Goal: Task Accomplishment & Management: Manage account settings

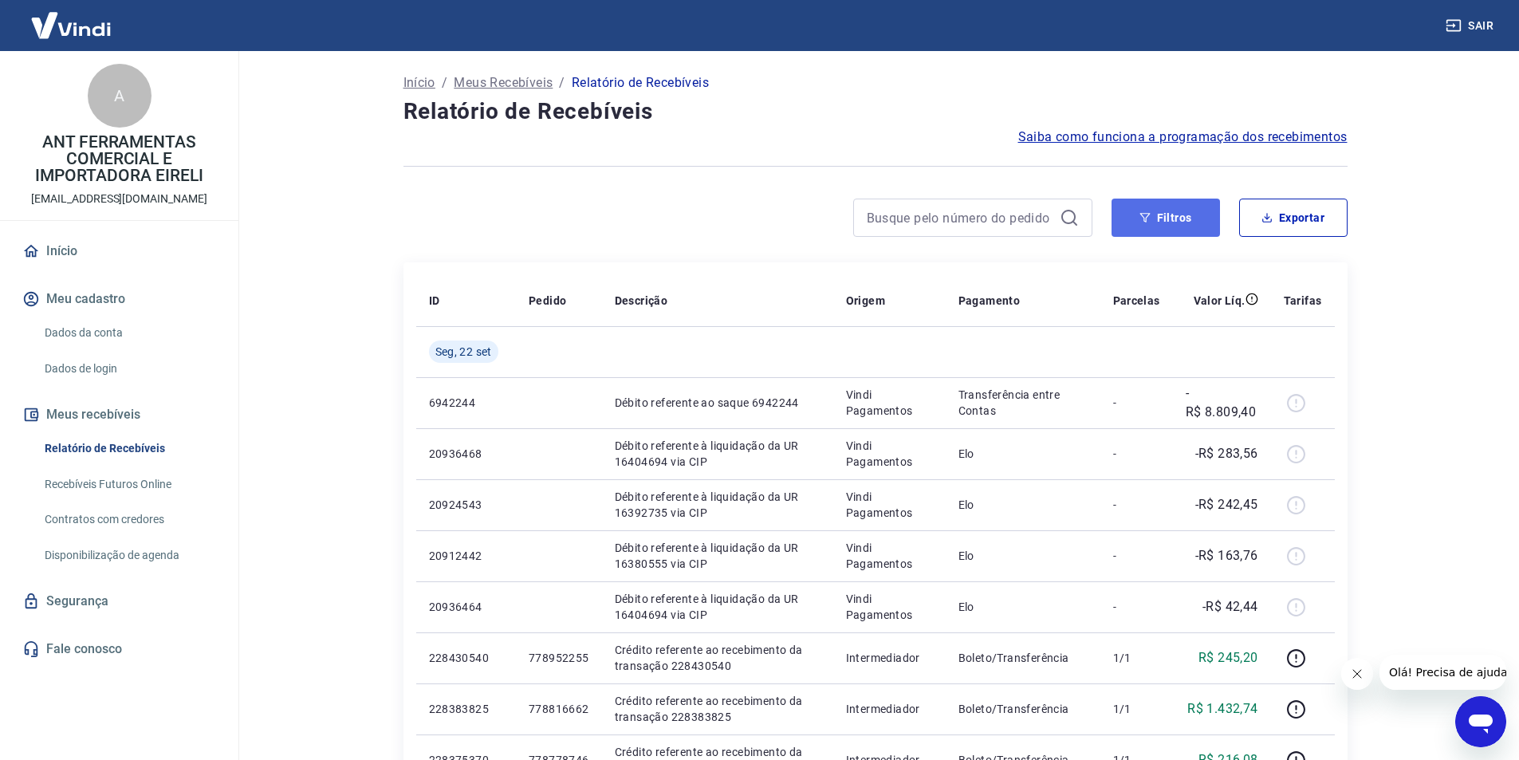
click at [1158, 215] on button "Filtros" at bounding box center [1166, 218] width 108 height 38
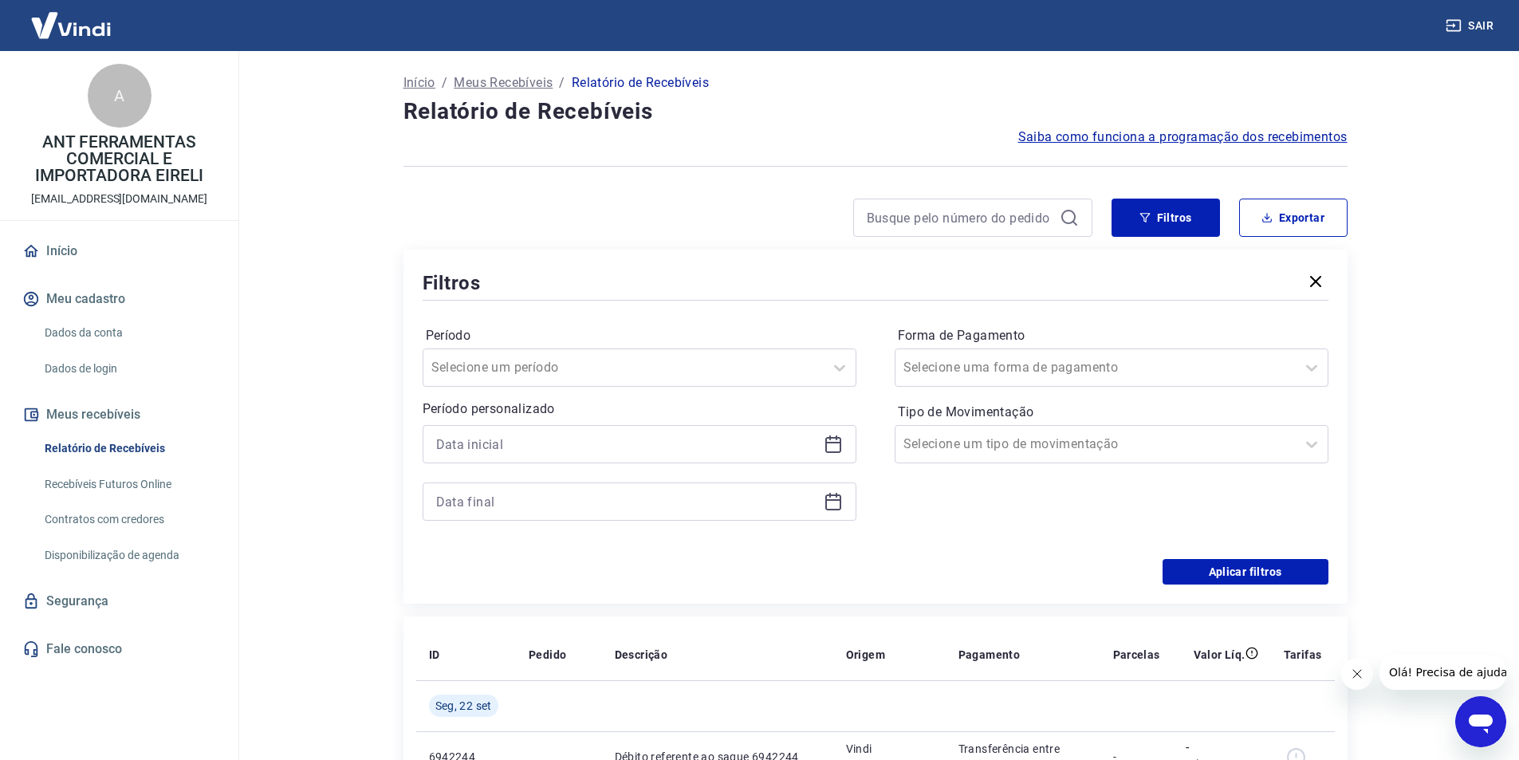
click at [829, 439] on icon at bounding box center [833, 445] width 16 height 16
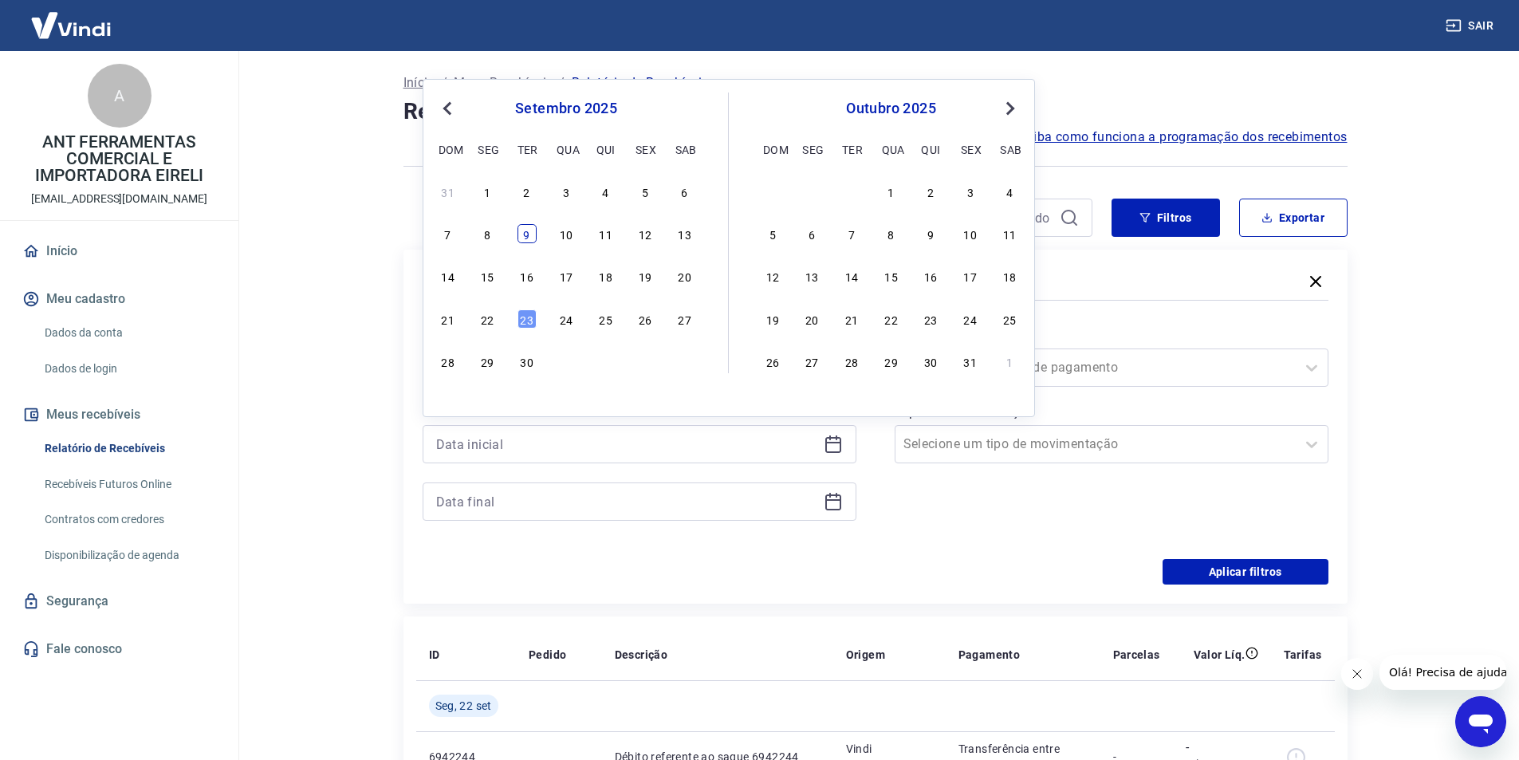
click at [523, 234] on div "9" at bounding box center [527, 233] width 19 height 19
type input "[DATE]"
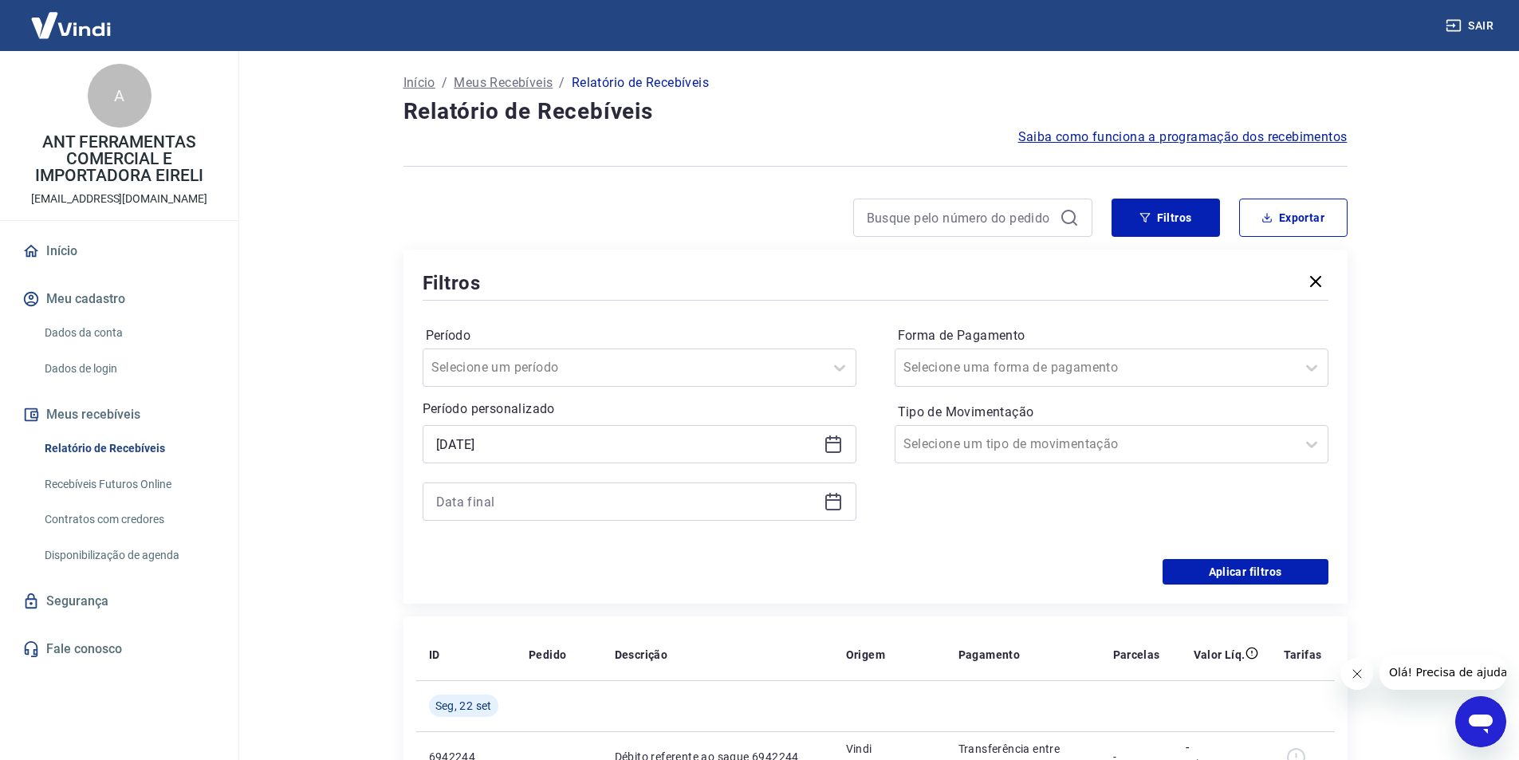
click at [833, 504] on icon at bounding box center [833, 501] width 19 height 19
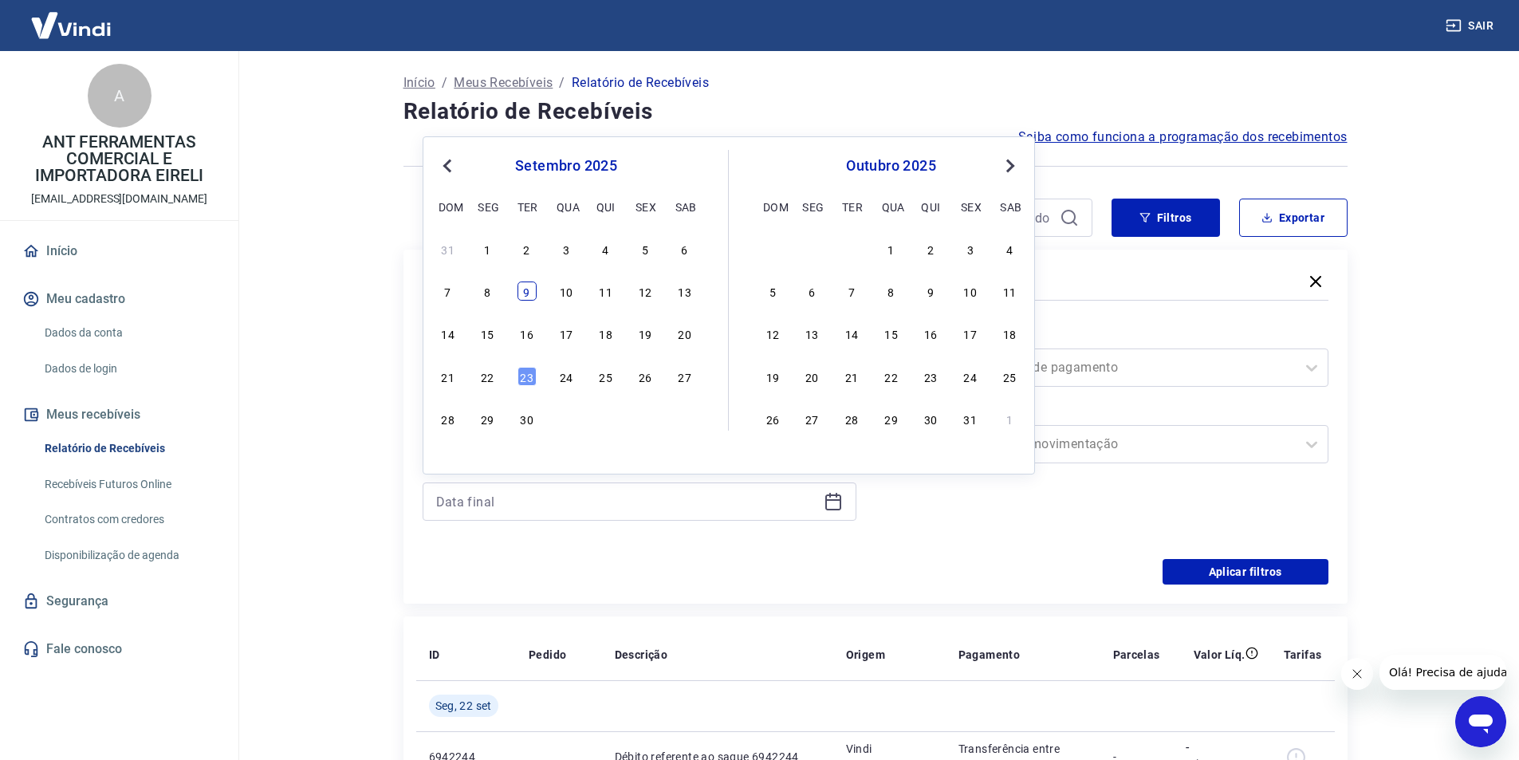
click at [523, 292] on div "9" at bounding box center [527, 291] width 19 height 19
type input "[DATE]"
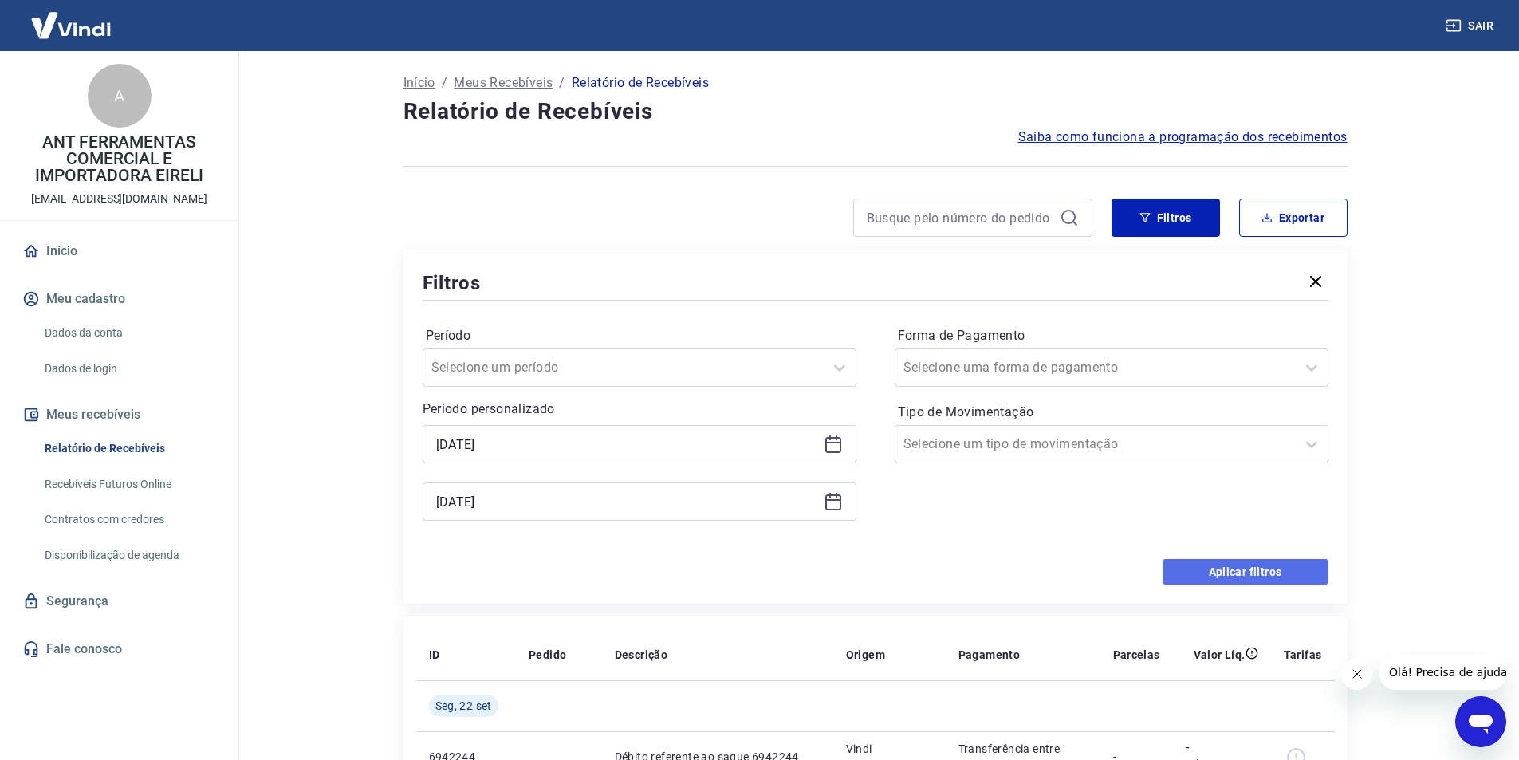
click at [1255, 571] on button "Aplicar filtros" at bounding box center [1246, 572] width 166 height 26
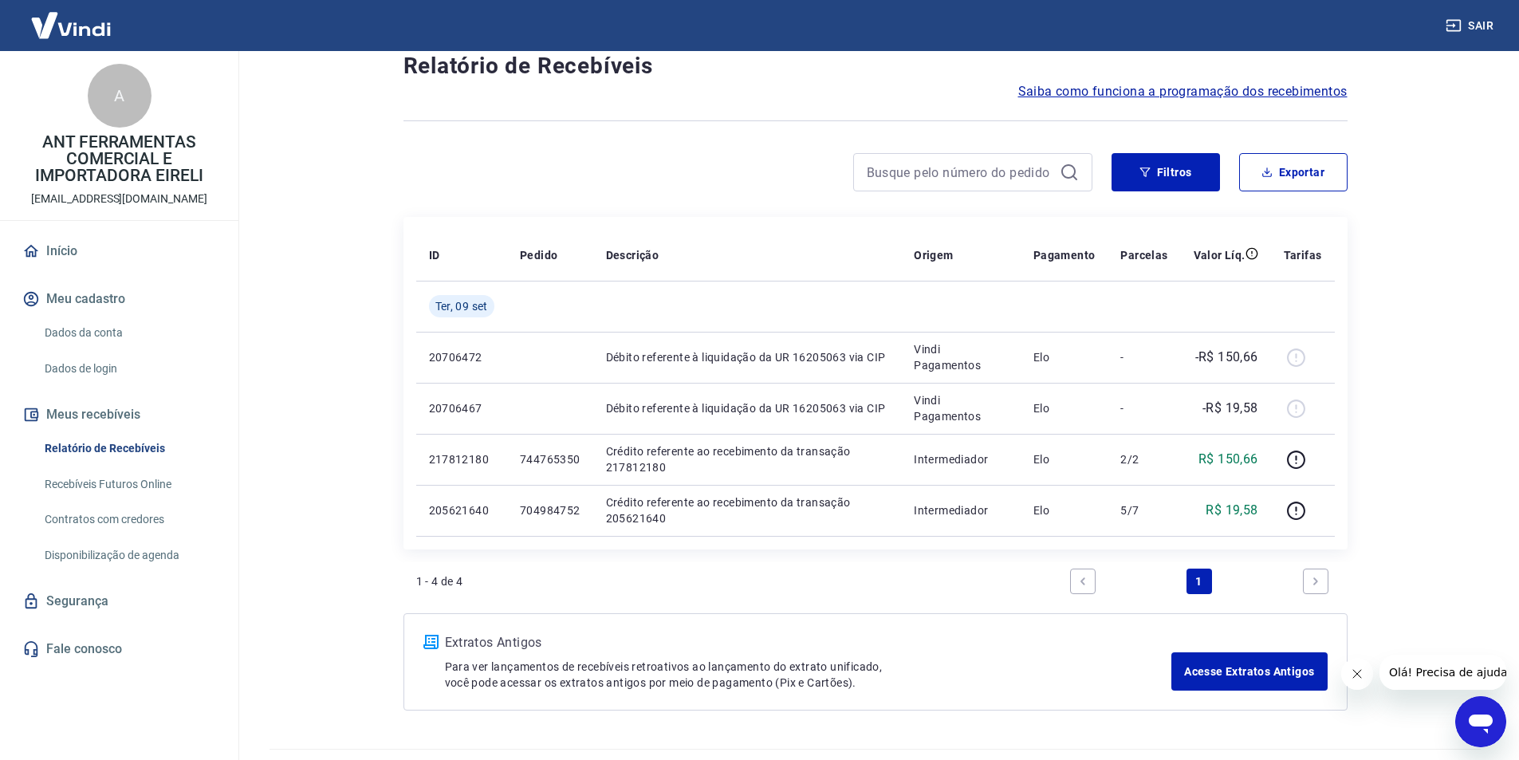
scroll to position [84, 0]
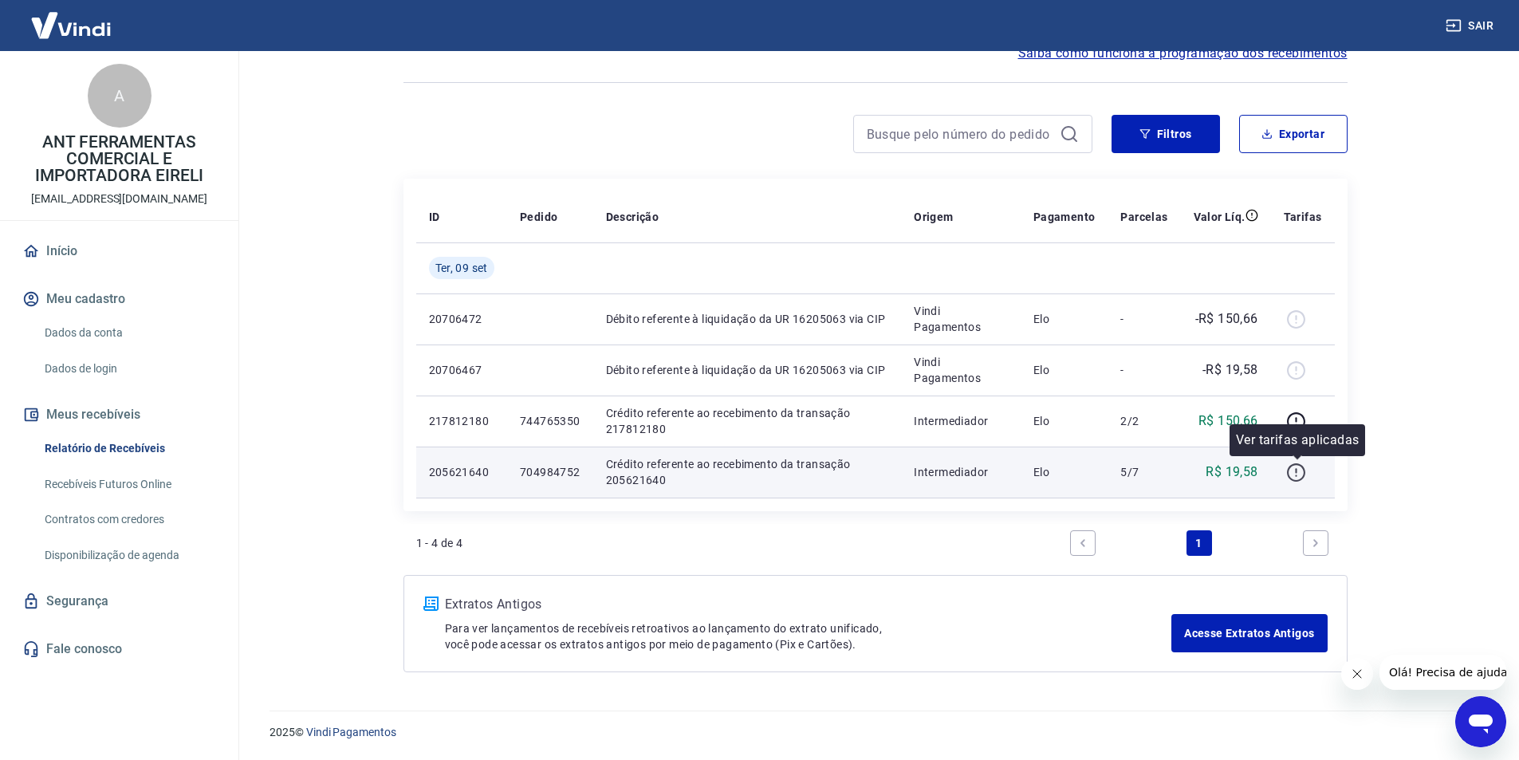
click at [1298, 471] on icon "button" at bounding box center [1297, 470] width 2 height 5
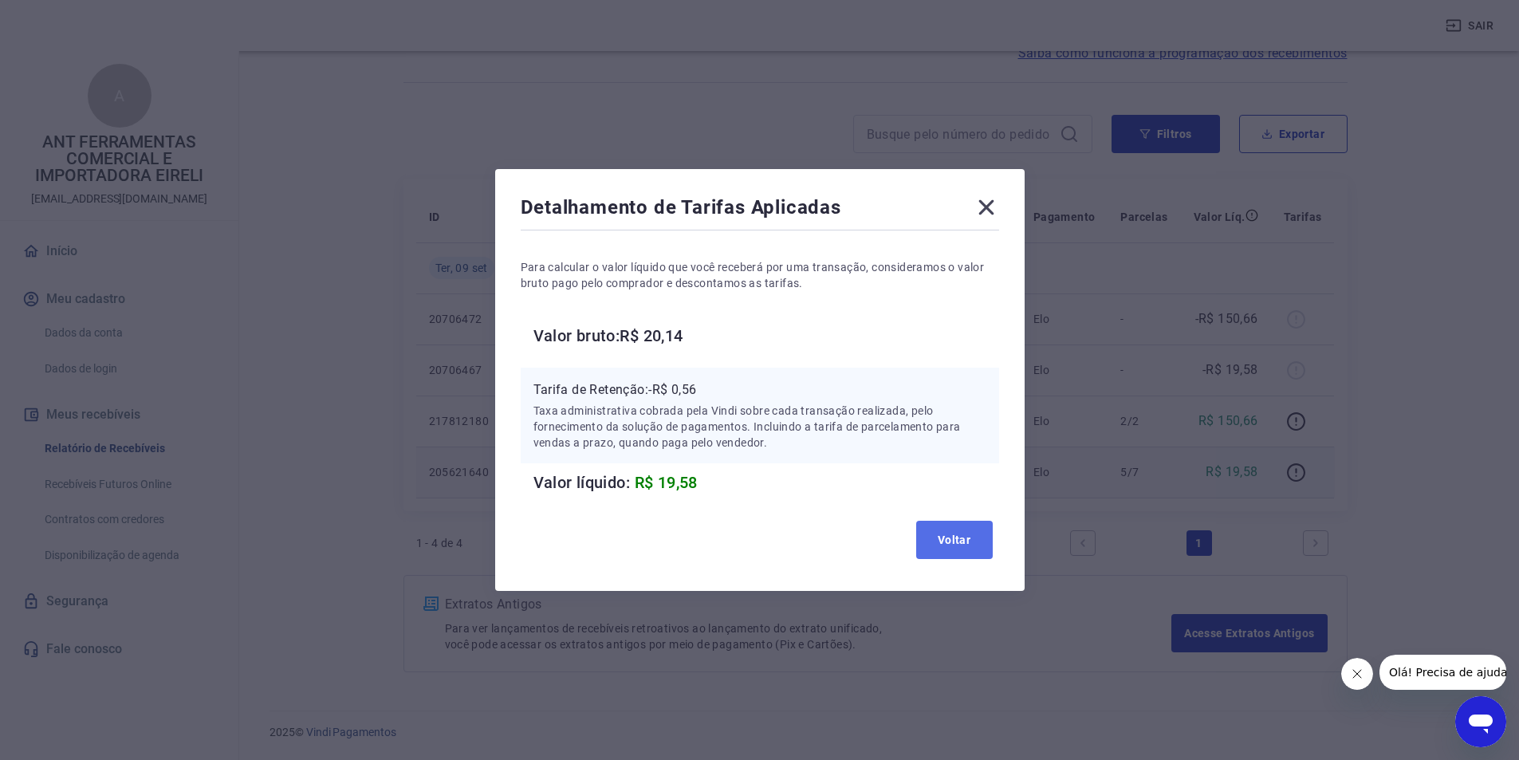
click at [947, 546] on button "Voltar" at bounding box center [954, 540] width 77 height 38
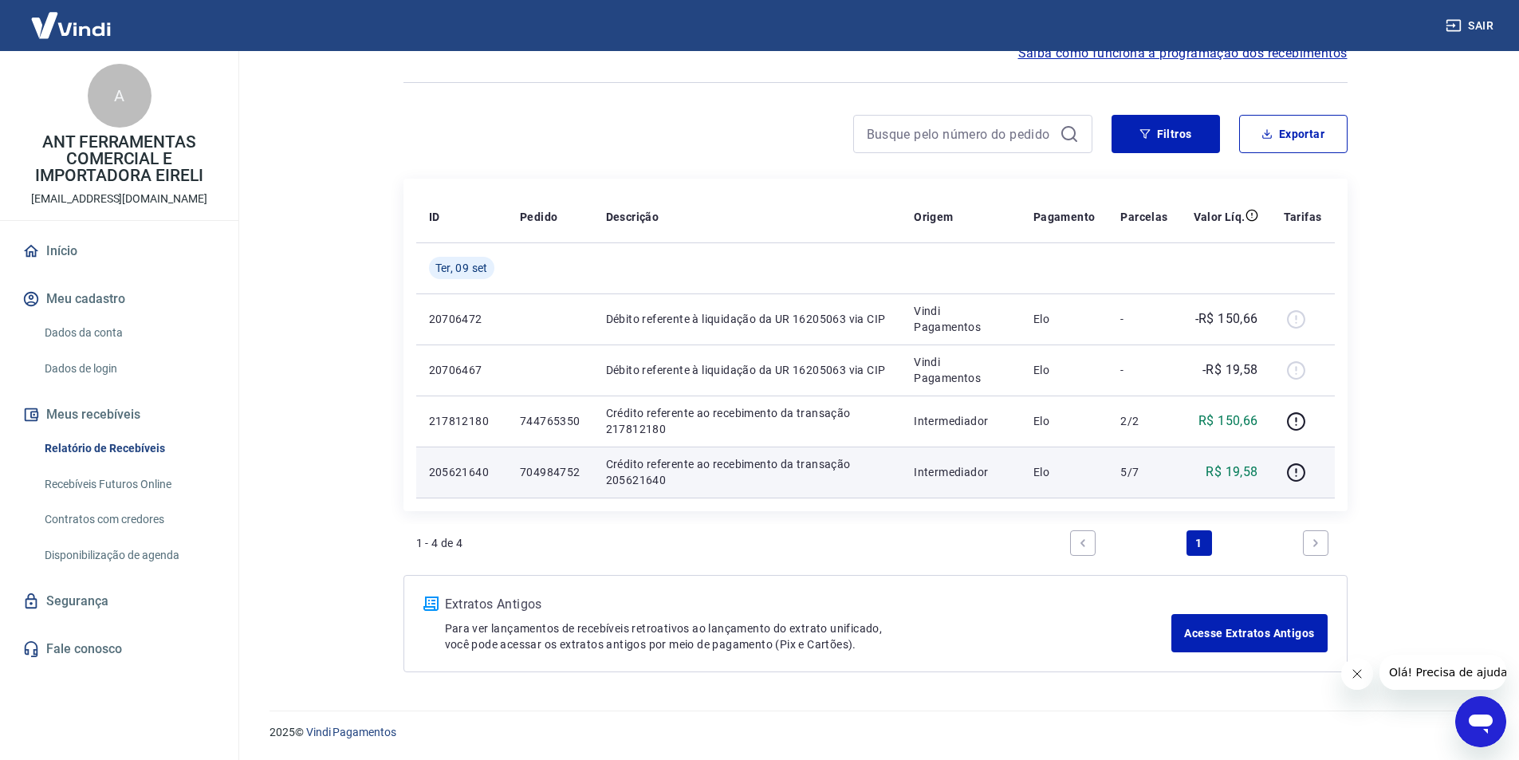
click at [524, 467] on p "704984752" at bounding box center [550, 472] width 61 height 16
drag, startPoint x: 522, startPoint y: 467, endPoint x: 574, endPoint y: 467, distance: 51.8
click at [574, 467] on p "704984752" at bounding box center [550, 472] width 61 height 16
copy p "704984752"
click at [1300, 475] on icon "button" at bounding box center [1296, 473] width 20 height 20
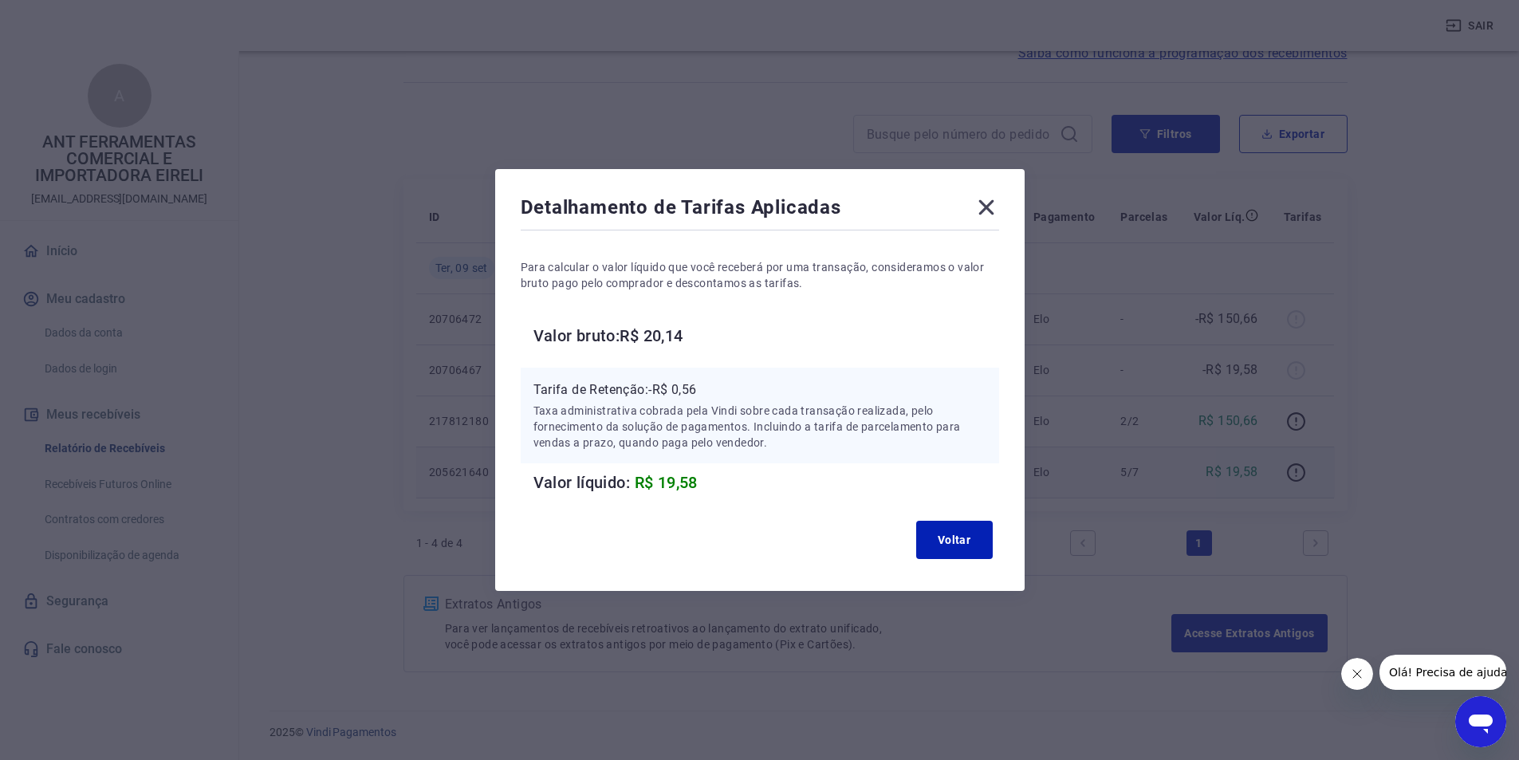
click at [753, 699] on div "Detalhamento de Tarifas Aplicadas Para calcular o valor líquido que você recebe…" at bounding box center [759, 380] width 1519 height 760
click at [945, 529] on button "Voltar" at bounding box center [954, 540] width 77 height 38
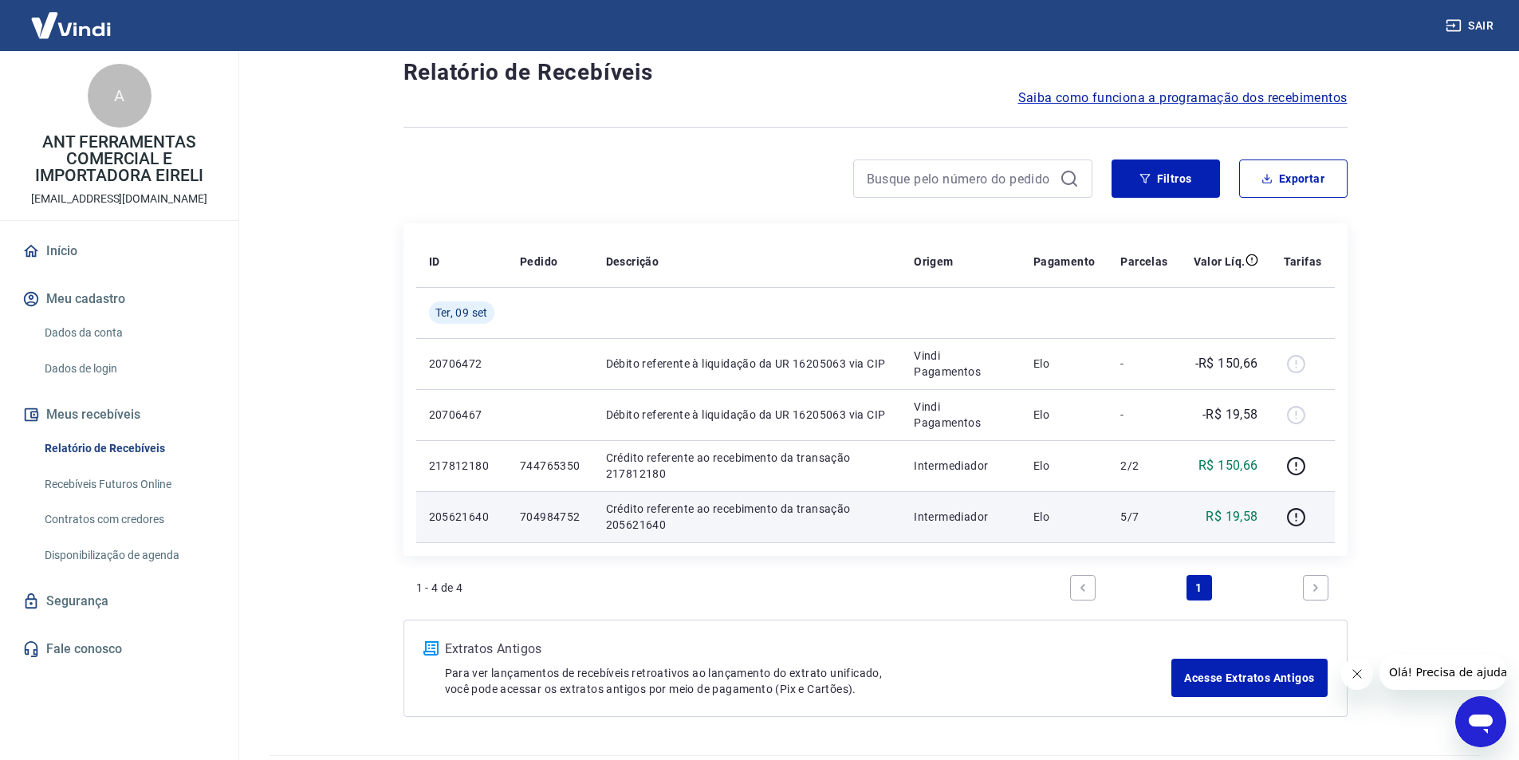
scroll to position [0, 0]
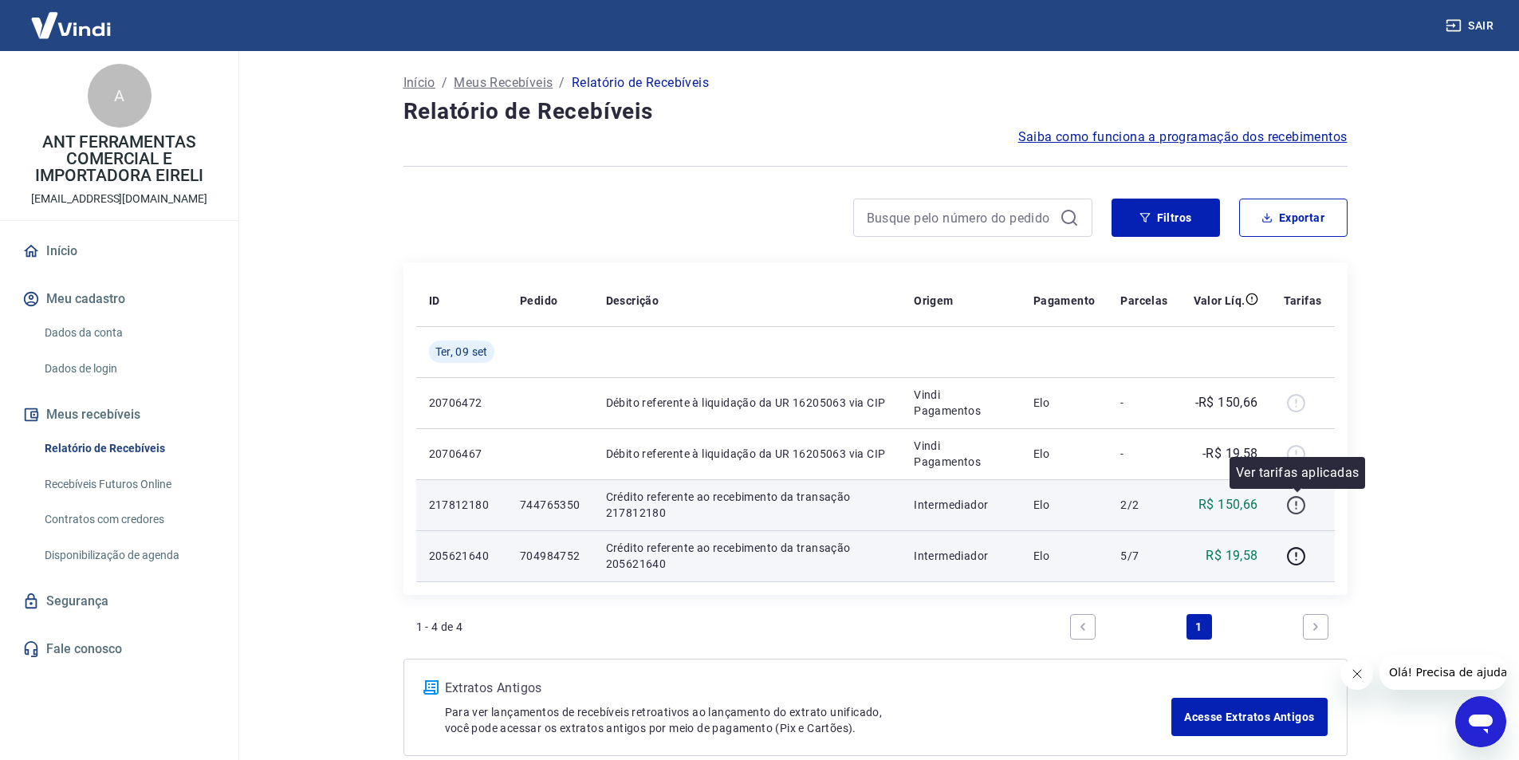
click at [1294, 502] on icon "button" at bounding box center [1296, 505] width 20 height 20
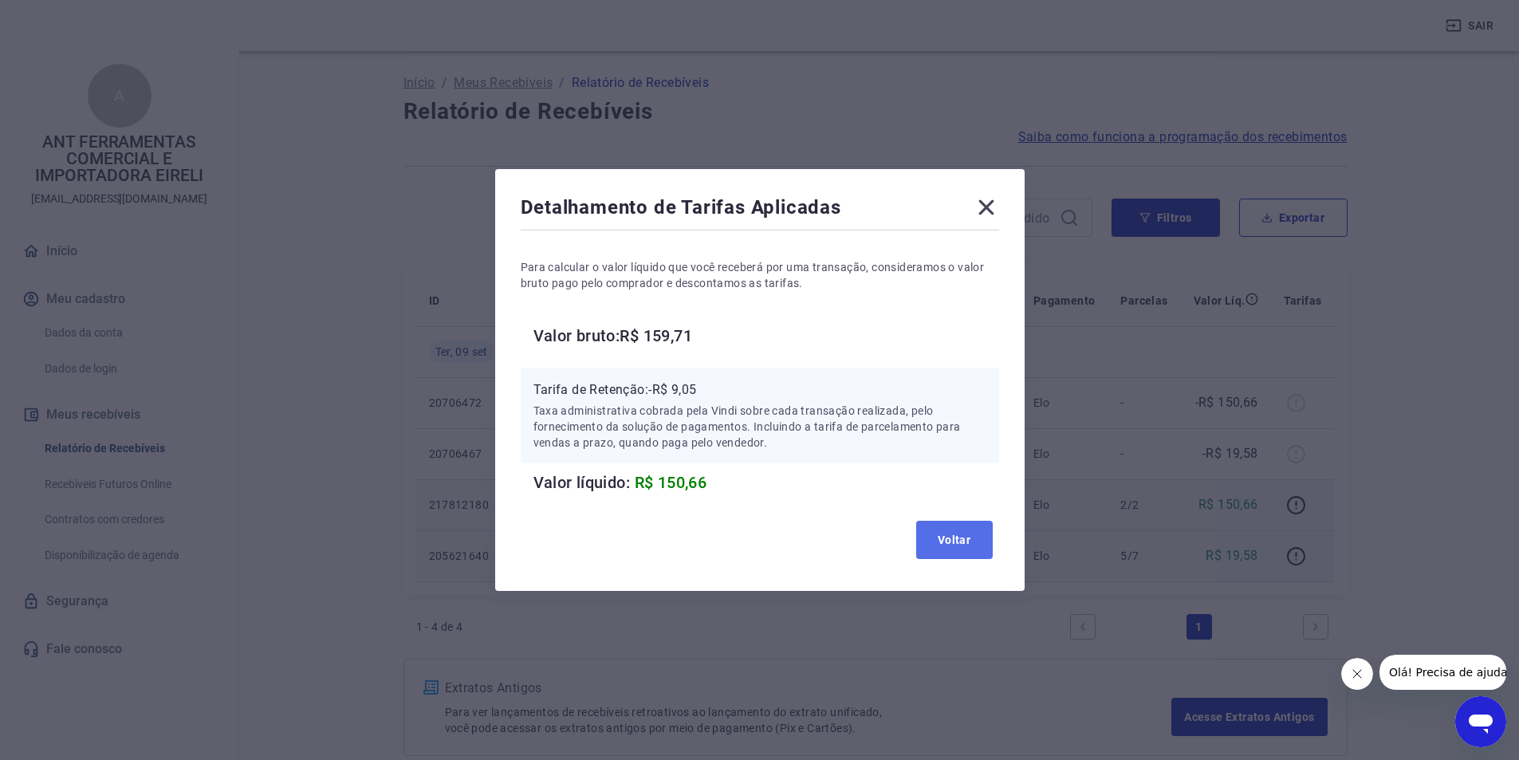
click at [962, 555] on button "Voltar" at bounding box center [954, 540] width 77 height 38
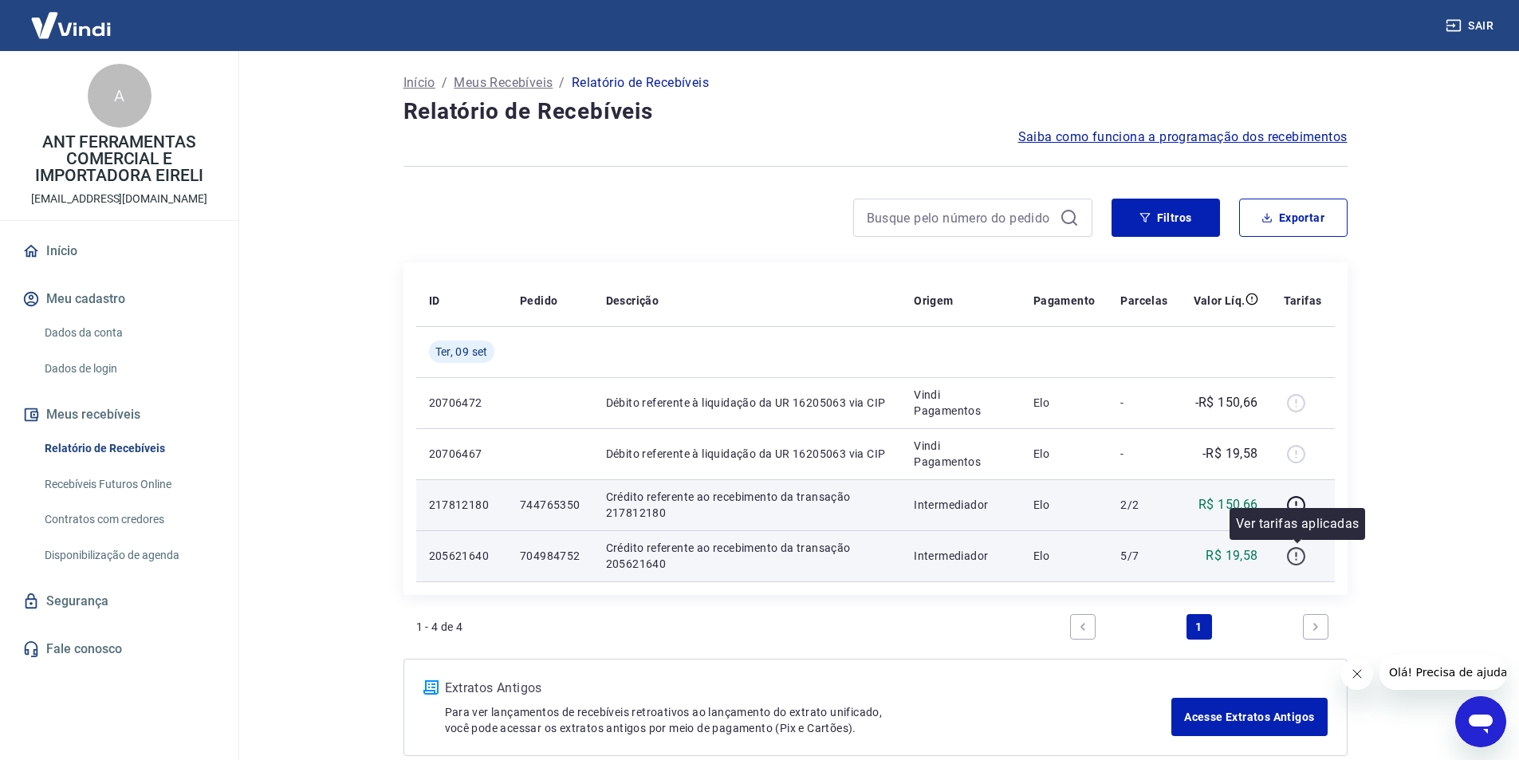
click at [1289, 559] on icon "button" at bounding box center [1296, 556] width 20 height 20
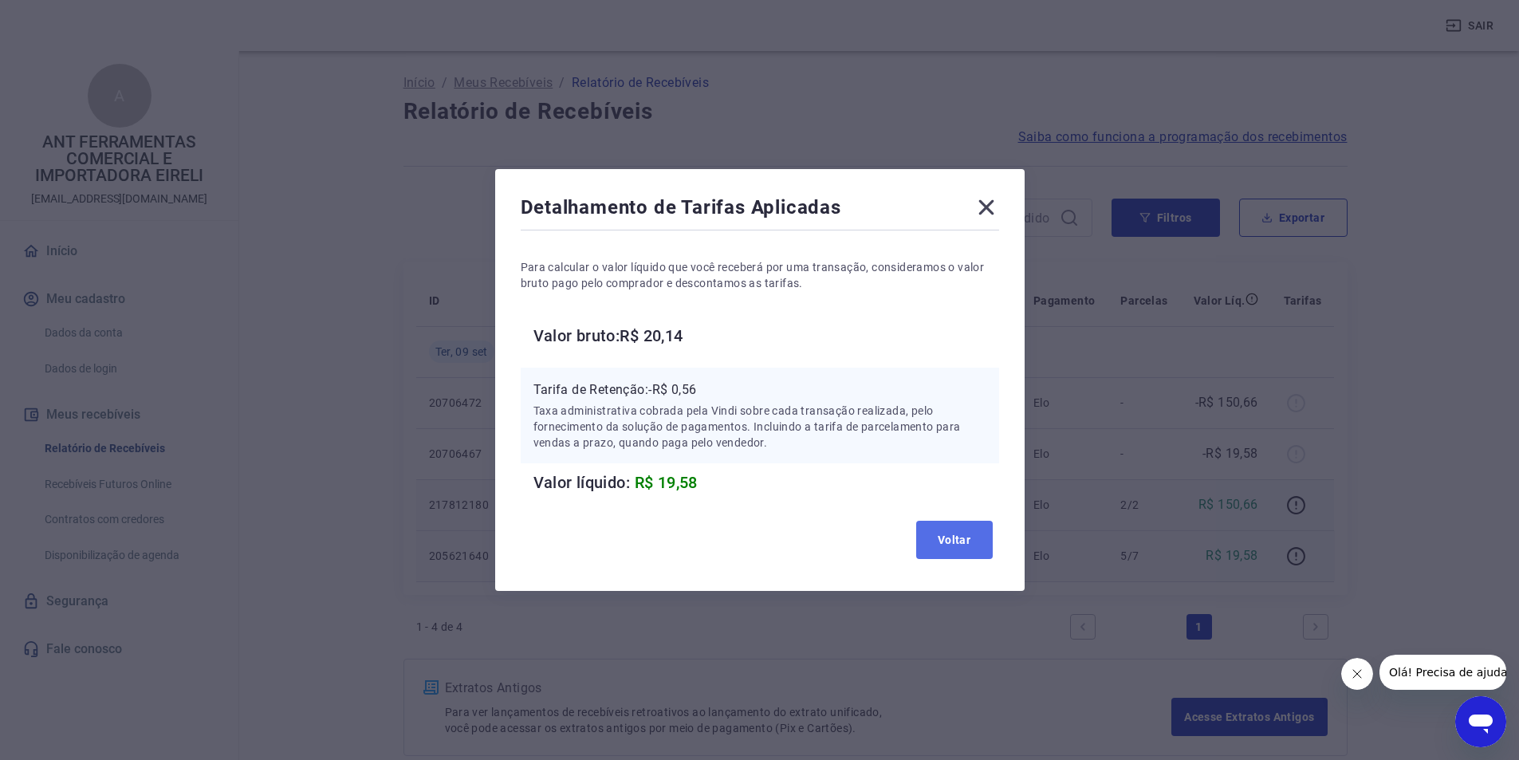
click at [979, 542] on button "Voltar" at bounding box center [954, 540] width 77 height 38
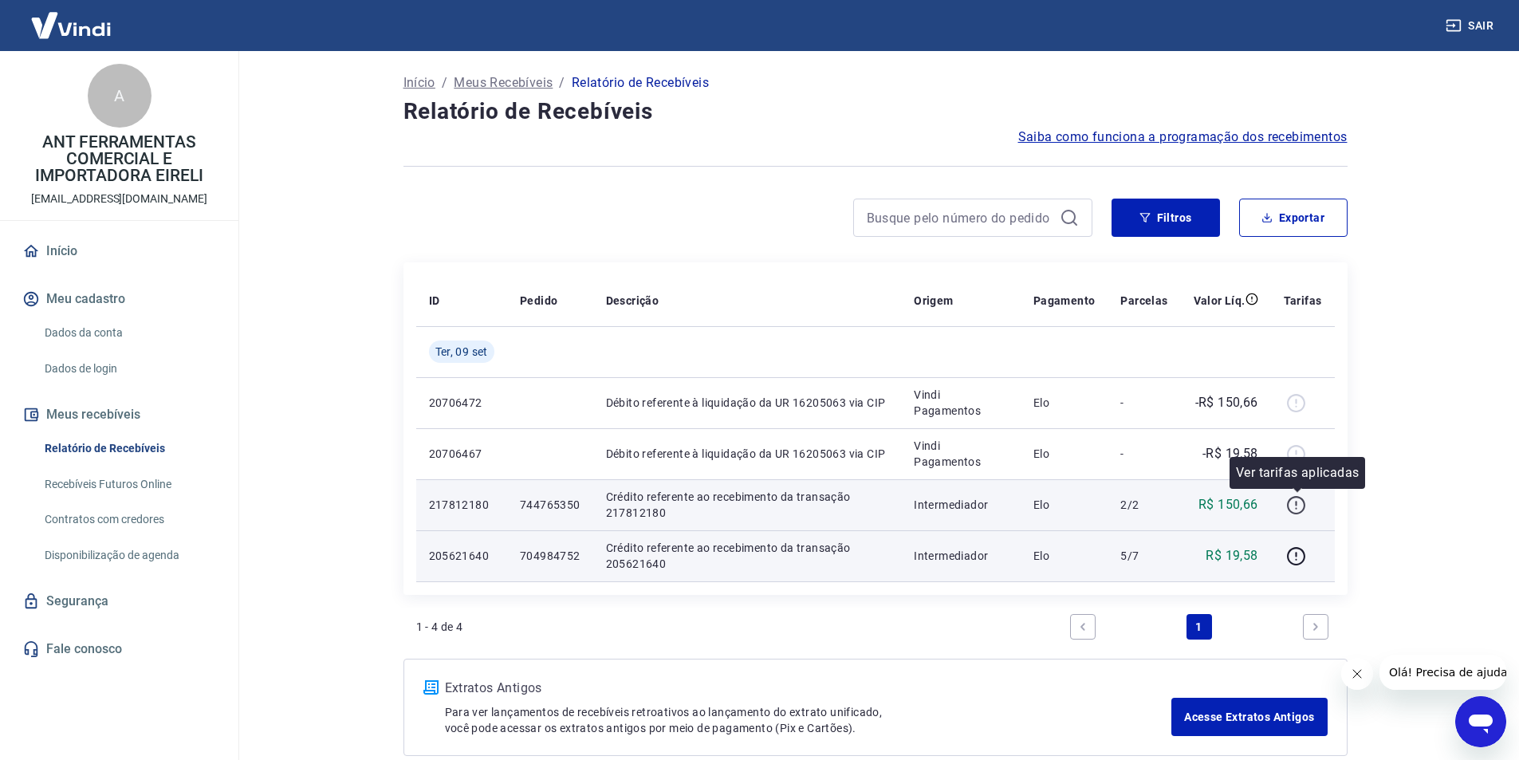
click at [1302, 510] on icon "button" at bounding box center [1296, 505] width 20 height 20
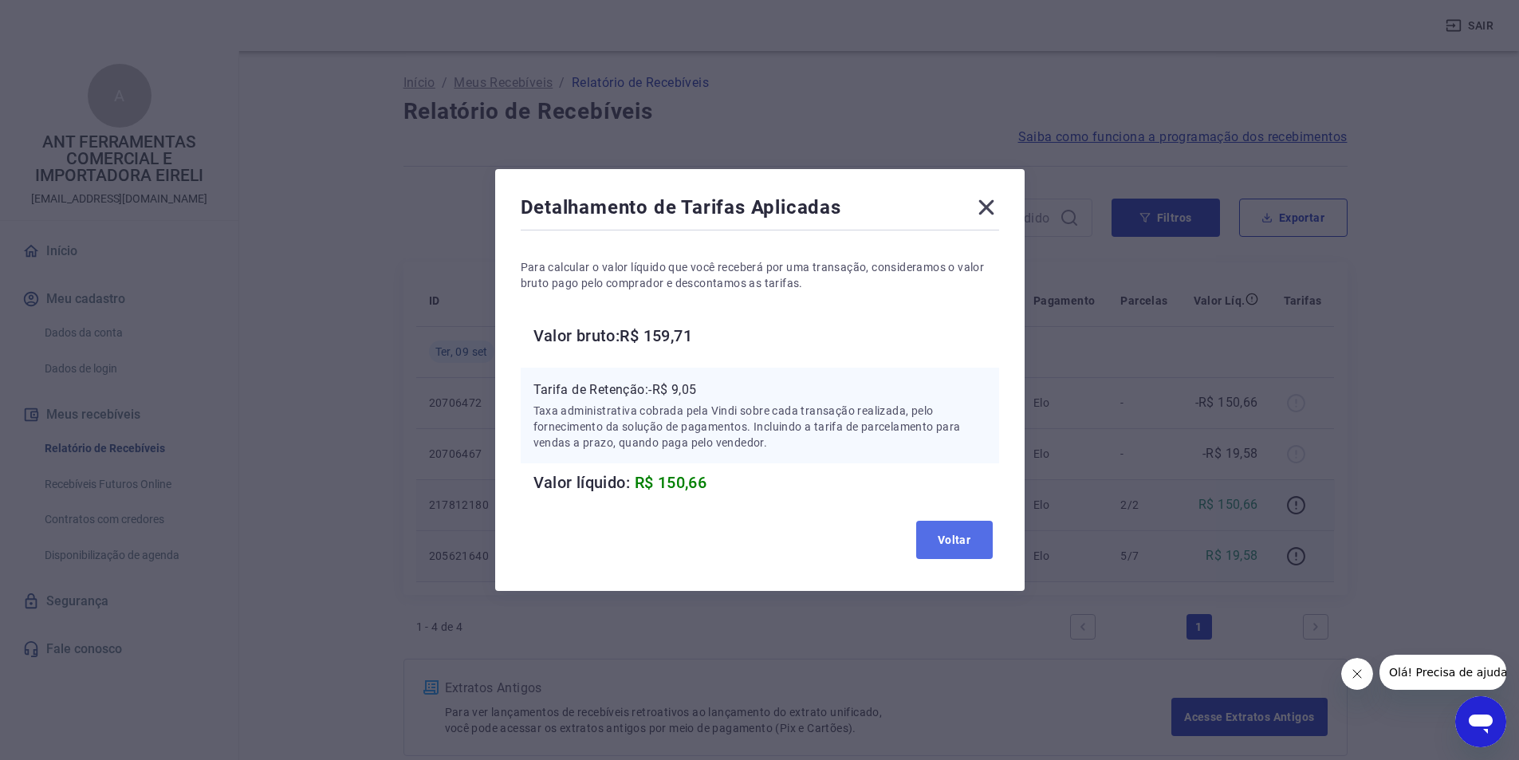
click at [954, 540] on button "Voltar" at bounding box center [954, 540] width 77 height 38
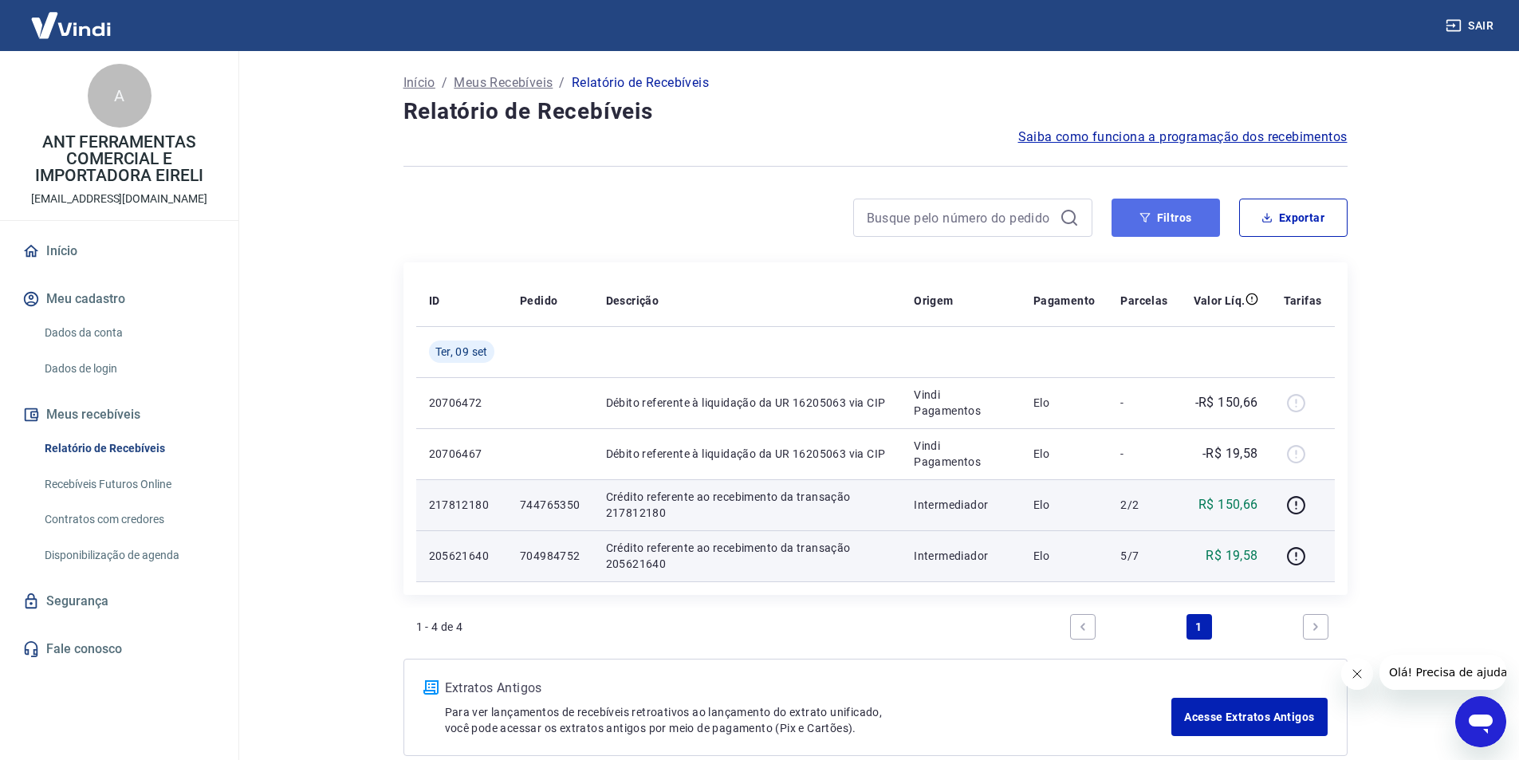
click at [1171, 216] on button "Filtros" at bounding box center [1166, 218] width 108 height 38
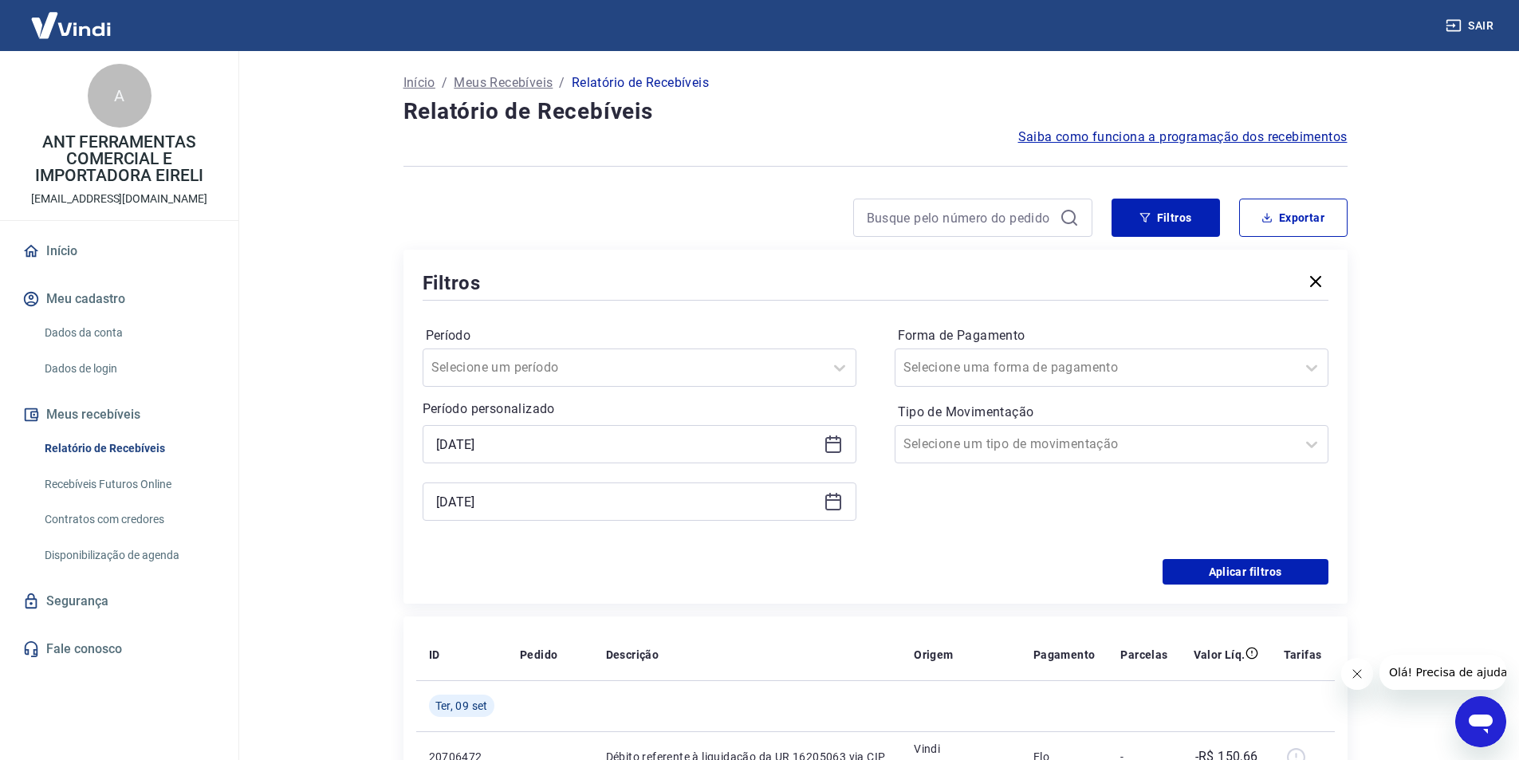
click at [834, 444] on icon at bounding box center [833, 444] width 19 height 19
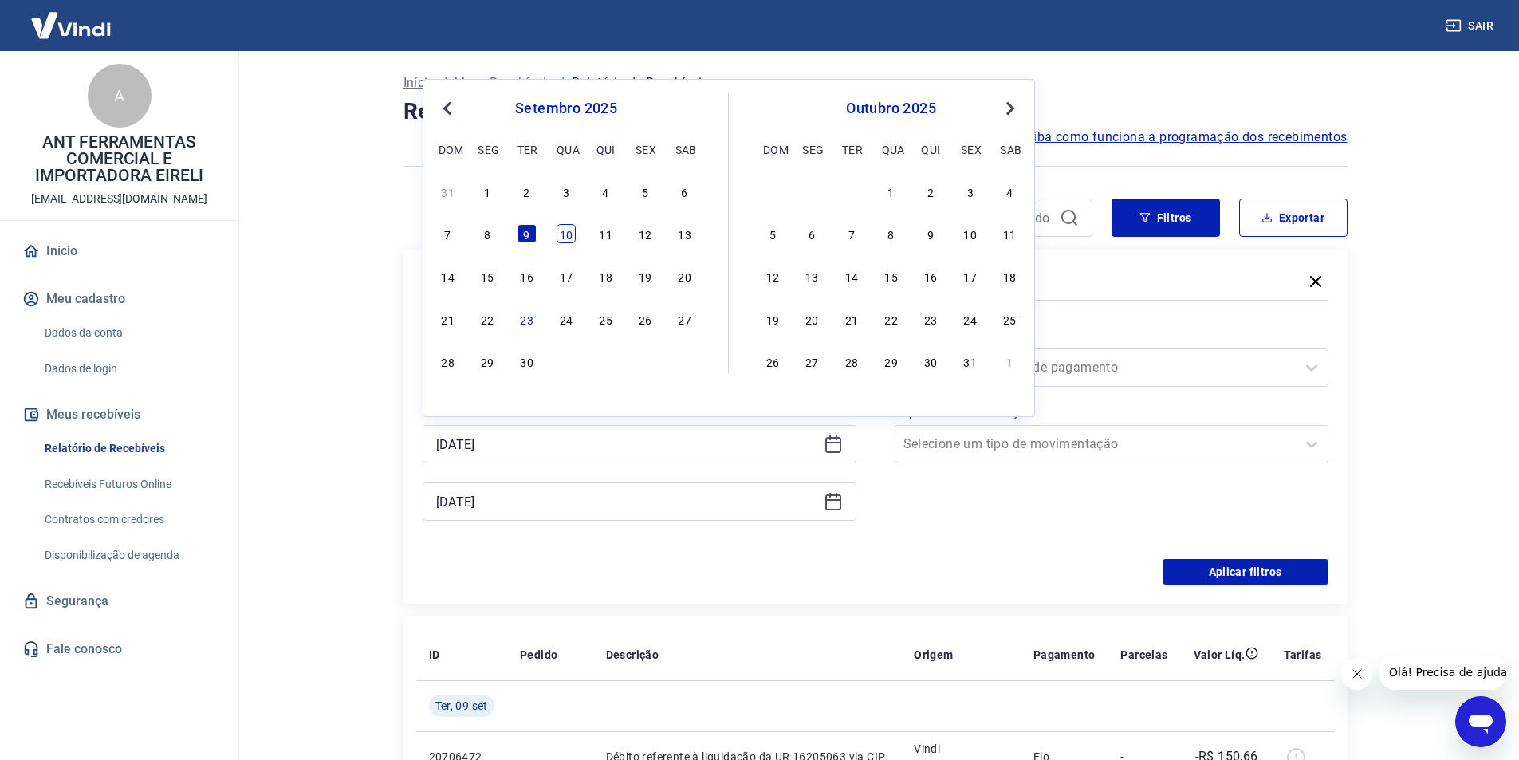
drag, startPoint x: 566, startPoint y: 237, endPoint x: 694, endPoint y: 669, distance: 450.7
click at [566, 238] on div "10" at bounding box center [566, 233] width 19 height 19
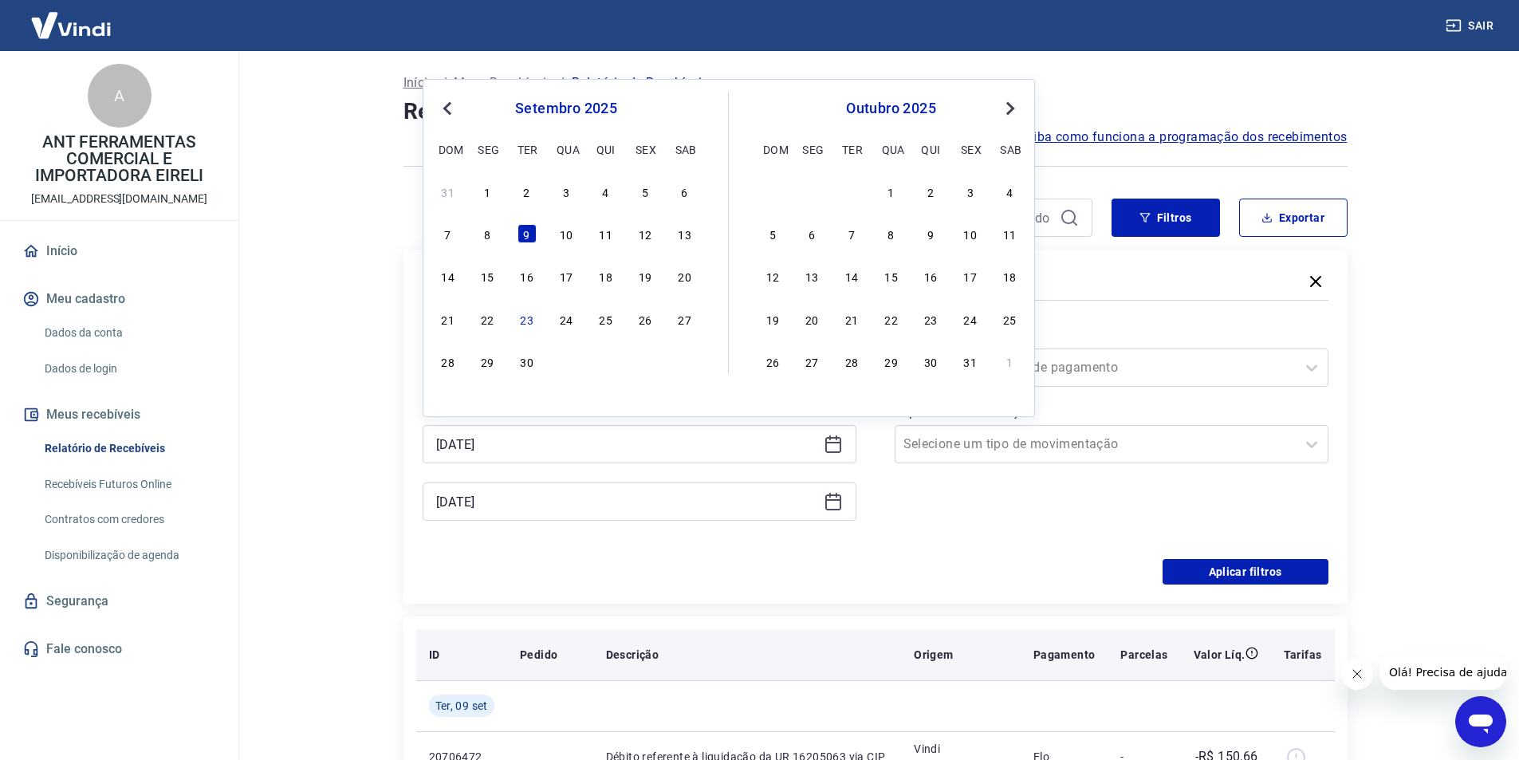
type input "[DATE]"
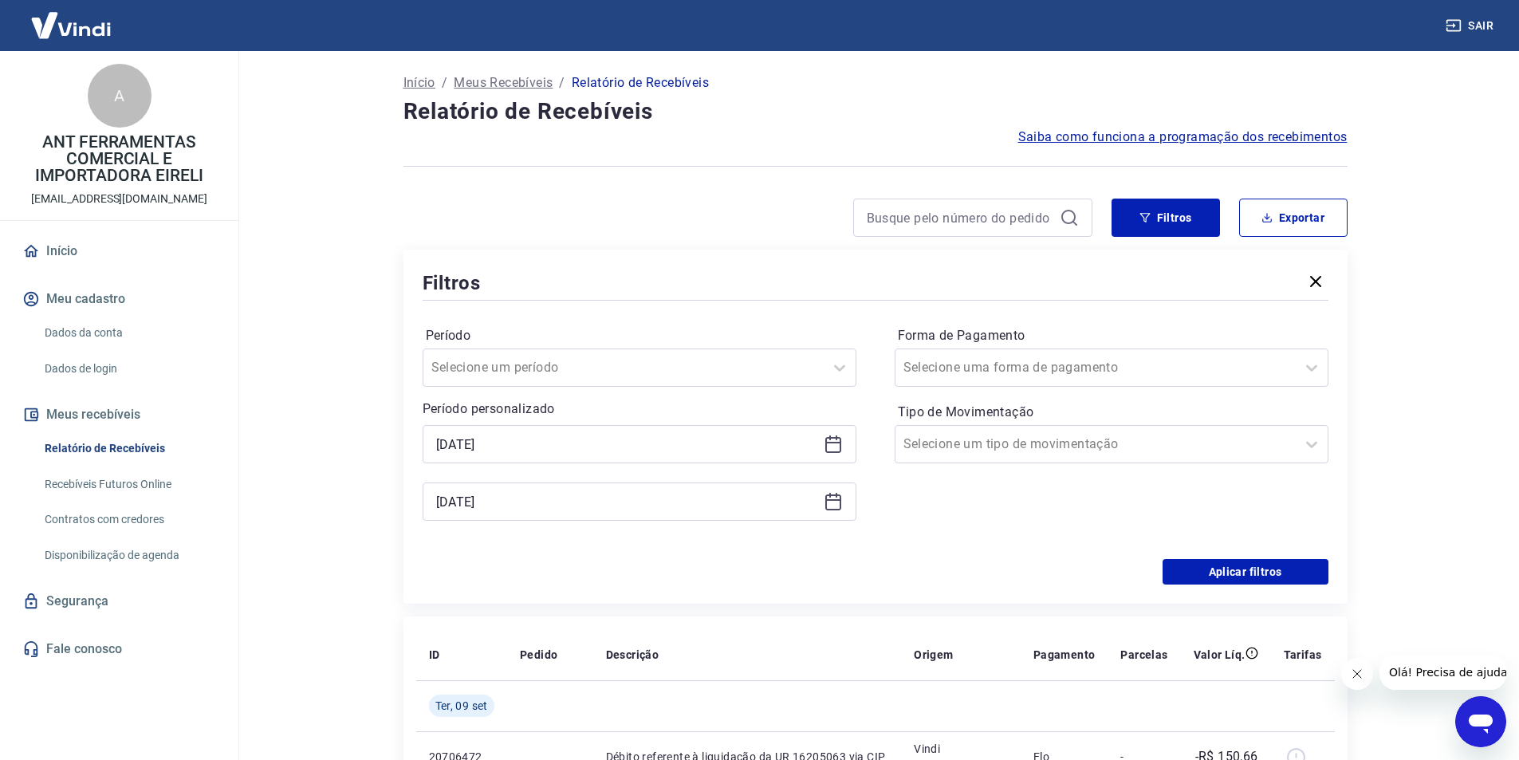
click at [969, 545] on div "Período Selecione um período Período personalizado Selected date: [DATE] [DATE]…" at bounding box center [876, 431] width 906 height 255
click at [833, 507] on icon at bounding box center [833, 501] width 19 height 19
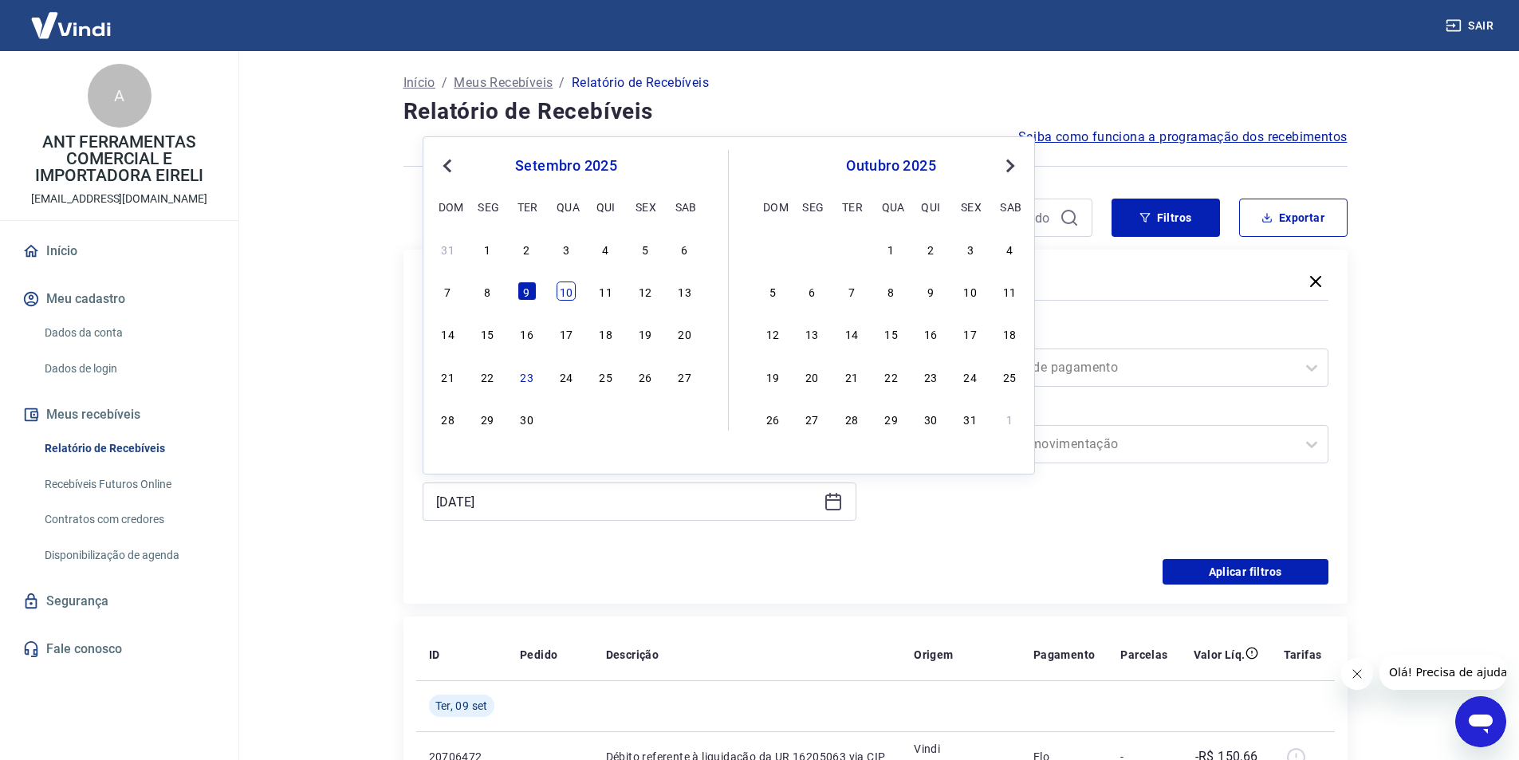
click at [573, 294] on div "10" at bounding box center [566, 291] width 19 height 19
type input "[DATE]"
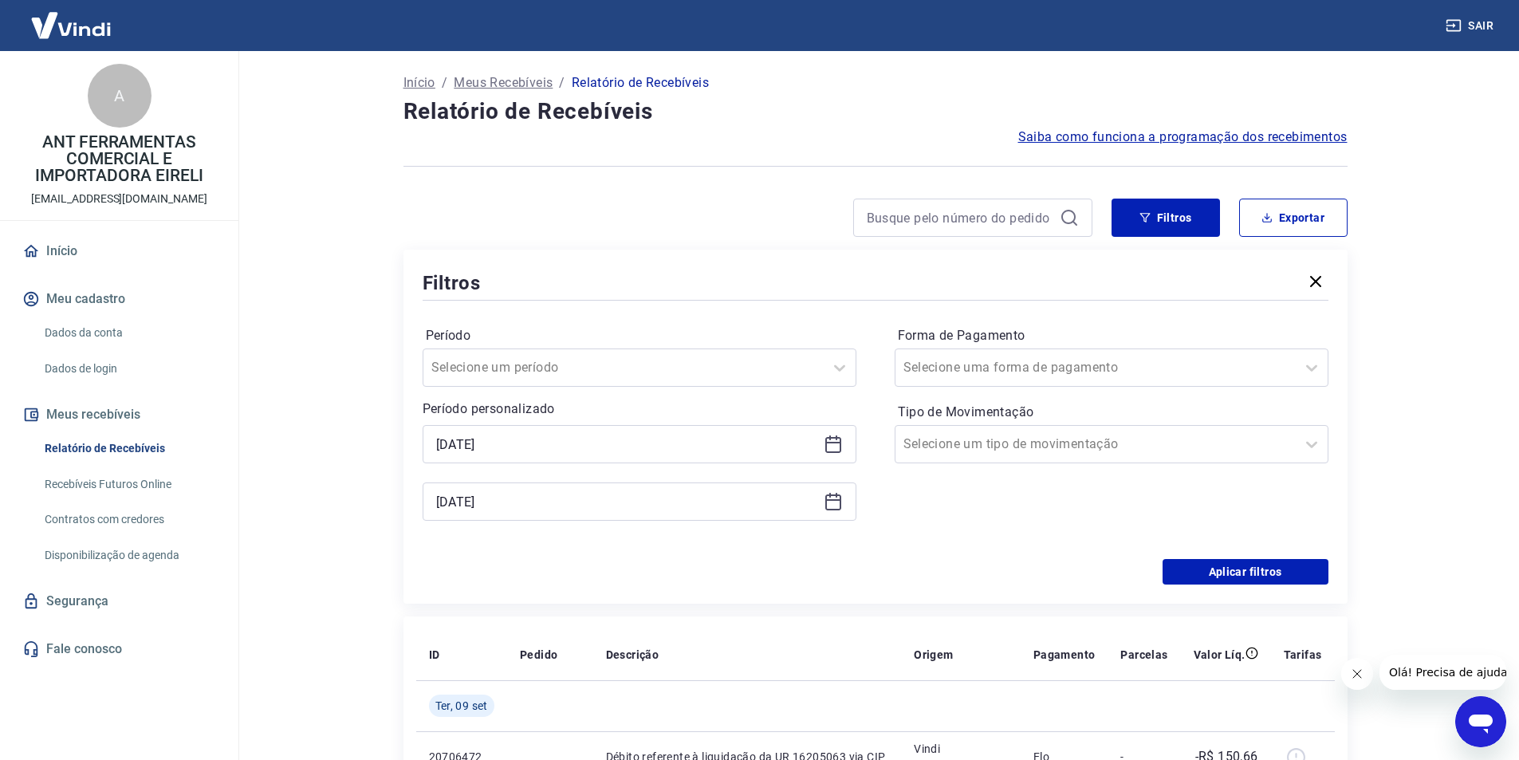
click at [916, 538] on div "Forma de Pagamento Selecione uma forma de pagamento Tipo de Movimentação Seleci…" at bounding box center [1112, 431] width 434 height 217
click at [1199, 566] on button "Aplicar filtros" at bounding box center [1246, 572] width 166 height 26
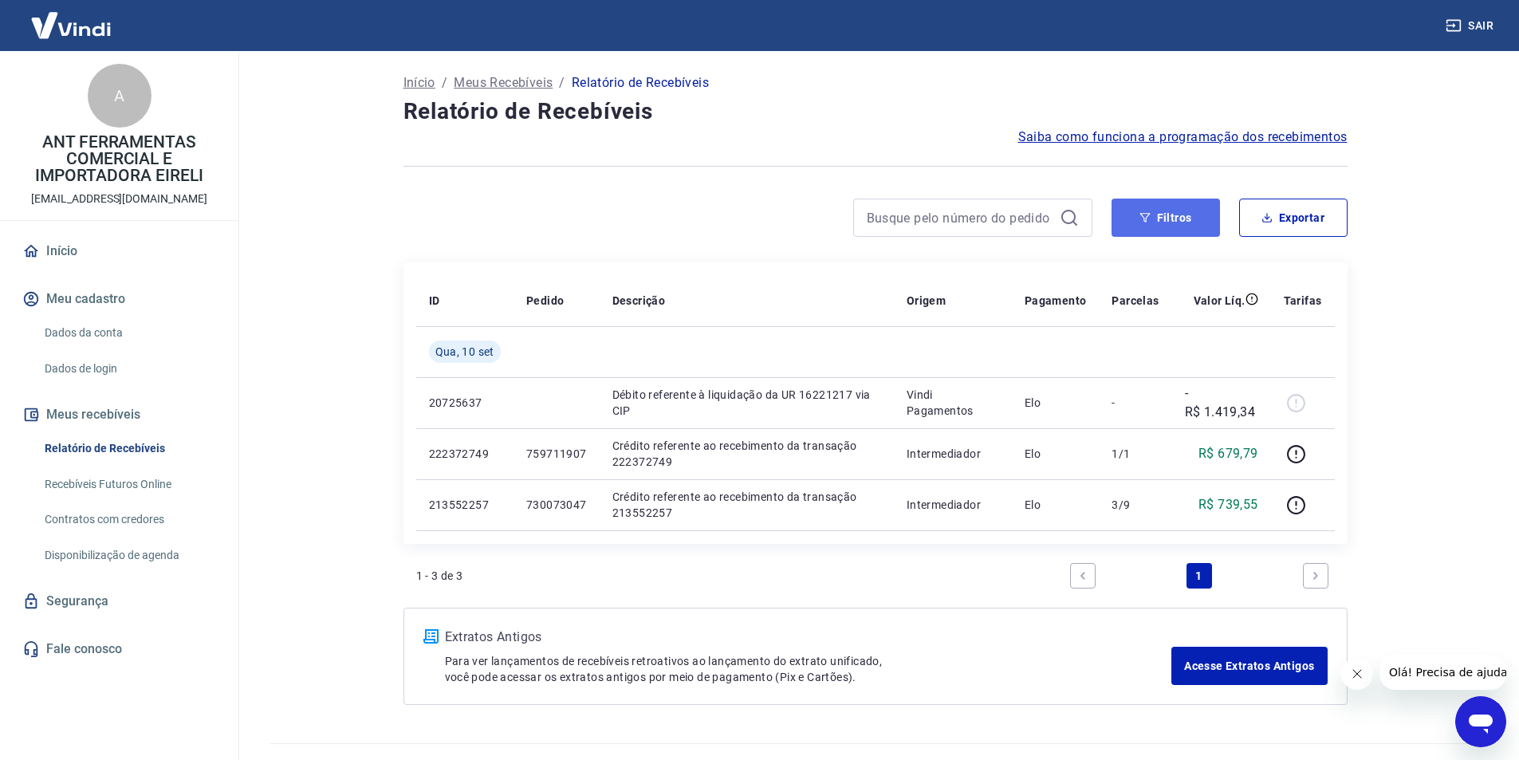
click at [1160, 221] on button "Filtros" at bounding box center [1166, 218] width 108 height 38
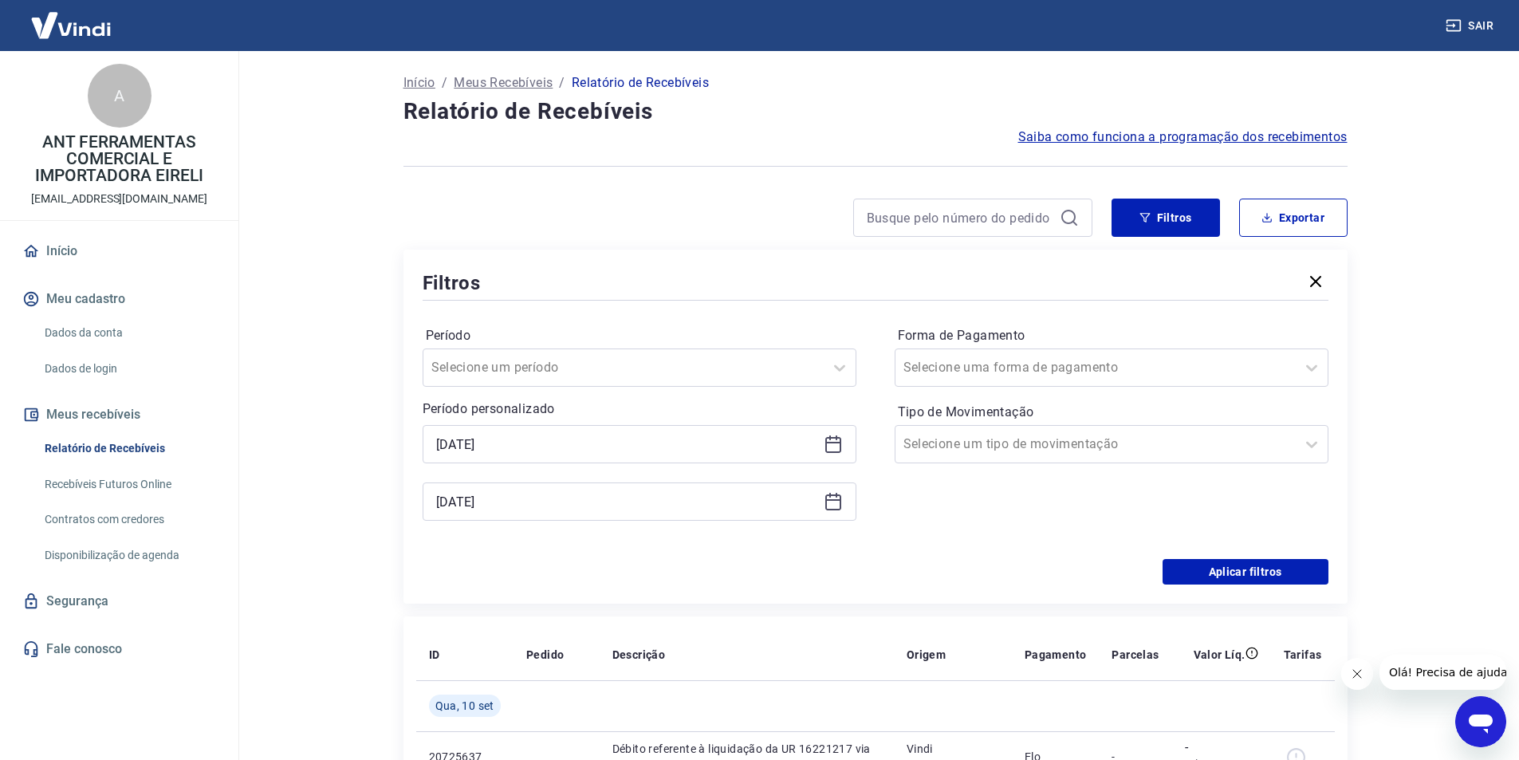
click at [829, 443] on icon at bounding box center [833, 443] width 16 height 2
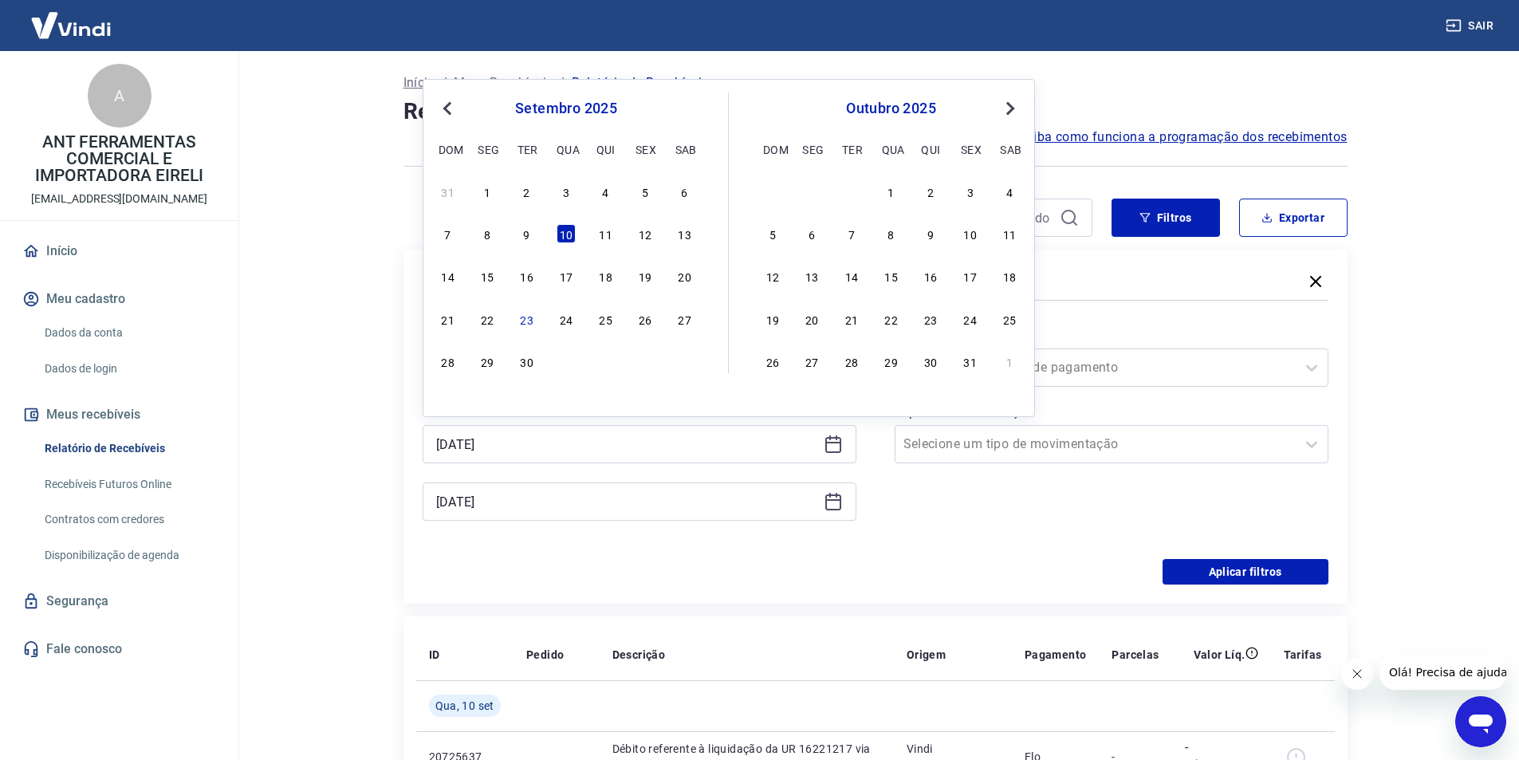
click at [492, 236] on div "8" at bounding box center [487, 233] width 19 height 19
type input "[DATE]"
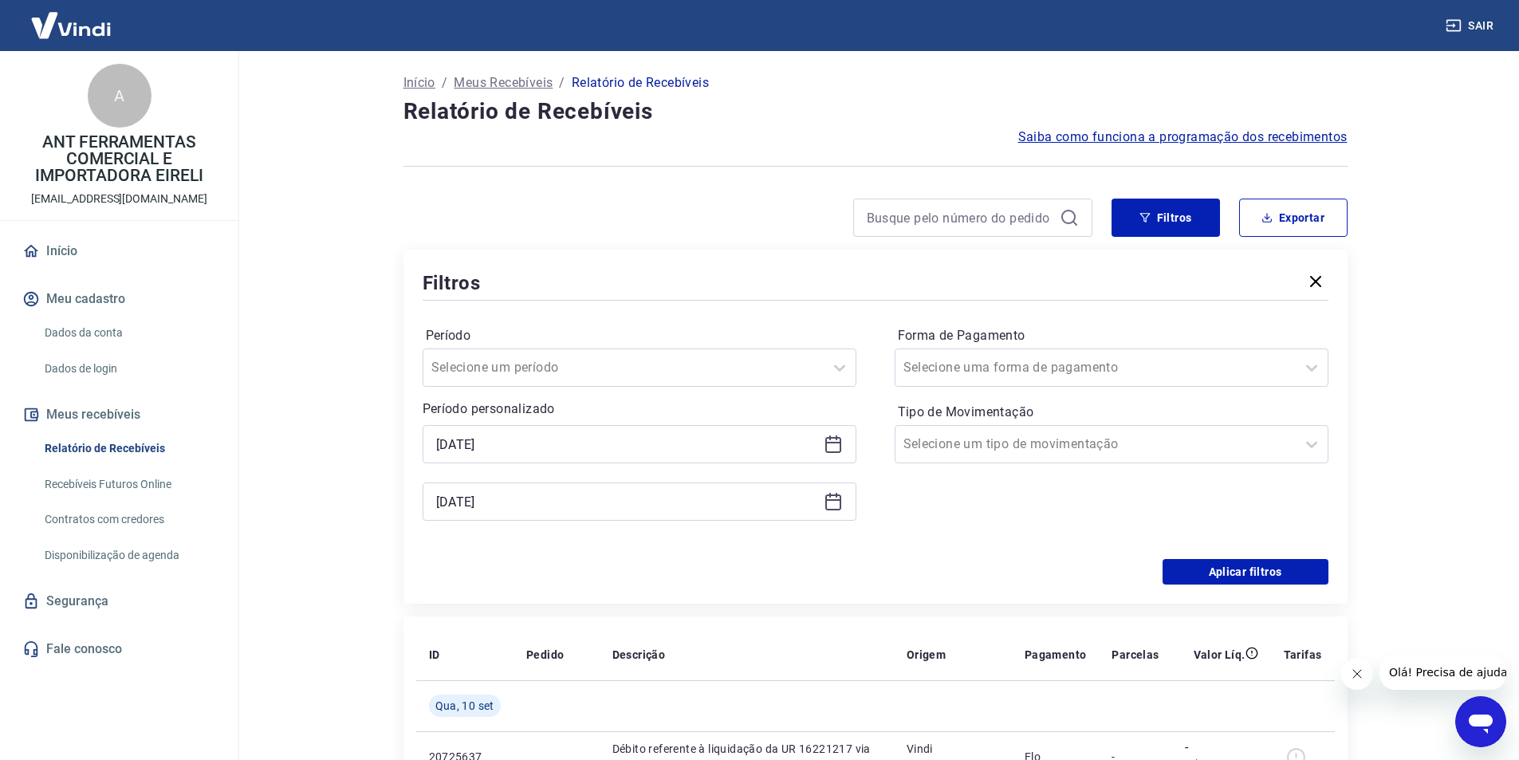
click at [832, 500] on icon at bounding box center [833, 500] width 16 height 2
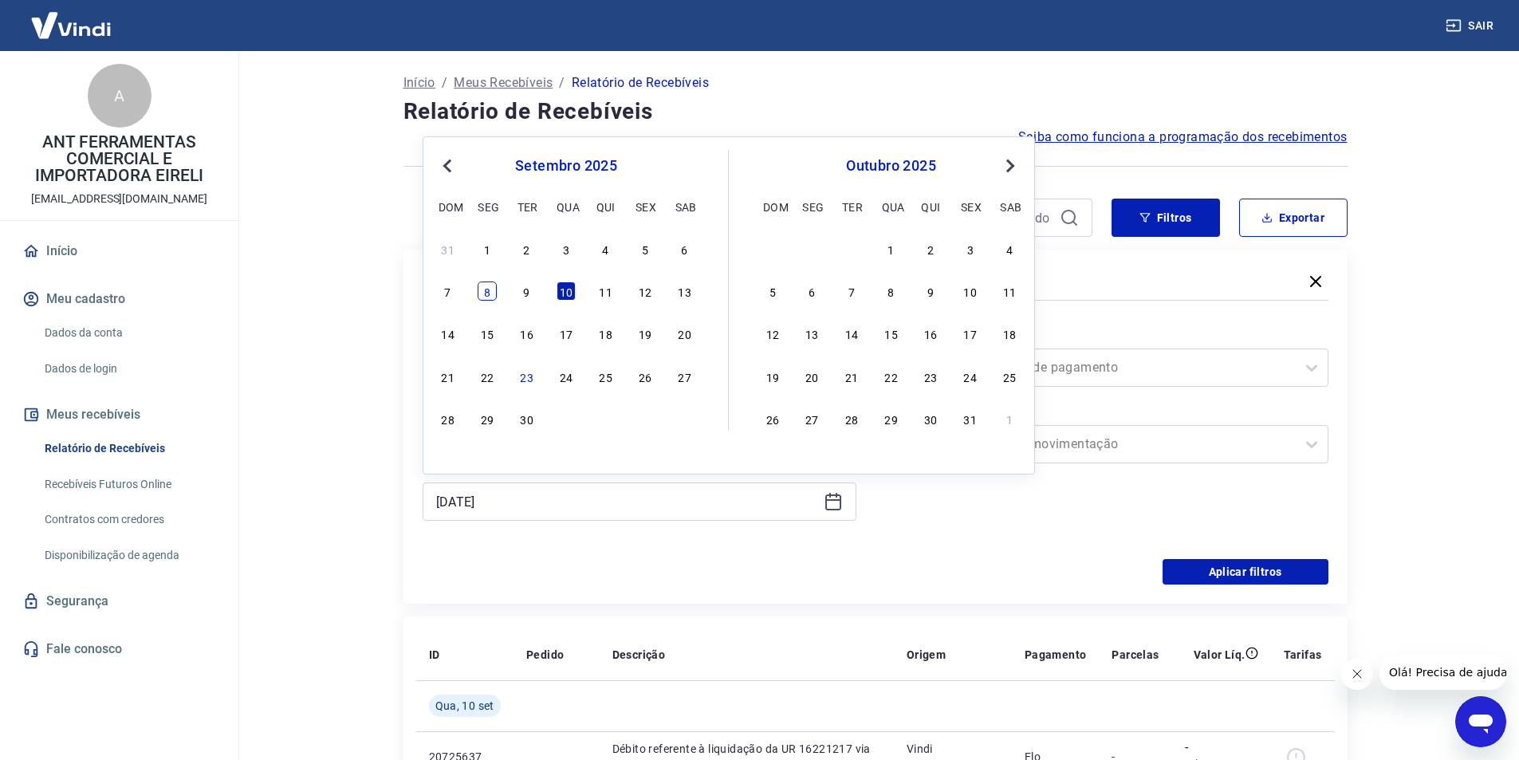
click at [488, 286] on div "8" at bounding box center [487, 291] width 19 height 19
type input "[DATE]"
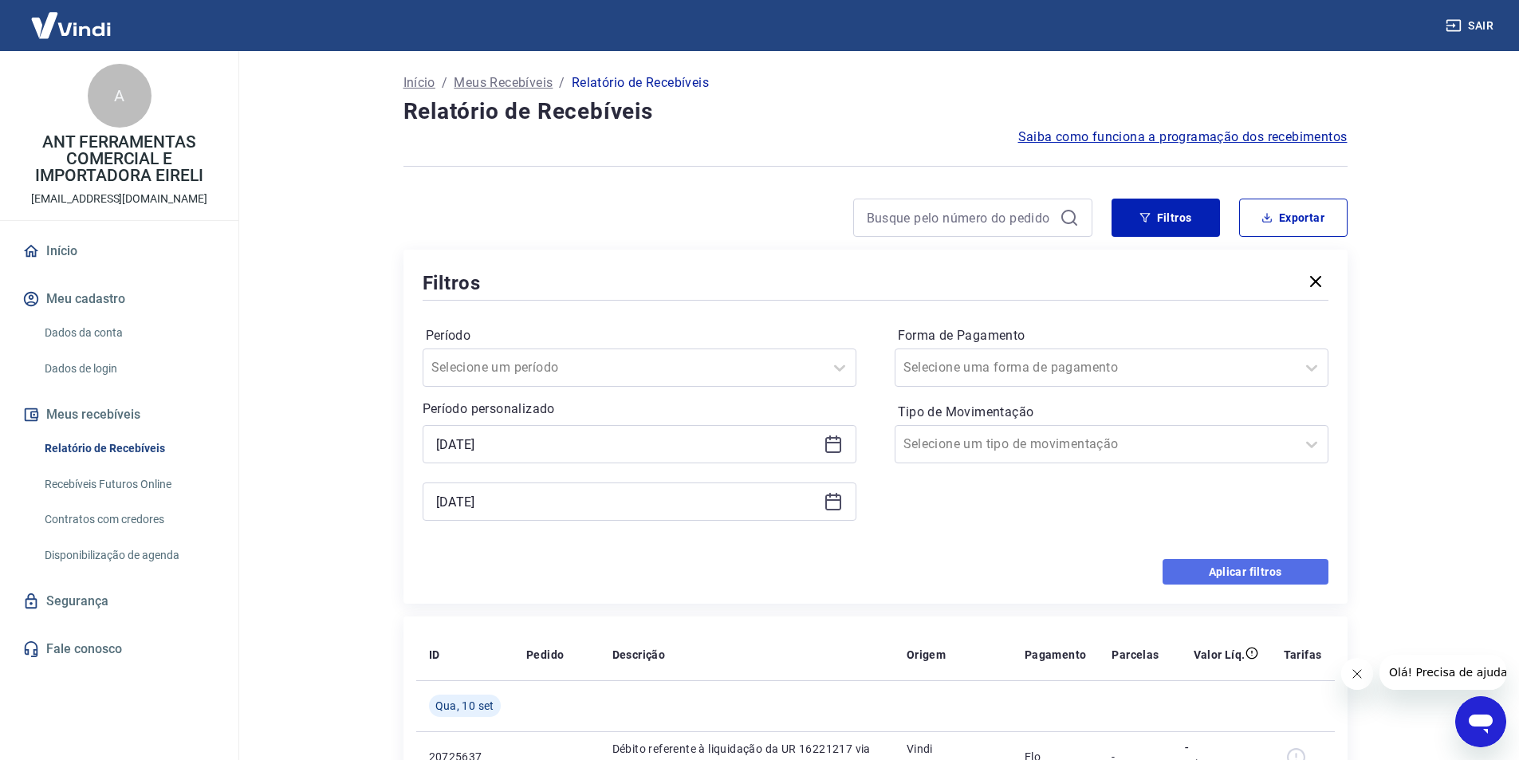
click at [1250, 569] on button "Aplicar filtros" at bounding box center [1246, 572] width 166 height 26
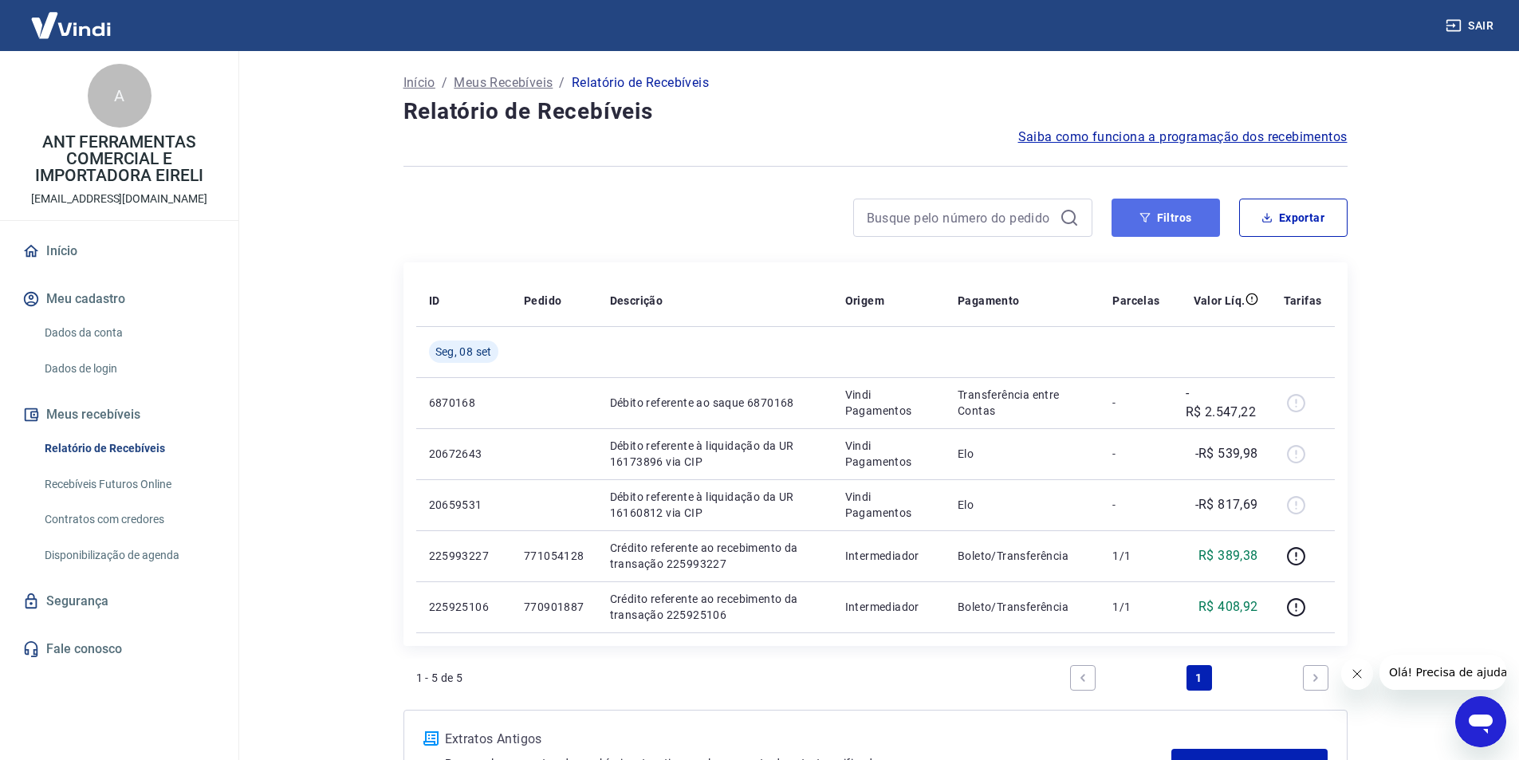
click at [1189, 228] on button "Filtros" at bounding box center [1166, 218] width 108 height 38
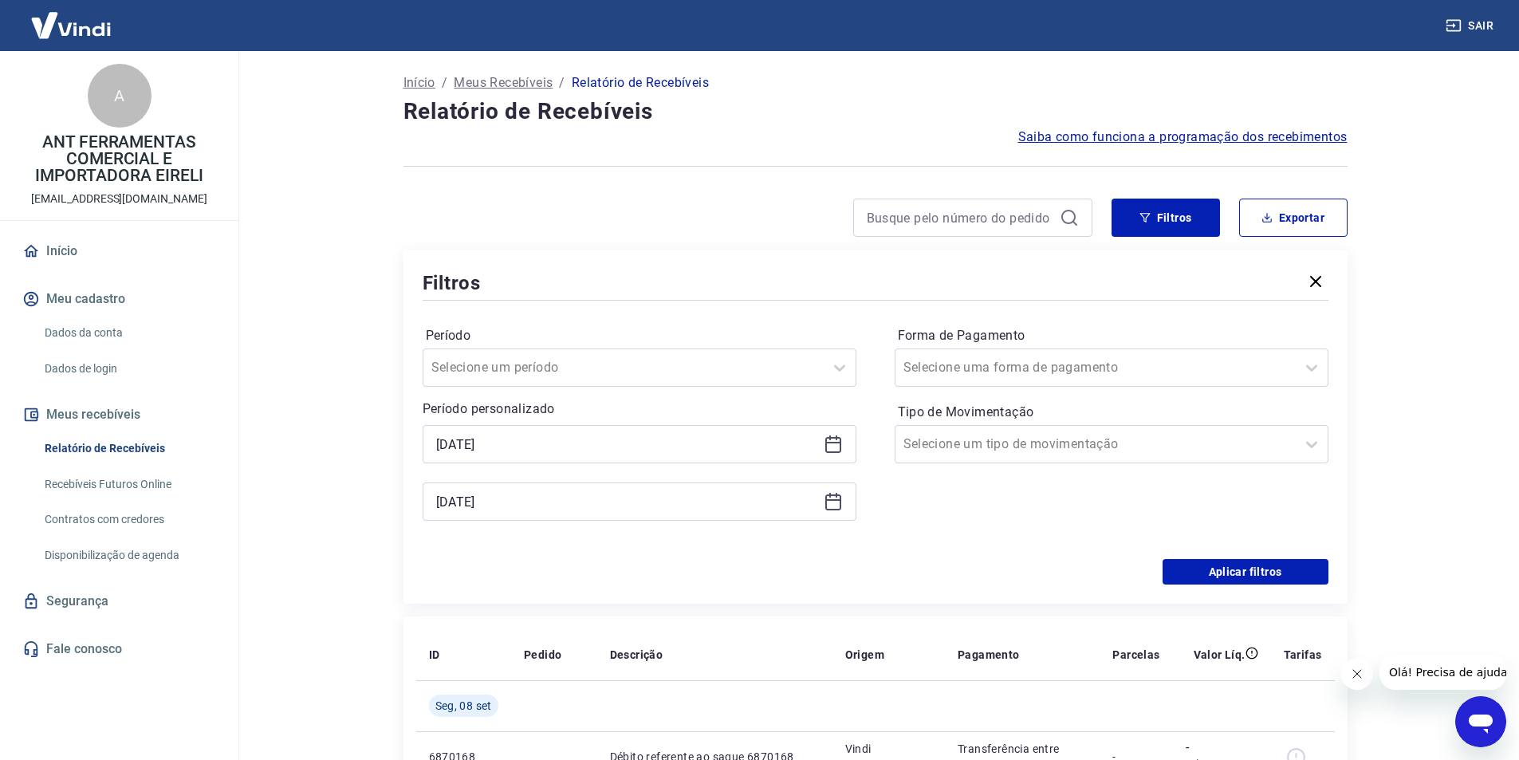
click at [837, 441] on icon at bounding box center [833, 444] width 19 height 19
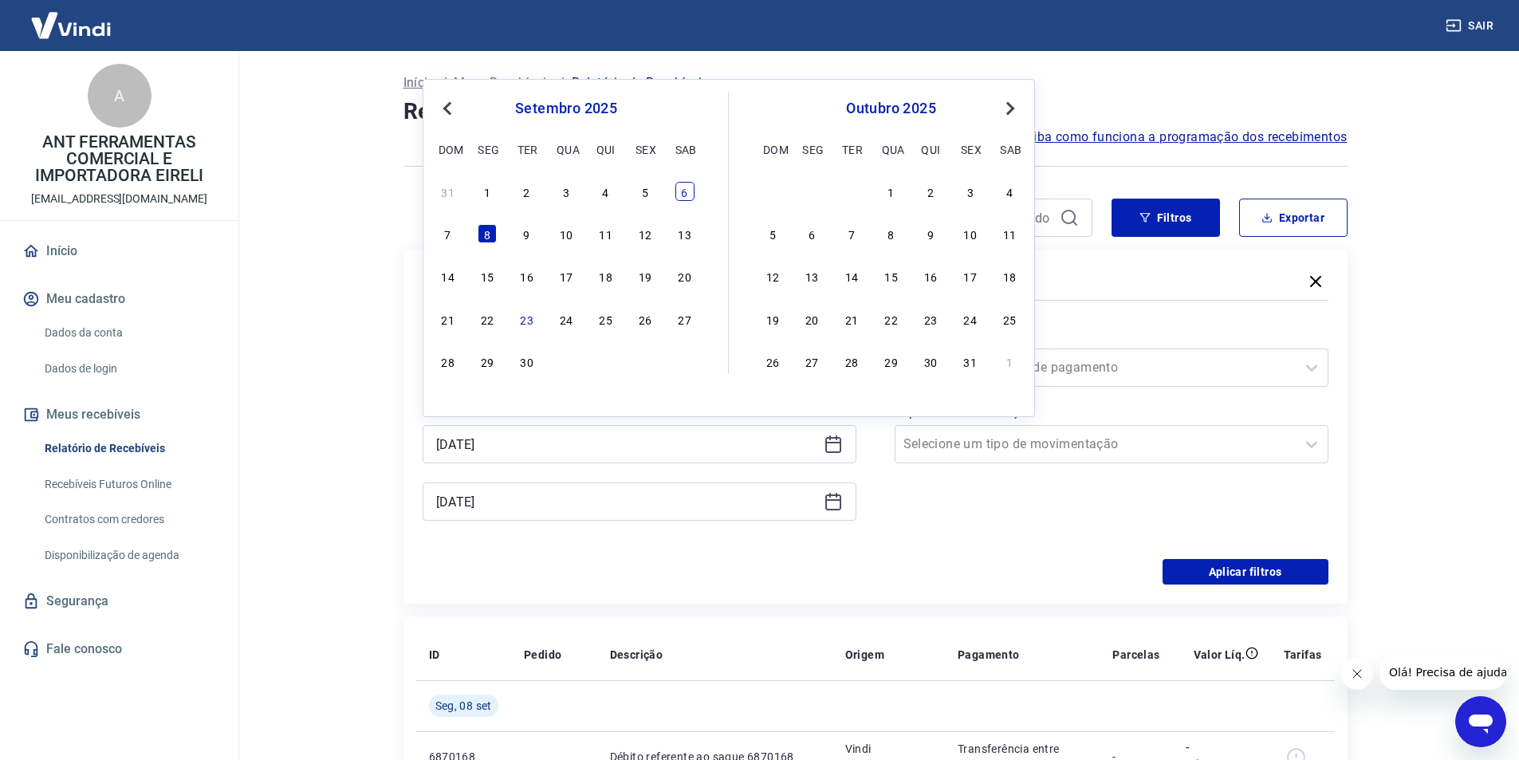
click at [683, 196] on div "6" at bounding box center [684, 191] width 19 height 19
type input "[DATE]"
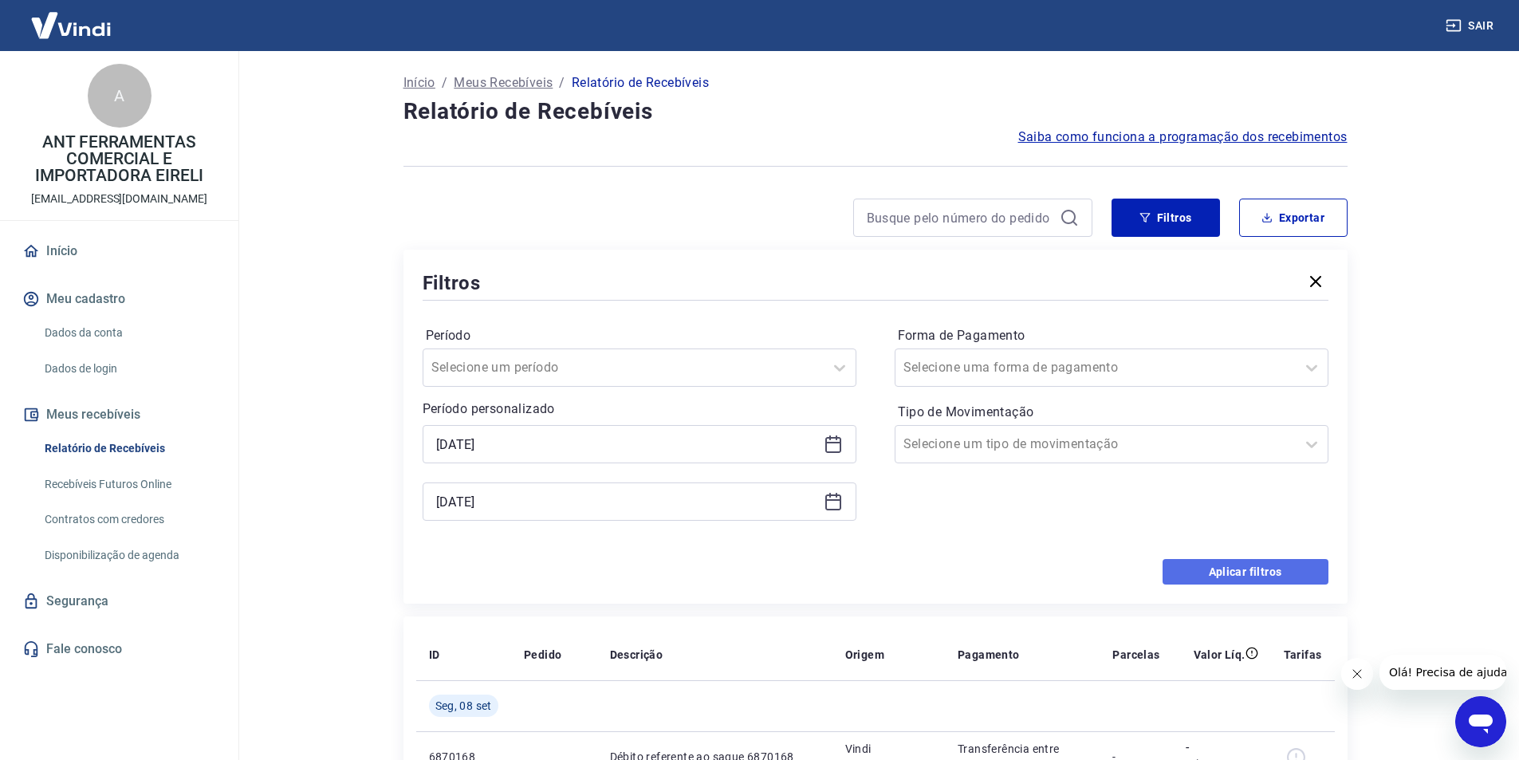
click at [1206, 574] on button "Aplicar filtros" at bounding box center [1246, 572] width 166 height 26
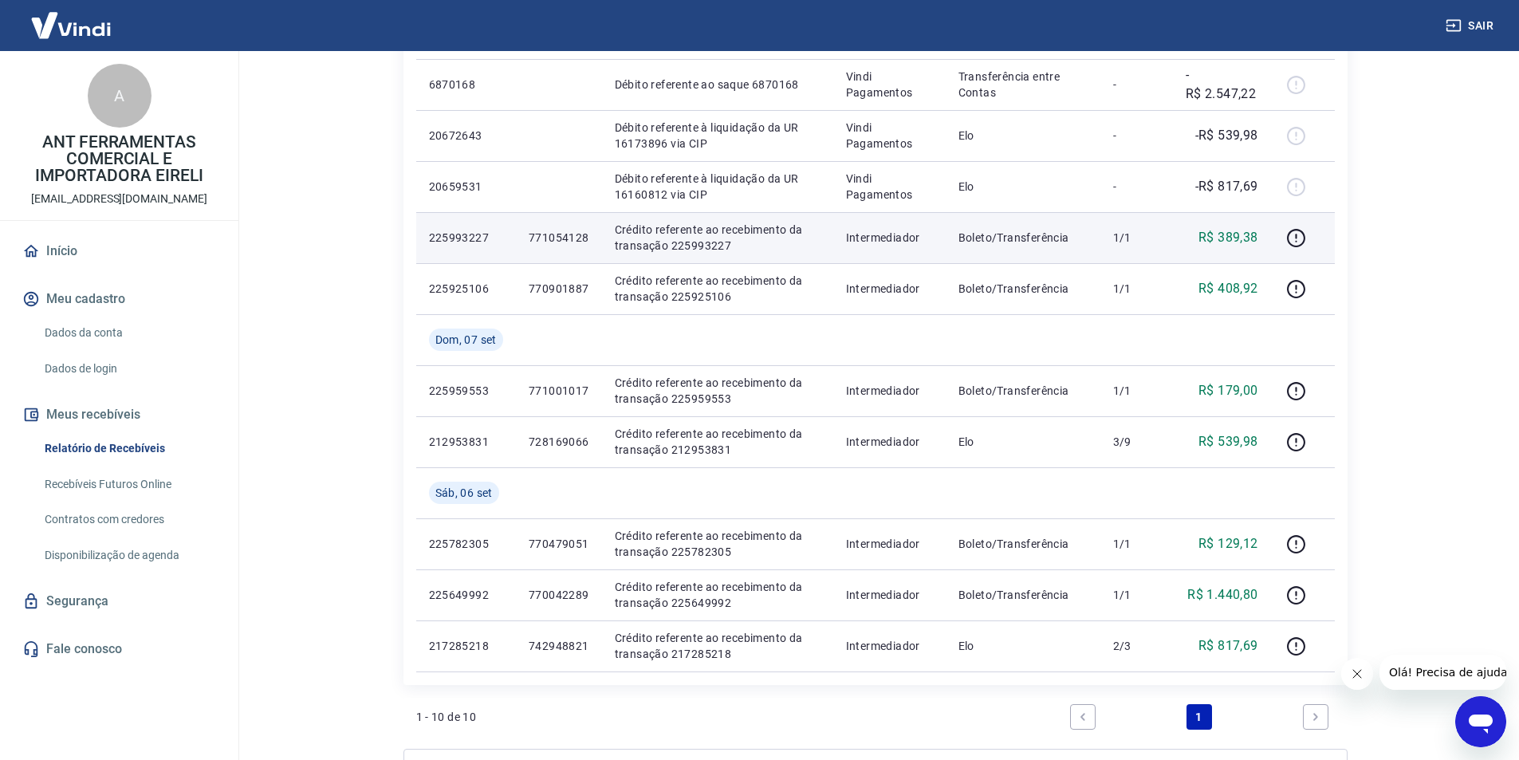
scroll to position [319, 0]
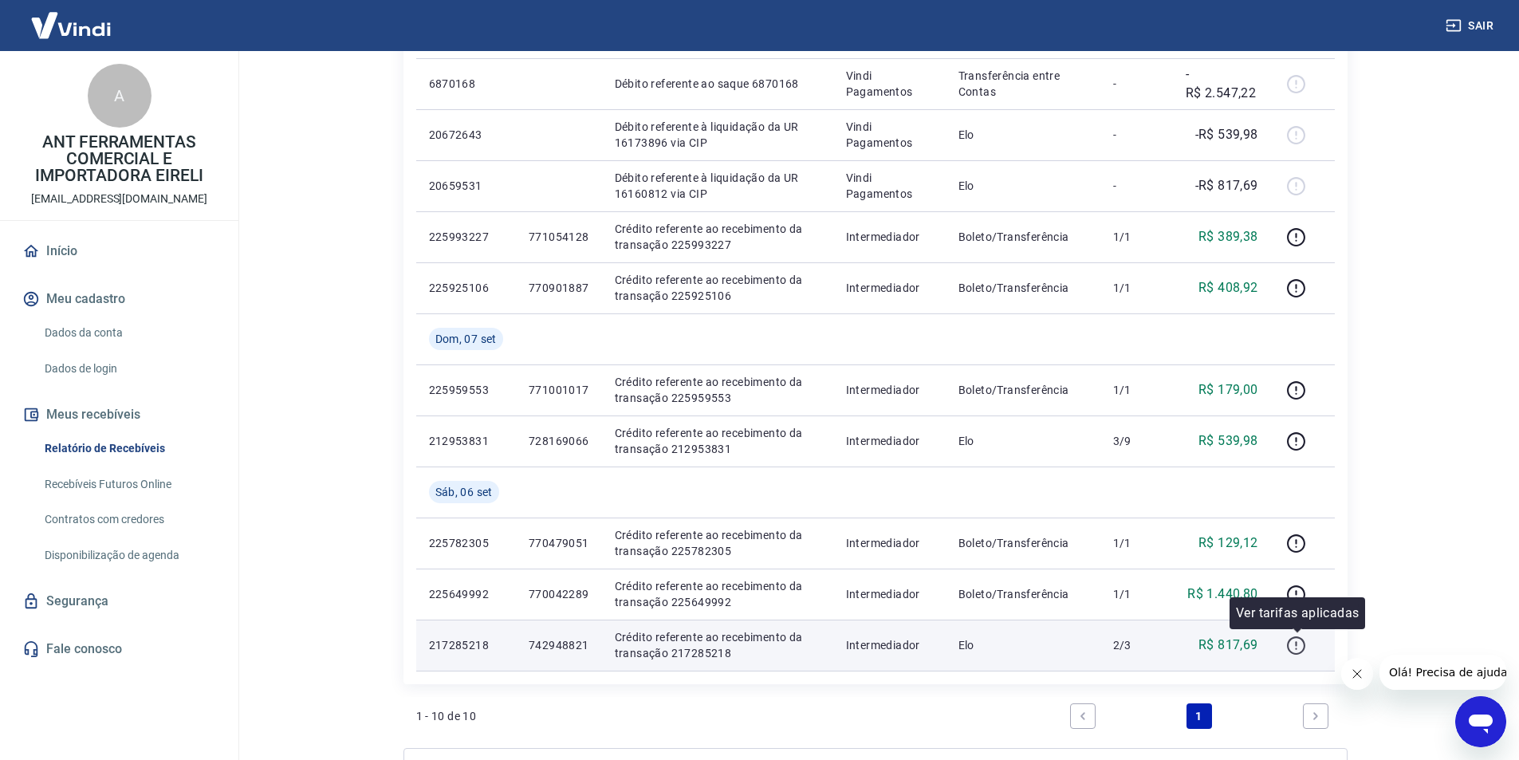
click at [1296, 643] on icon "button" at bounding box center [1296, 646] width 20 height 20
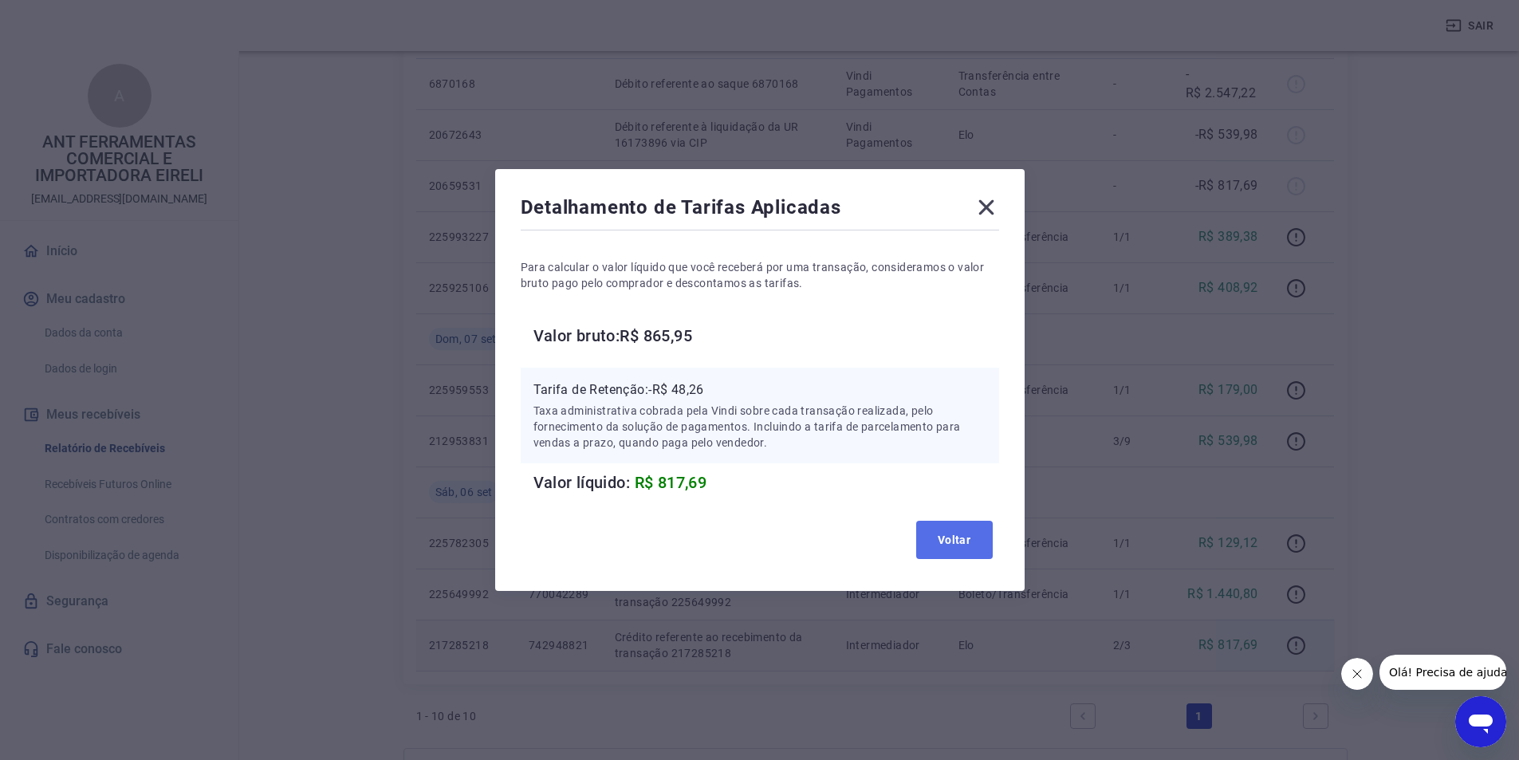
click at [953, 537] on button "Voltar" at bounding box center [954, 540] width 77 height 38
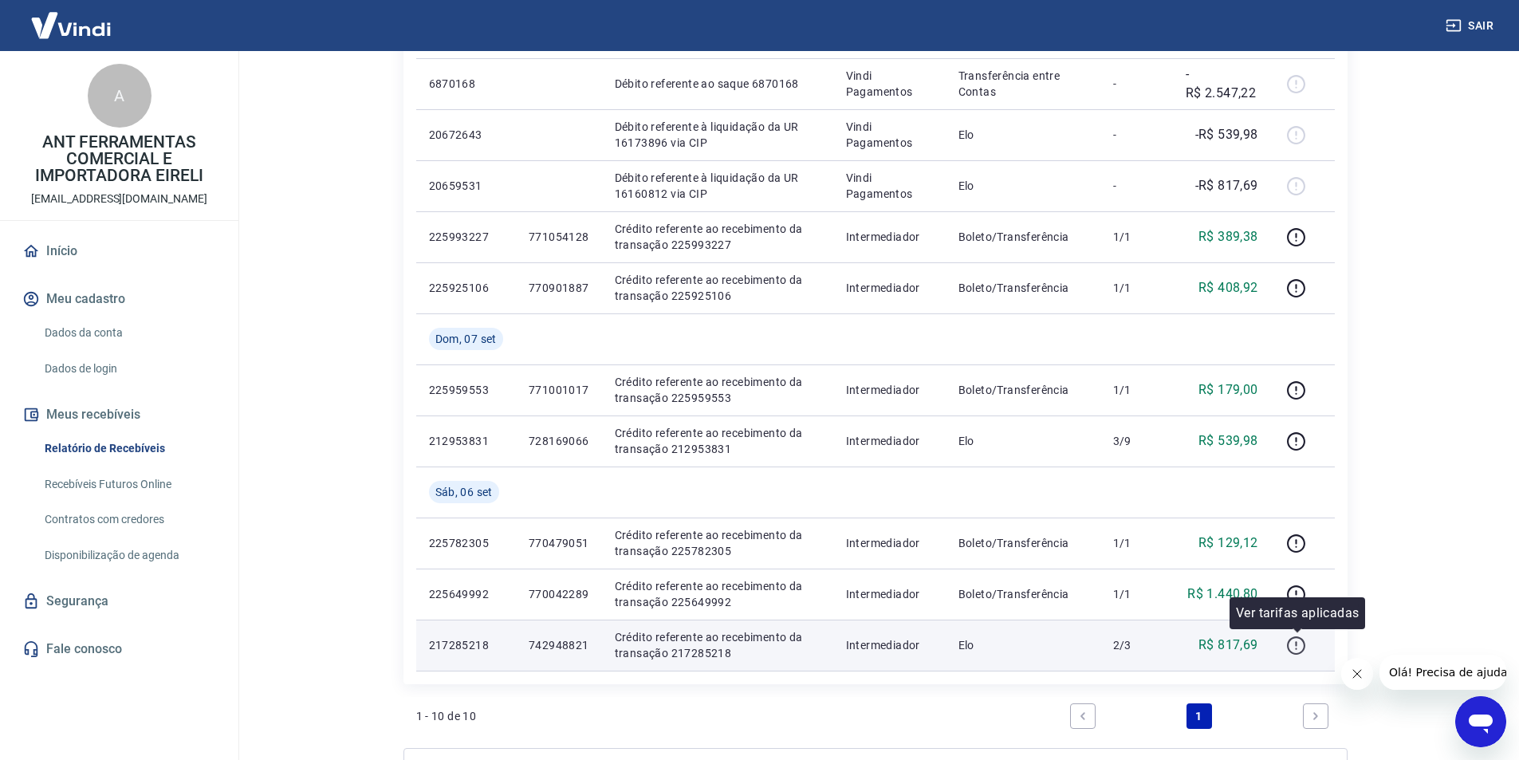
click at [1300, 645] on icon "button" at bounding box center [1296, 646] width 20 height 20
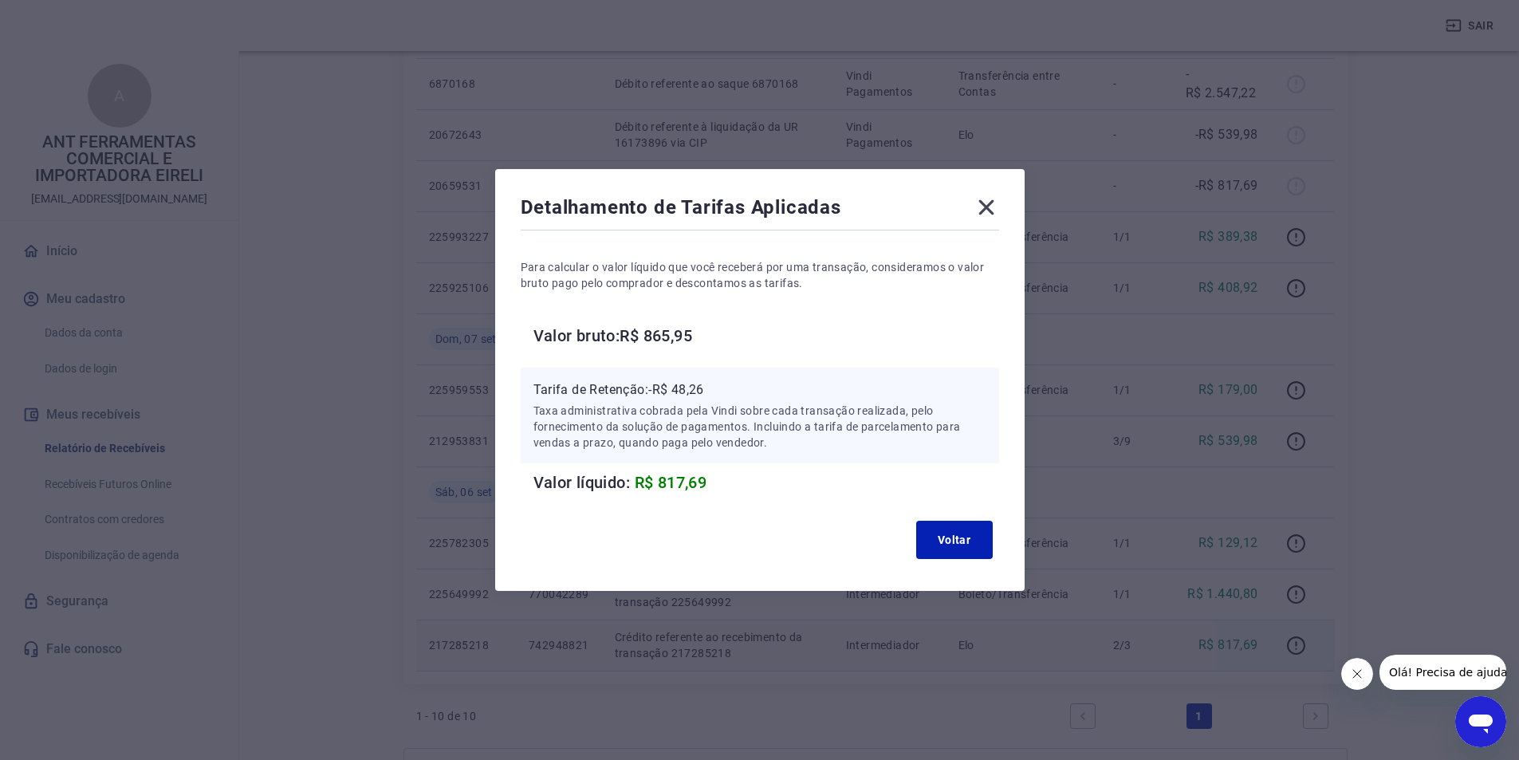
click at [986, 199] on icon at bounding box center [987, 208] width 26 height 26
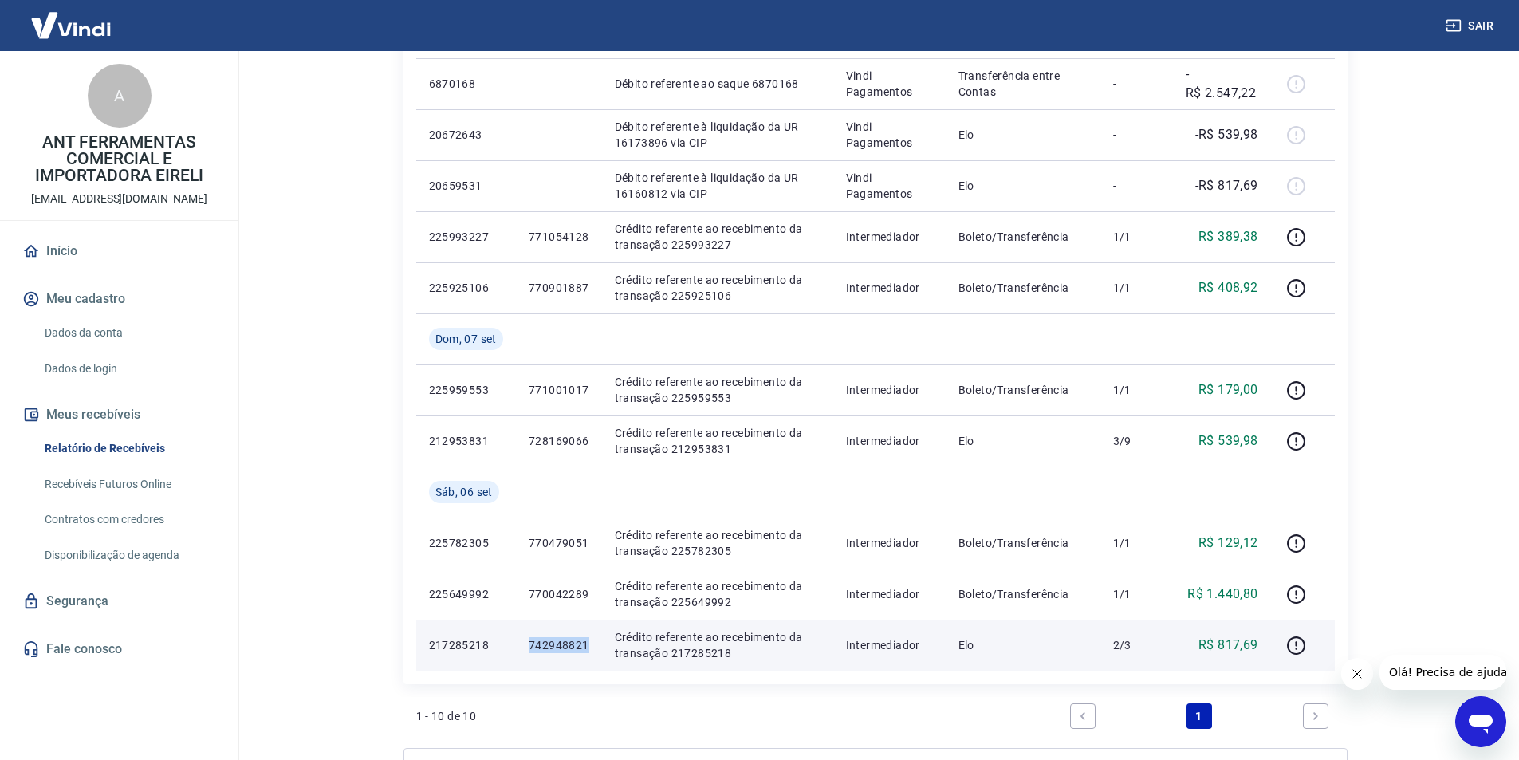
drag, startPoint x: 530, startPoint y: 644, endPoint x: 589, endPoint y: 643, distance: 59.8
click at [589, 643] on td "742948821" at bounding box center [559, 645] width 86 height 51
copy p "742948821"
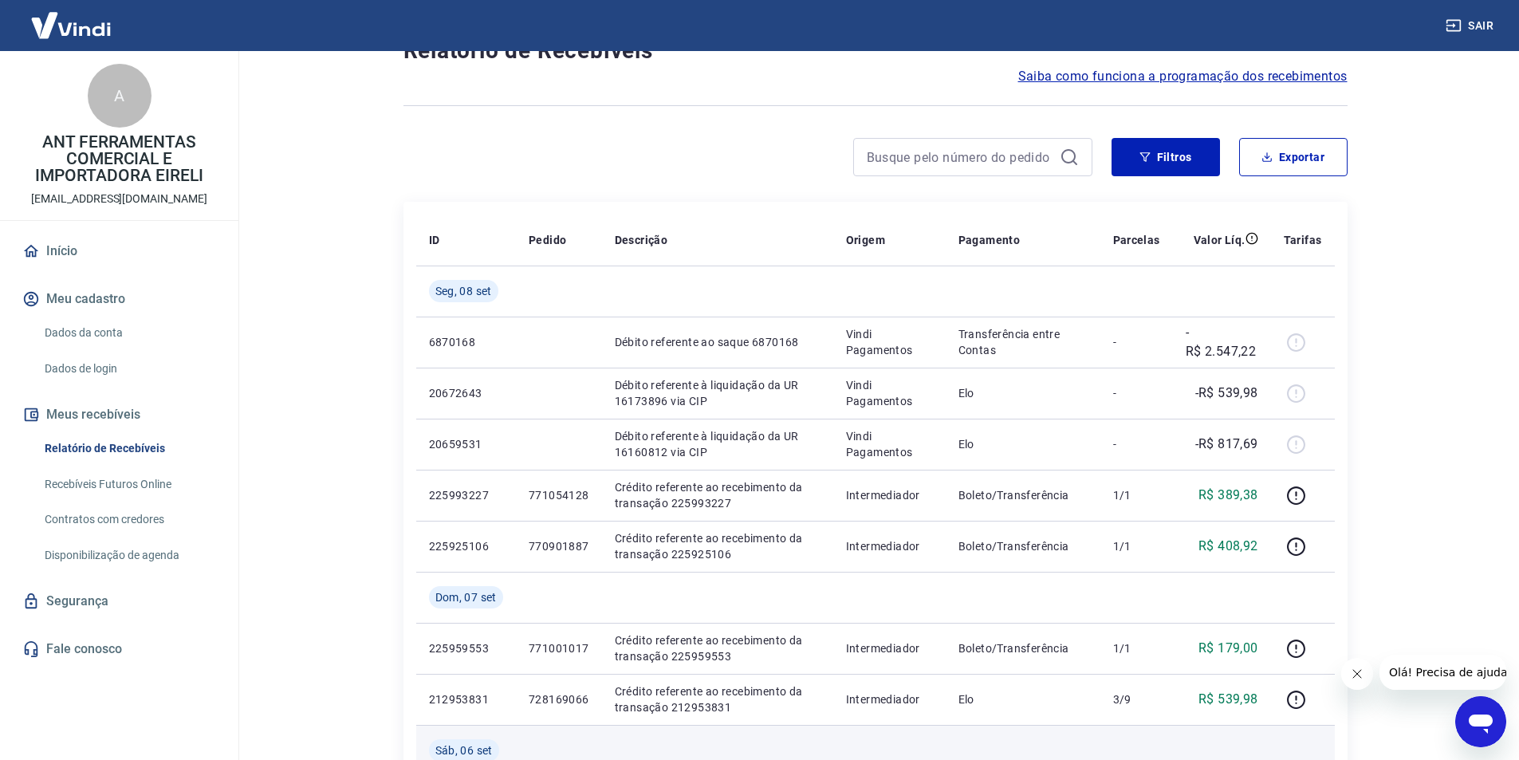
scroll to position [0, 0]
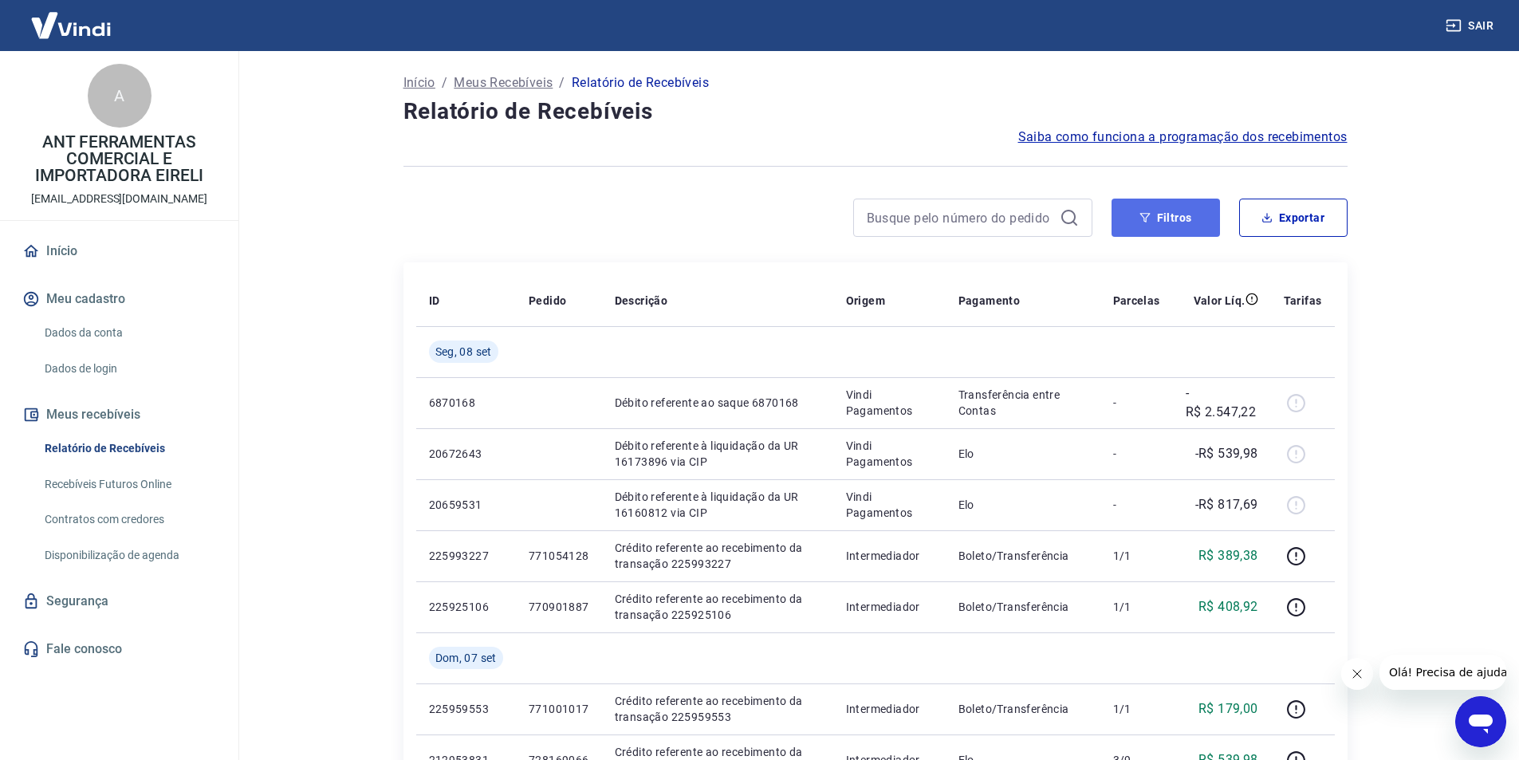
click at [1180, 223] on button "Filtros" at bounding box center [1166, 218] width 108 height 38
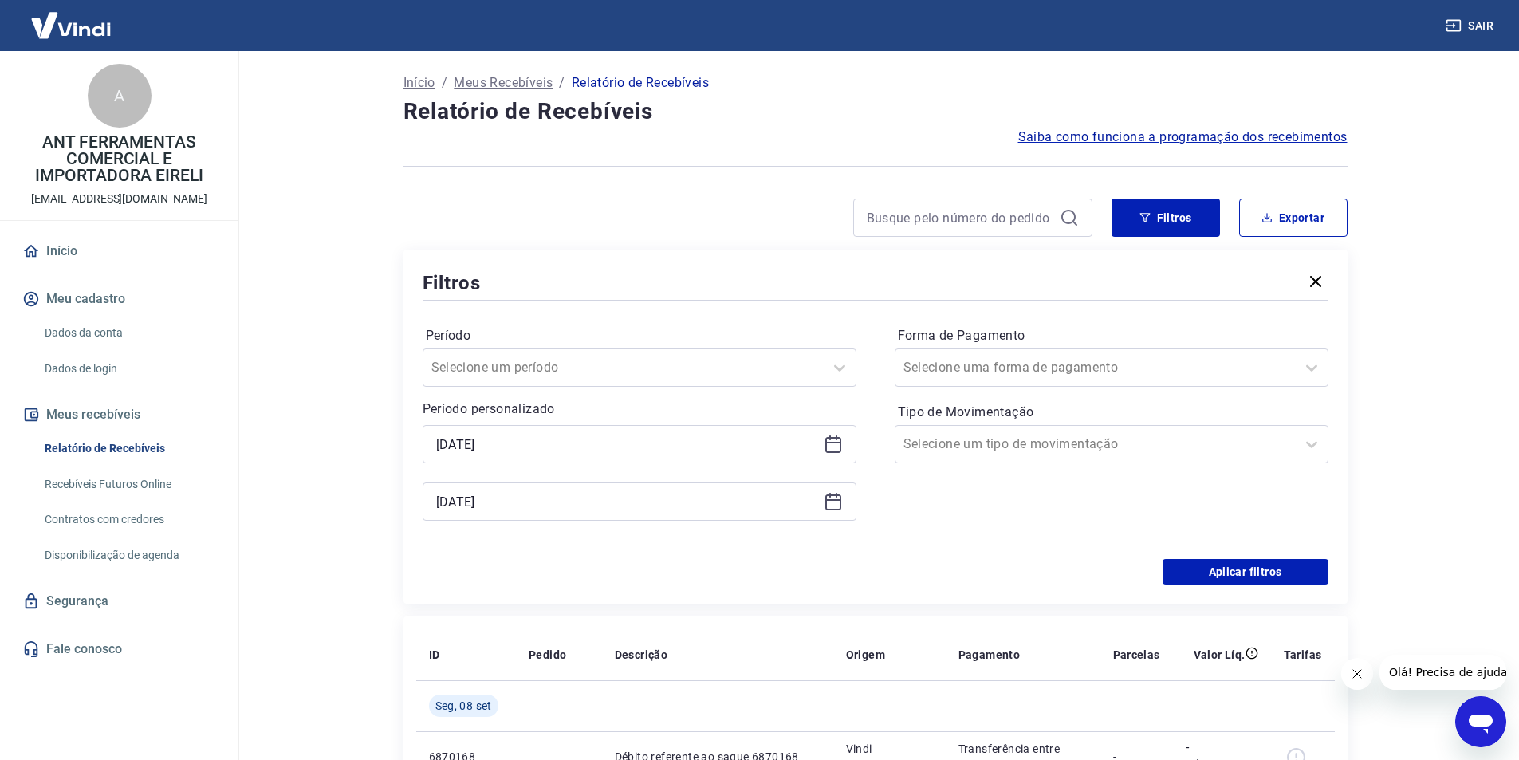
click at [828, 446] on icon at bounding box center [833, 444] width 19 height 19
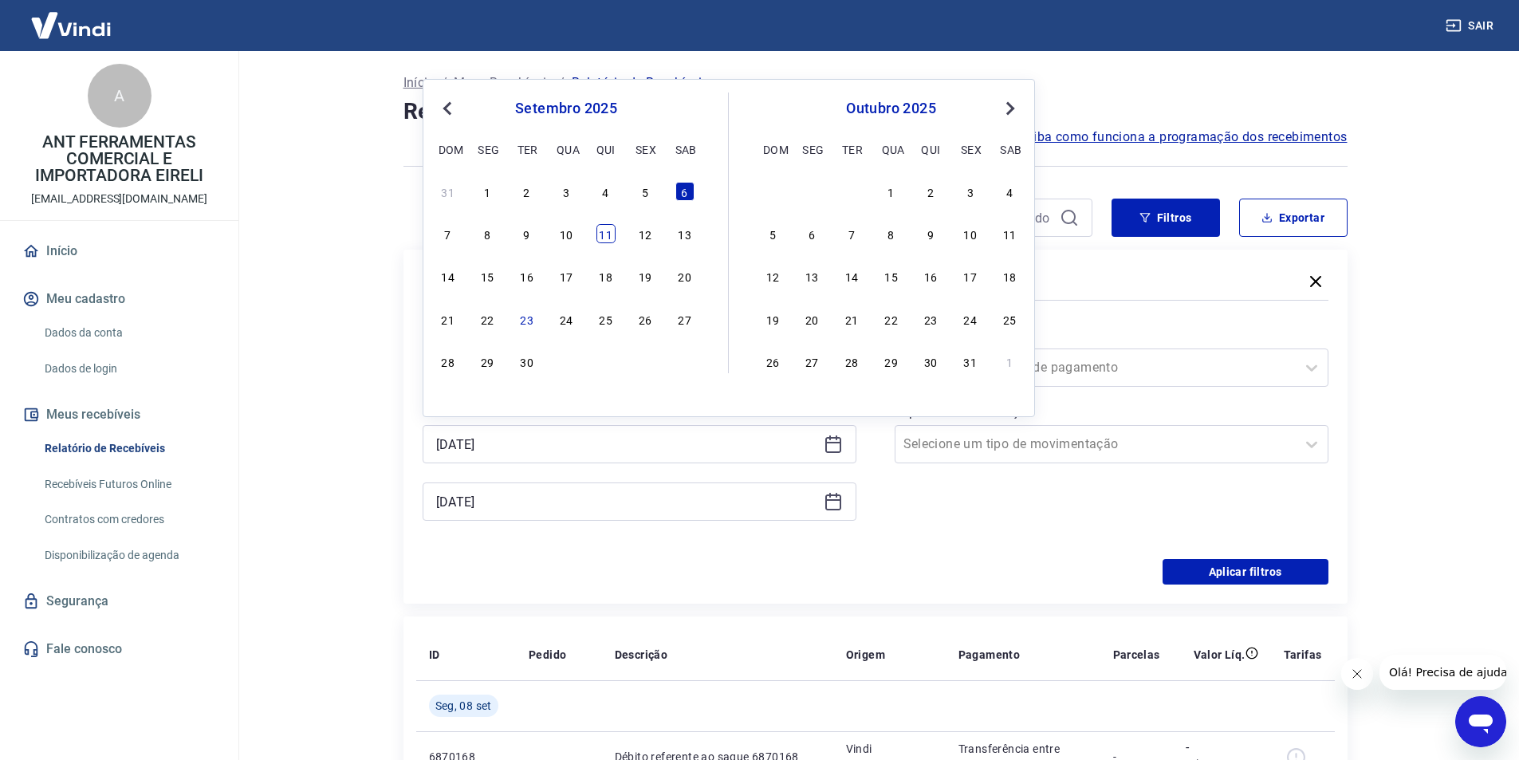
click at [603, 231] on div "11" at bounding box center [606, 233] width 19 height 19
type input "[DATE]"
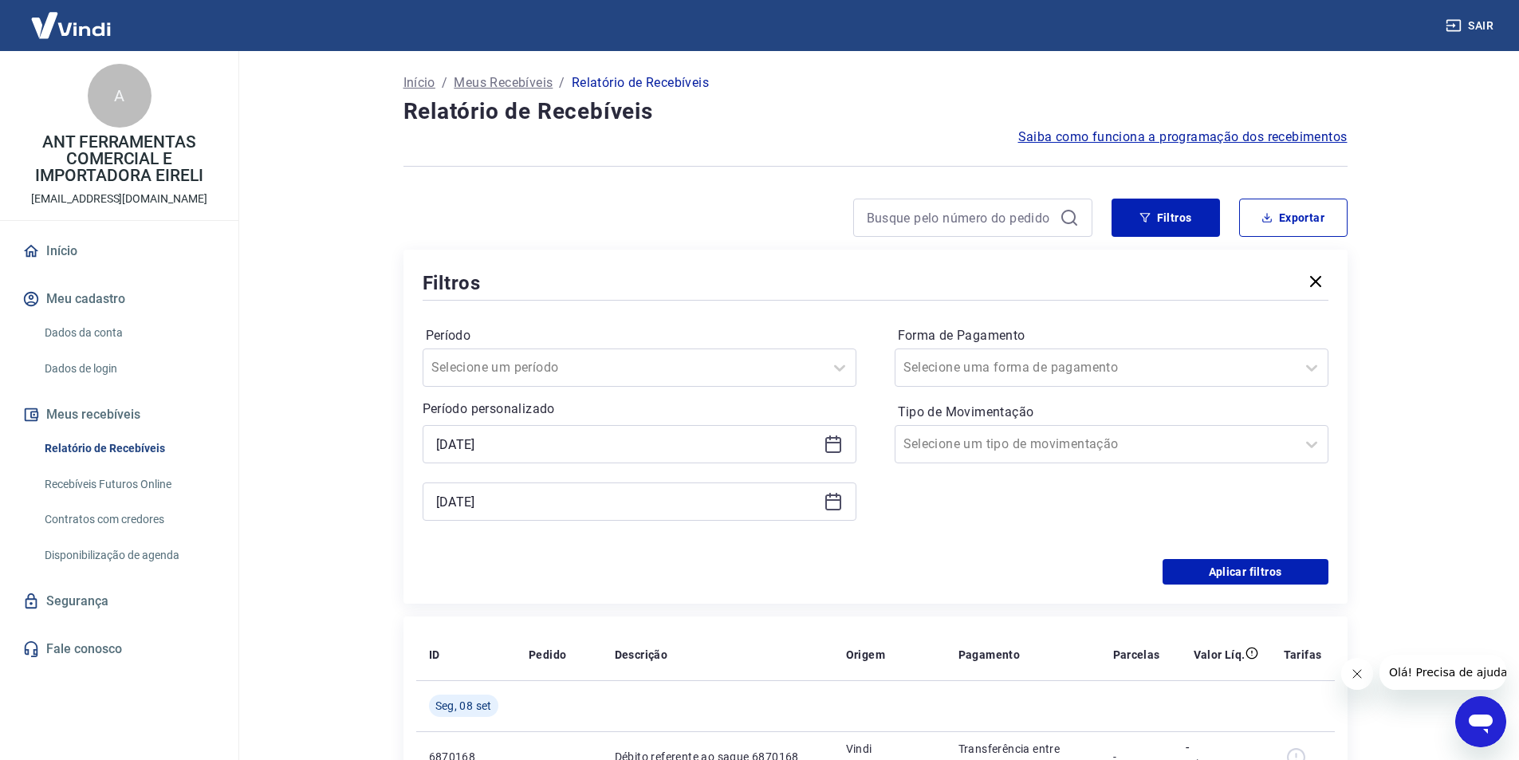
click at [836, 499] on icon at bounding box center [833, 500] width 16 height 2
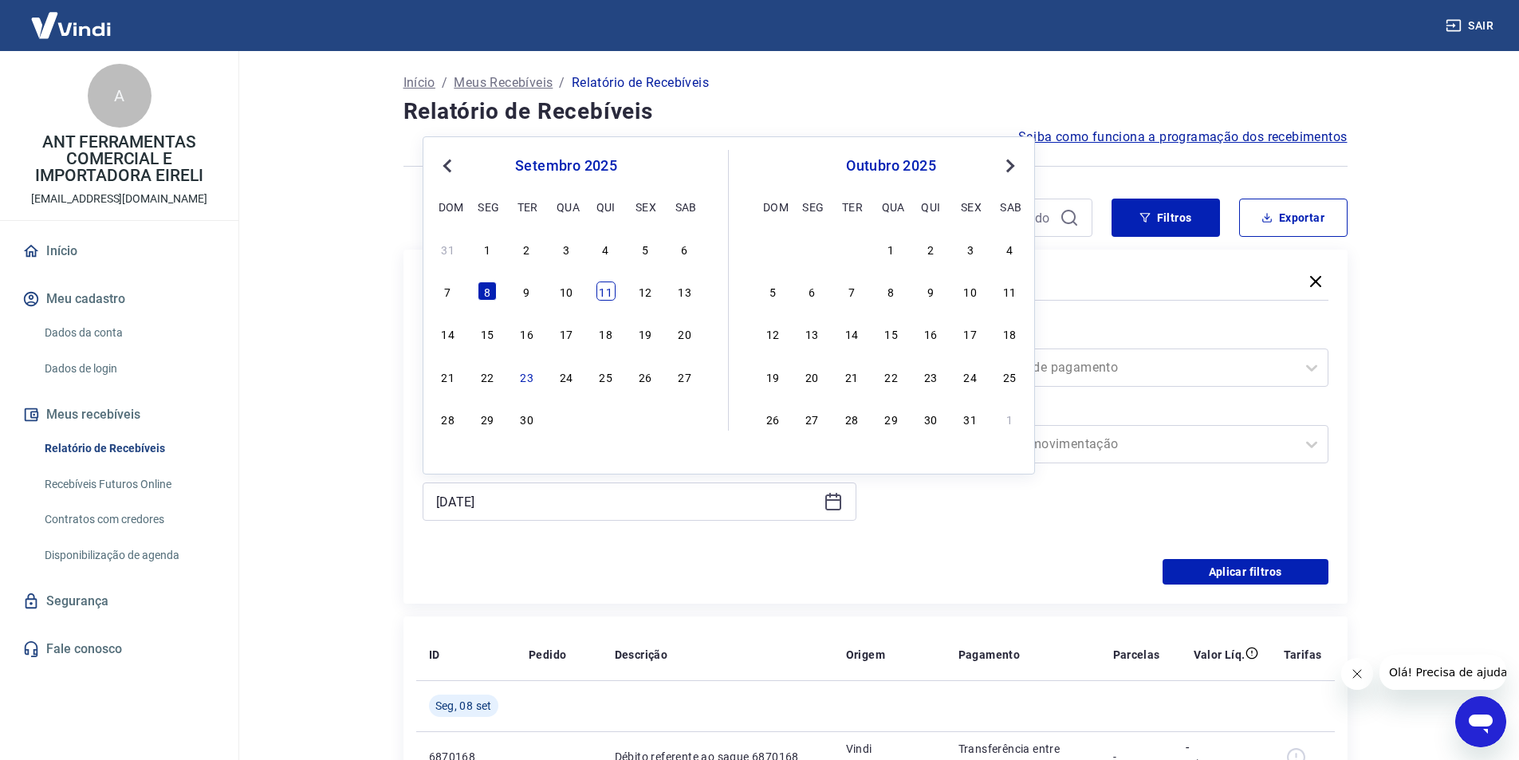
click at [603, 293] on div "11" at bounding box center [606, 291] width 19 height 19
type input "[DATE]"
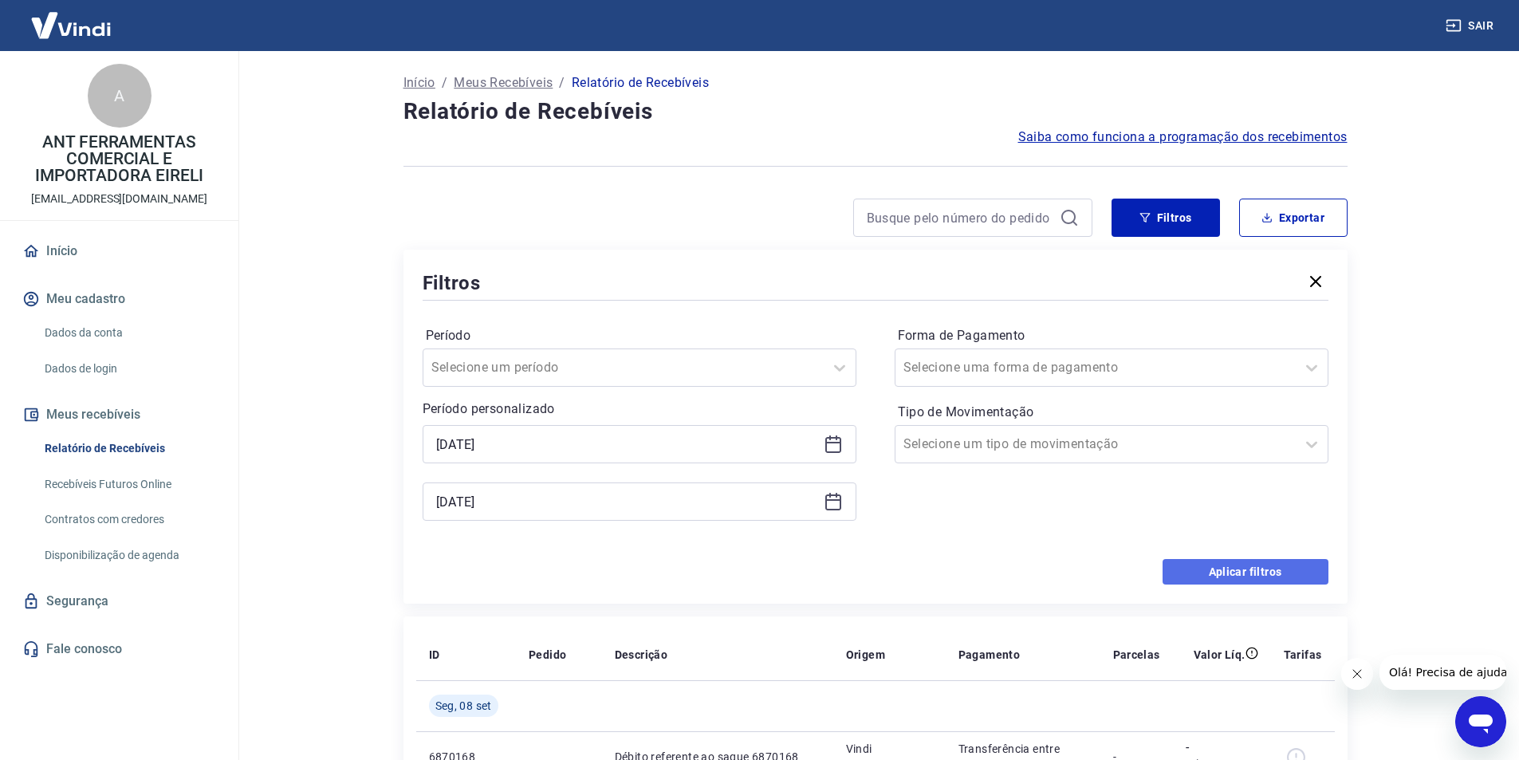
click at [1236, 569] on button "Aplicar filtros" at bounding box center [1246, 572] width 166 height 26
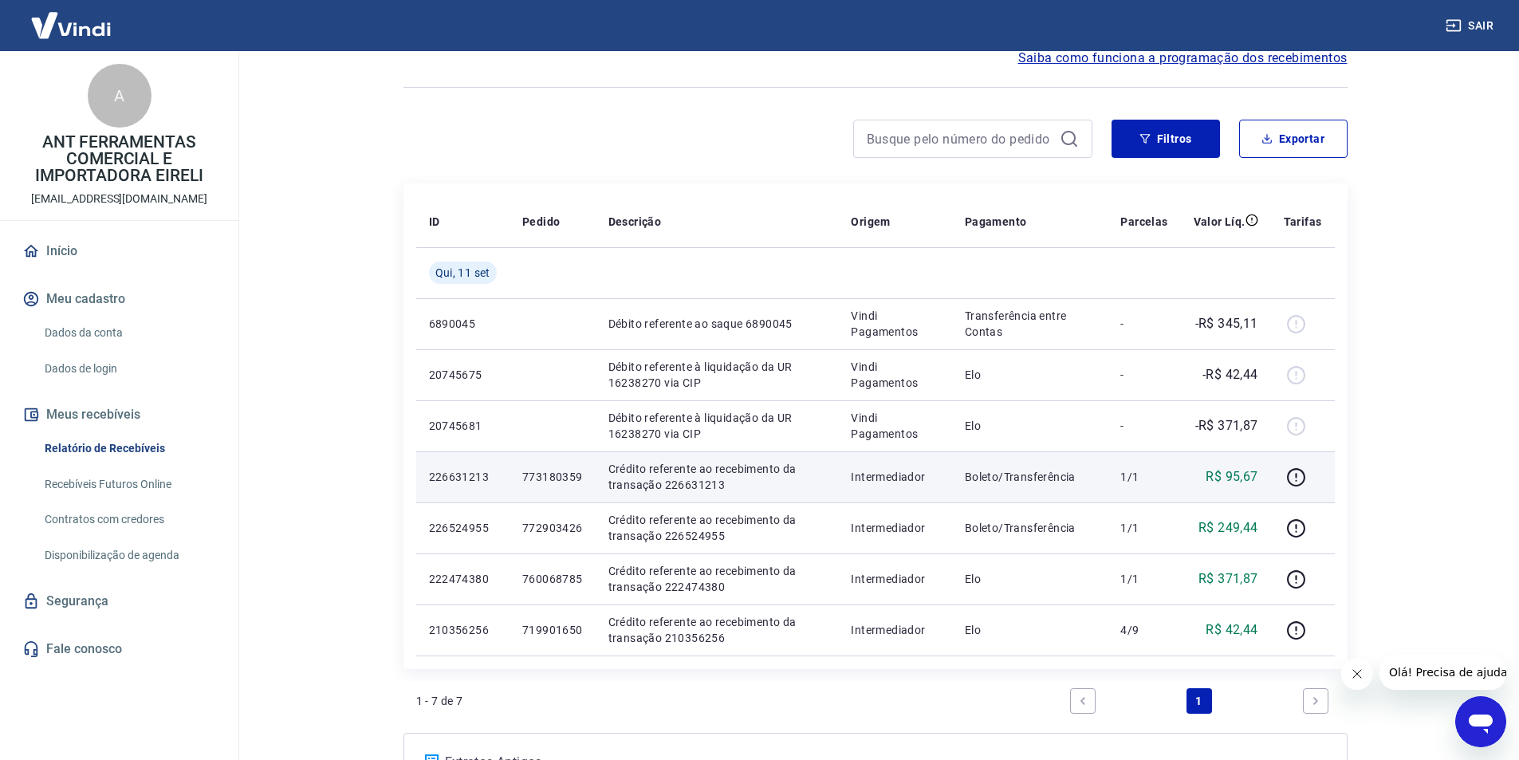
scroll to position [80, 0]
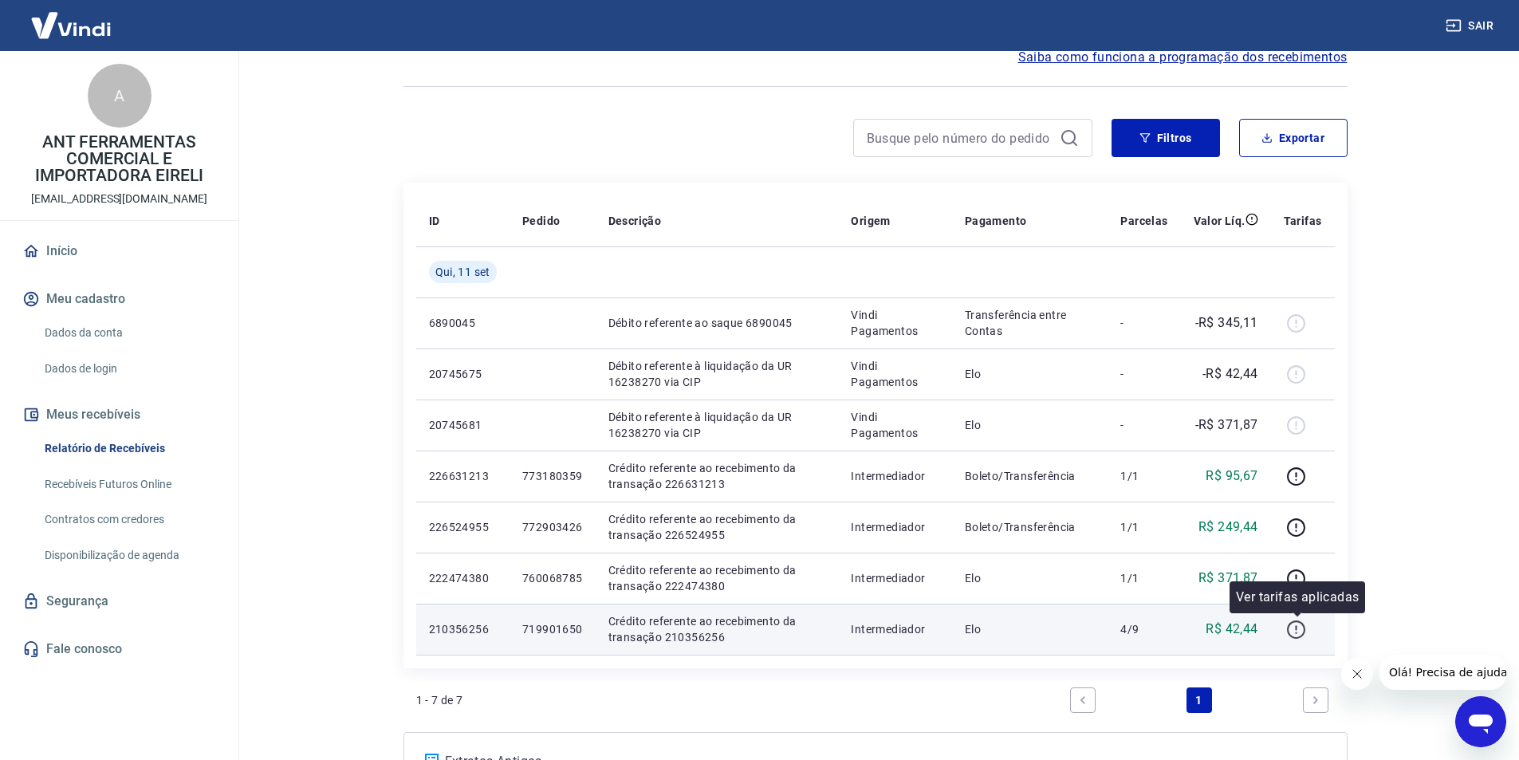
click at [1295, 628] on icon "button" at bounding box center [1296, 630] width 20 height 20
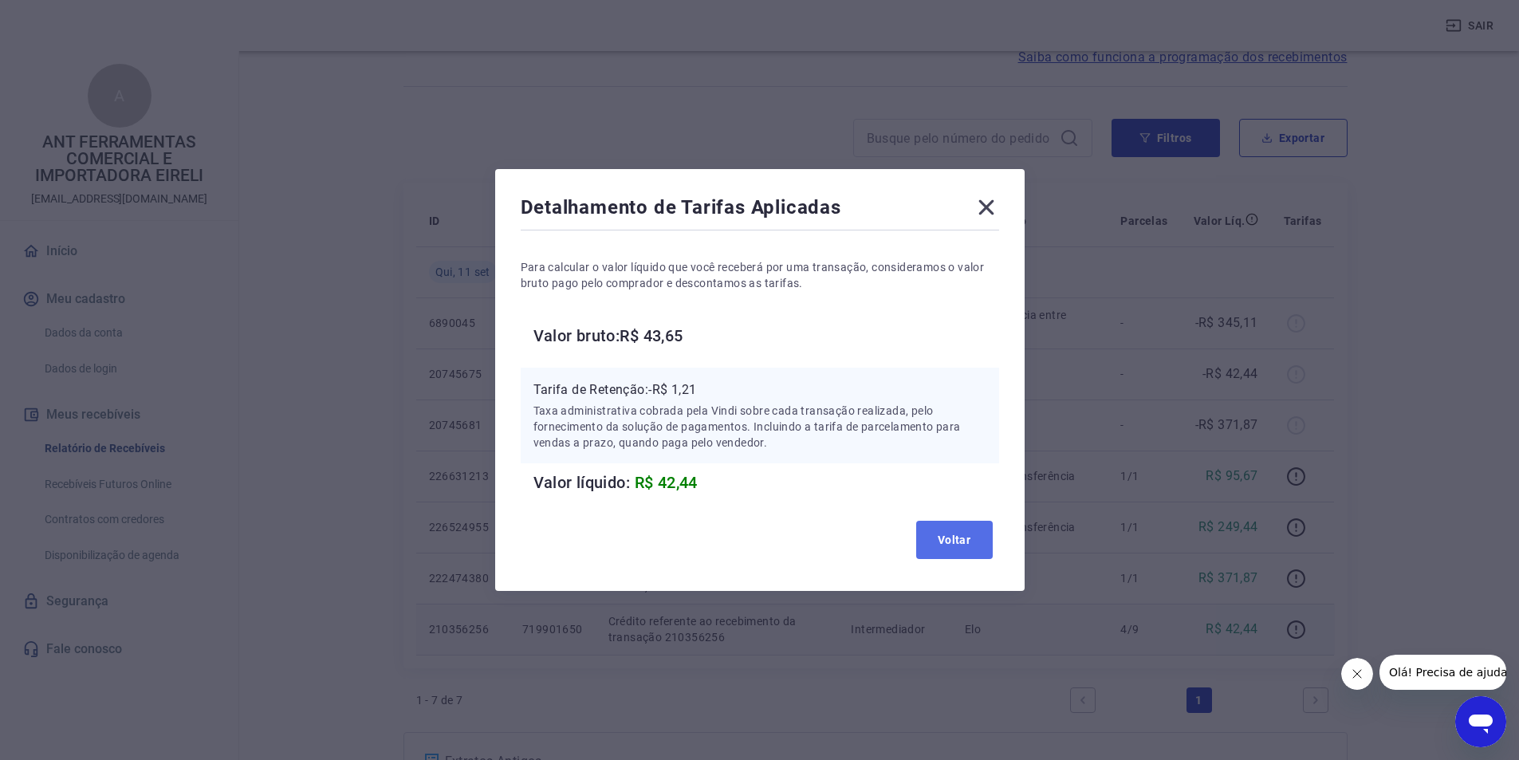
click at [958, 534] on button "Voltar" at bounding box center [954, 540] width 77 height 38
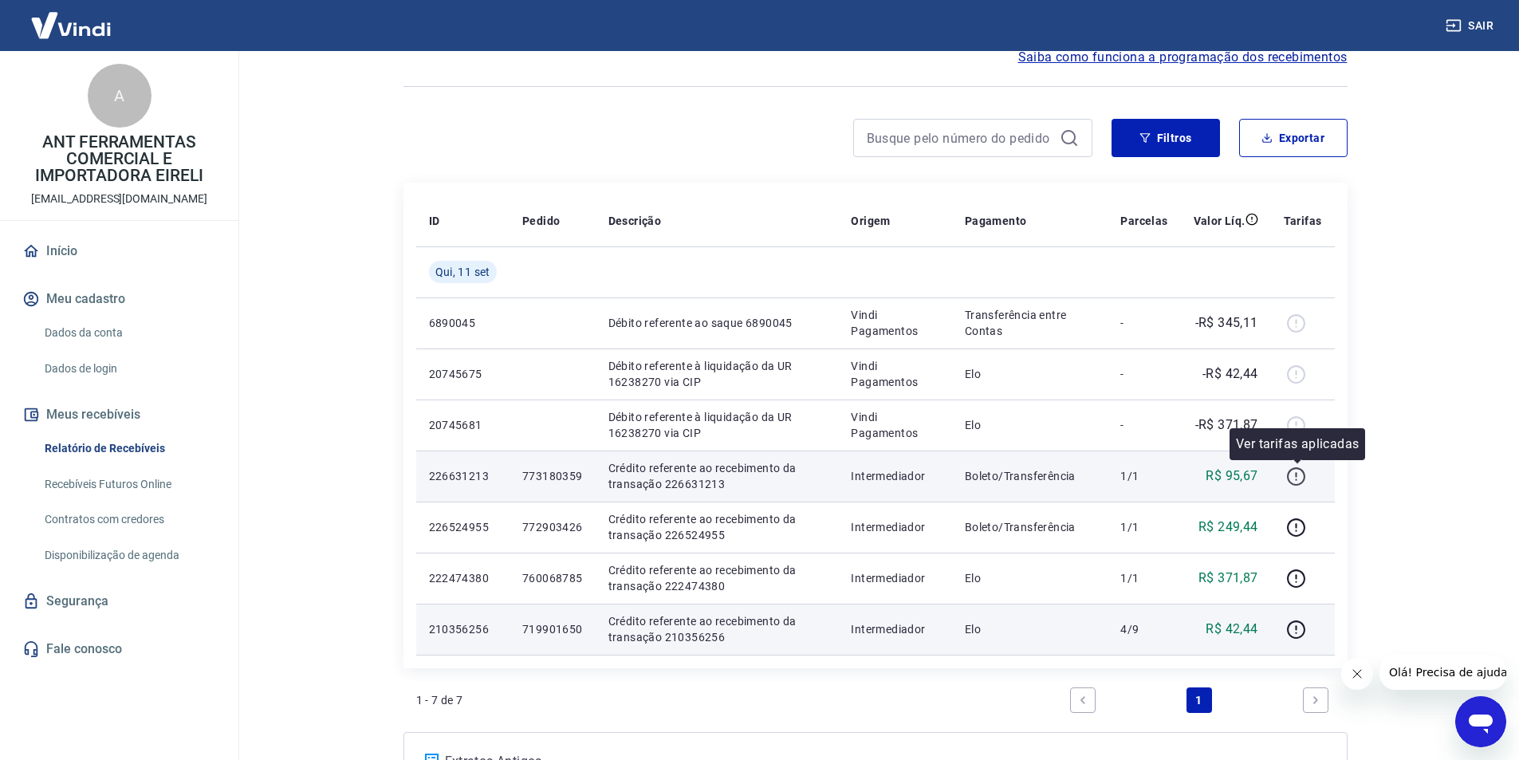
click at [1305, 471] on icon "button" at bounding box center [1296, 476] width 18 height 18
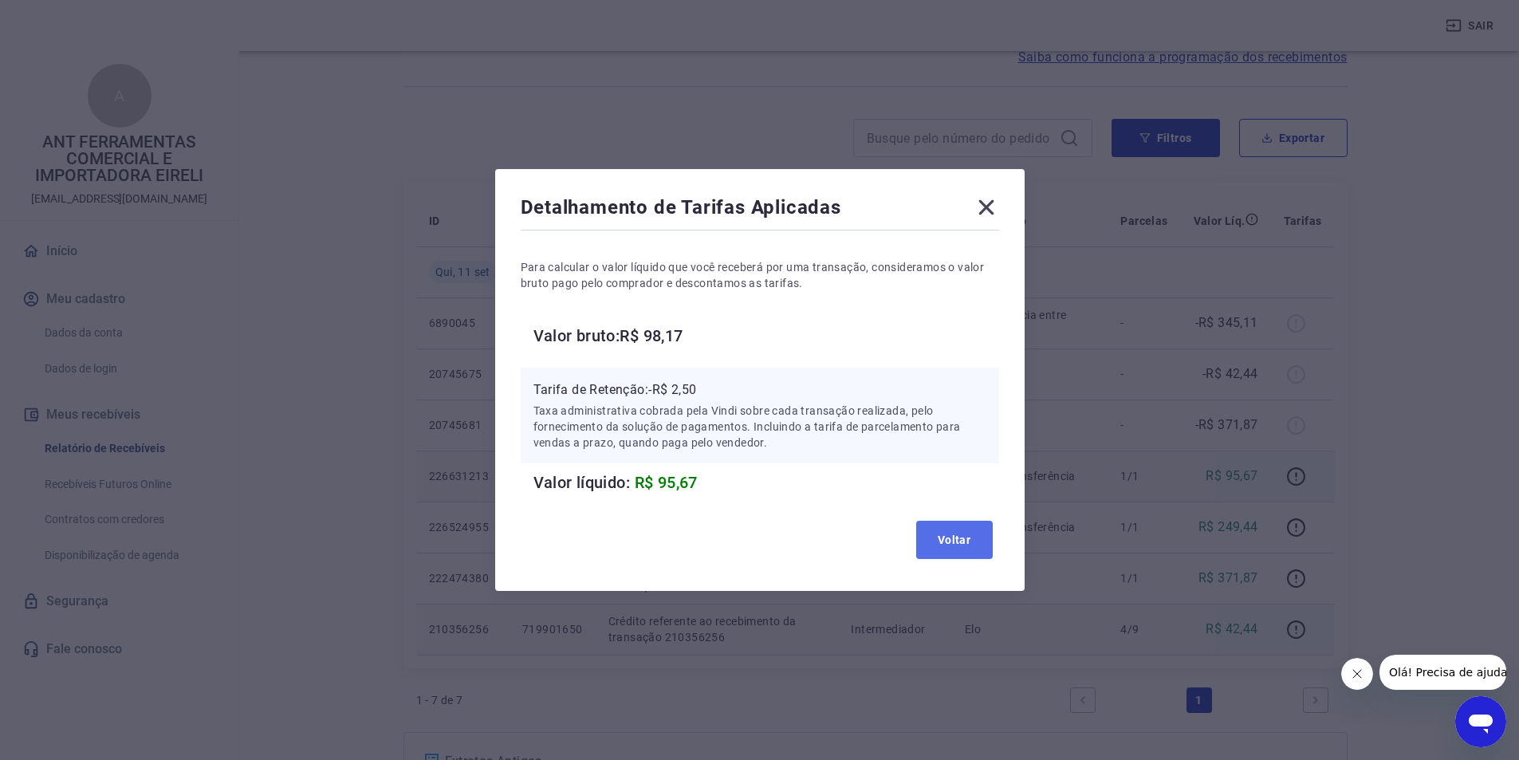
click at [972, 541] on button "Voltar" at bounding box center [954, 540] width 77 height 38
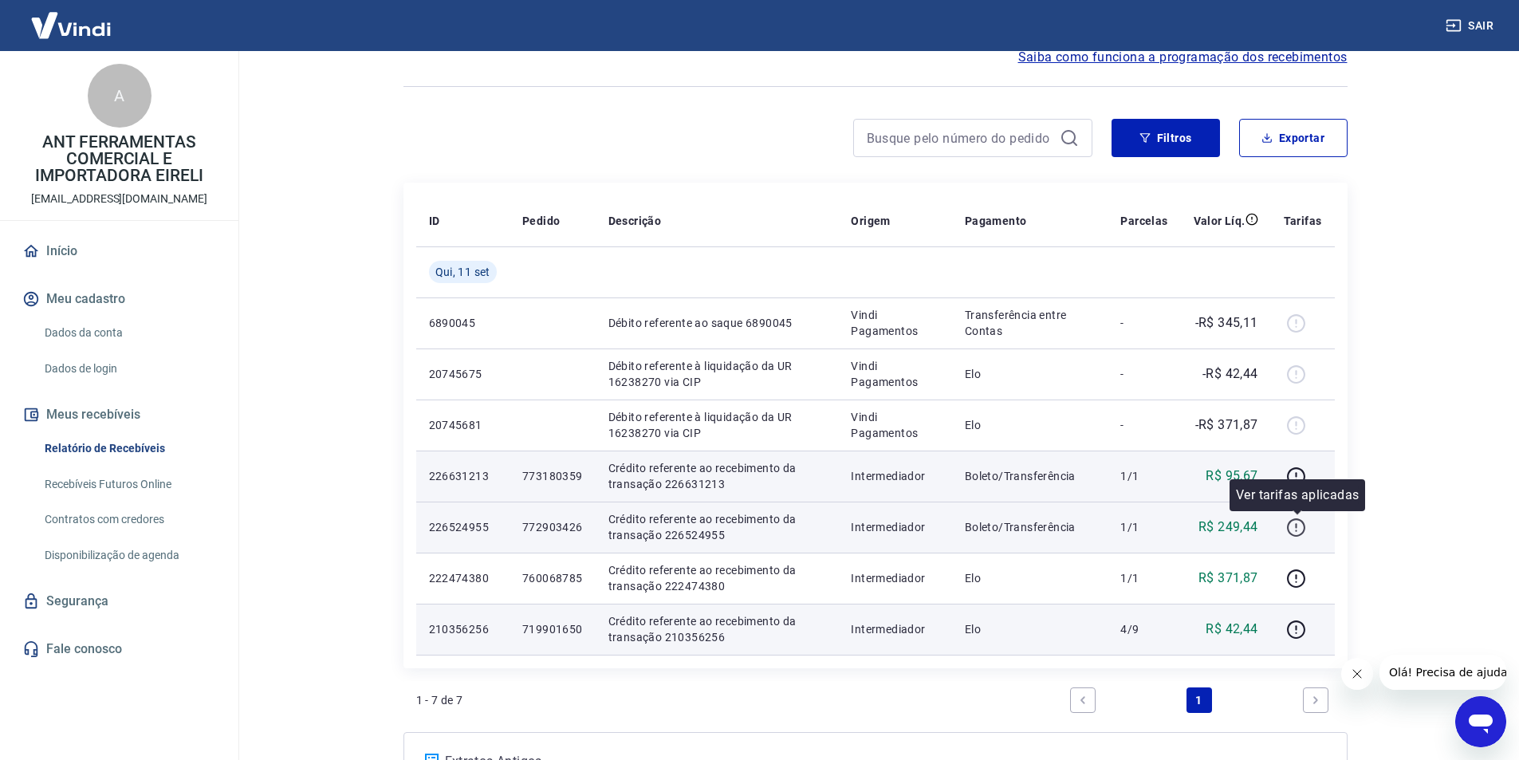
click at [1294, 532] on icon "button" at bounding box center [1296, 528] width 20 height 20
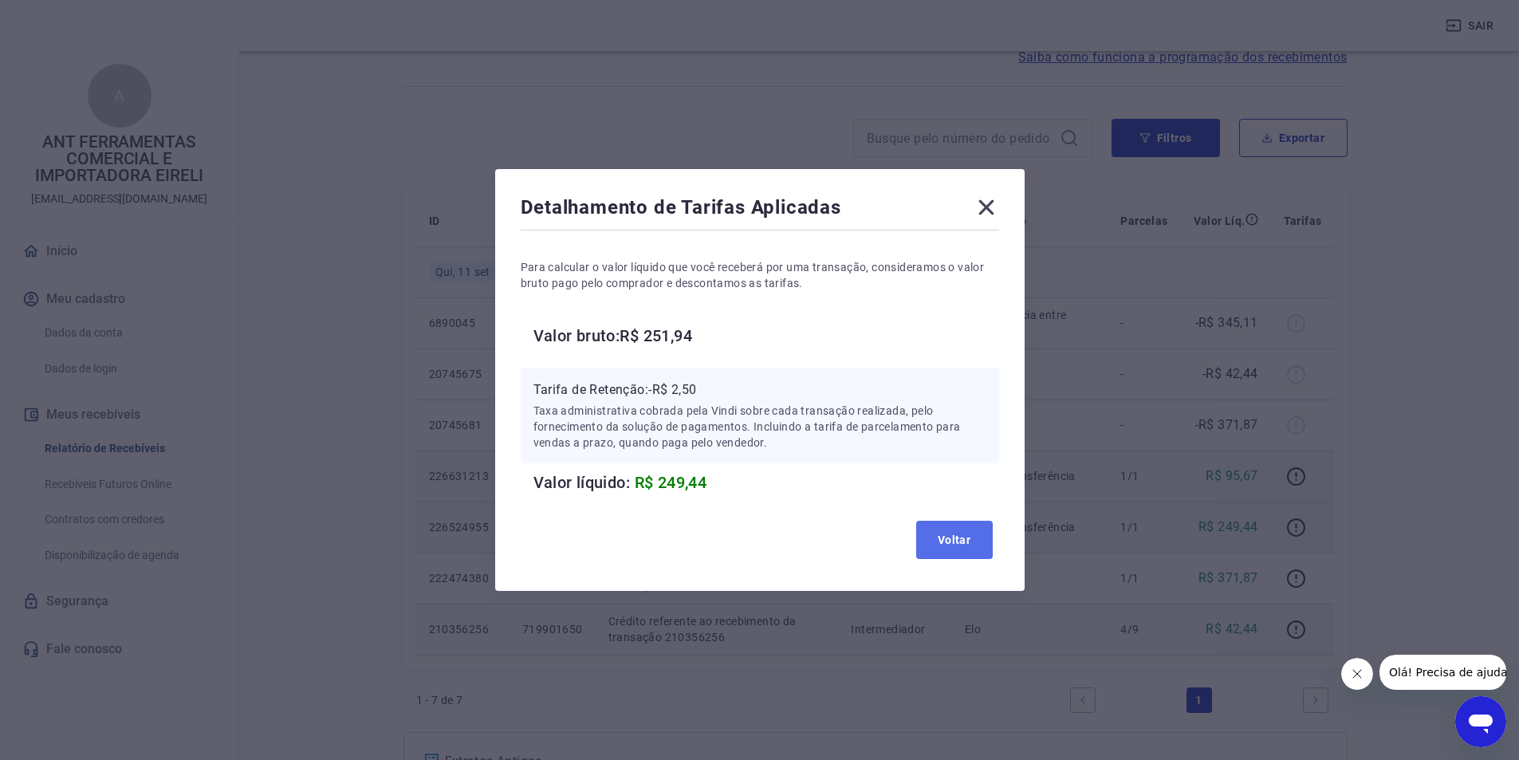
click at [963, 534] on button "Voltar" at bounding box center [954, 540] width 77 height 38
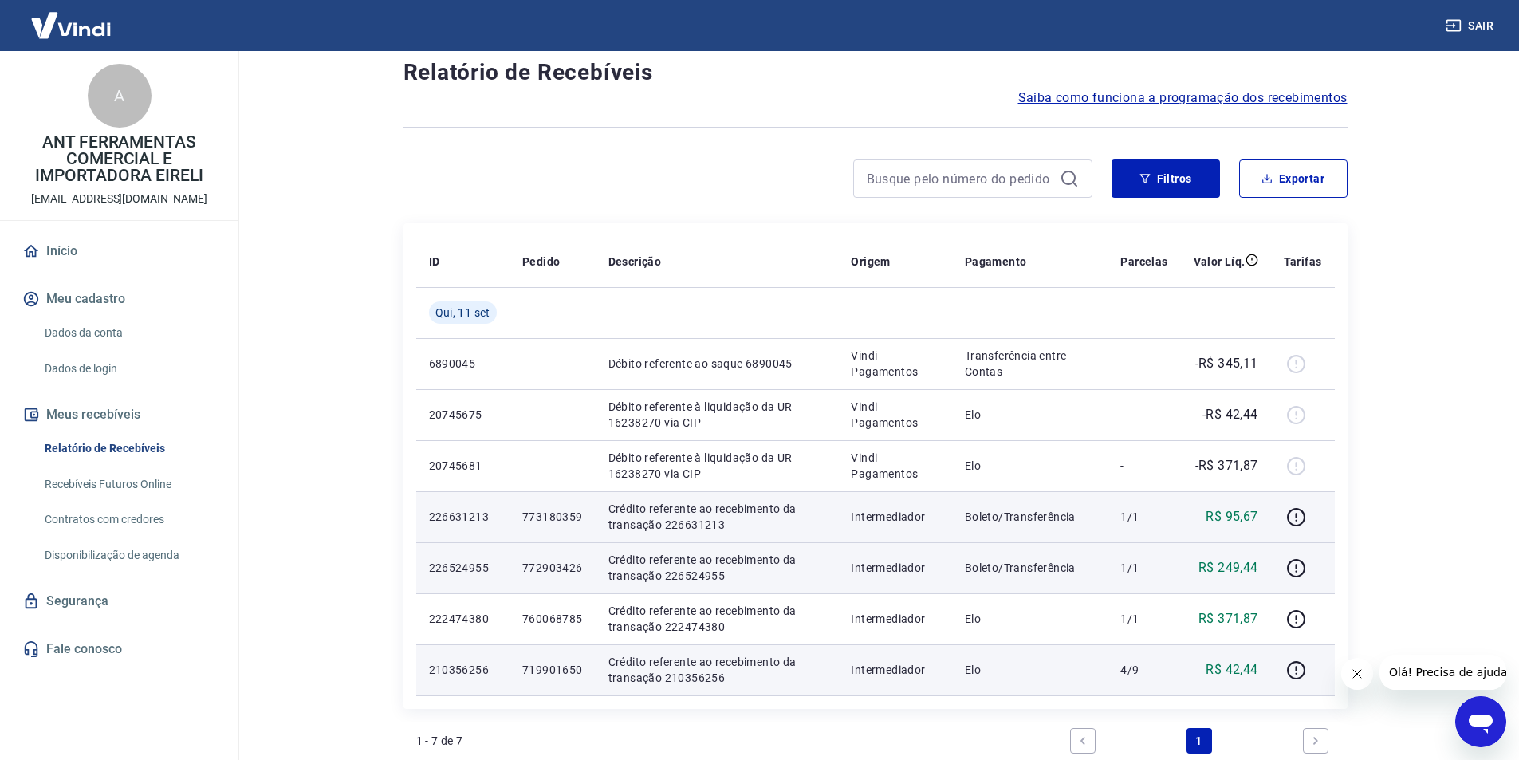
scroll to position [0, 0]
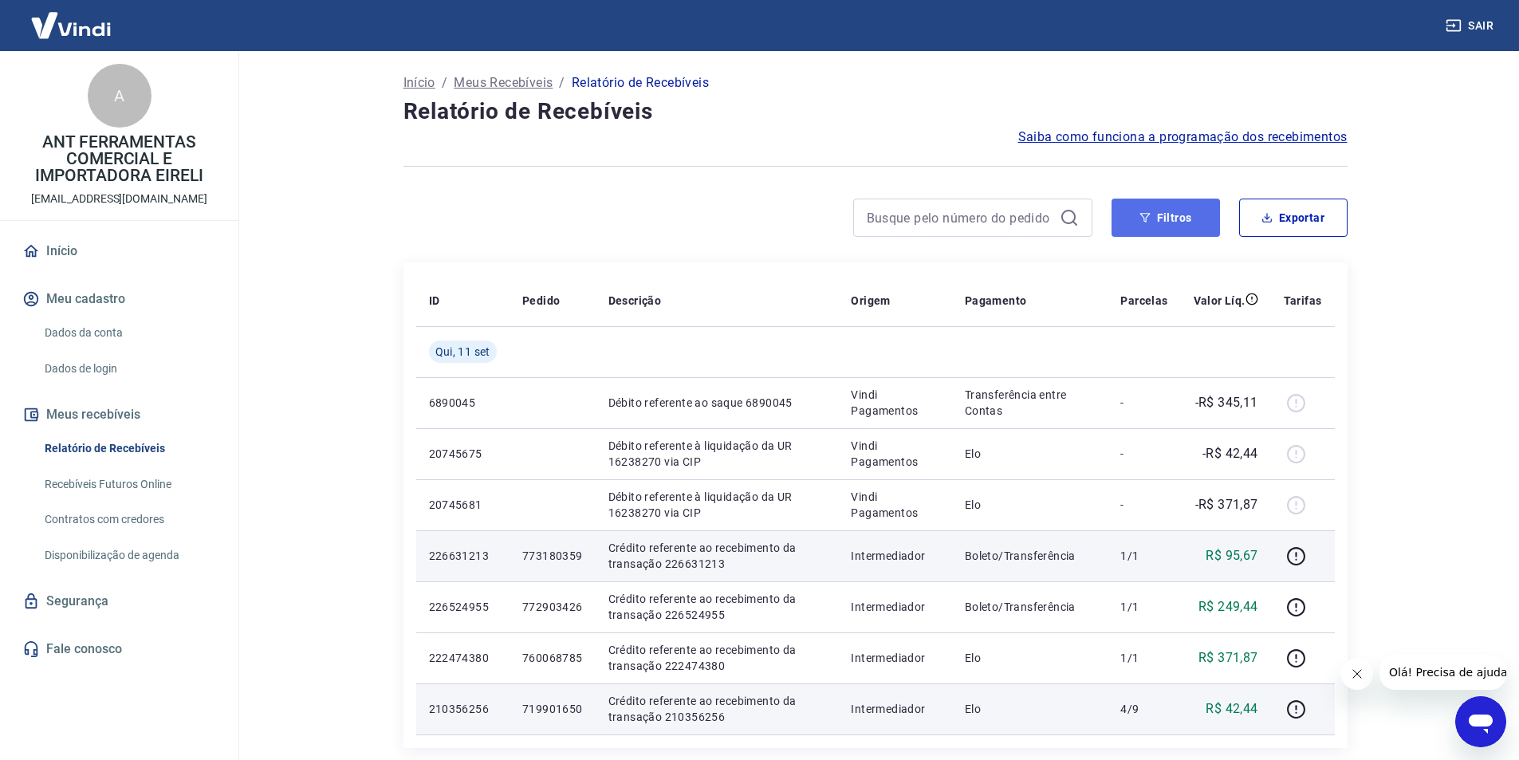
click at [1157, 206] on button "Filtros" at bounding box center [1166, 218] width 108 height 38
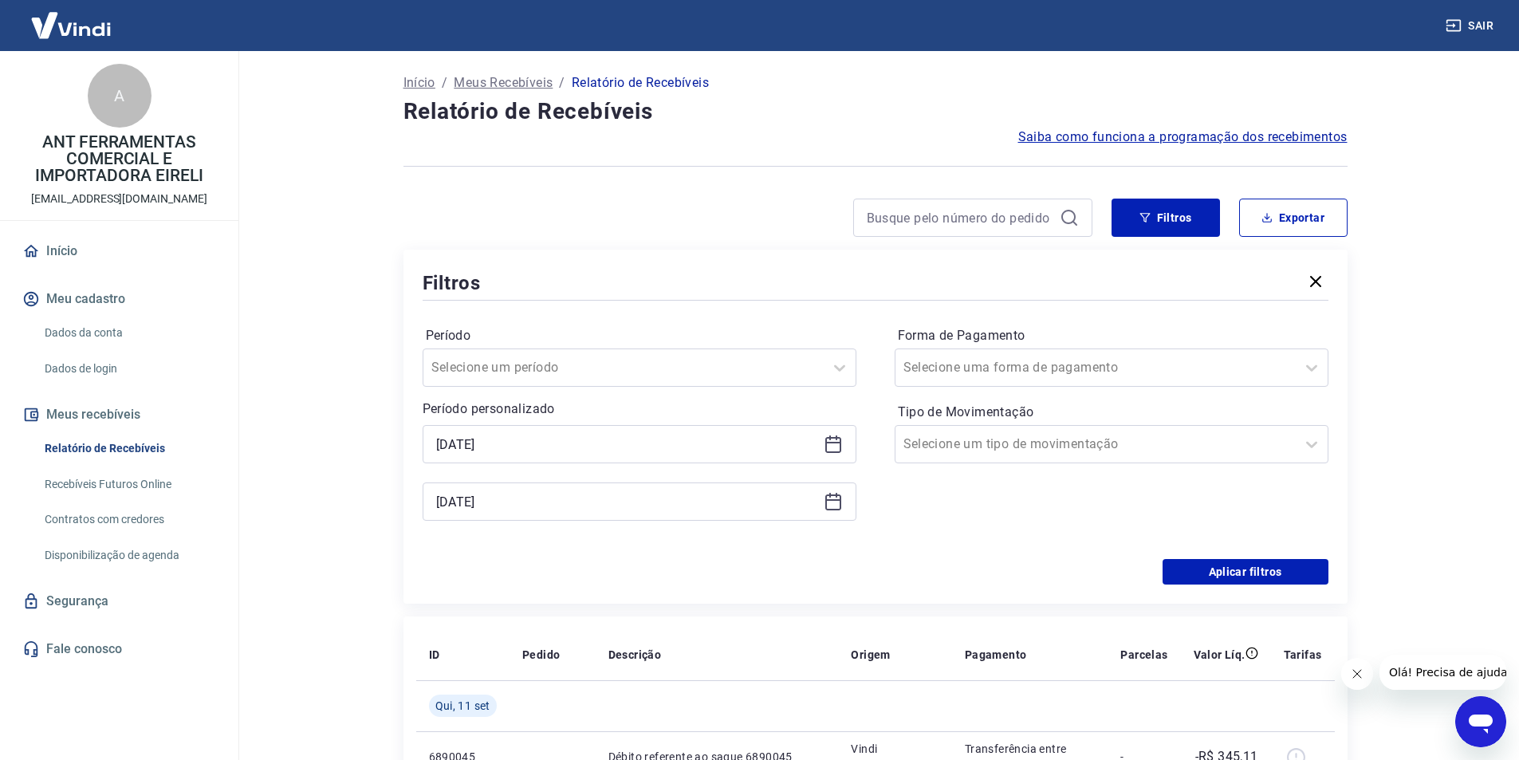
click at [836, 450] on icon at bounding box center [833, 444] width 19 height 19
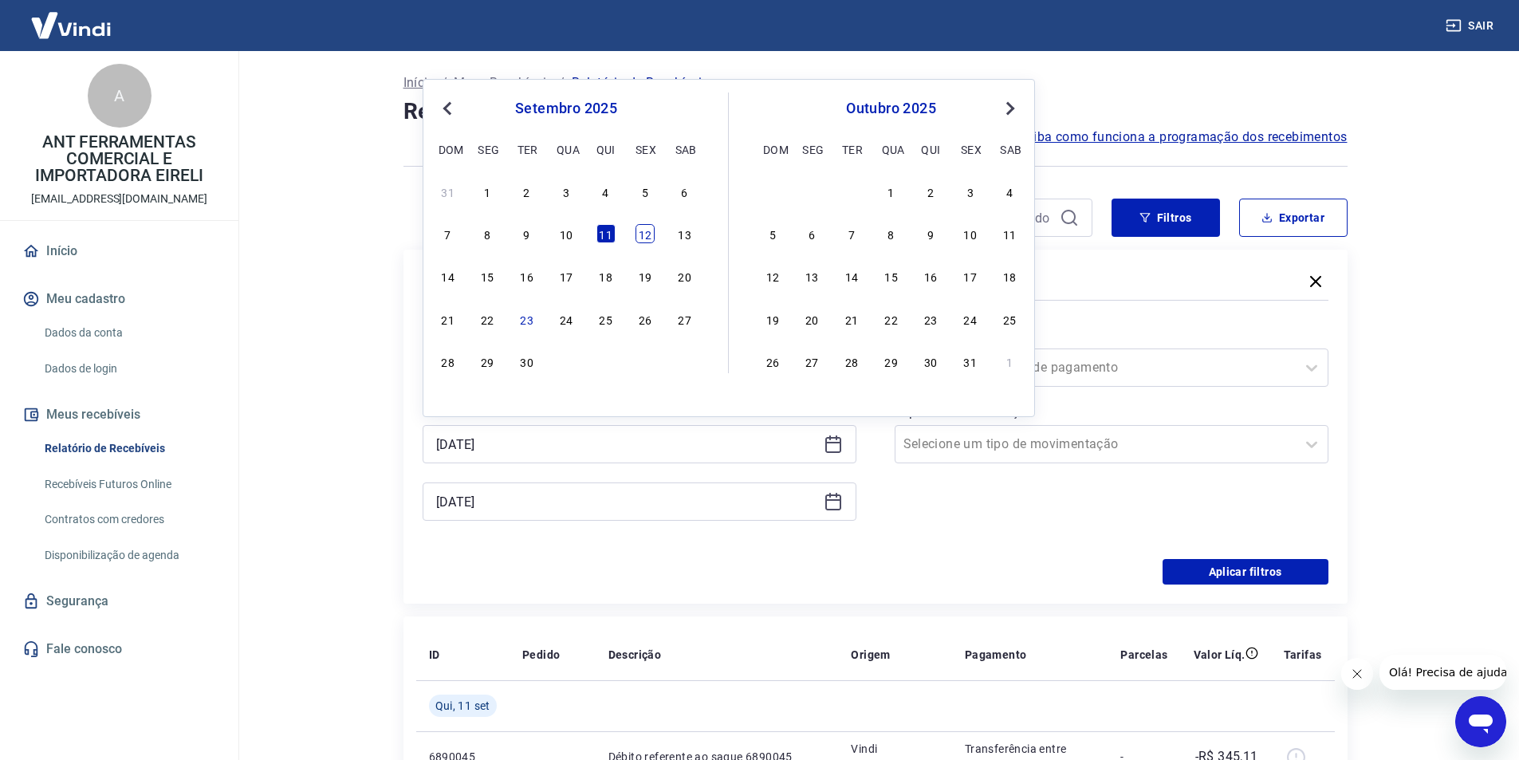
click at [644, 239] on div "12" at bounding box center [645, 233] width 19 height 19
type input "[DATE]"
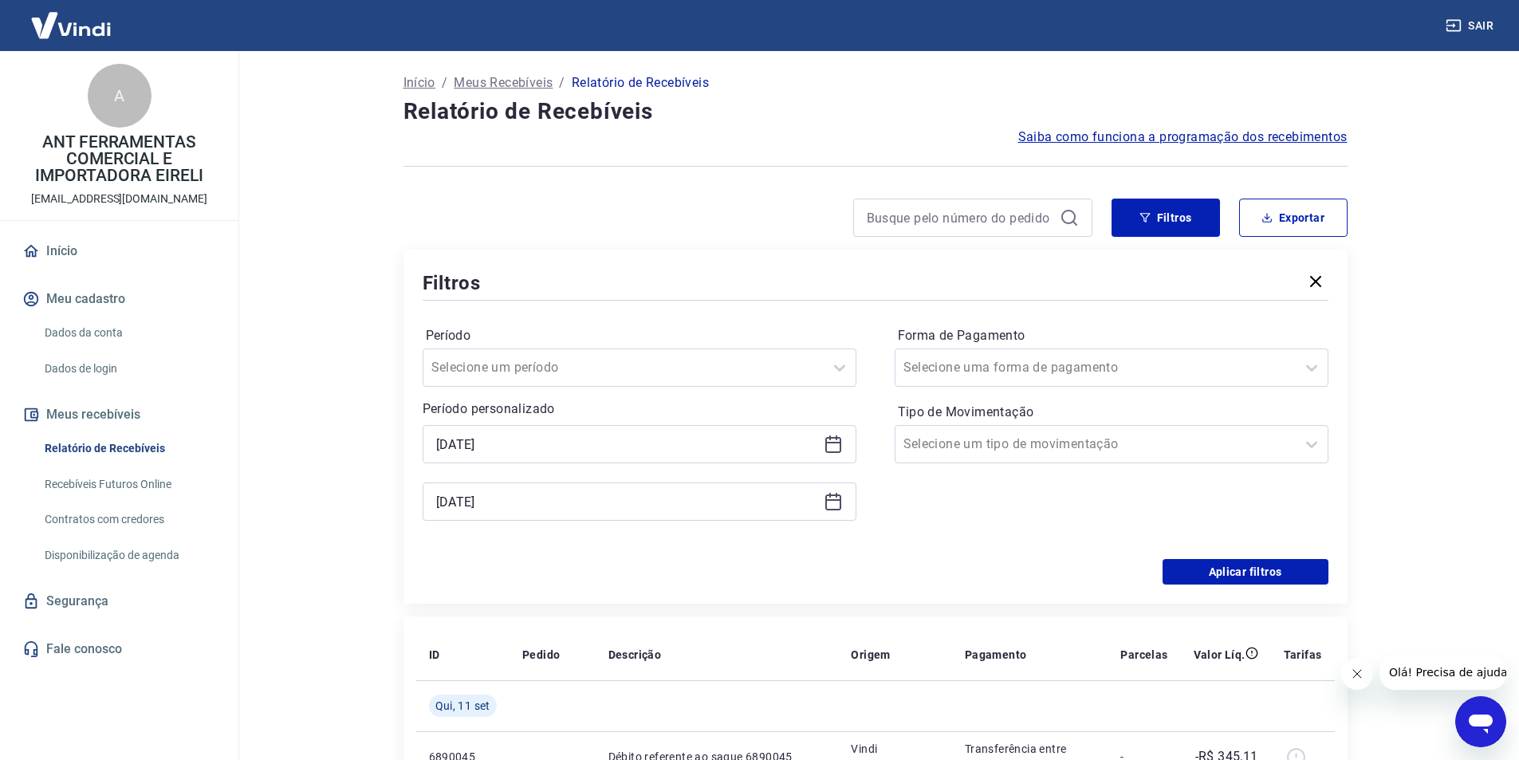
drag, startPoint x: 838, startPoint y: 506, endPoint x: 828, endPoint y: 490, distance: 19.0
click at [837, 506] on icon at bounding box center [833, 501] width 19 height 19
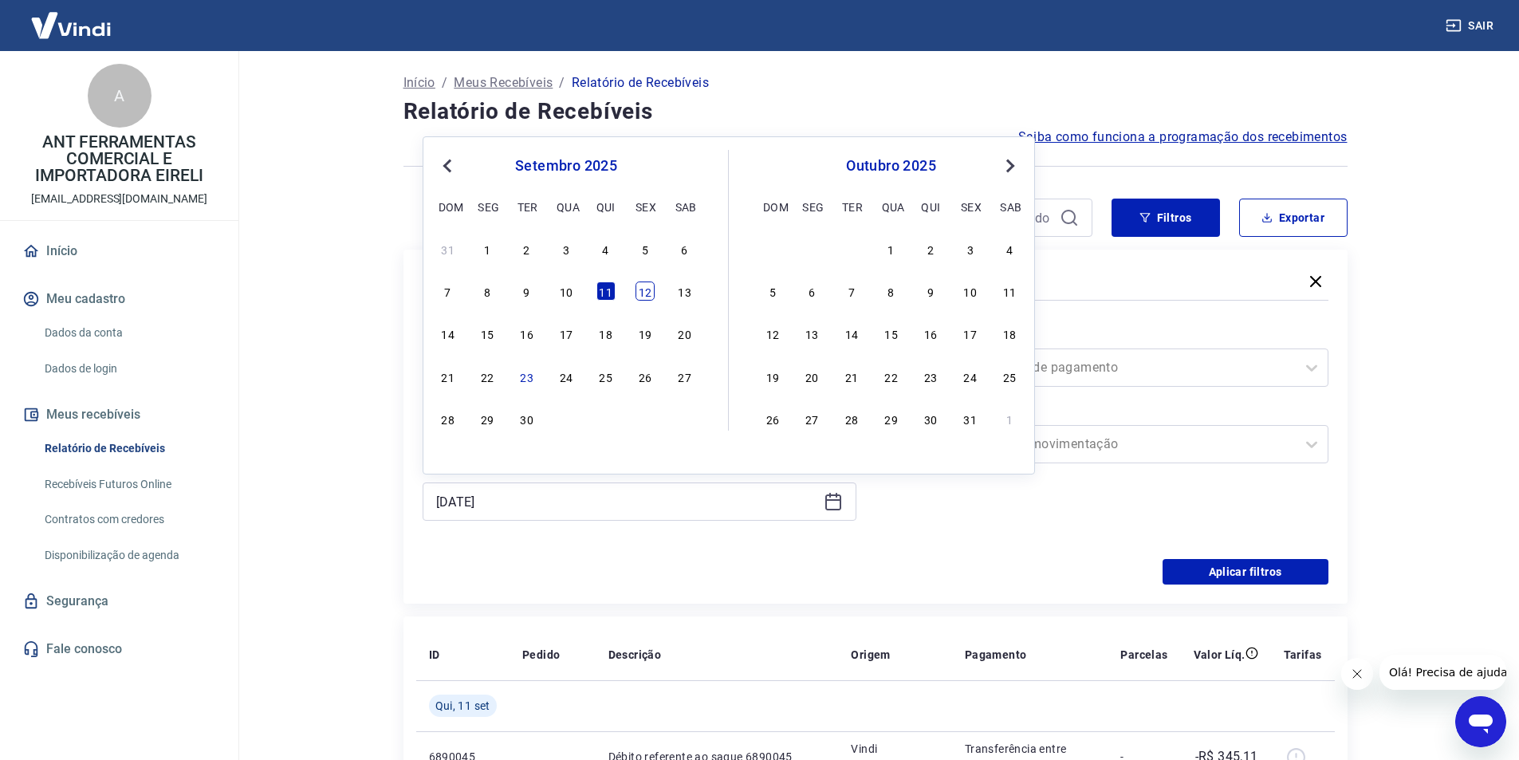
click at [647, 293] on div "12" at bounding box center [645, 291] width 19 height 19
type input "[DATE]"
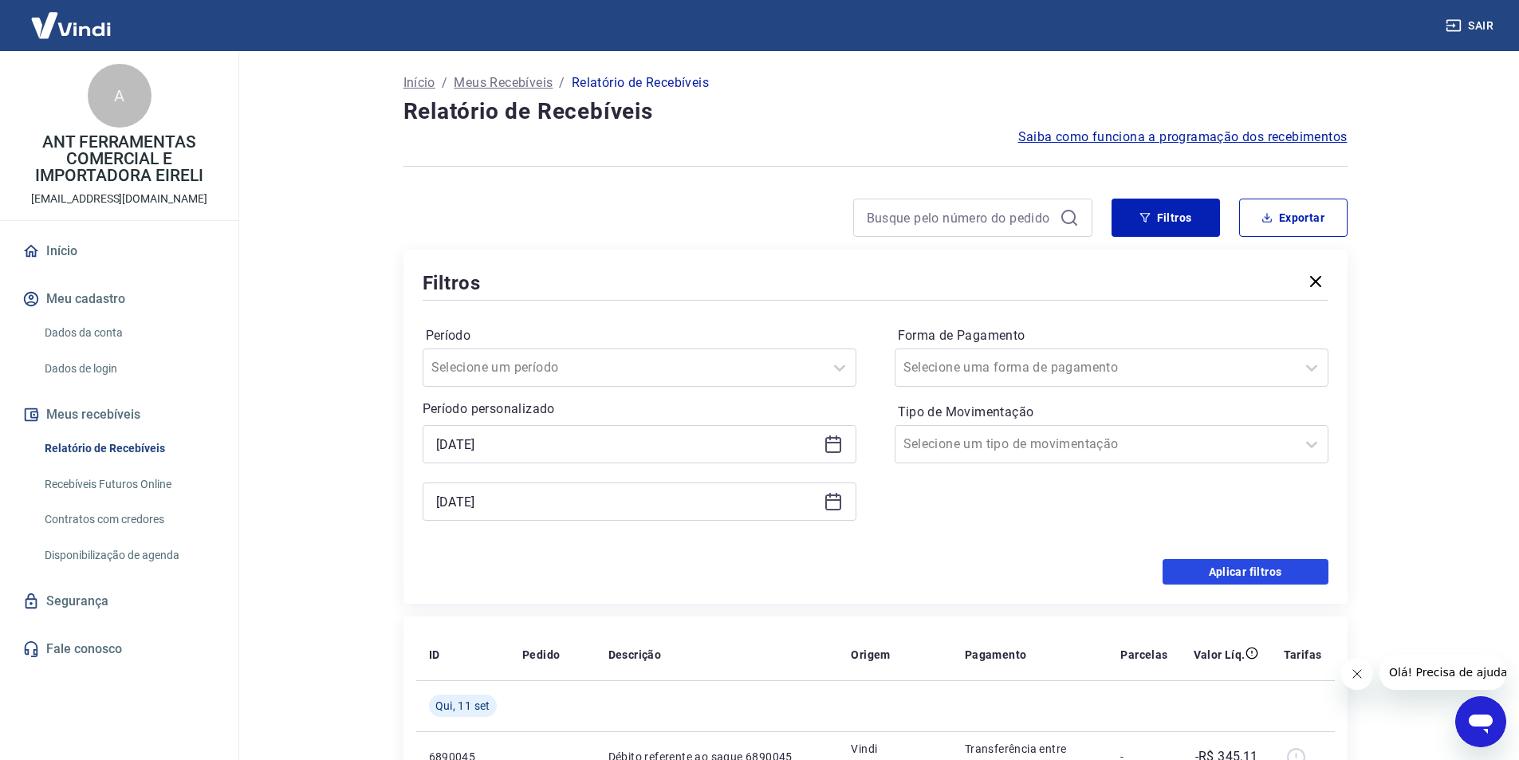
click at [1207, 562] on button "Aplicar filtros" at bounding box center [1246, 572] width 166 height 26
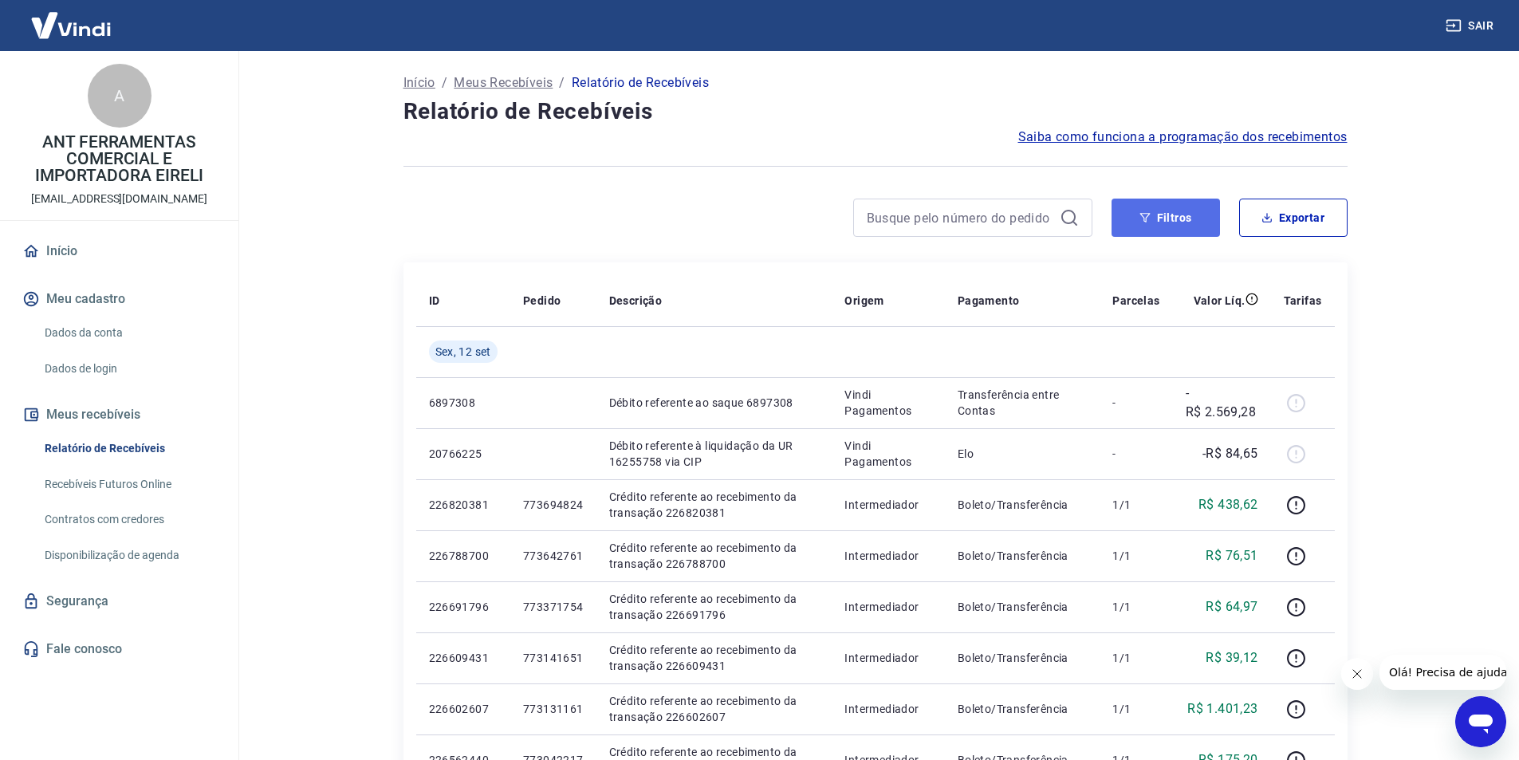
click at [1172, 222] on button "Filtros" at bounding box center [1166, 218] width 108 height 38
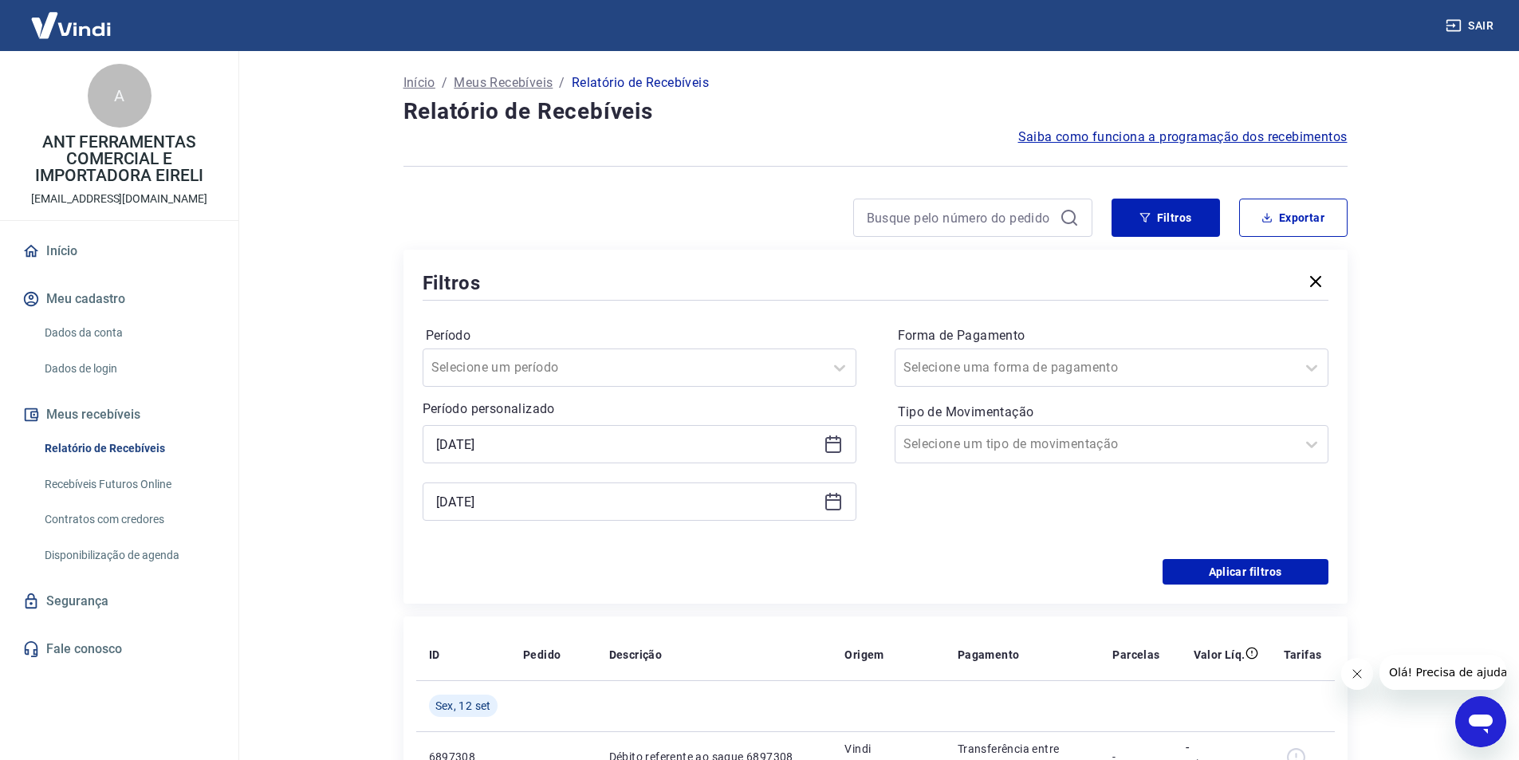
click at [836, 443] on icon at bounding box center [833, 443] width 16 height 2
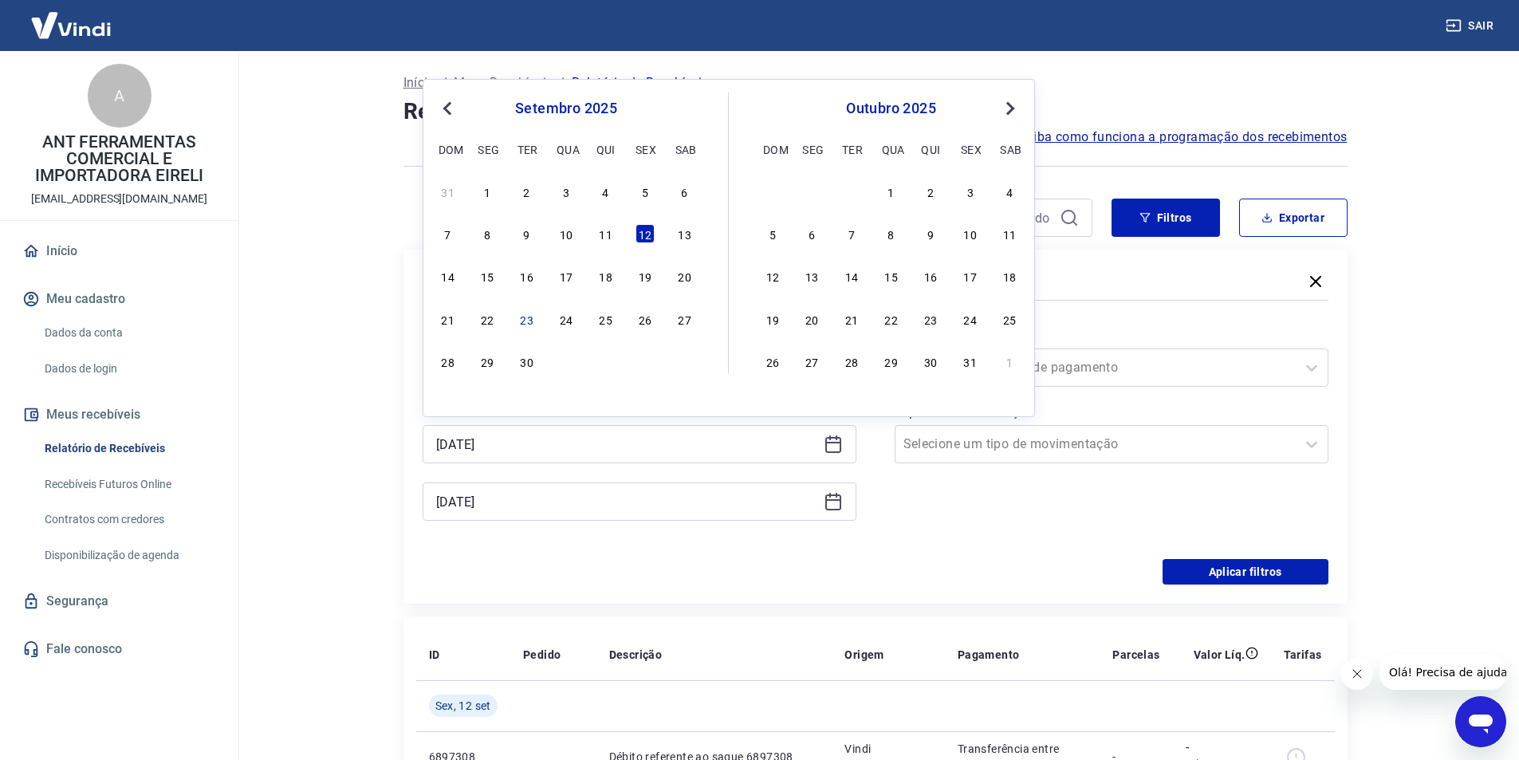
click at [577, 238] on div "7 8 9 10 11 12 13" at bounding box center [566, 234] width 260 height 23
click at [570, 231] on div "10" at bounding box center [566, 233] width 19 height 19
type input "[DATE]"
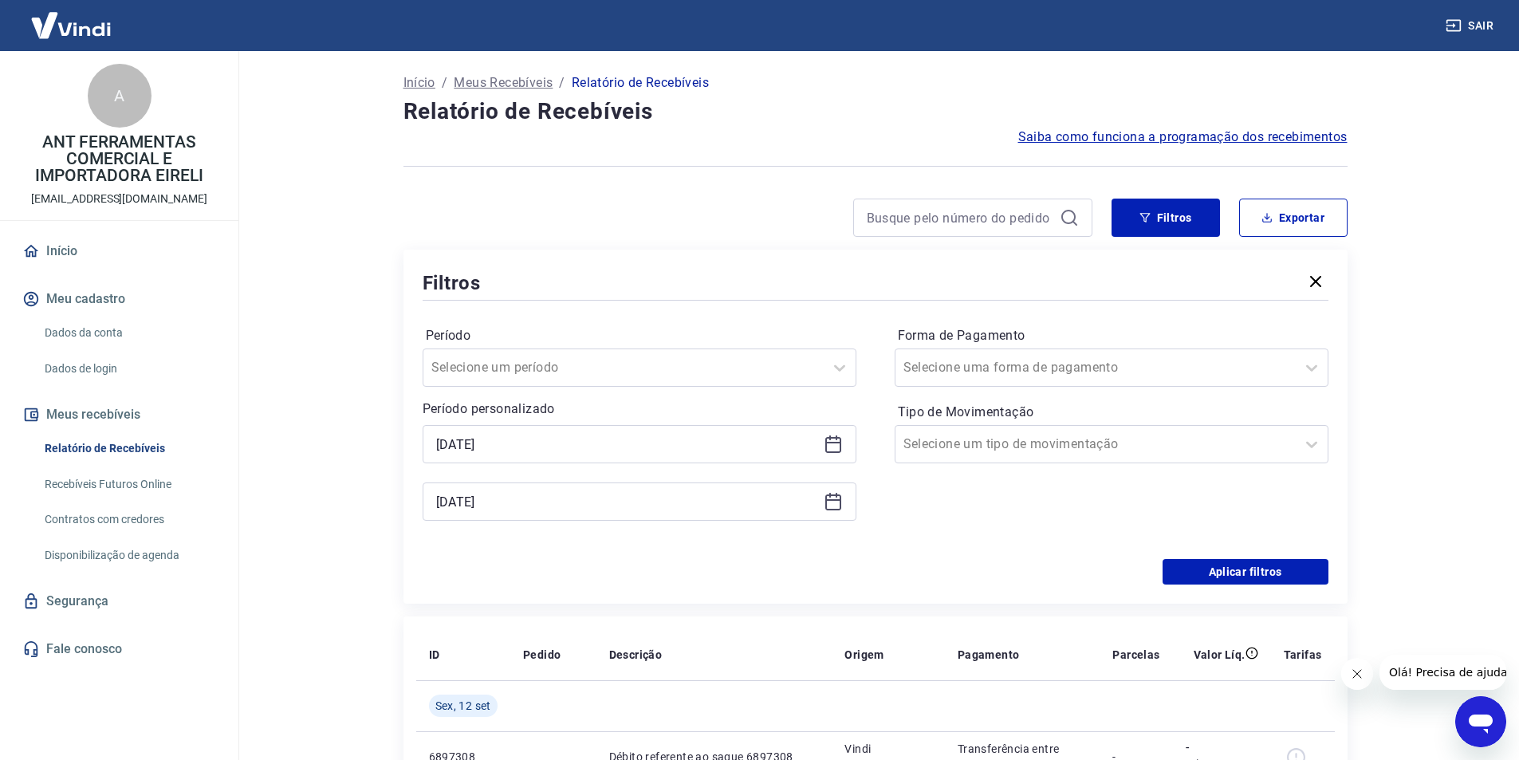
click at [835, 504] on icon at bounding box center [833, 501] width 19 height 19
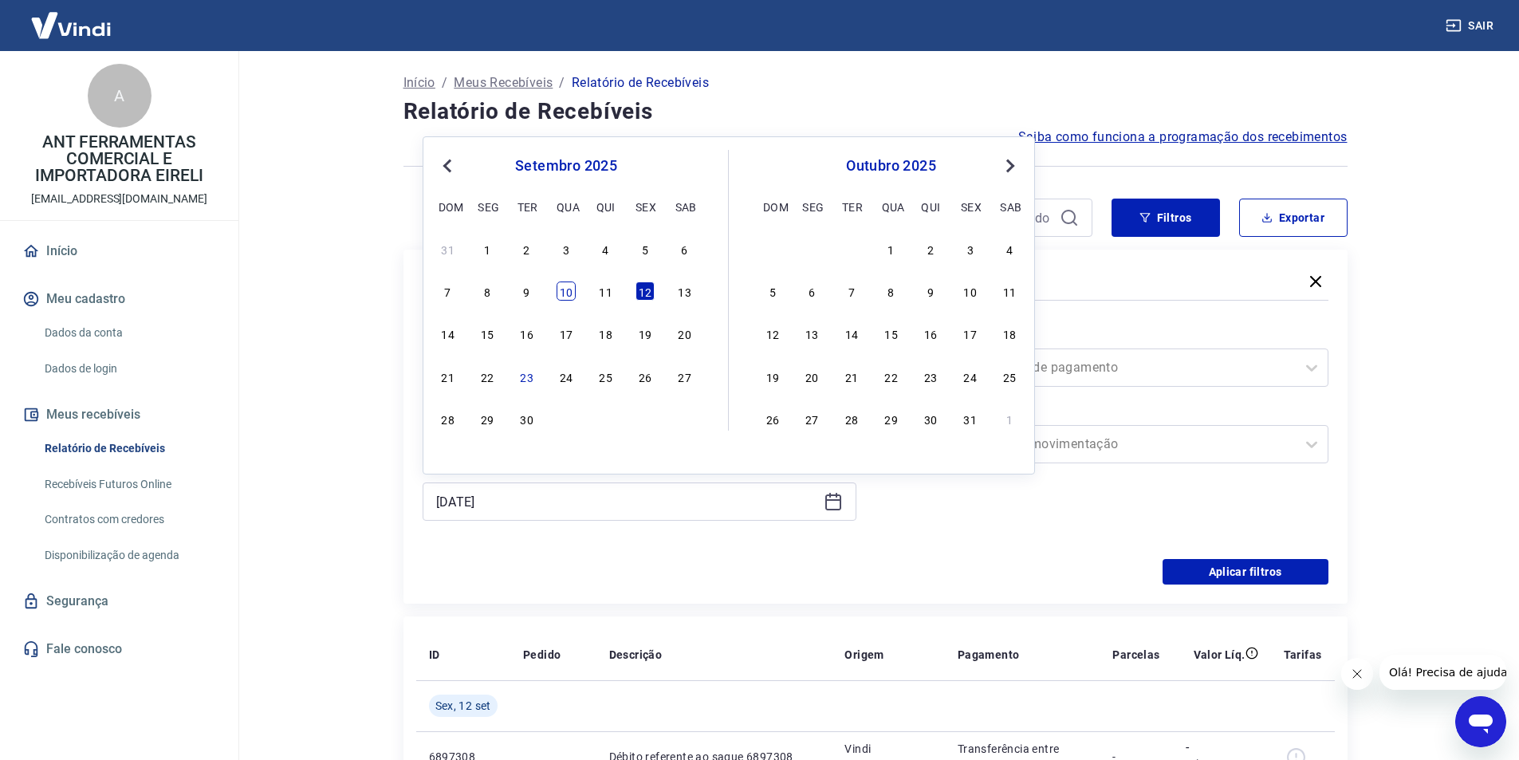
click at [567, 289] on div "10" at bounding box center [566, 291] width 19 height 19
type input "[DATE]"
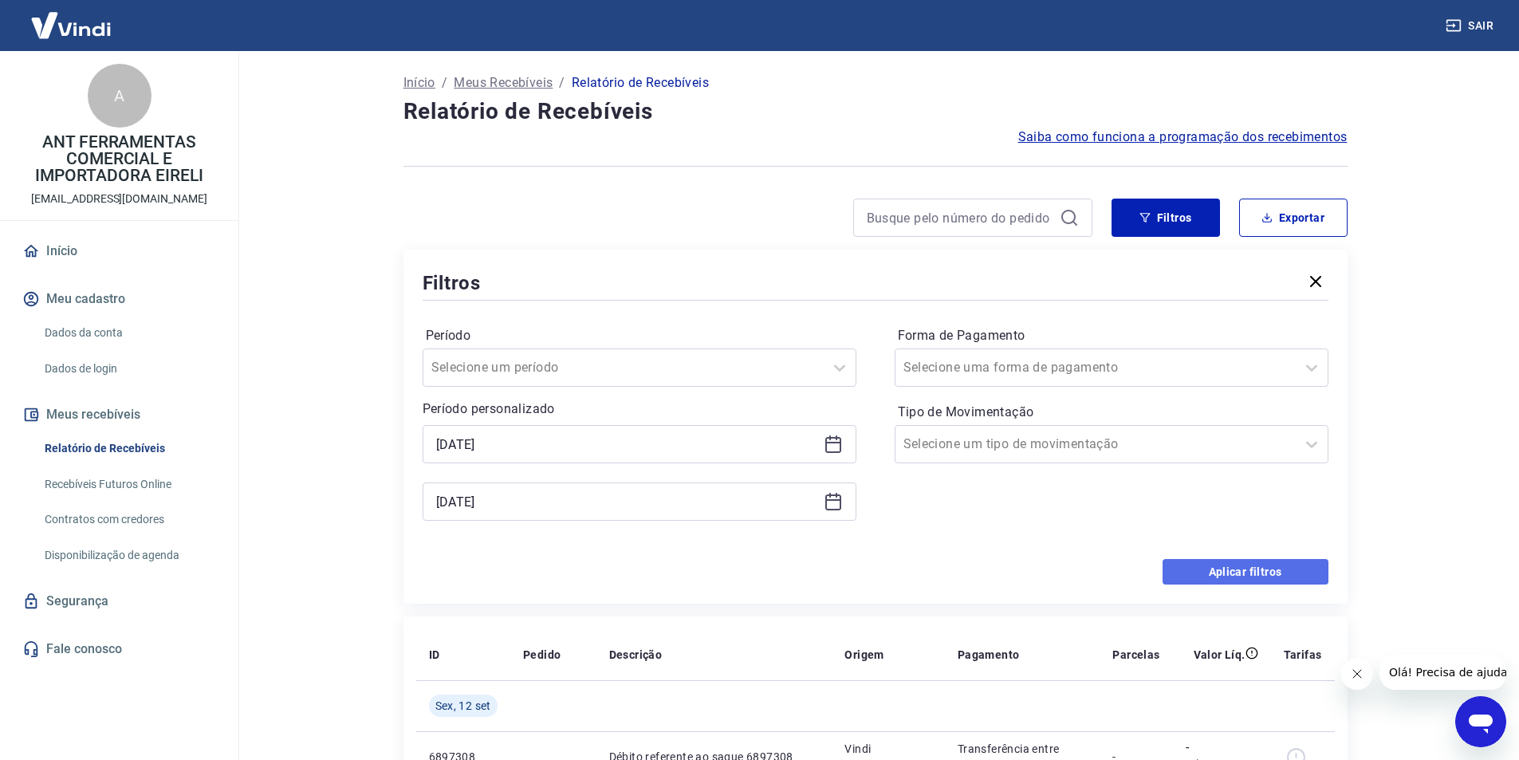
click at [1275, 570] on button "Aplicar filtros" at bounding box center [1246, 572] width 166 height 26
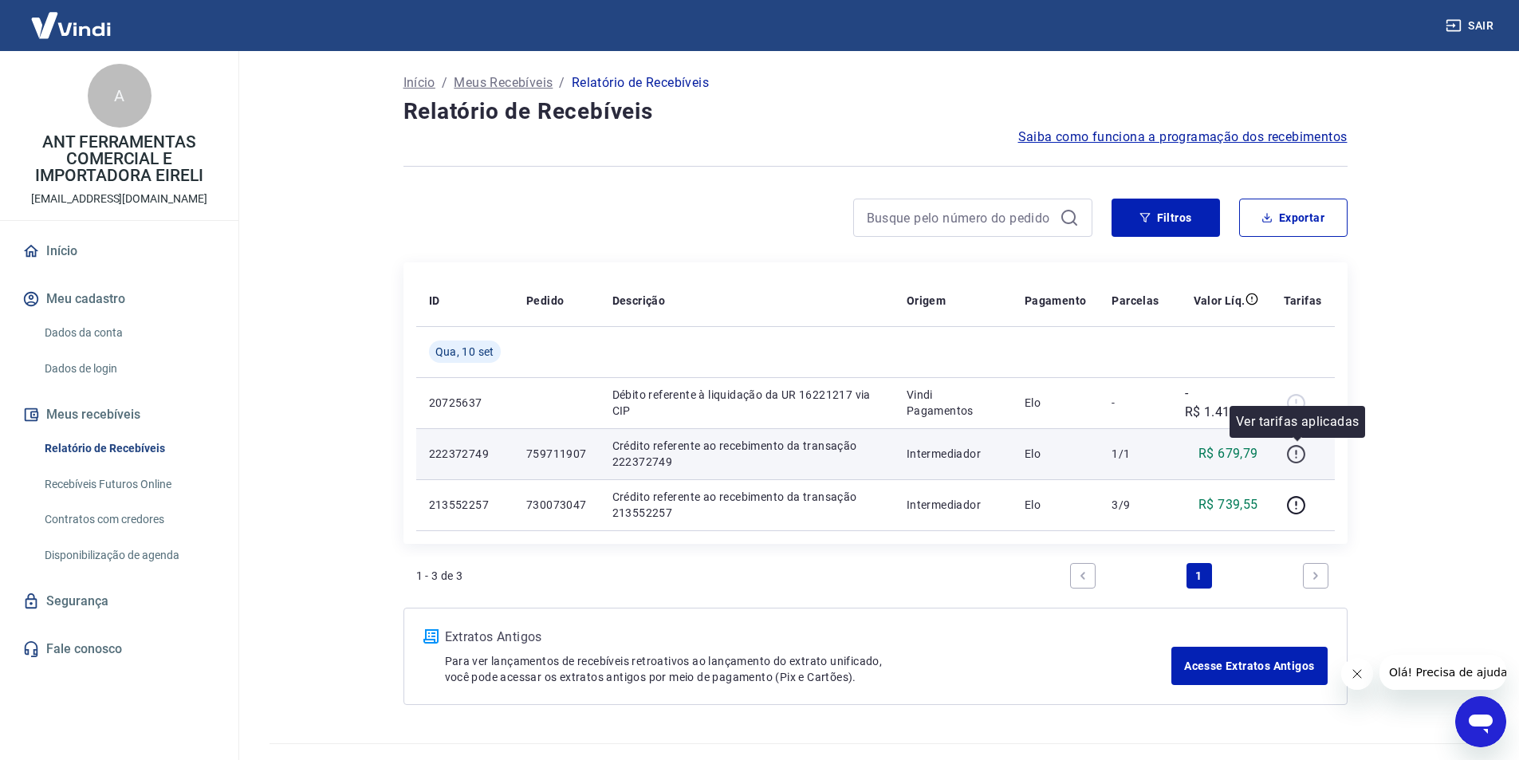
click at [1288, 454] on icon "button" at bounding box center [1296, 454] width 20 height 20
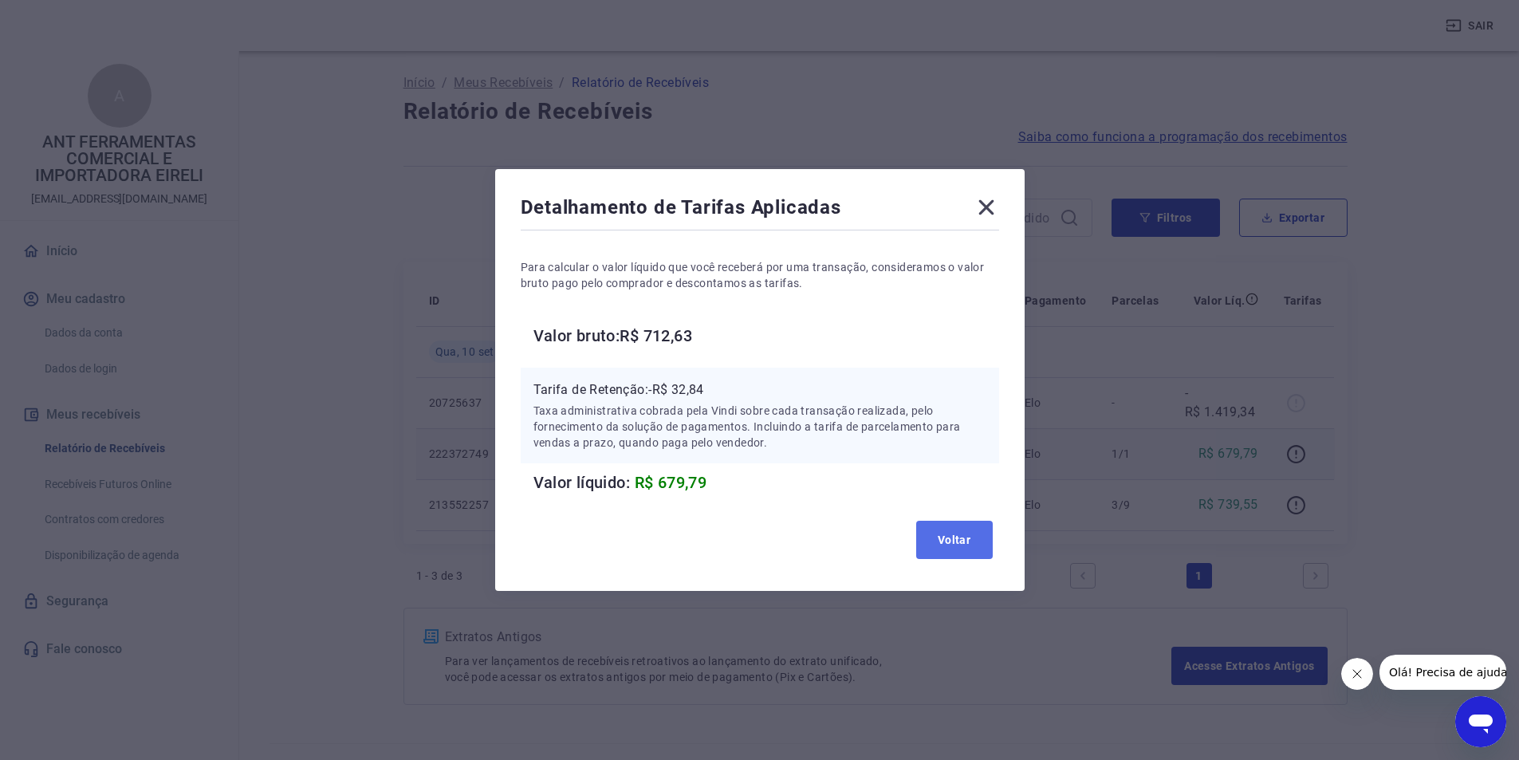
click at [942, 539] on button "Voltar" at bounding box center [954, 540] width 77 height 38
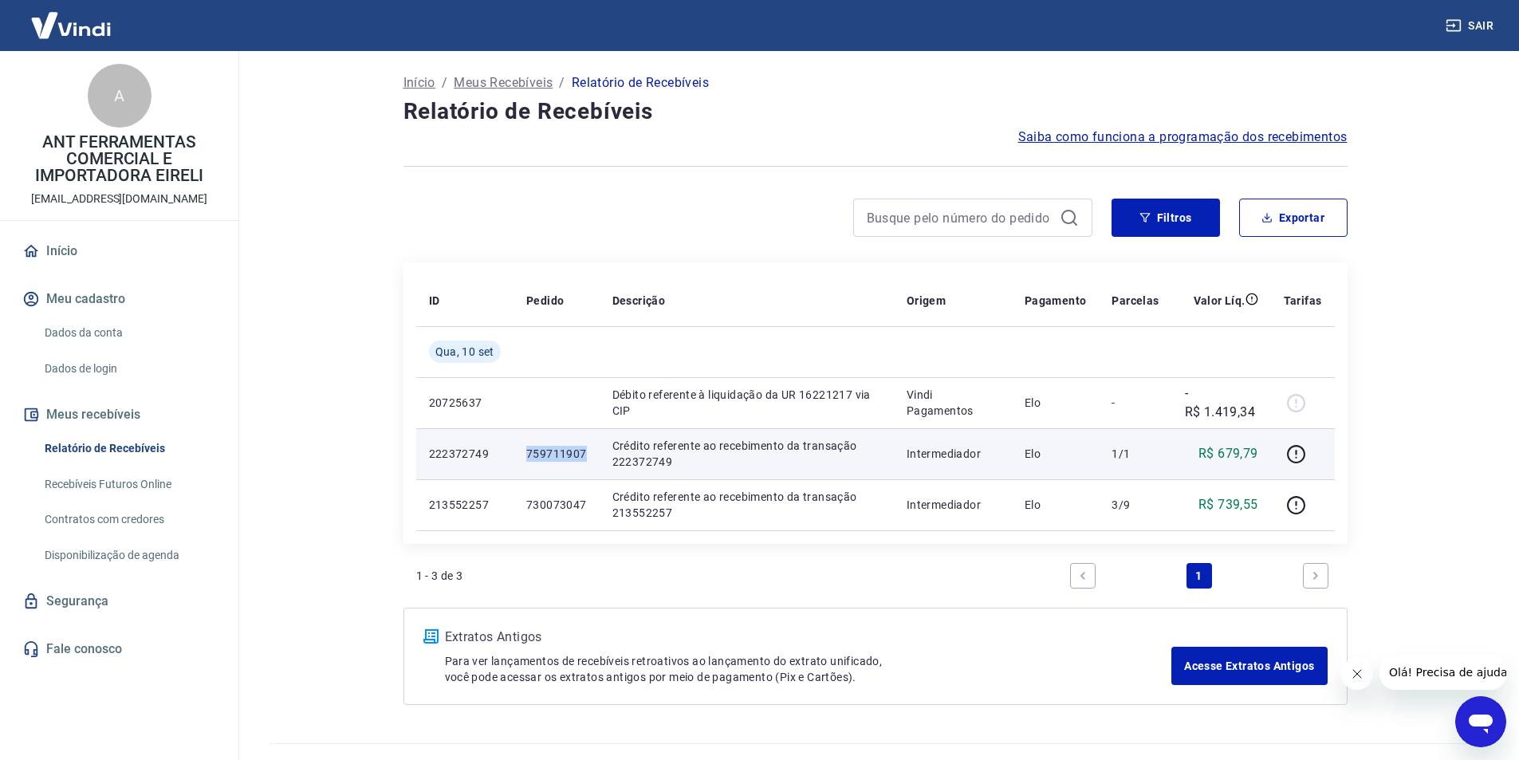
drag, startPoint x: 528, startPoint y: 450, endPoint x: 583, endPoint y: 450, distance: 55.0
click at [583, 450] on p "759711907" at bounding box center [556, 454] width 61 height 16
copy p "759711907"
click at [1292, 456] on icon "button" at bounding box center [1296, 454] width 20 height 20
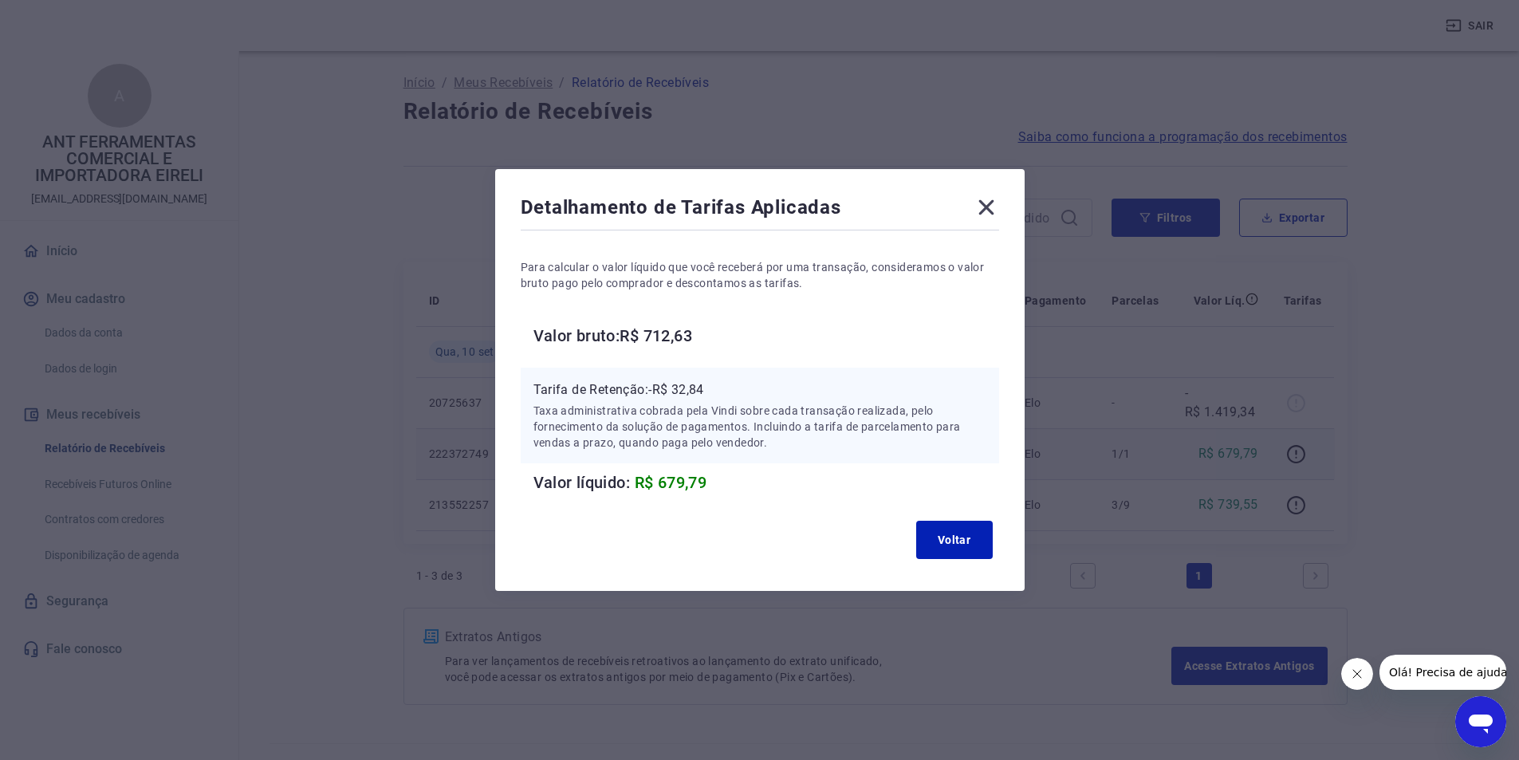
click at [964, 518] on div "Voltar" at bounding box center [760, 539] width 479 height 51
click at [967, 537] on button "Voltar" at bounding box center [954, 540] width 77 height 38
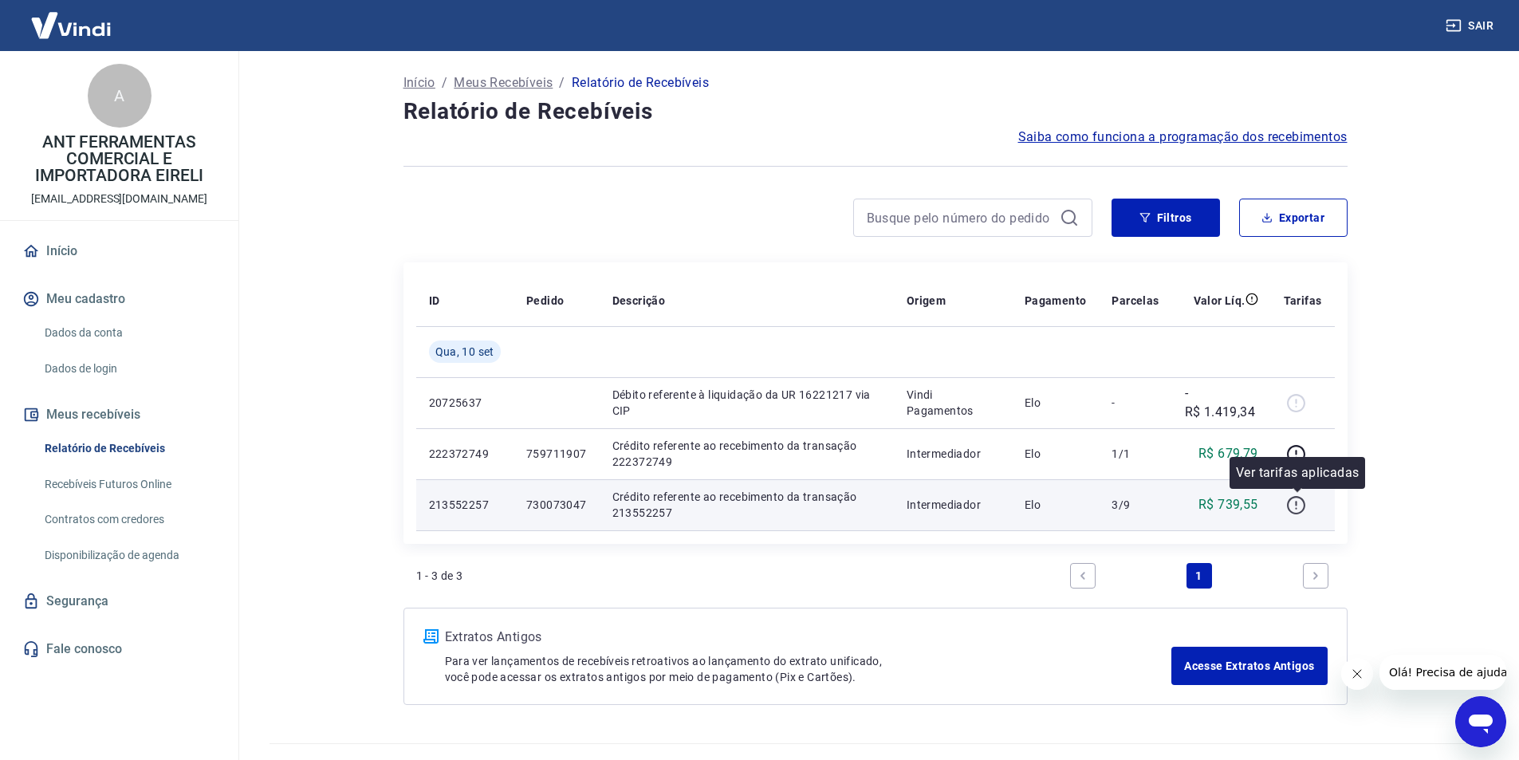
click at [1298, 503] on icon "button" at bounding box center [1297, 503] width 2 height 5
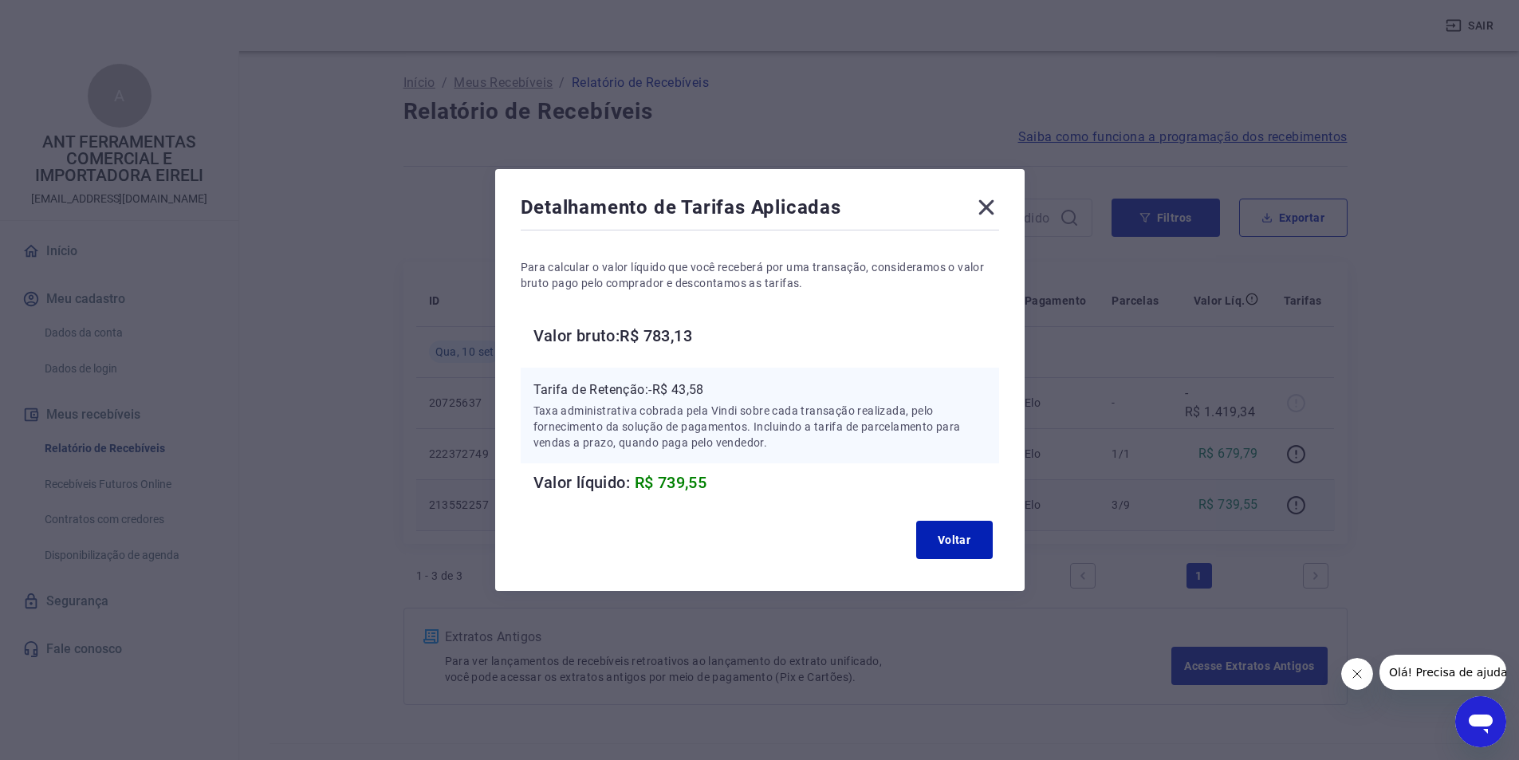
drag, startPoint x: 996, startPoint y: 203, endPoint x: 963, endPoint y: 174, distance: 44.0
click at [994, 203] on icon at bounding box center [986, 207] width 15 height 15
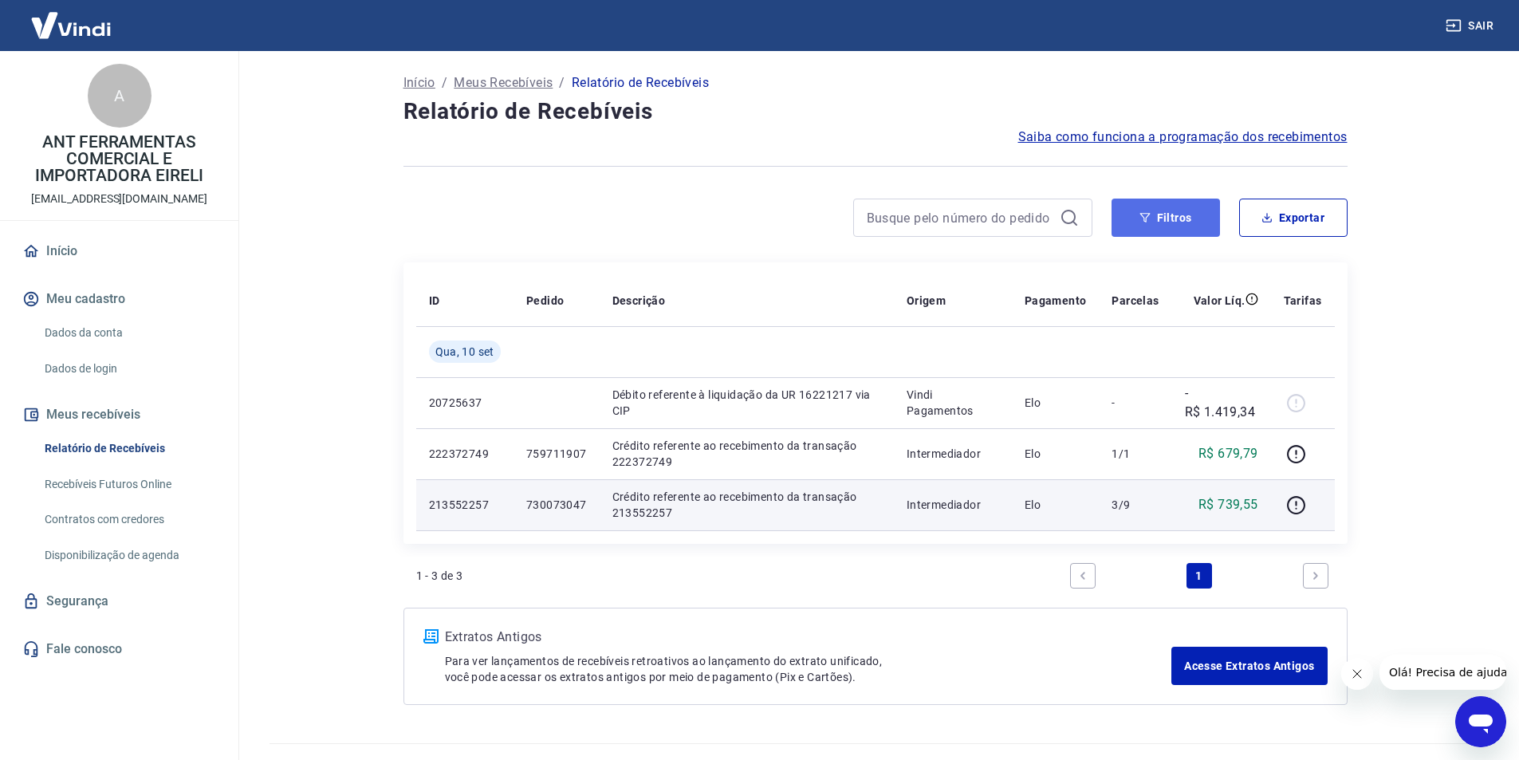
click at [1161, 225] on button "Filtros" at bounding box center [1166, 218] width 108 height 38
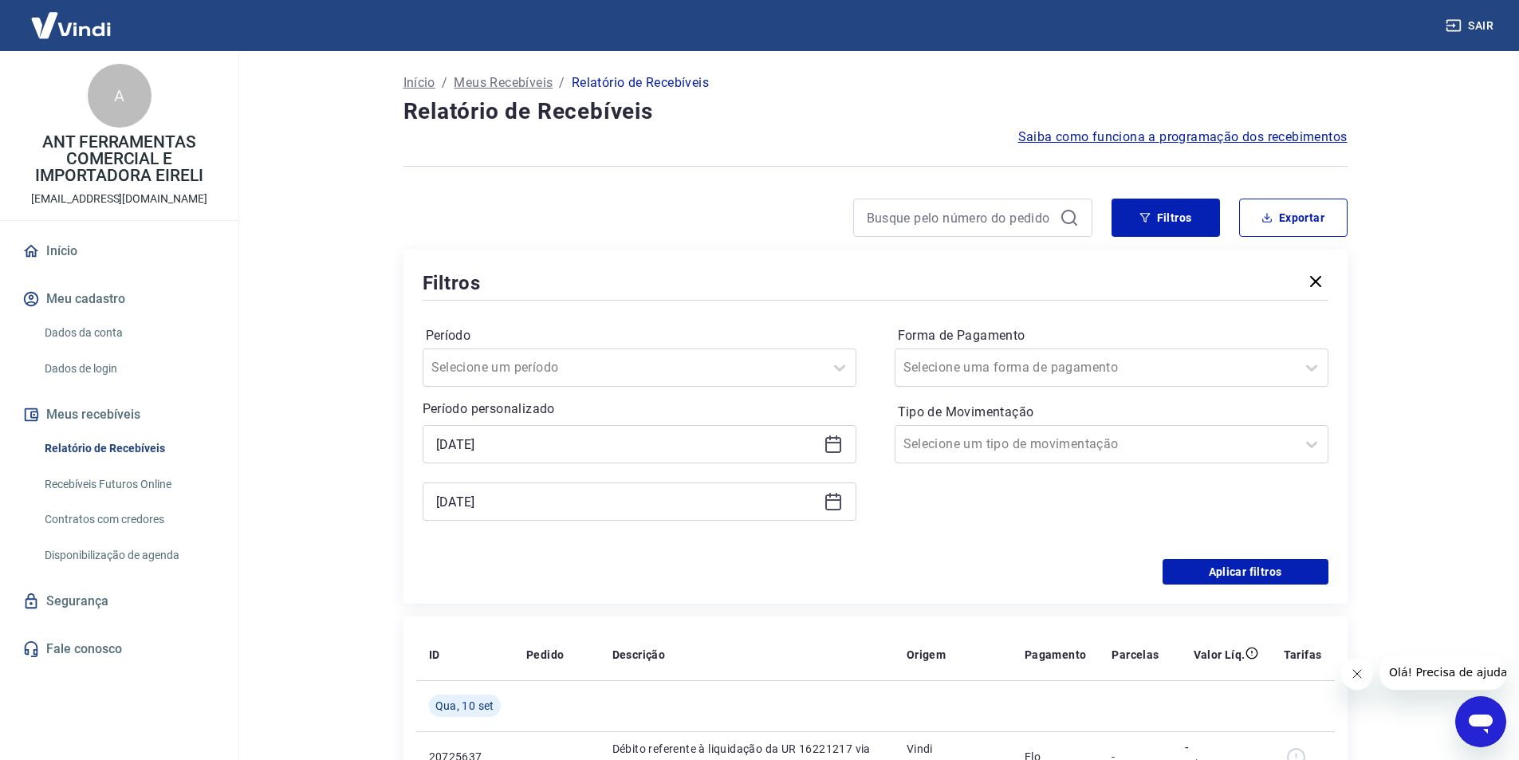
click at [839, 447] on icon at bounding box center [833, 444] width 19 height 19
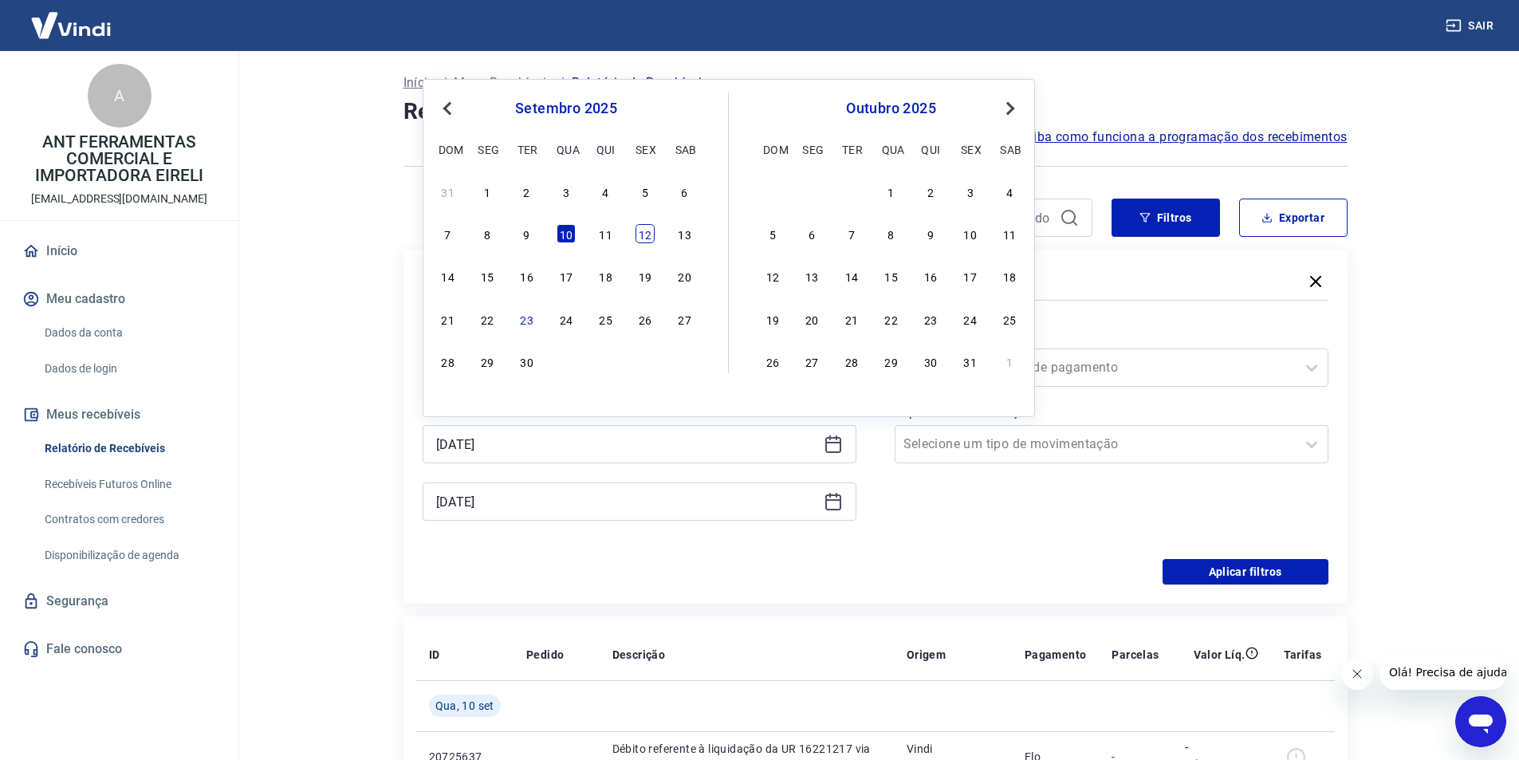
click at [649, 239] on div "12" at bounding box center [645, 233] width 19 height 19
type input "[DATE]"
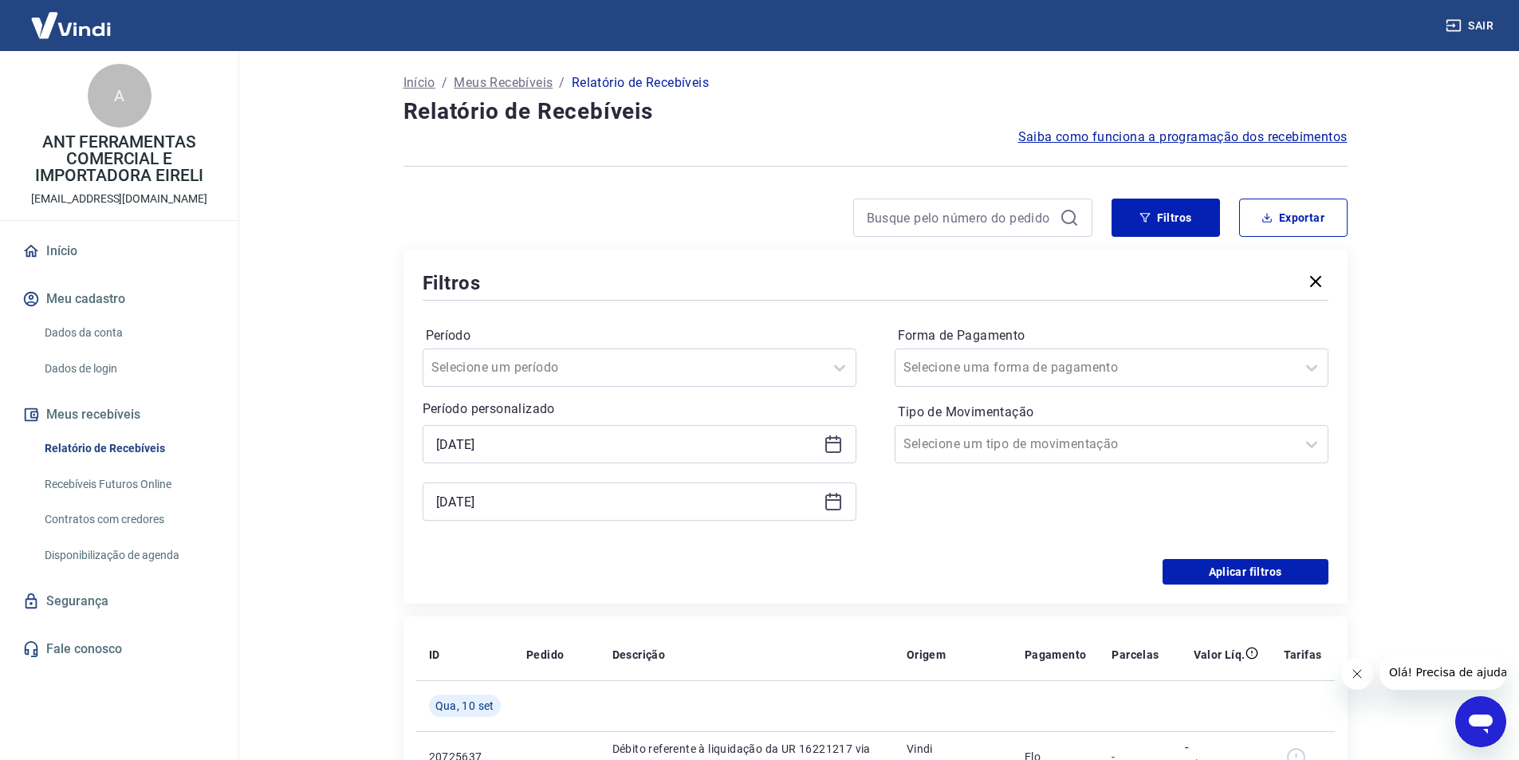
click at [839, 505] on icon at bounding box center [833, 501] width 19 height 19
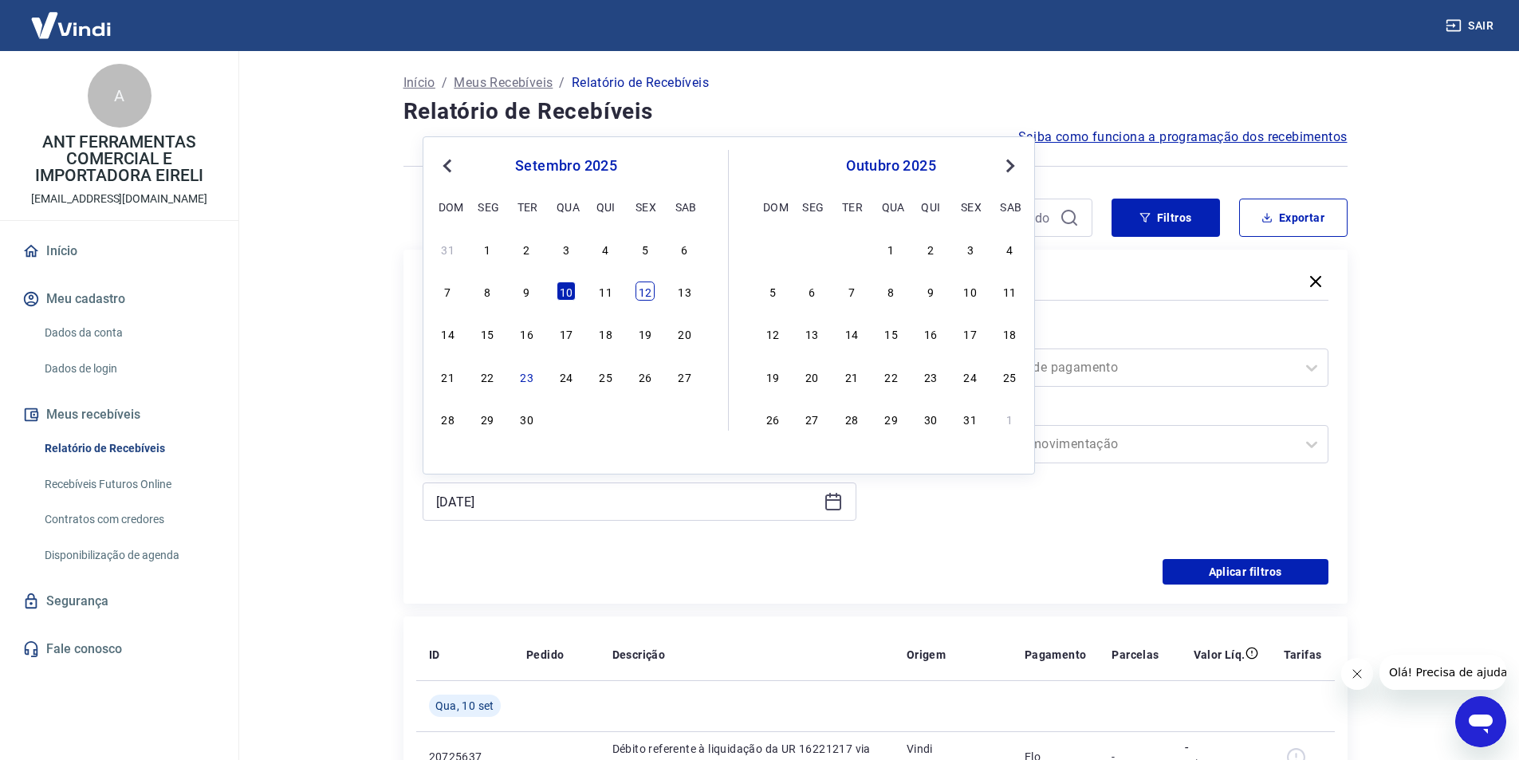
click at [645, 298] on div "12" at bounding box center [645, 291] width 19 height 19
type input "[DATE]"
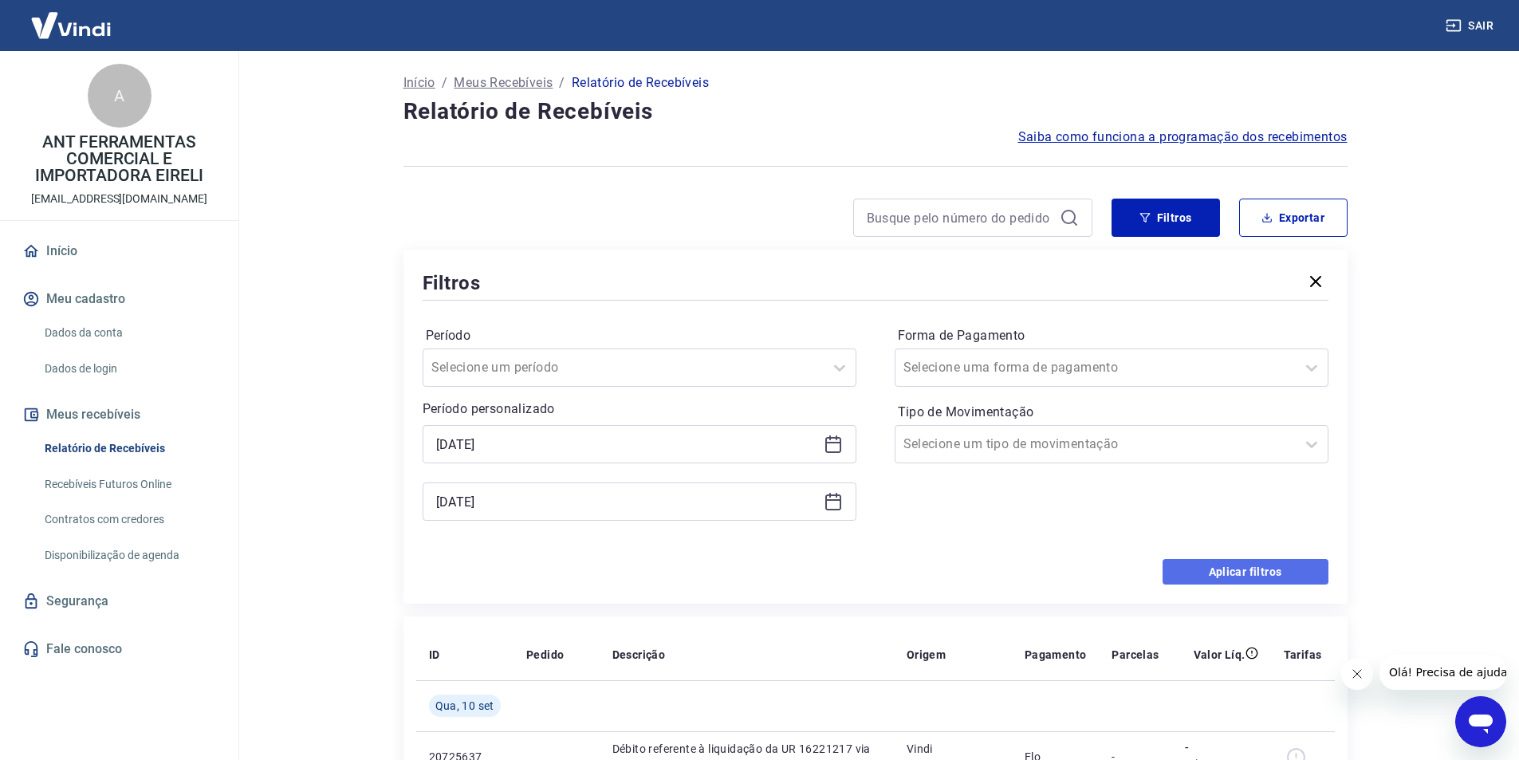
click at [1230, 576] on button "Aplicar filtros" at bounding box center [1246, 572] width 166 height 26
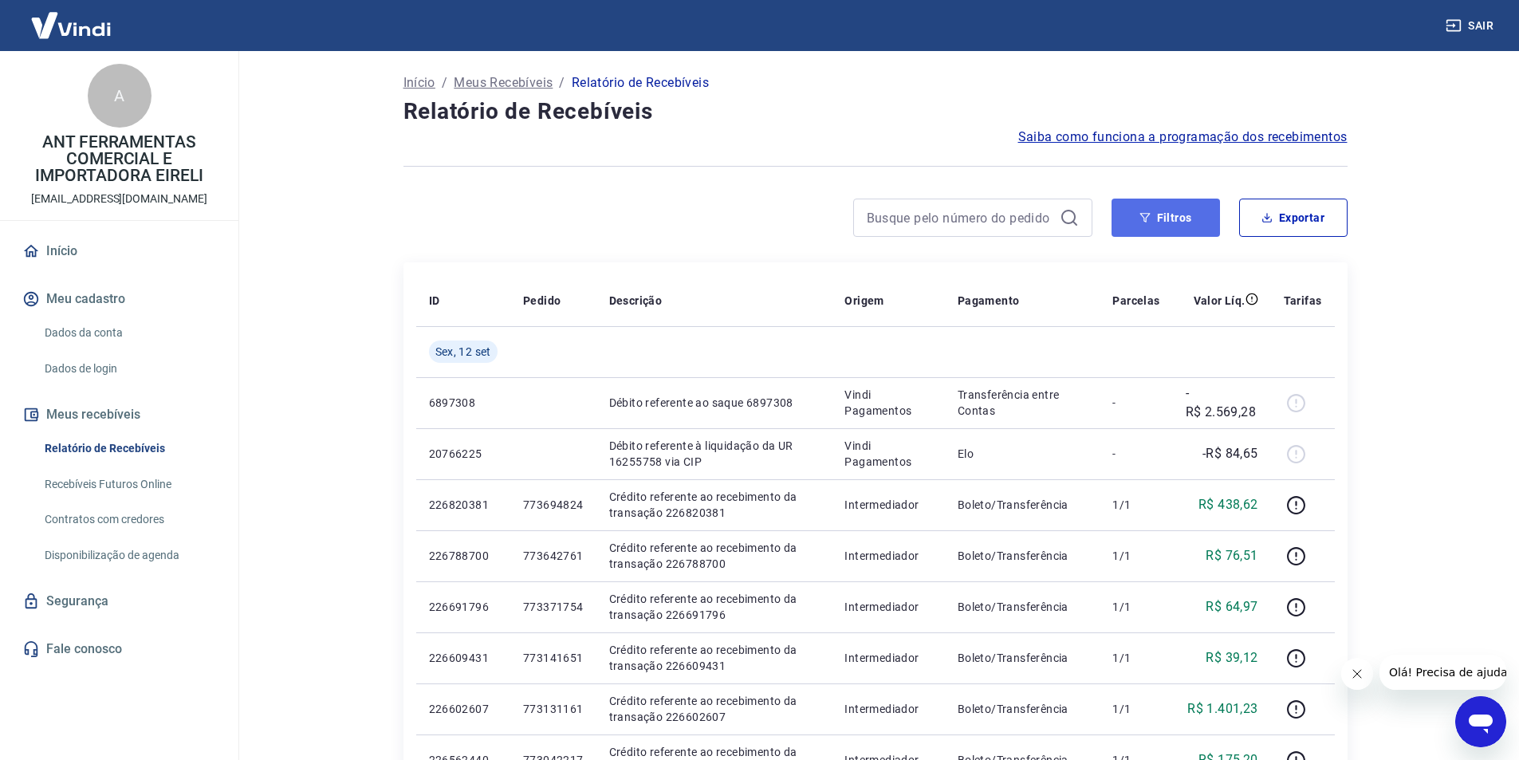
click at [1168, 217] on button "Filtros" at bounding box center [1166, 218] width 108 height 38
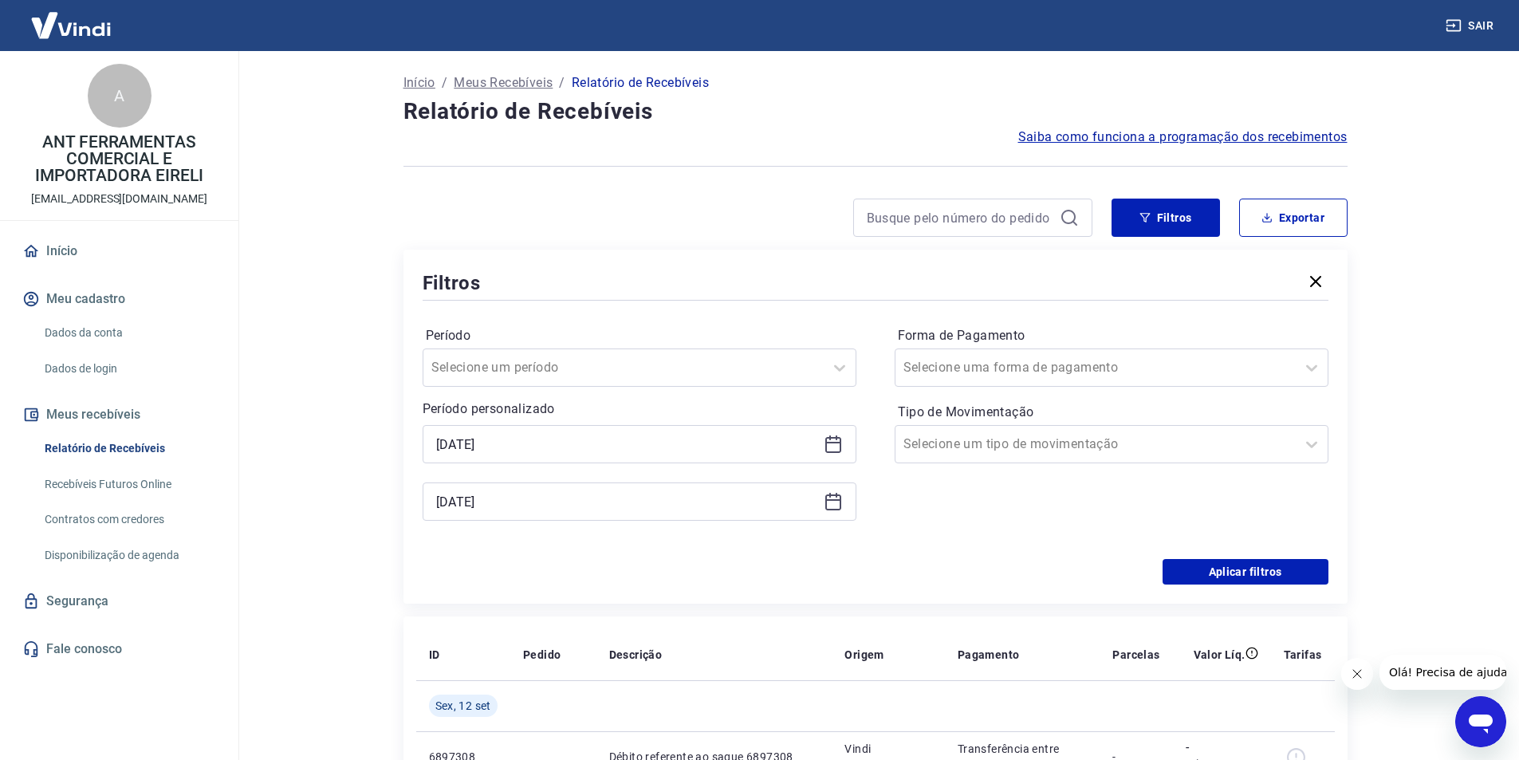
click at [829, 444] on icon at bounding box center [833, 444] width 19 height 19
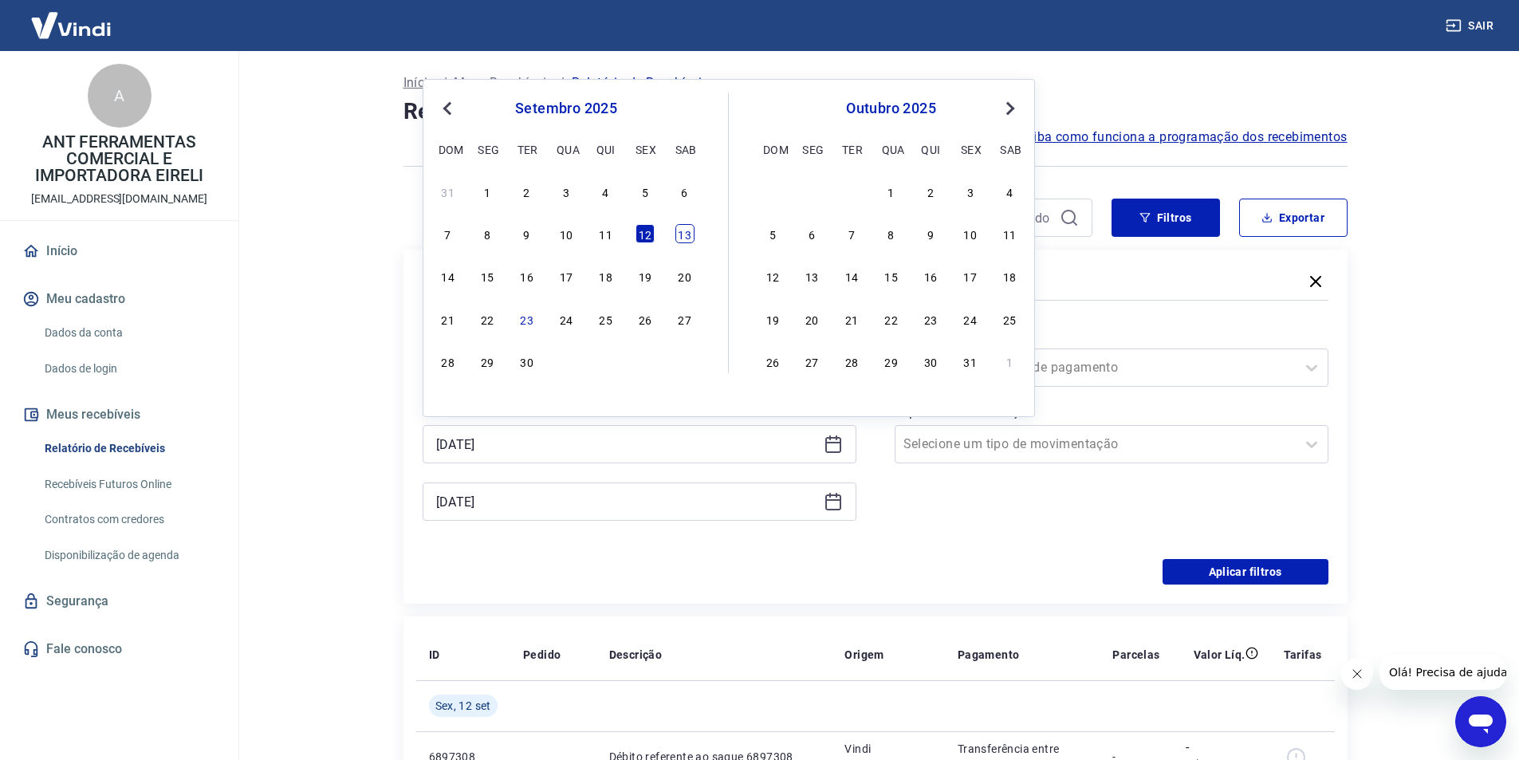
click at [683, 235] on div "13" at bounding box center [684, 233] width 19 height 19
type input "[DATE]"
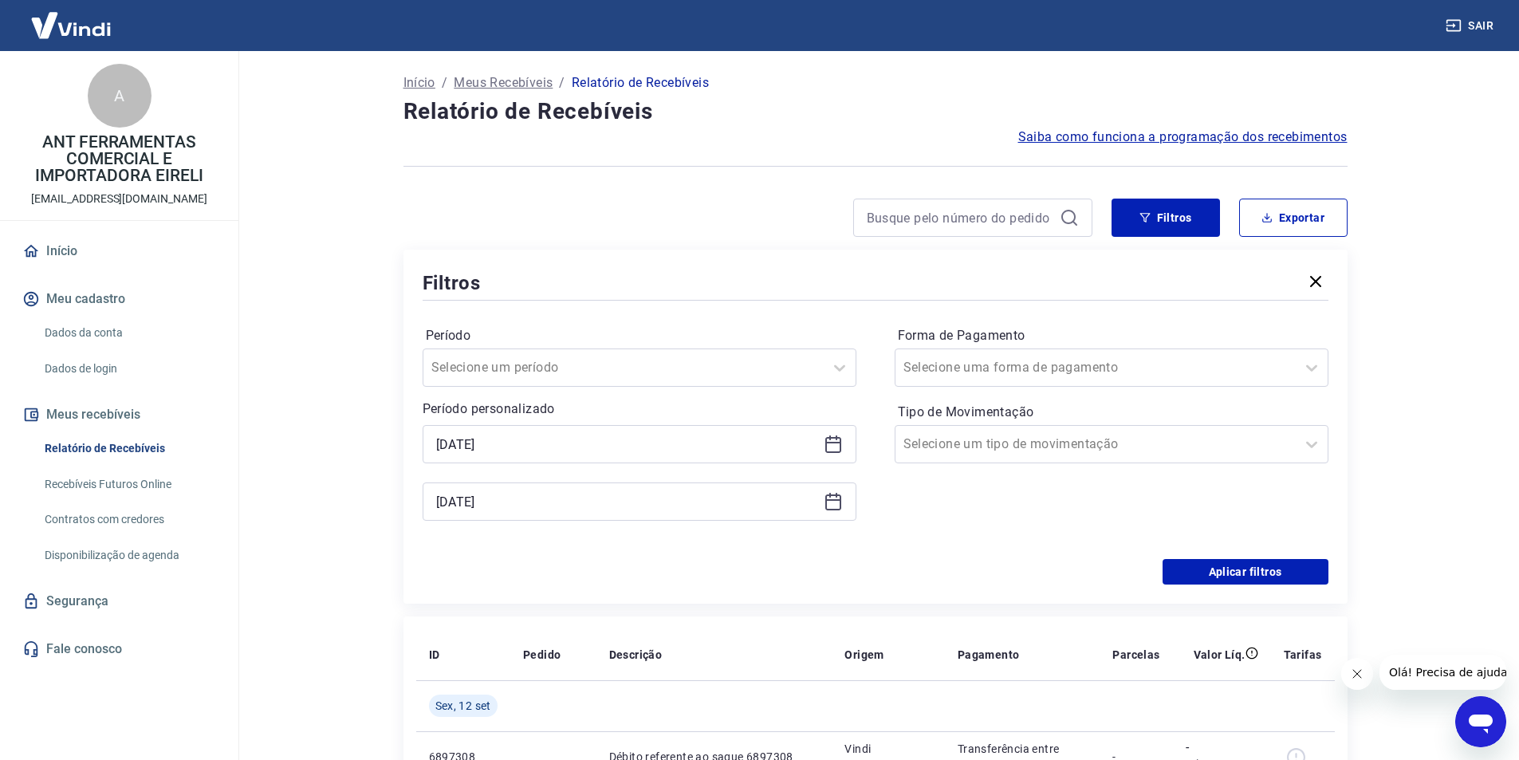
click at [833, 506] on icon at bounding box center [833, 501] width 19 height 19
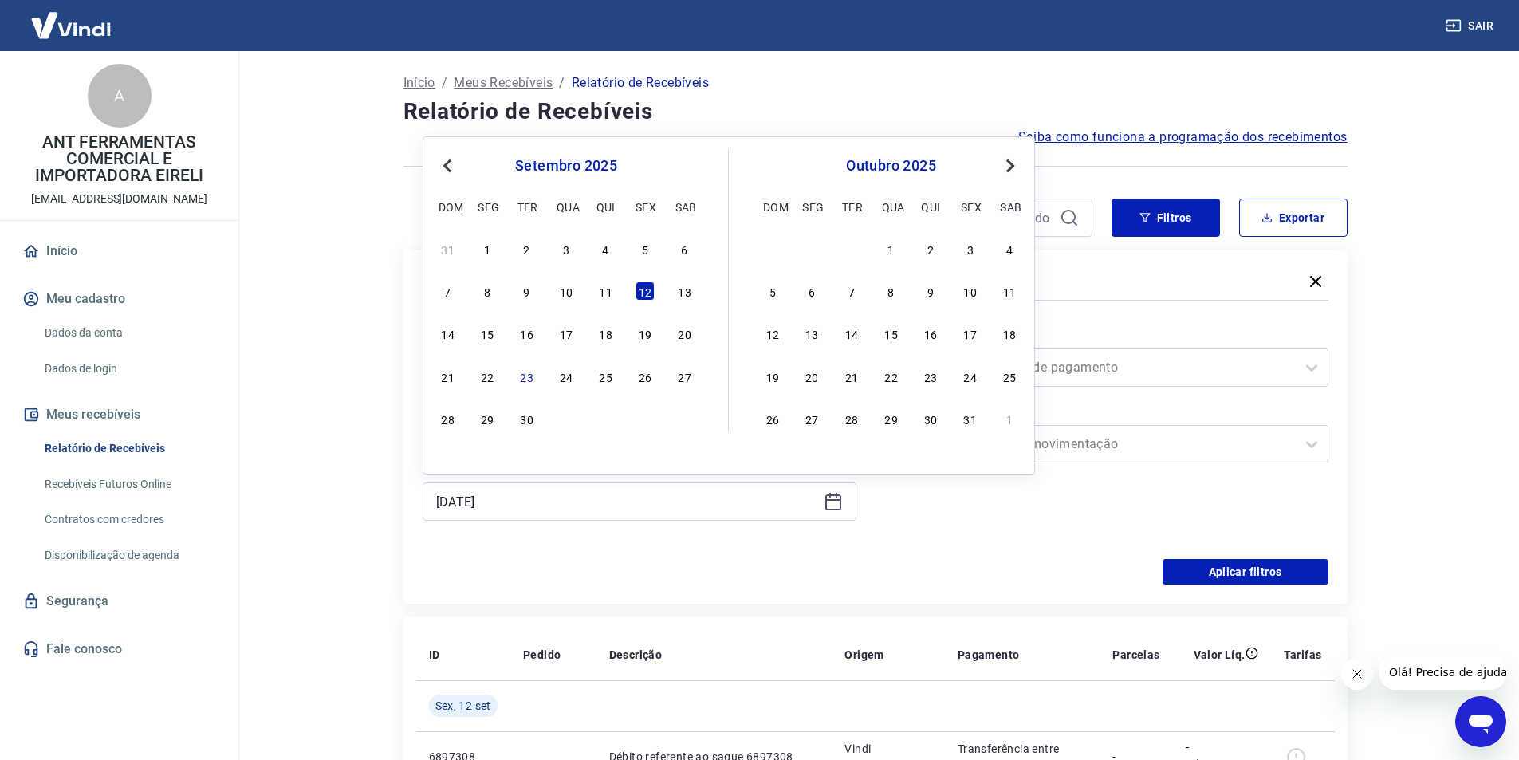
click at [482, 331] on div "15" at bounding box center [487, 333] width 19 height 19
type input "[DATE]"
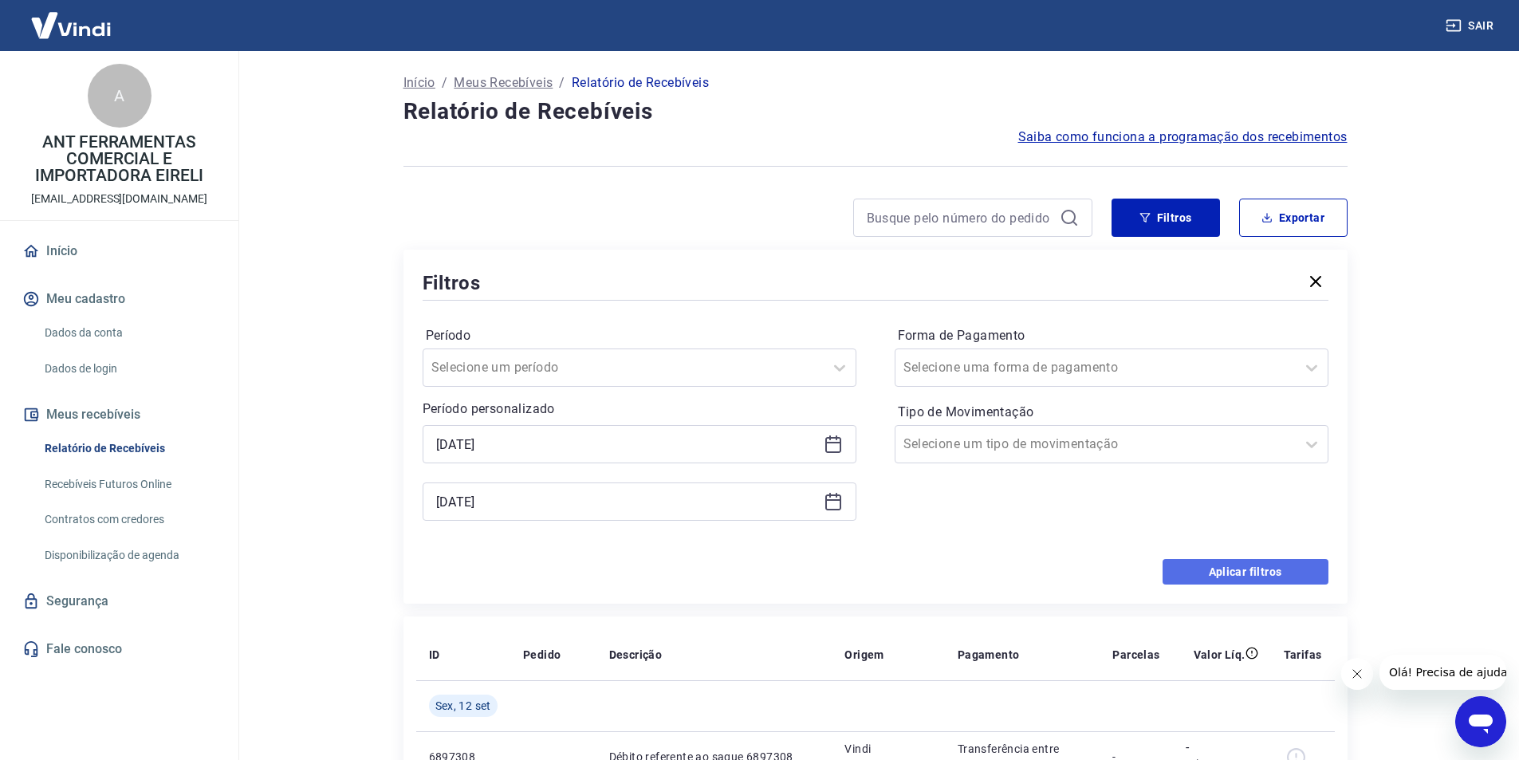
click at [1251, 573] on button "Aplicar filtros" at bounding box center [1246, 572] width 166 height 26
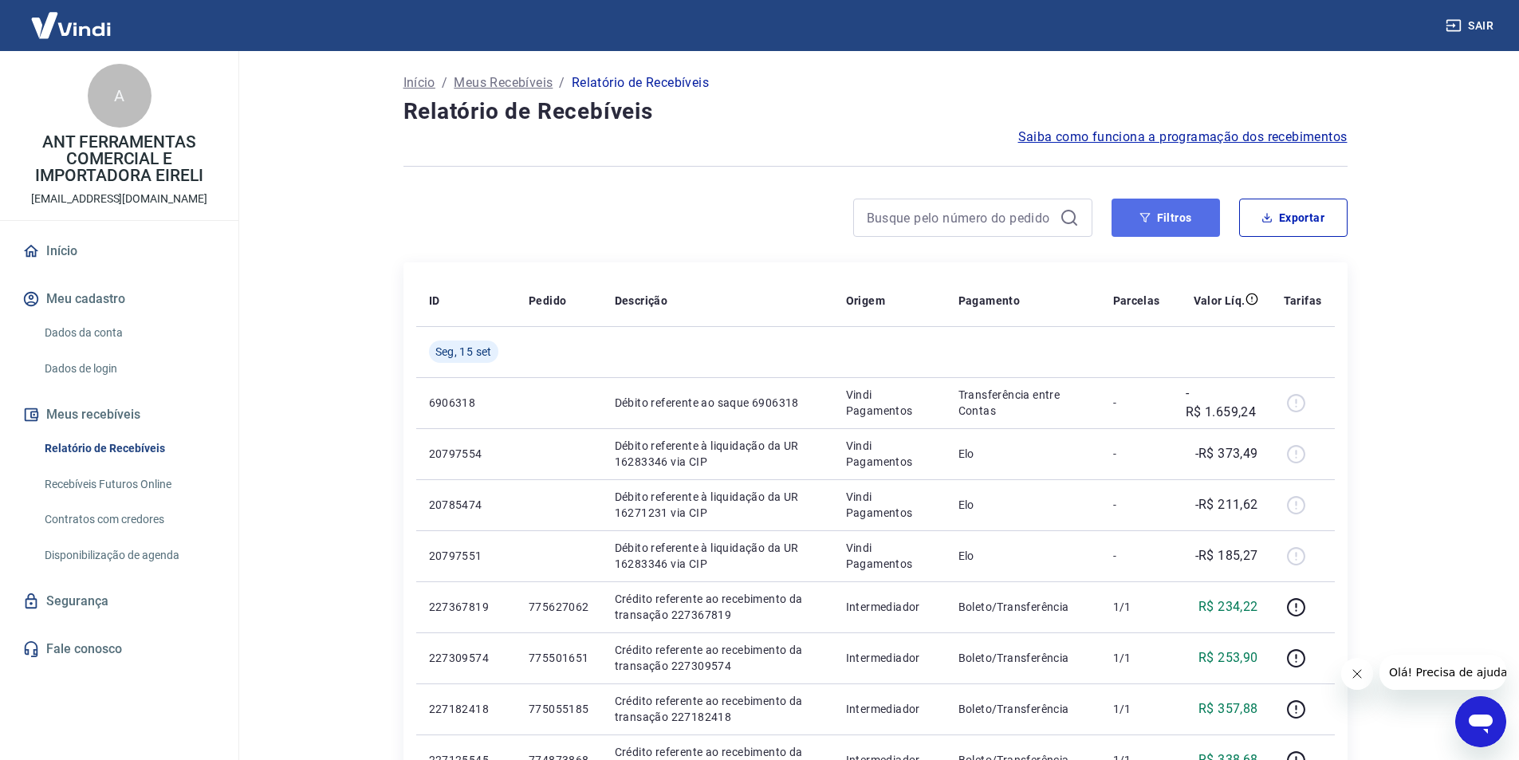
click at [1184, 210] on button "Filtros" at bounding box center [1166, 218] width 108 height 38
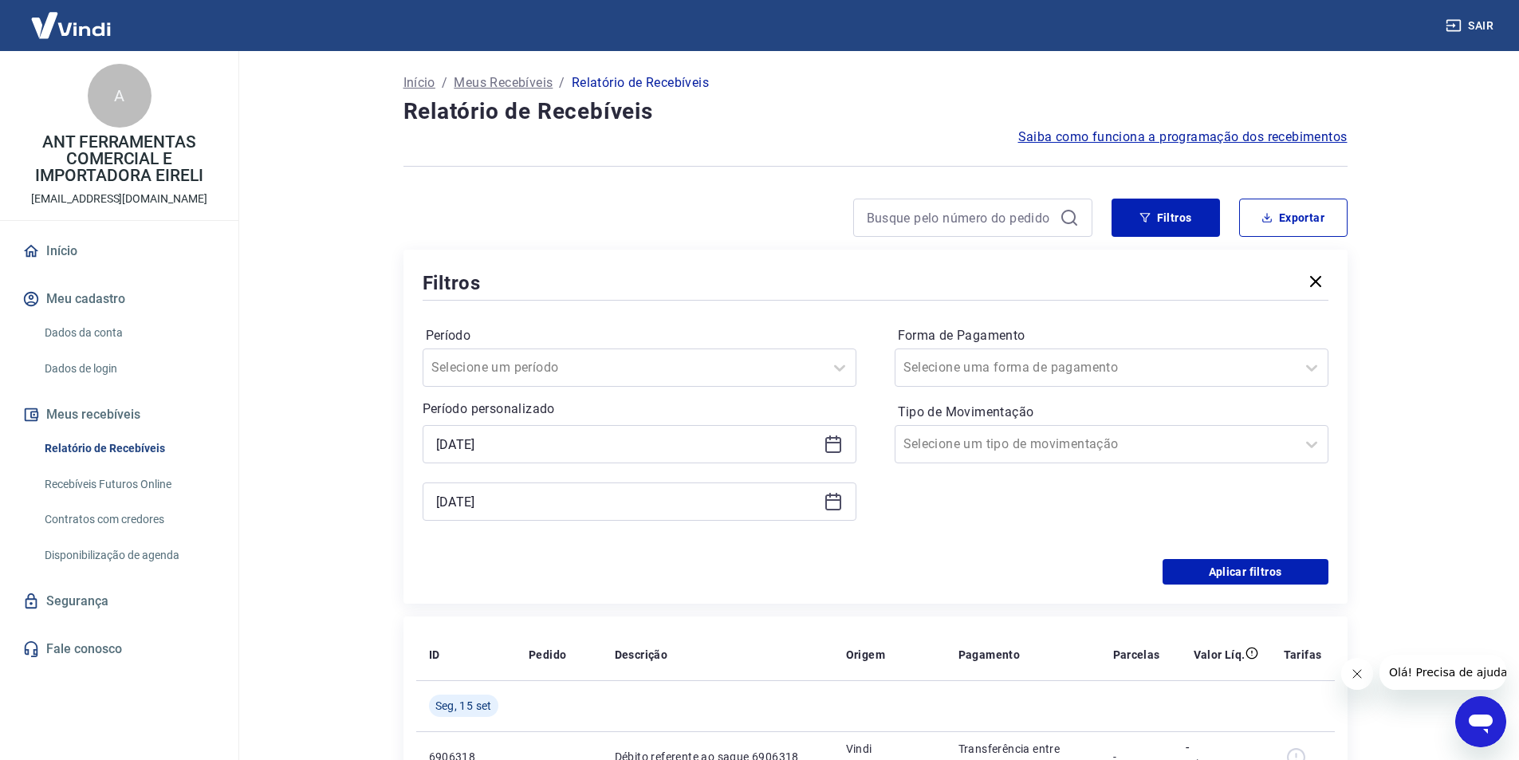
click at [836, 445] on icon at bounding box center [833, 444] width 19 height 19
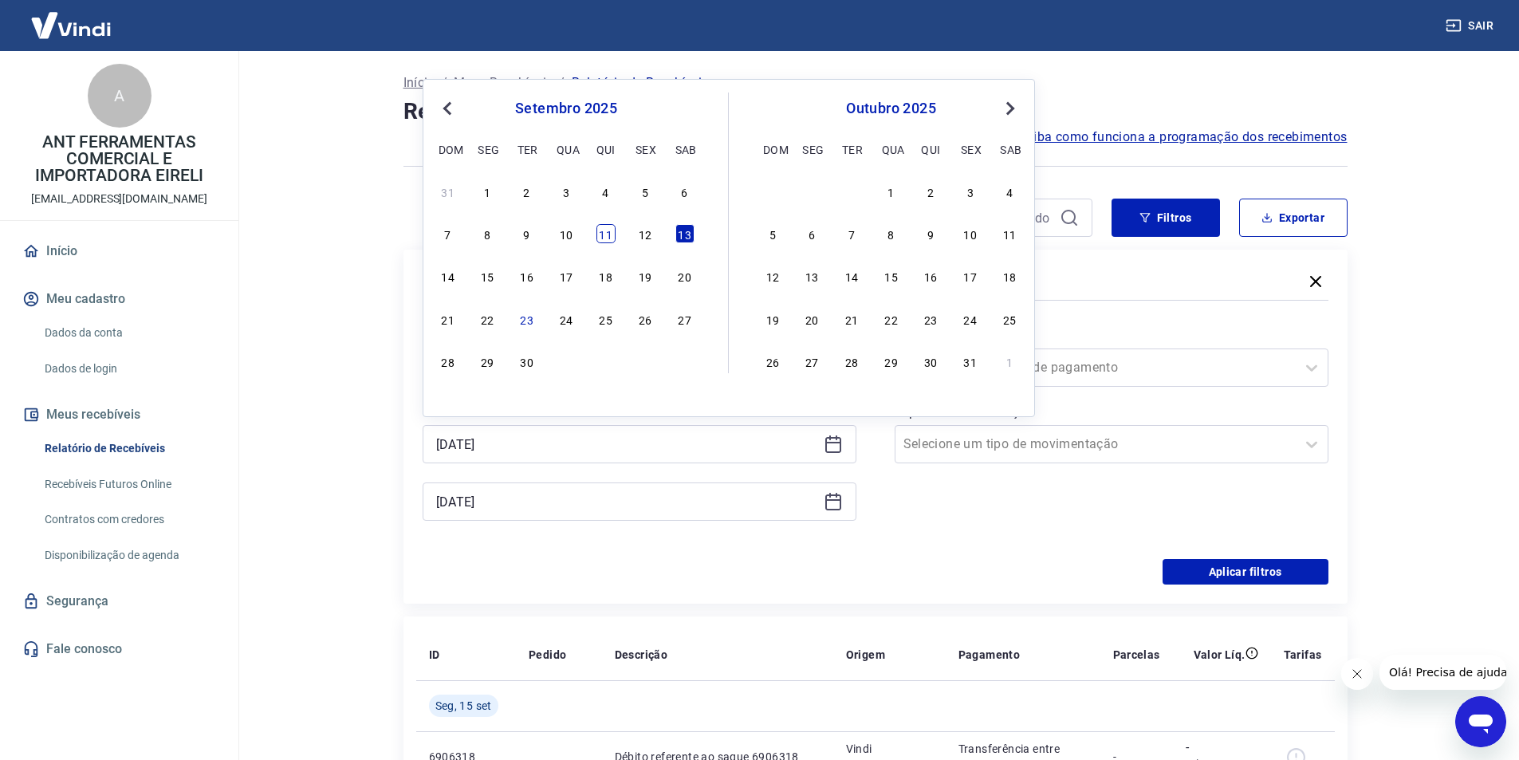
click at [603, 231] on div "11" at bounding box center [606, 233] width 19 height 19
type input "[DATE]"
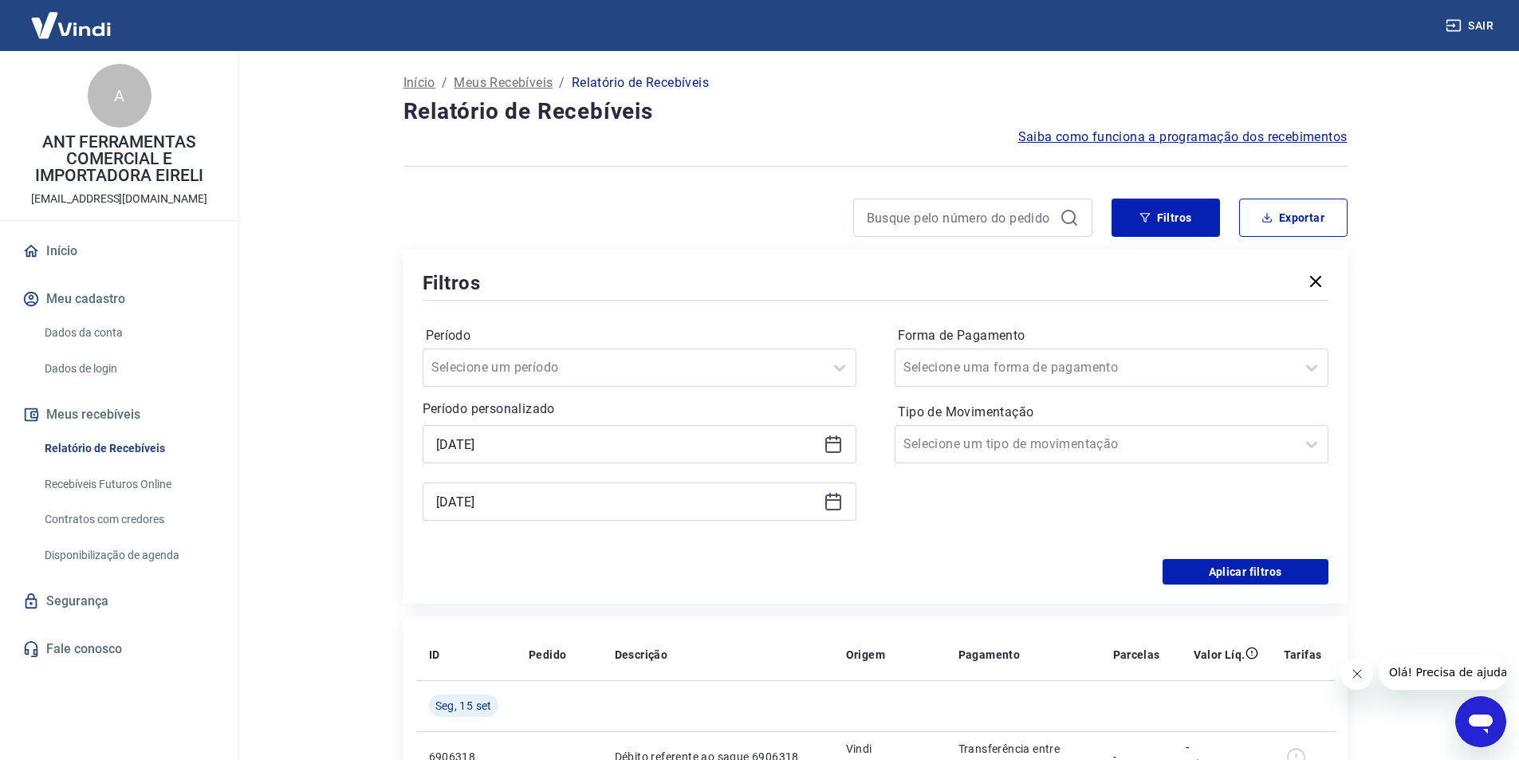
click at [842, 504] on icon at bounding box center [833, 501] width 19 height 19
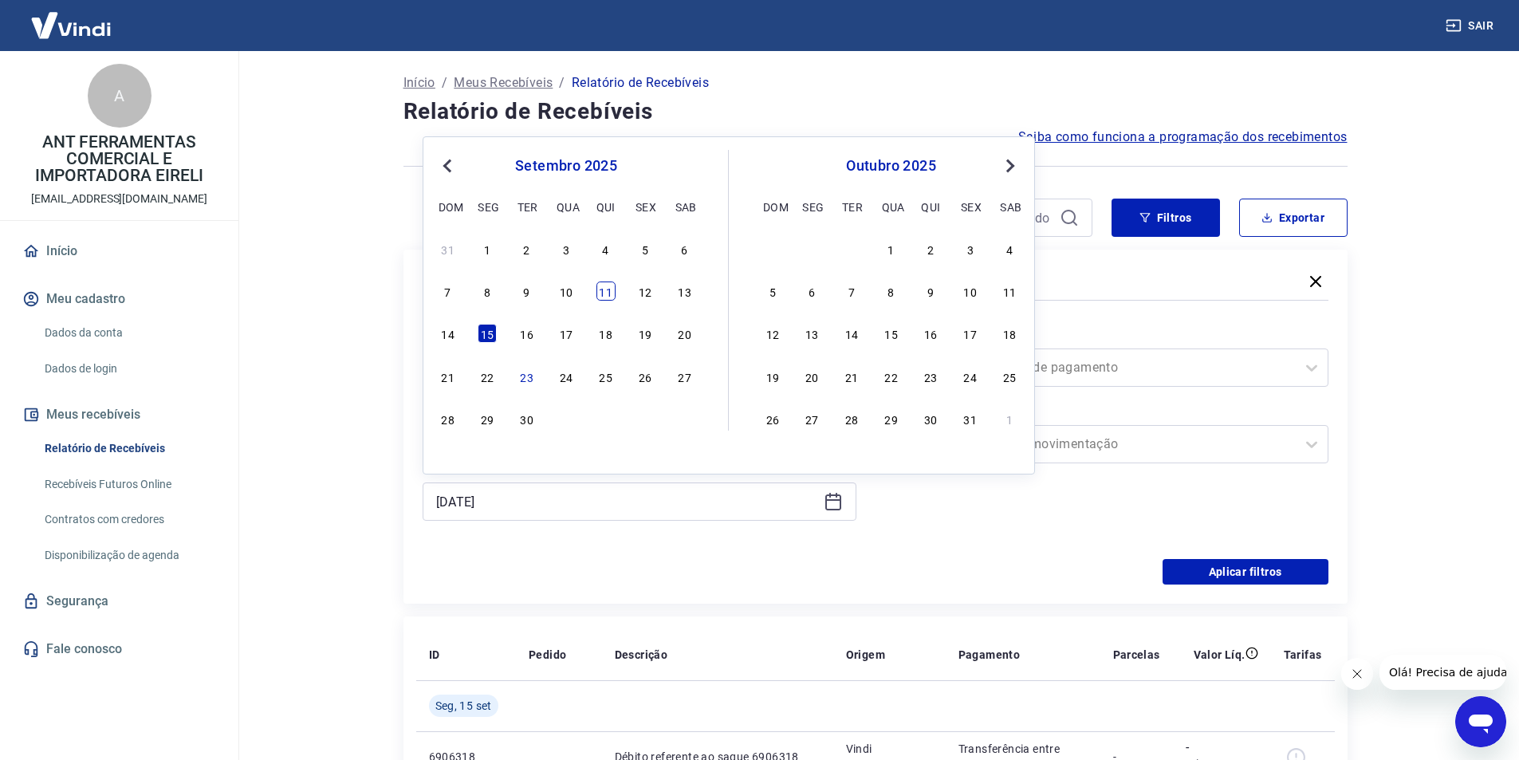
click at [605, 290] on div "11" at bounding box center [606, 291] width 19 height 19
type input "[DATE]"
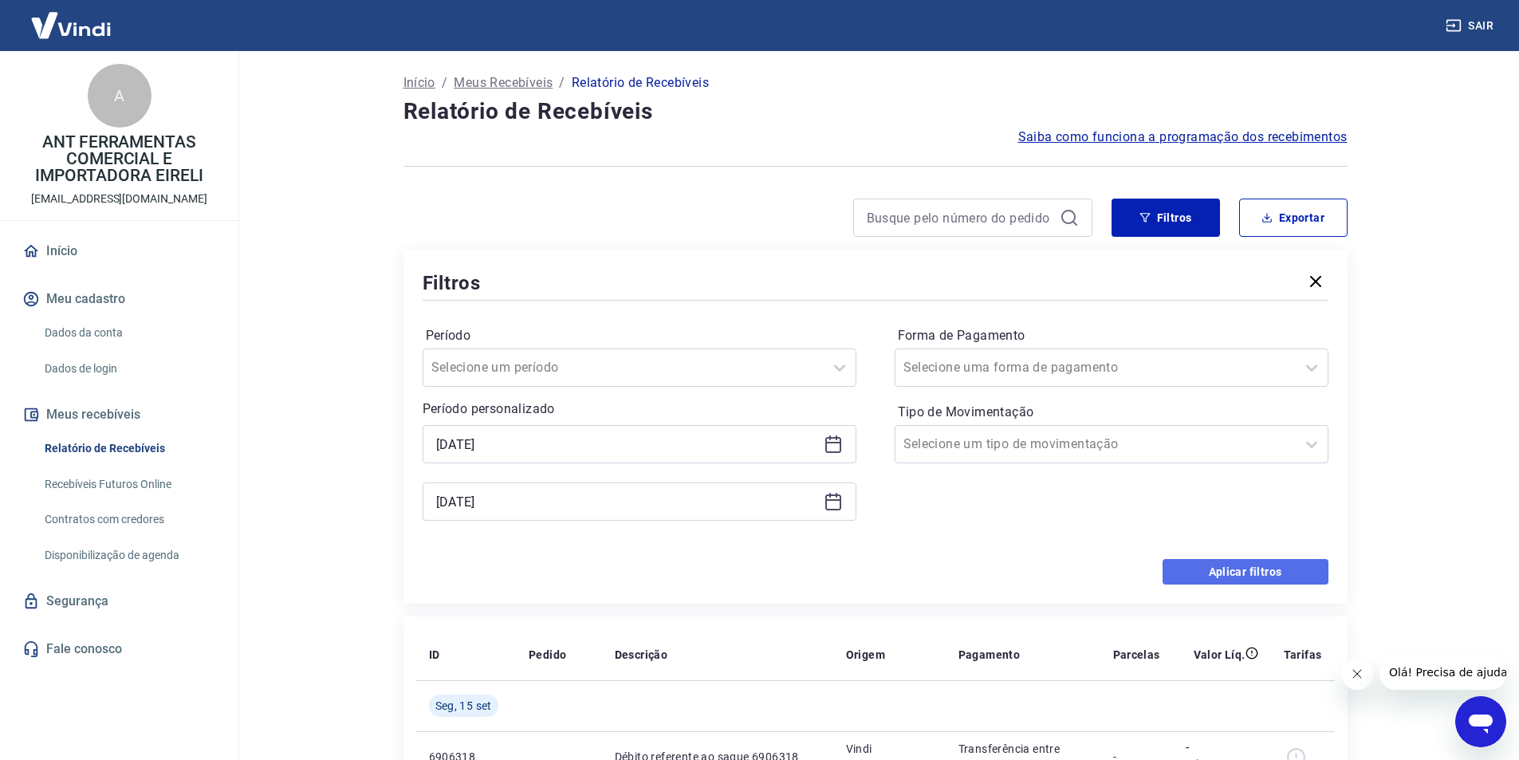
click at [1217, 572] on button "Aplicar filtros" at bounding box center [1246, 572] width 166 height 26
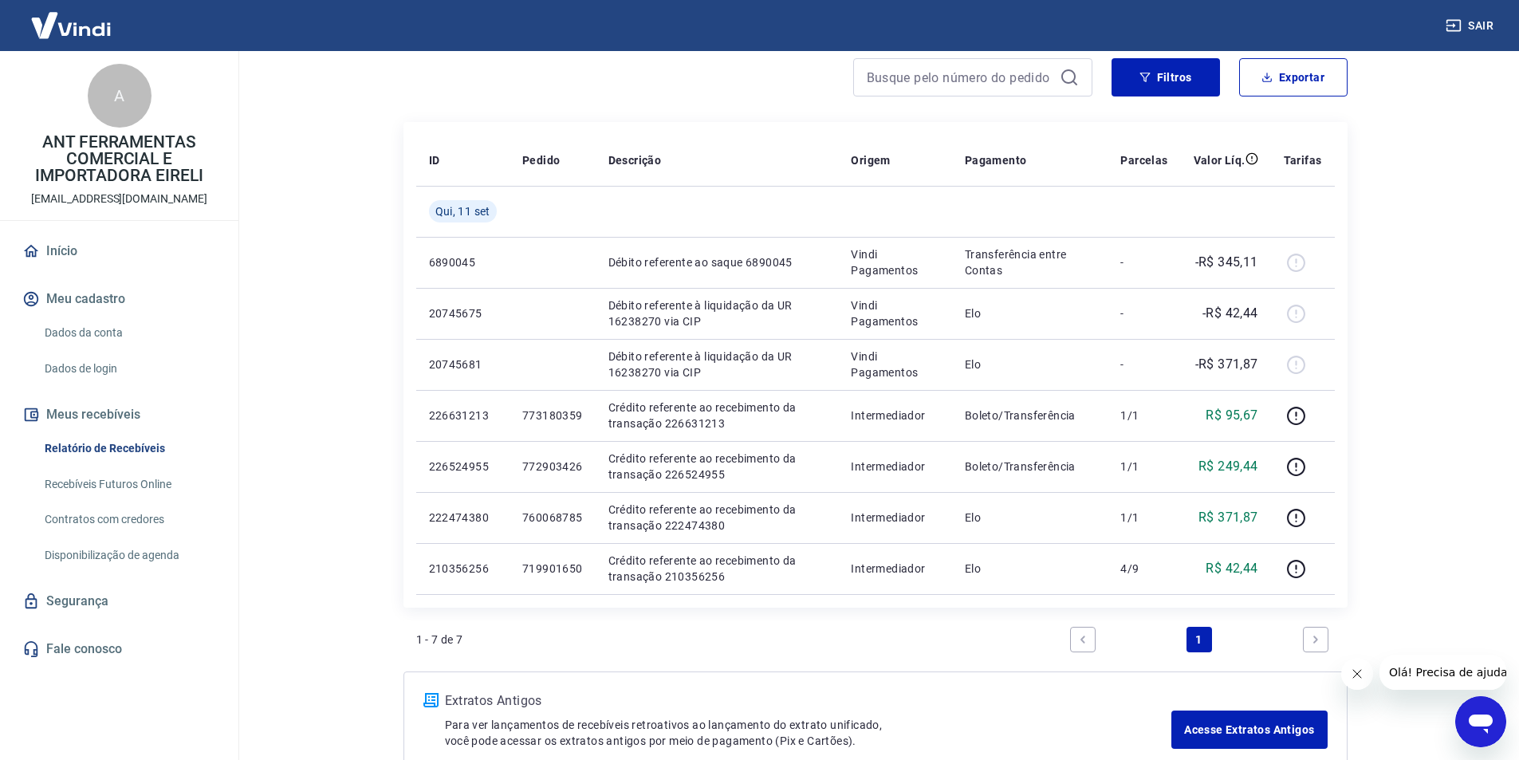
scroll to position [160, 0]
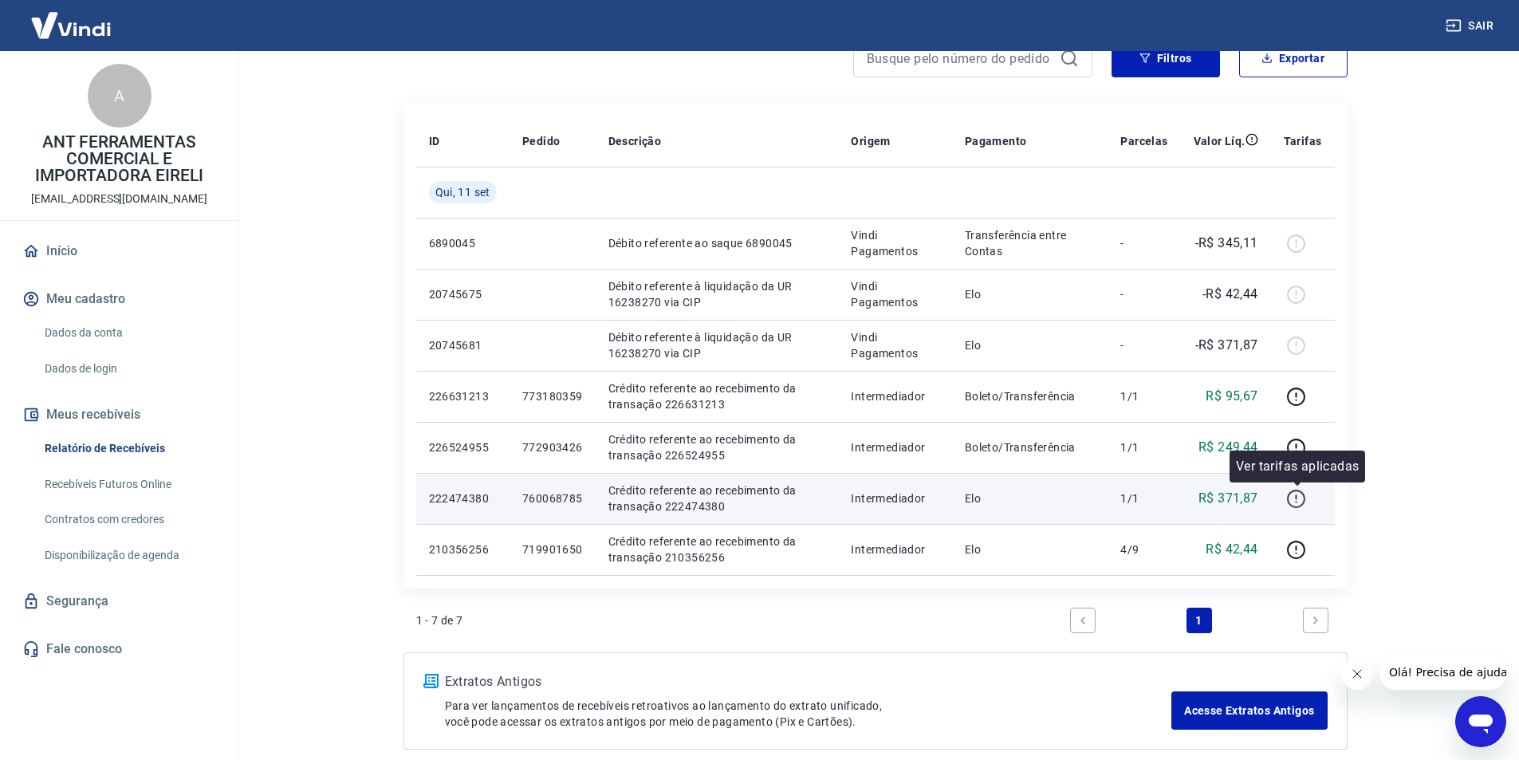
click at [1300, 498] on icon "button" at bounding box center [1296, 499] width 20 height 20
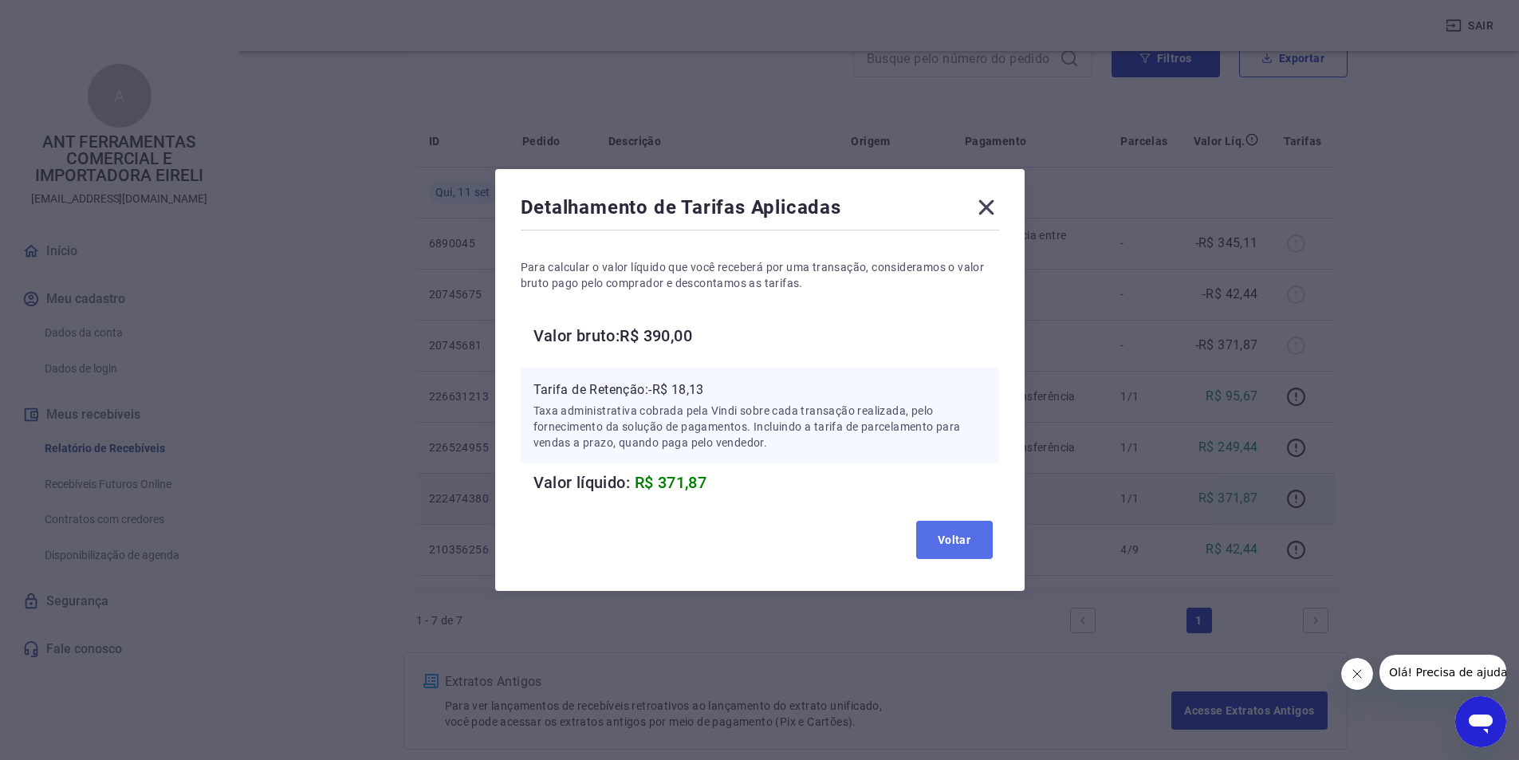
click at [968, 543] on button "Voltar" at bounding box center [954, 540] width 77 height 38
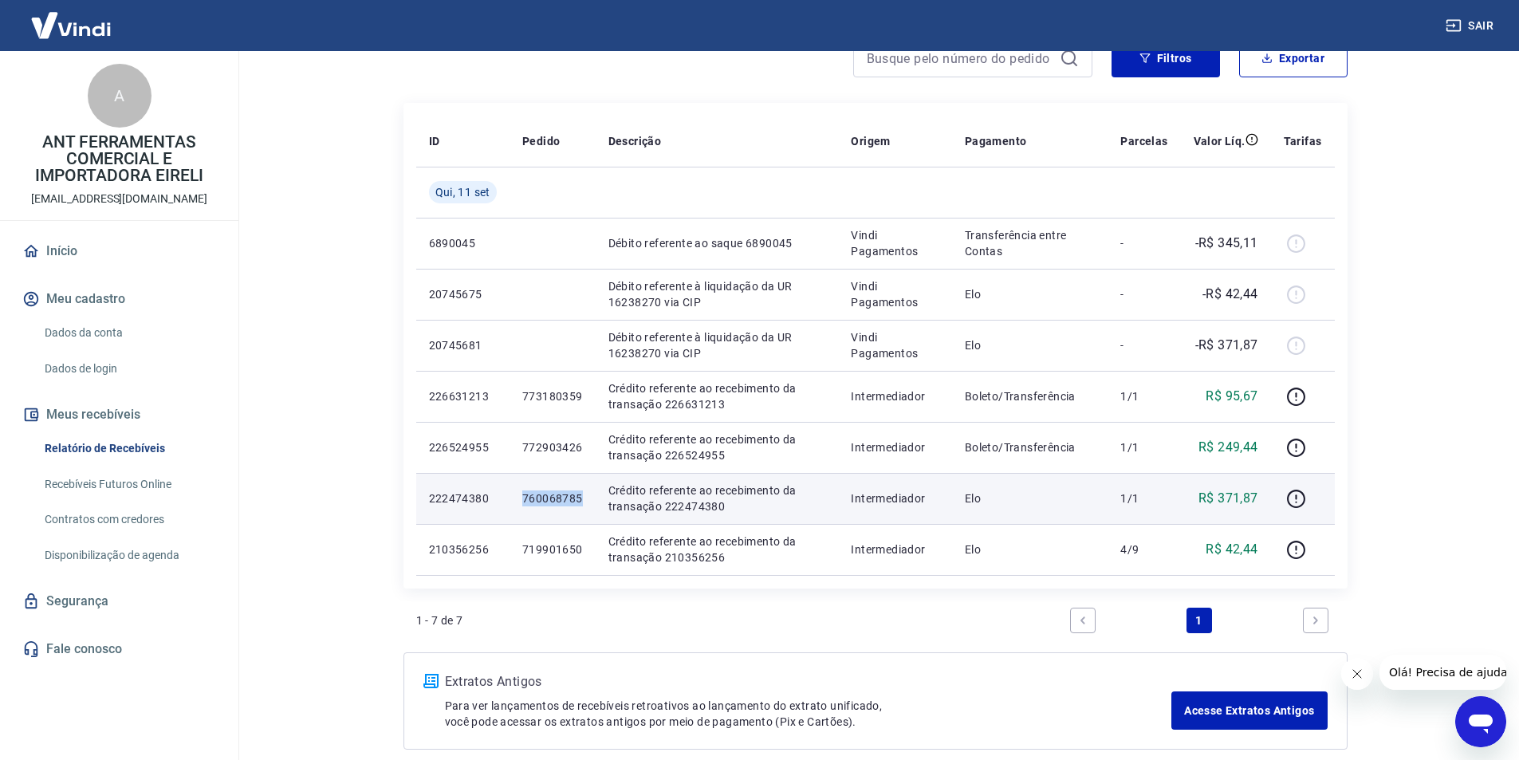
drag, startPoint x: 524, startPoint y: 495, endPoint x: 582, endPoint y: 494, distance: 58.2
click at [582, 494] on td "760068785" at bounding box center [553, 498] width 86 height 51
copy p "760068785"
click at [1291, 497] on icon "button" at bounding box center [1296, 499] width 20 height 20
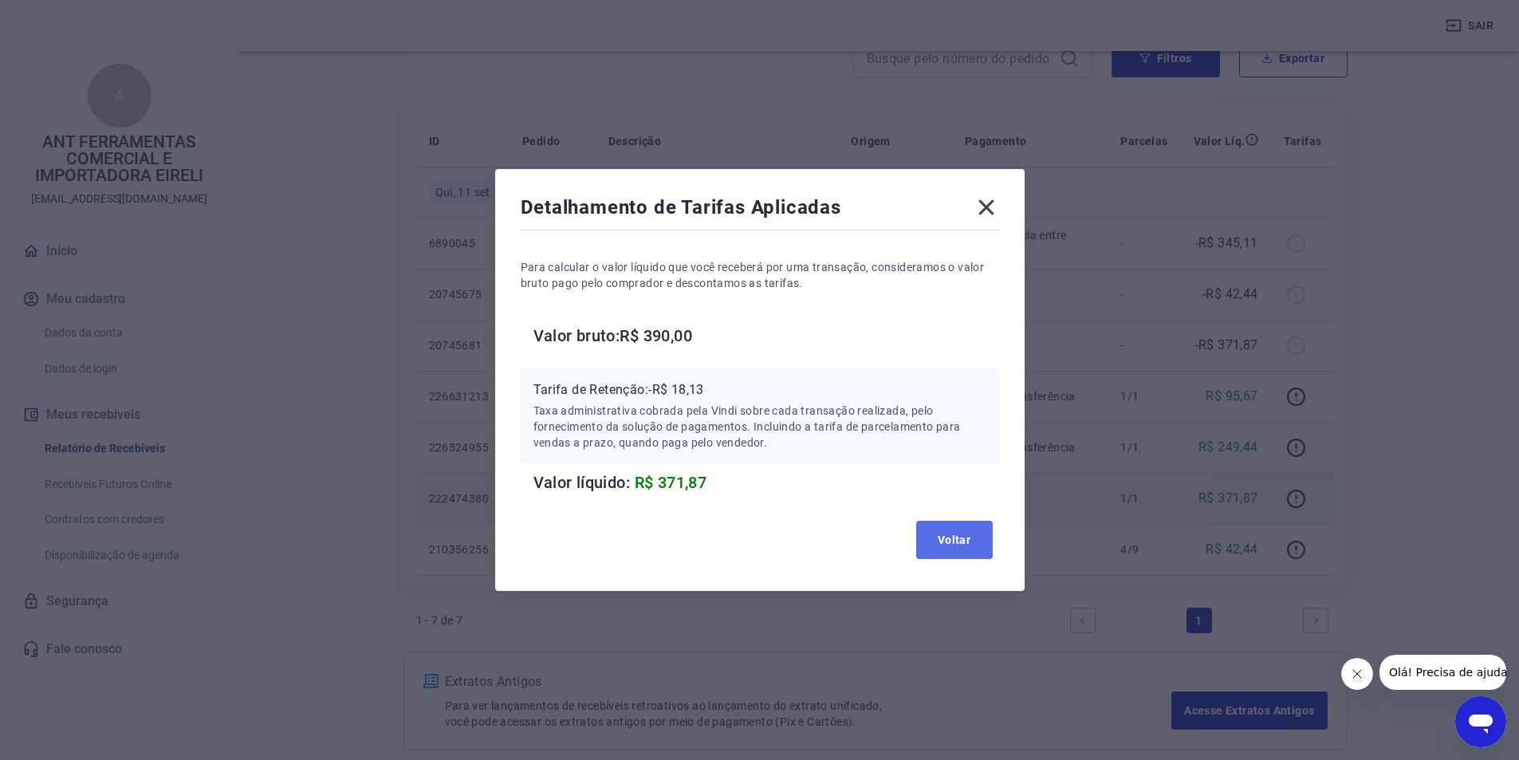
click at [960, 534] on button "Voltar" at bounding box center [954, 540] width 77 height 38
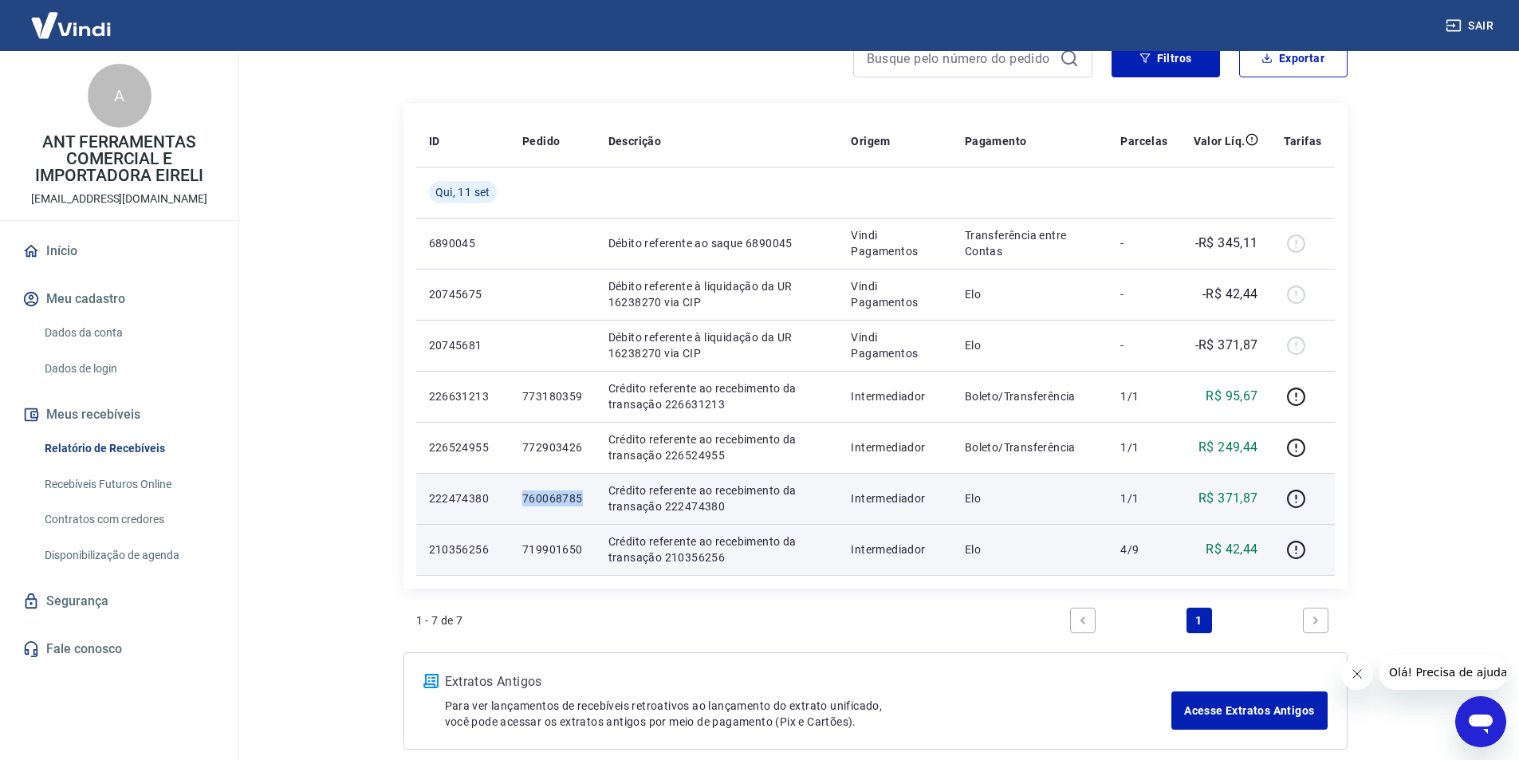
scroll to position [0, 0]
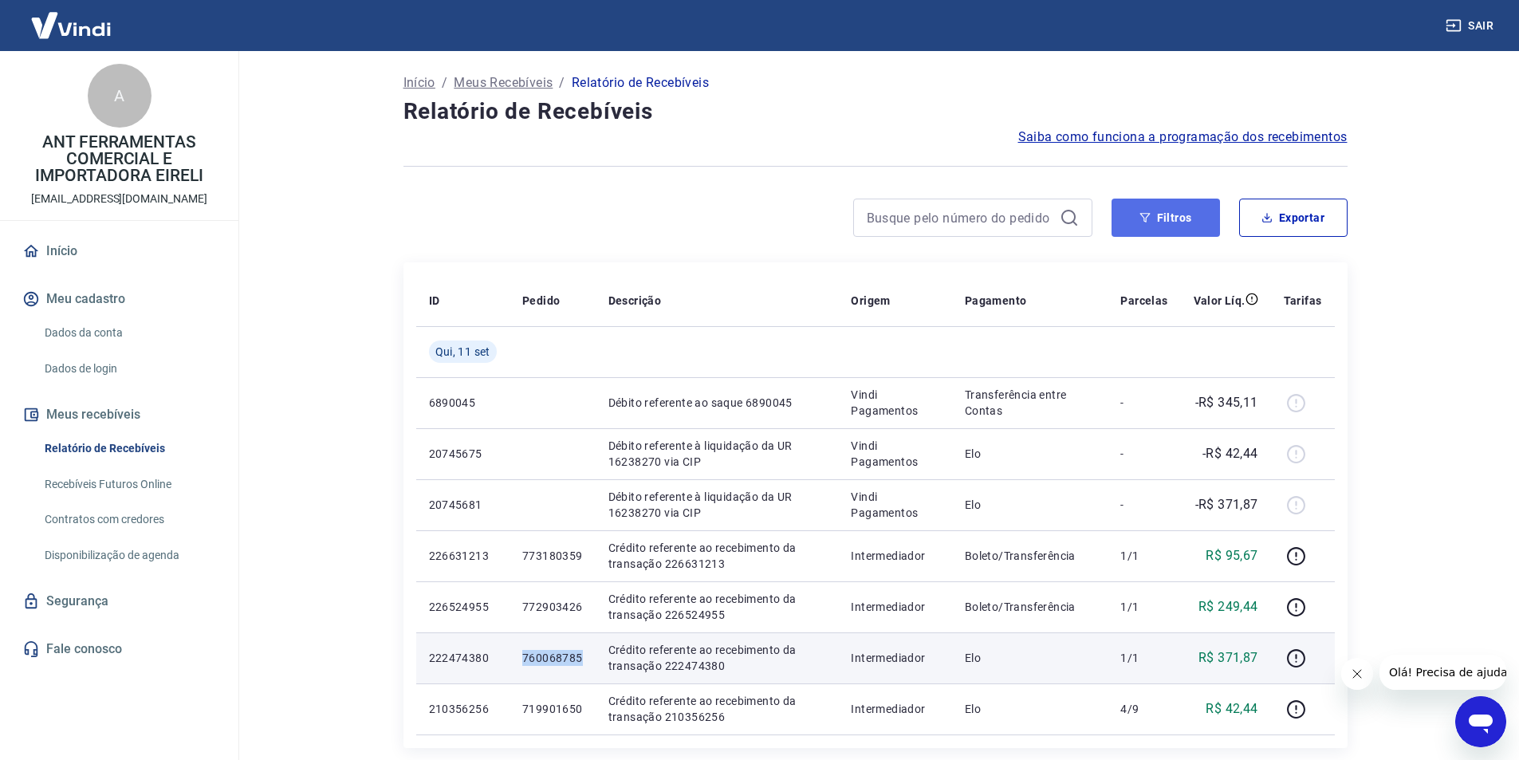
click at [1138, 226] on button "Filtros" at bounding box center [1166, 218] width 108 height 38
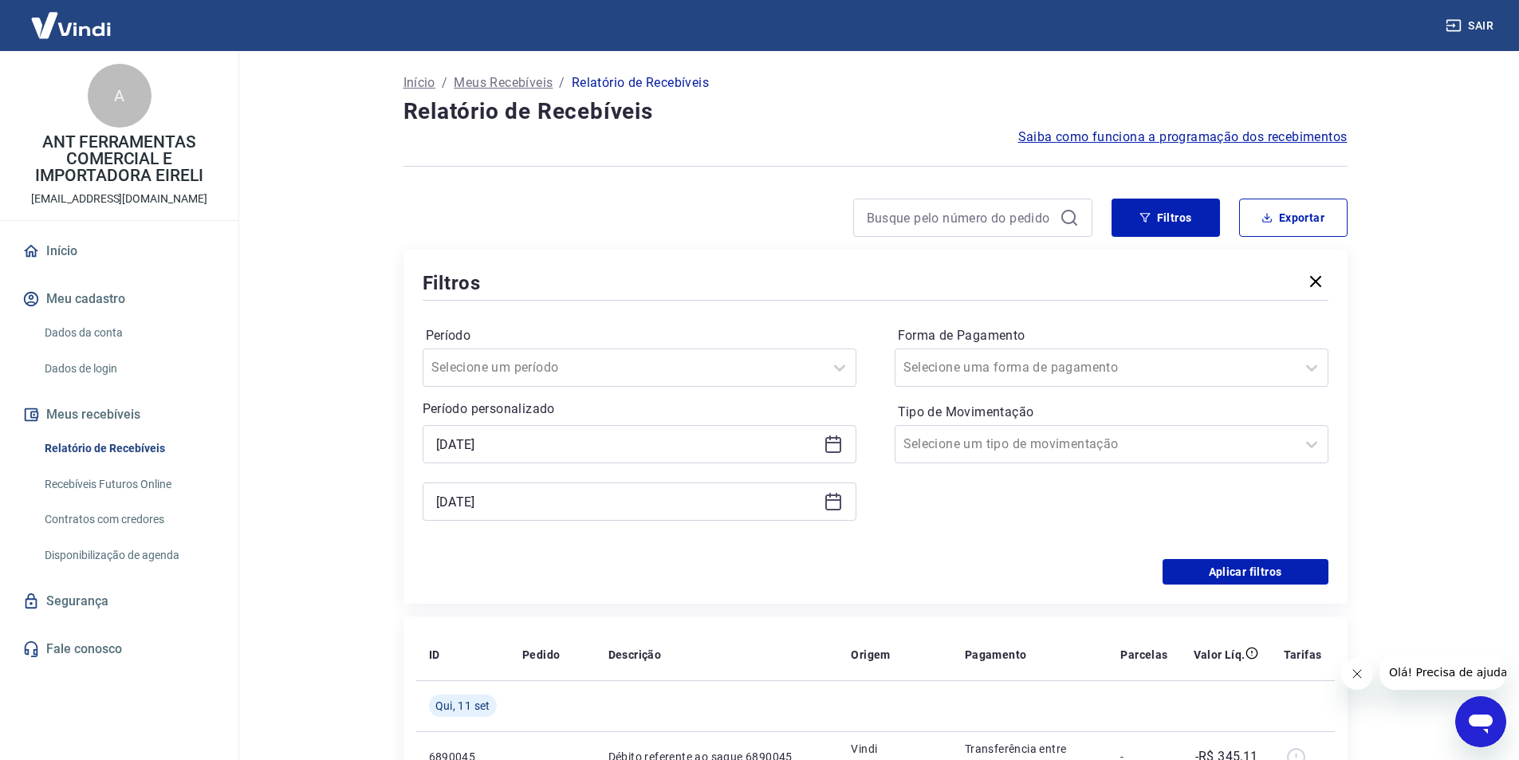
click at [839, 441] on icon at bounding box center [833, 444] width 19 height 19
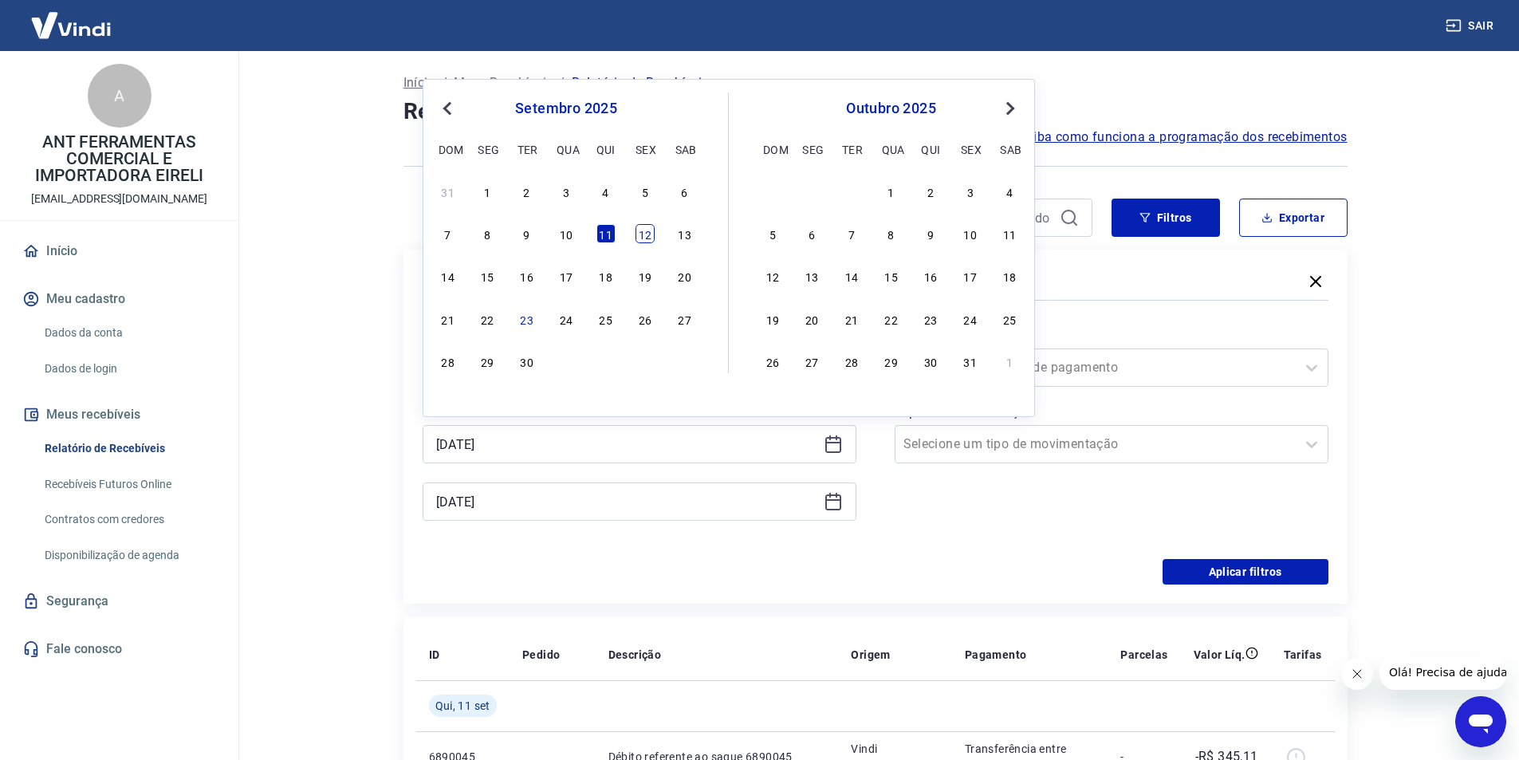
click at [648, 232] on div "12" at bounding box center [645, 233] width 19 height 19
type input "[DATE]"
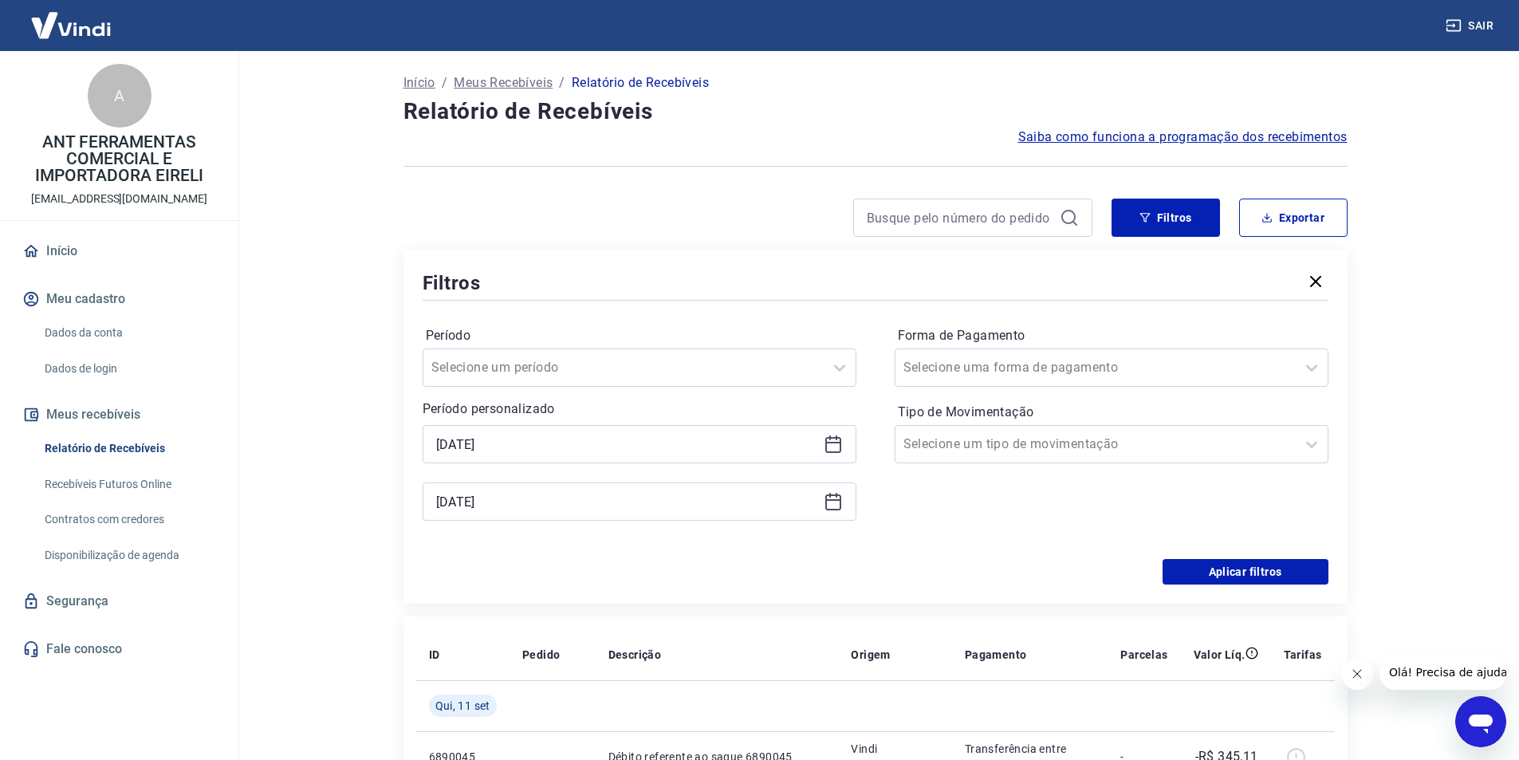
click at [832, 505] on icon at bounding box center [833, 501] width 19 height 19
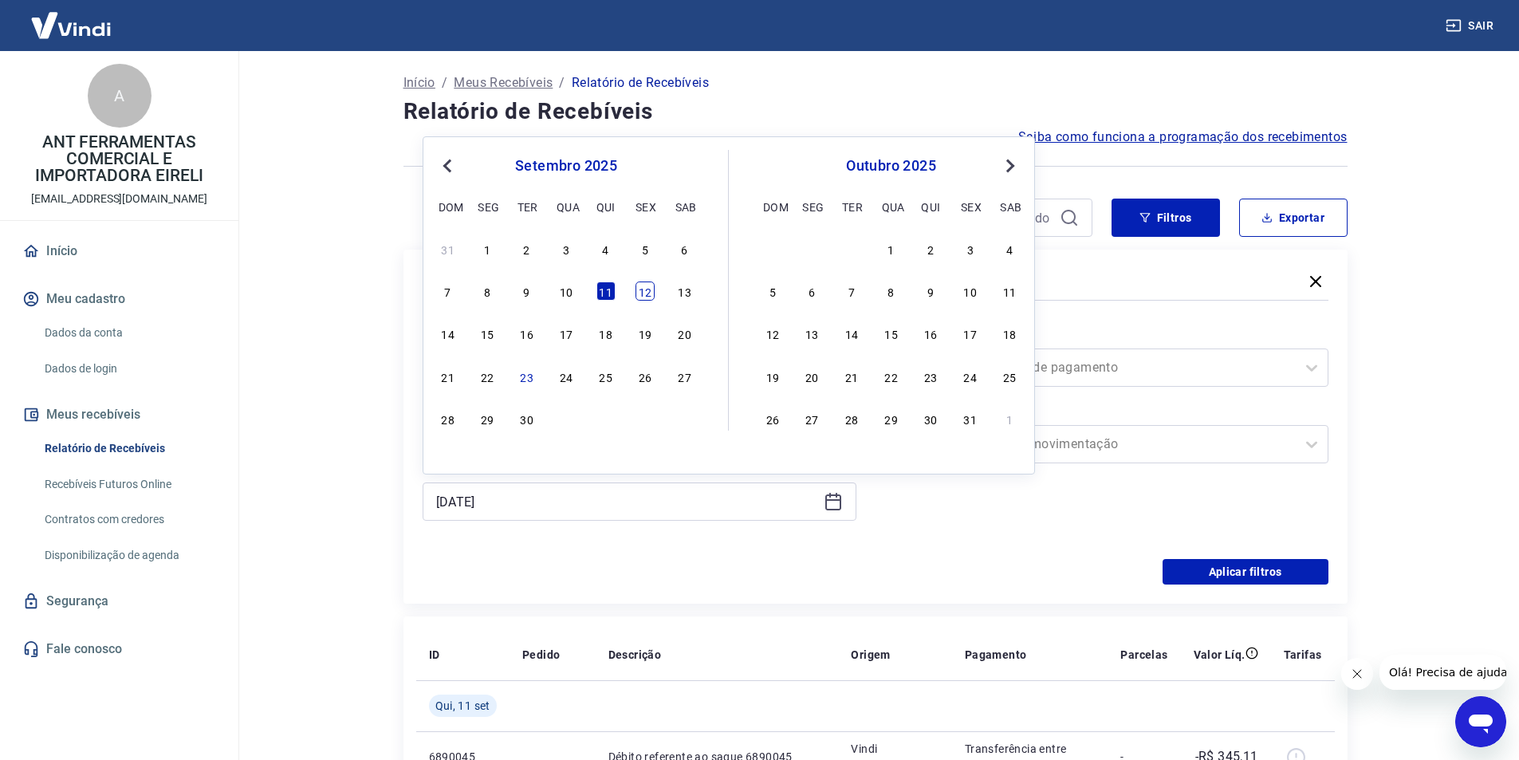
click at [644, 291] on div "12" at bounding box center [645, 291] width 19 height 19
type input "[DATE]"
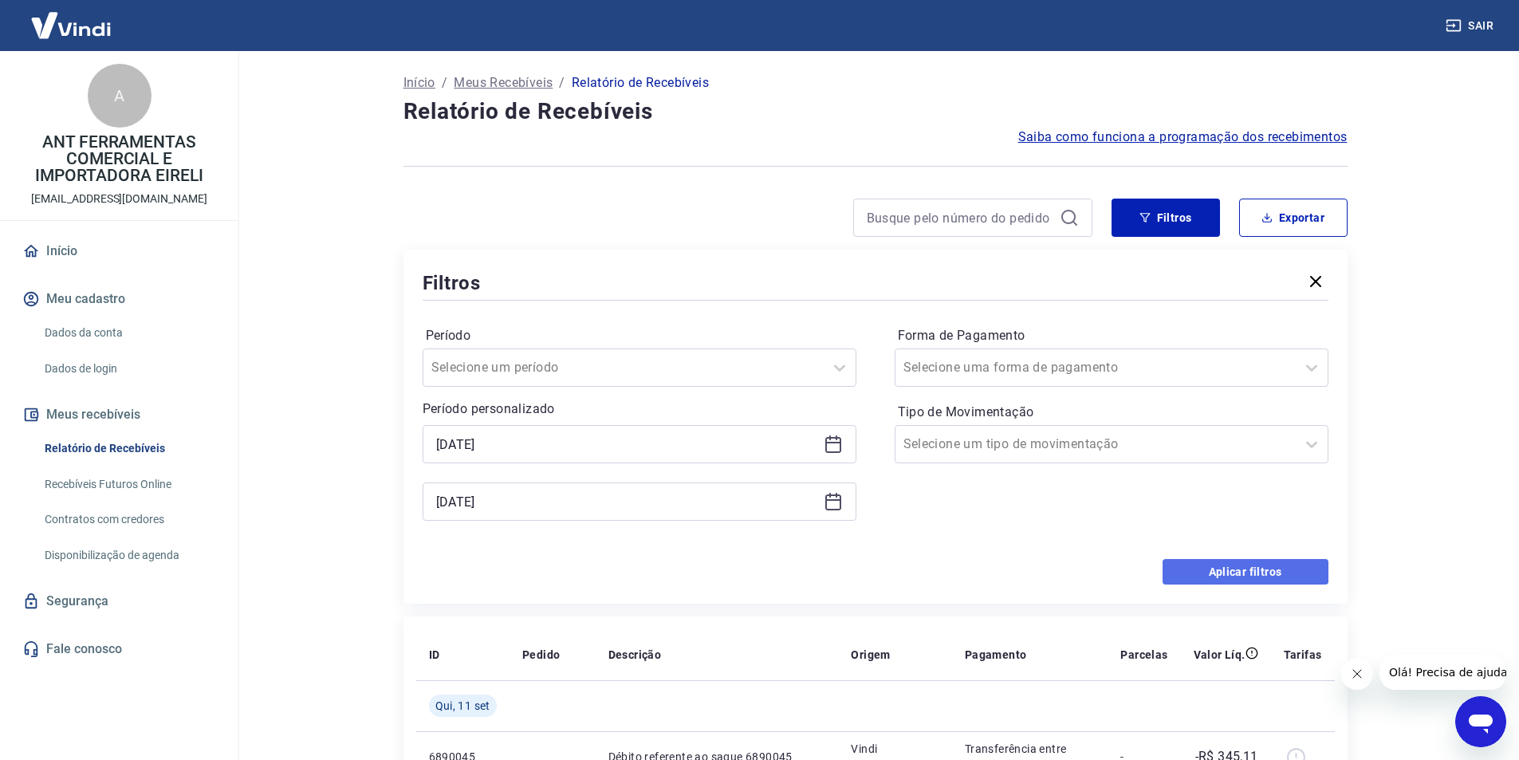
click at [1253, 566] on button "Aplicar filtros" at bounding box center [1246, 572] width 166 height 26
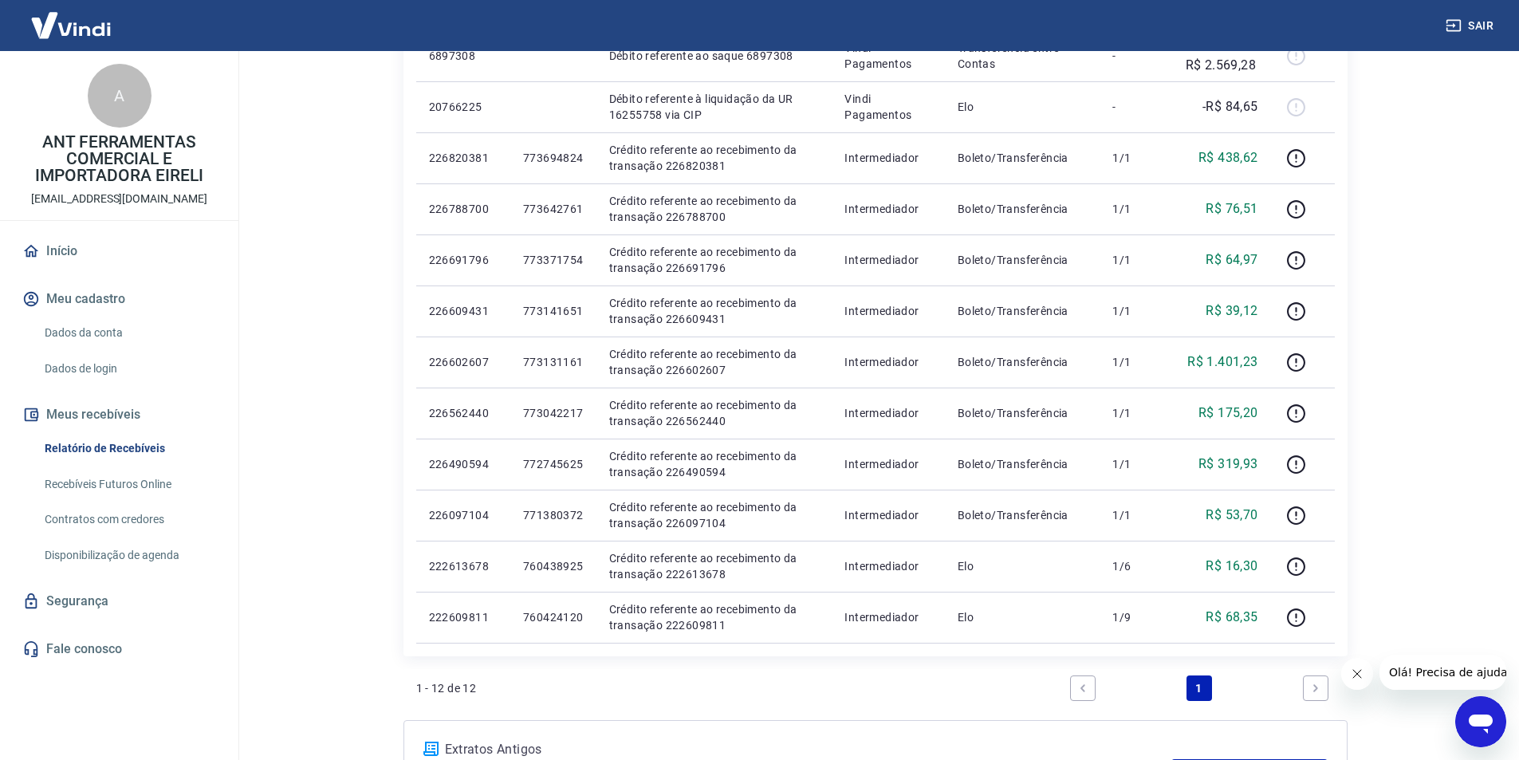
scroll to position [319, 0]
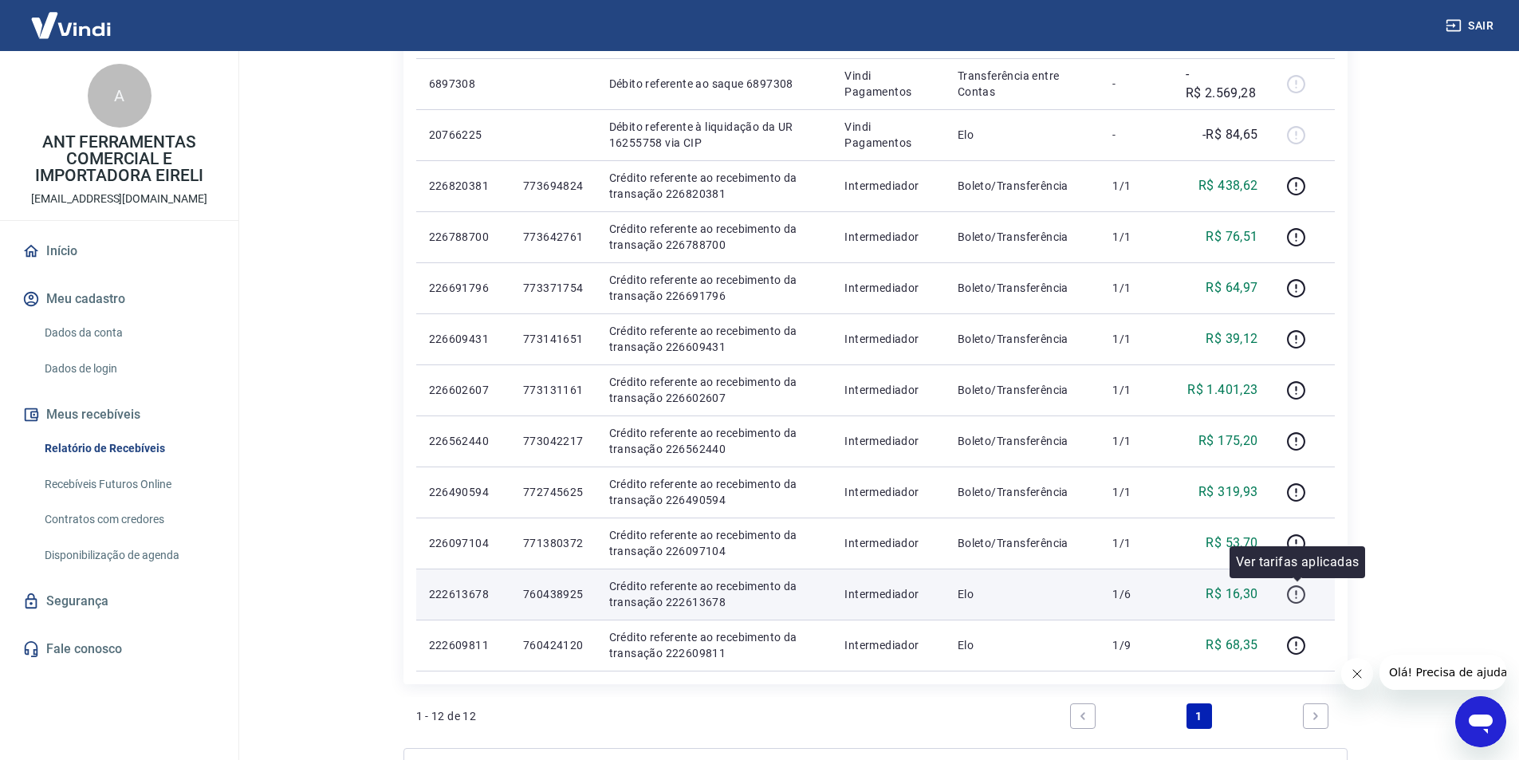
click at [1302, 597] on icon "button" at bounding box center [1296, 595] width 20 height 20
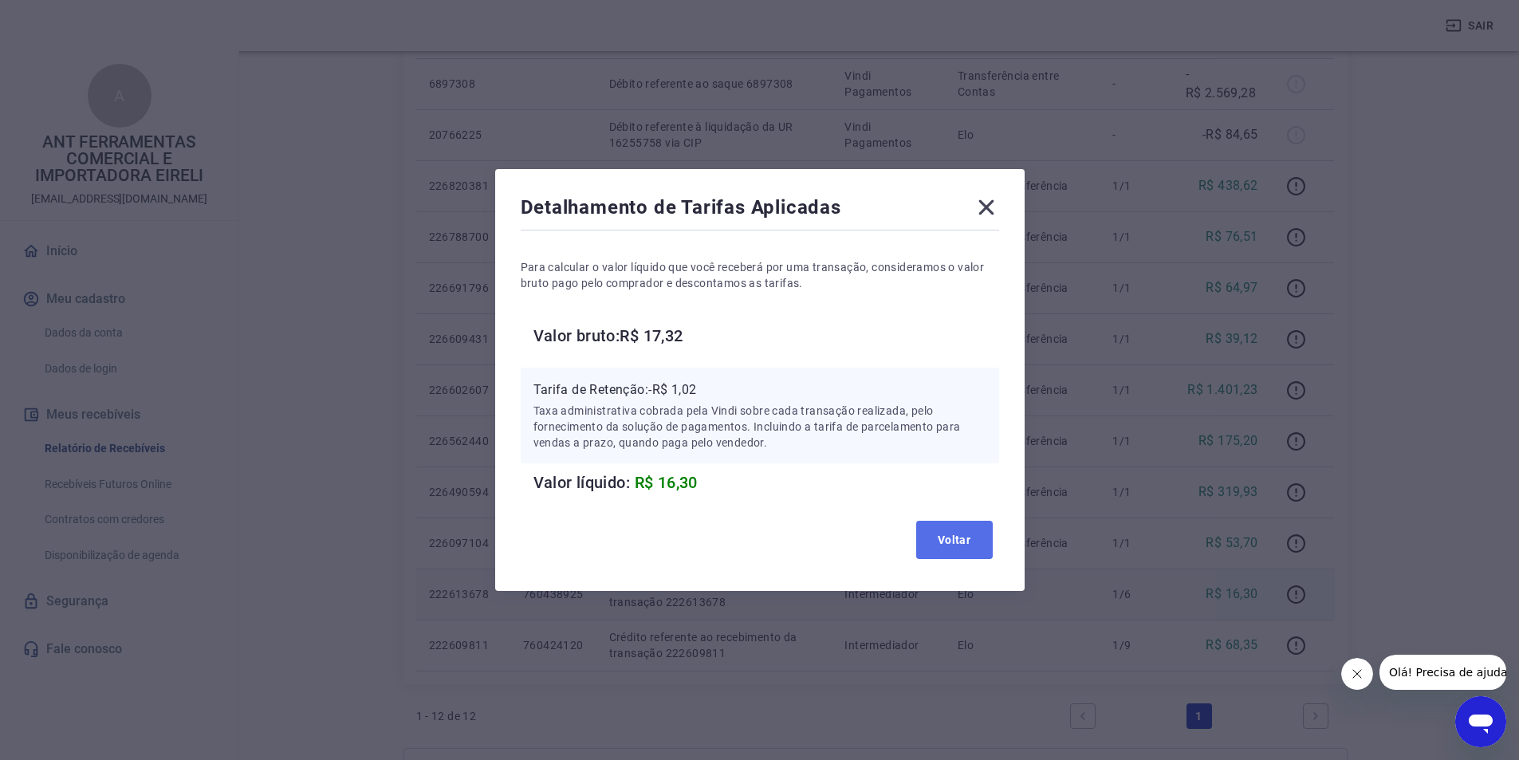
click at [973, 543] on button "Voltar" at bounding box center [954, 540] width 77 height 38
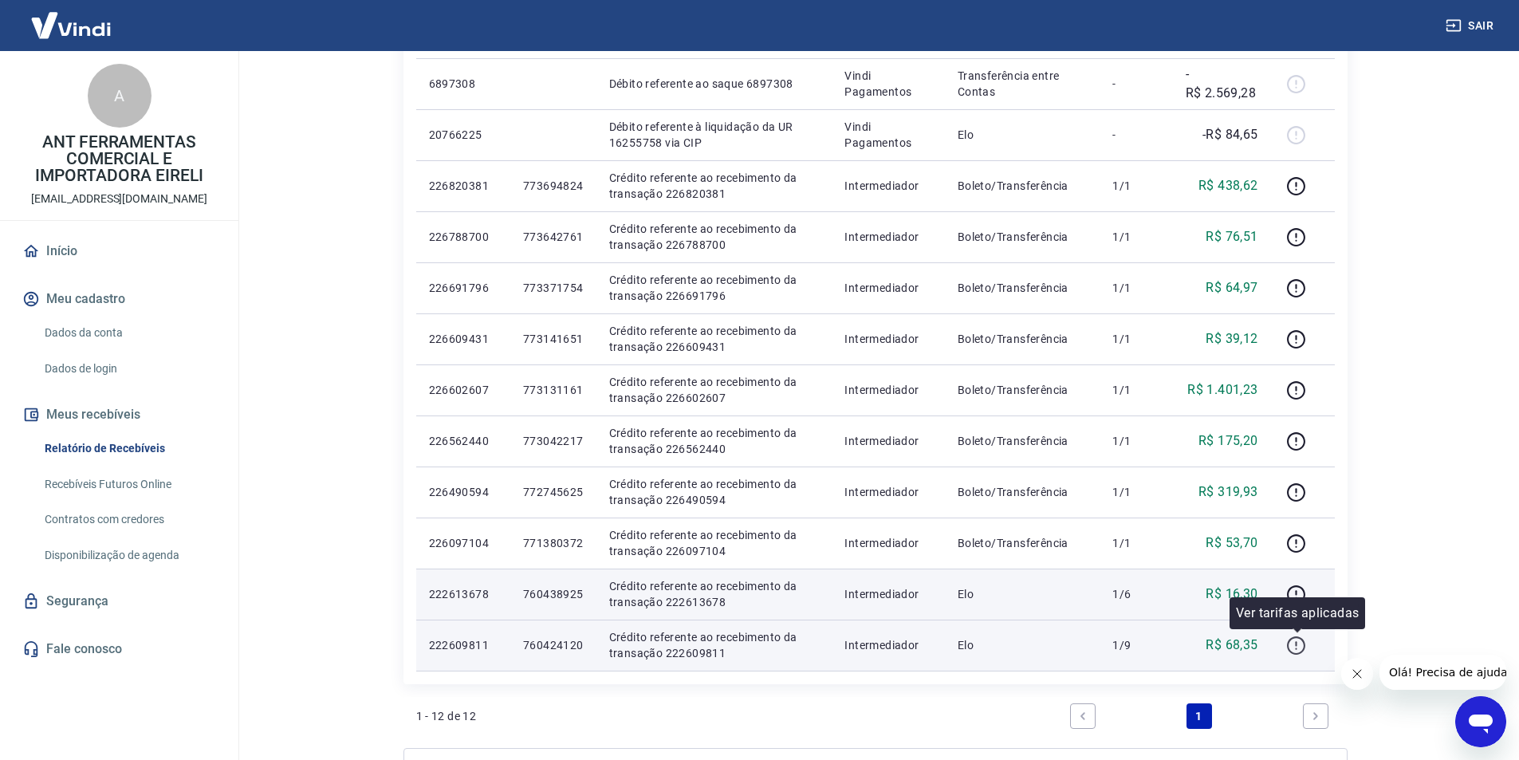
click at [1290, 649] on icon "button" at bounding box center [1296, 645] width 18 height 18
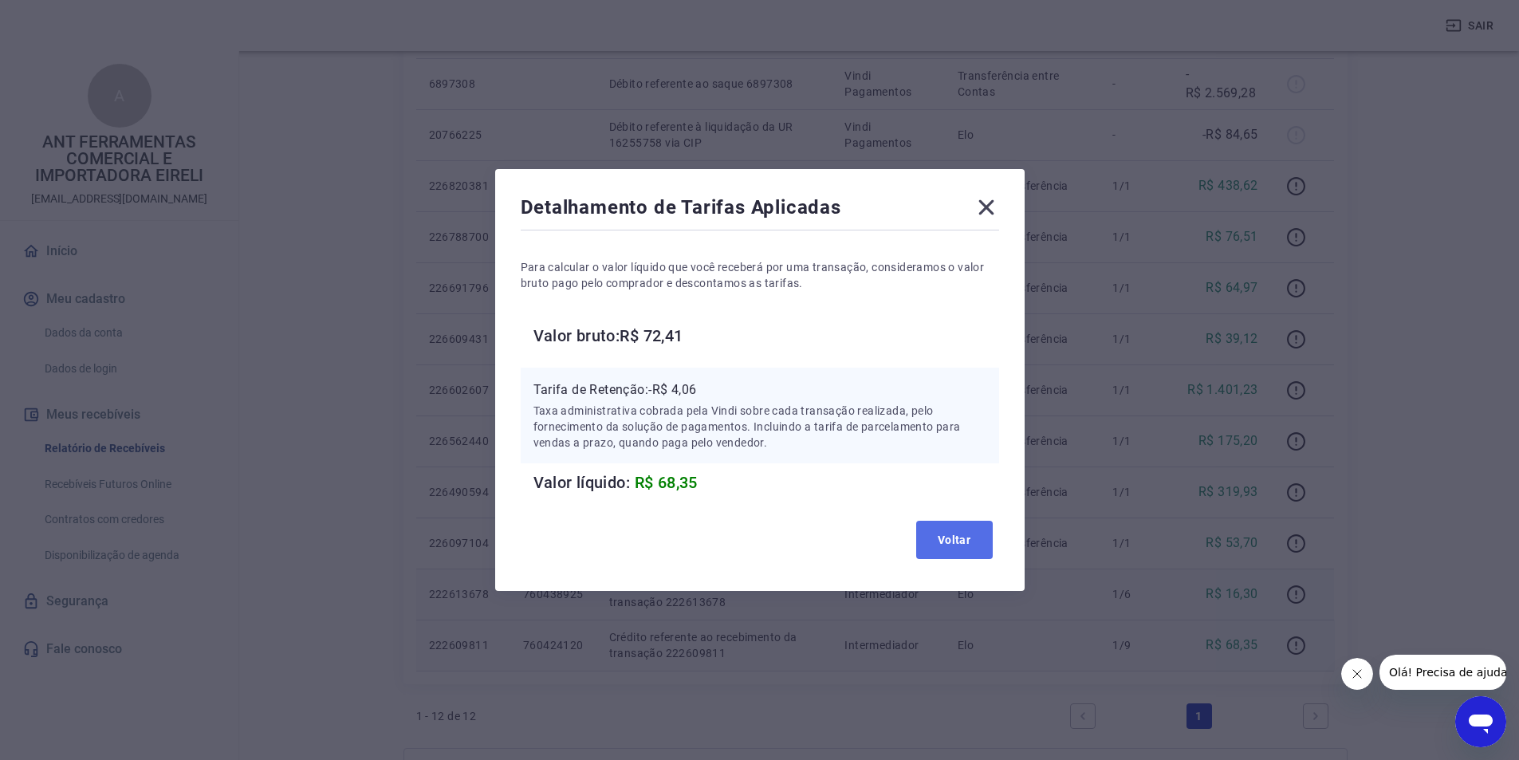
click at [964, 534] on button "Voltar" at bounding box center [954, 540] width 77 height 38
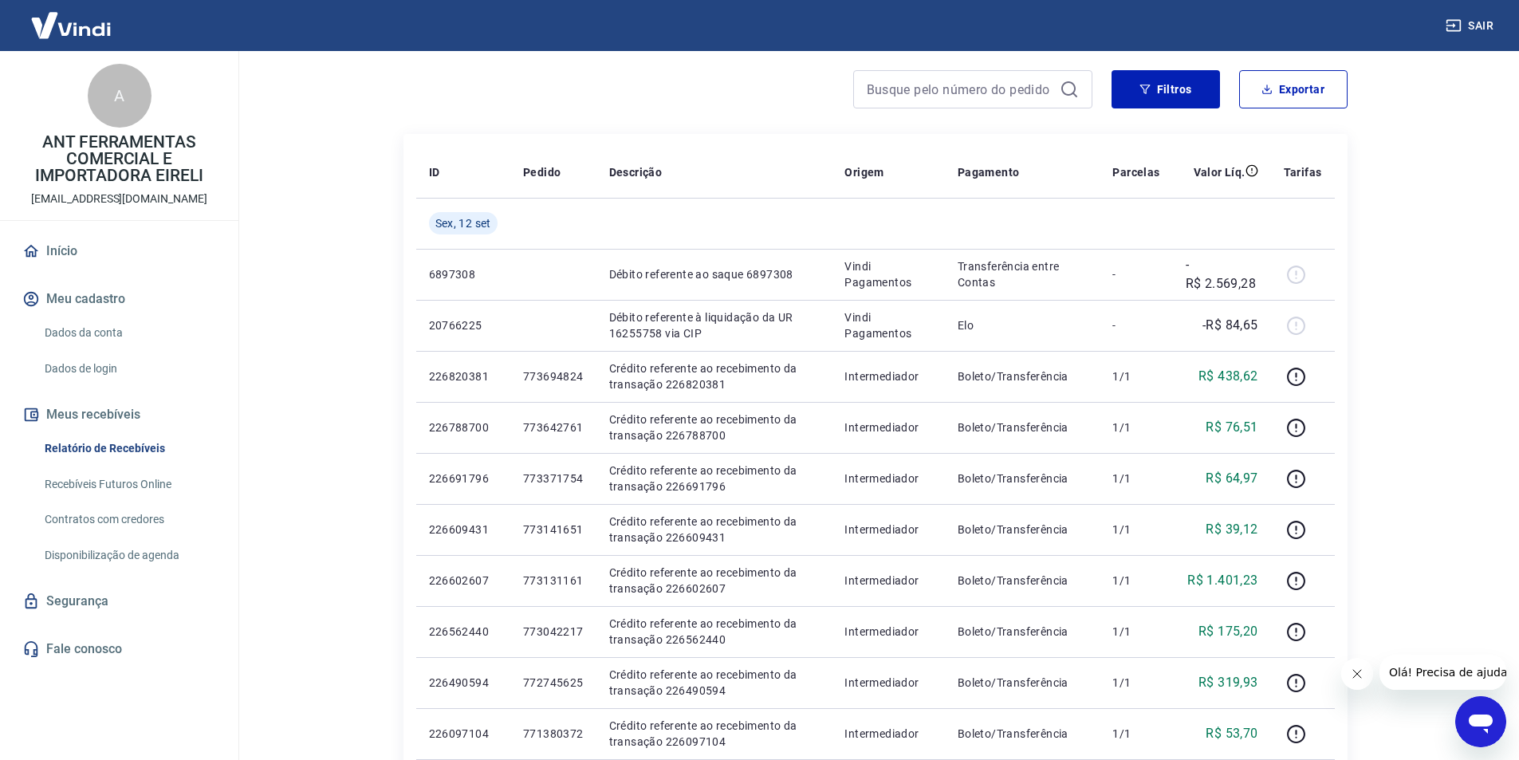
scroll to position [0, 0]
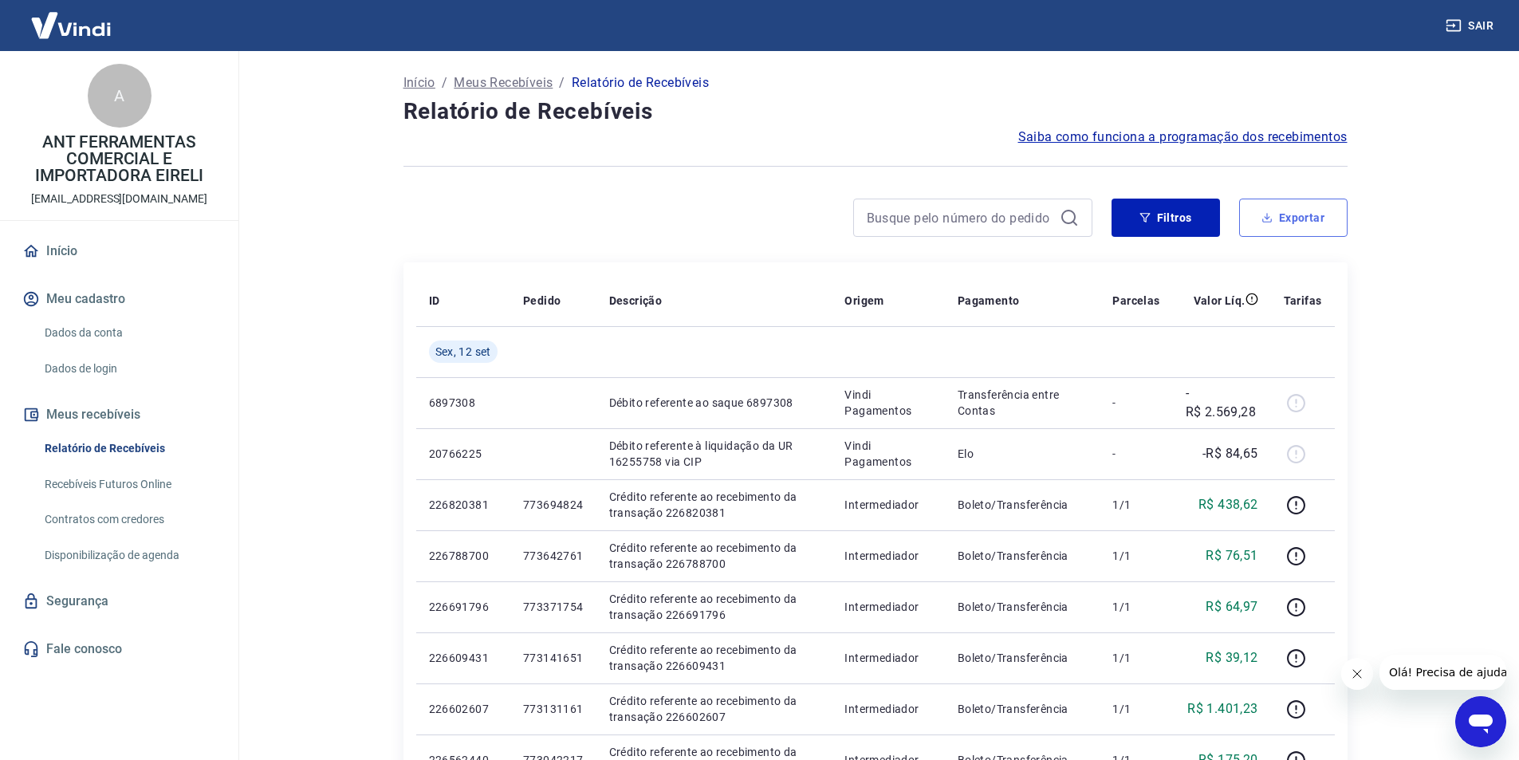
click at [1285, 229] on button "Exportar" at bounding box center [1293, 218] width 108 height 38
type input "[DATE]"
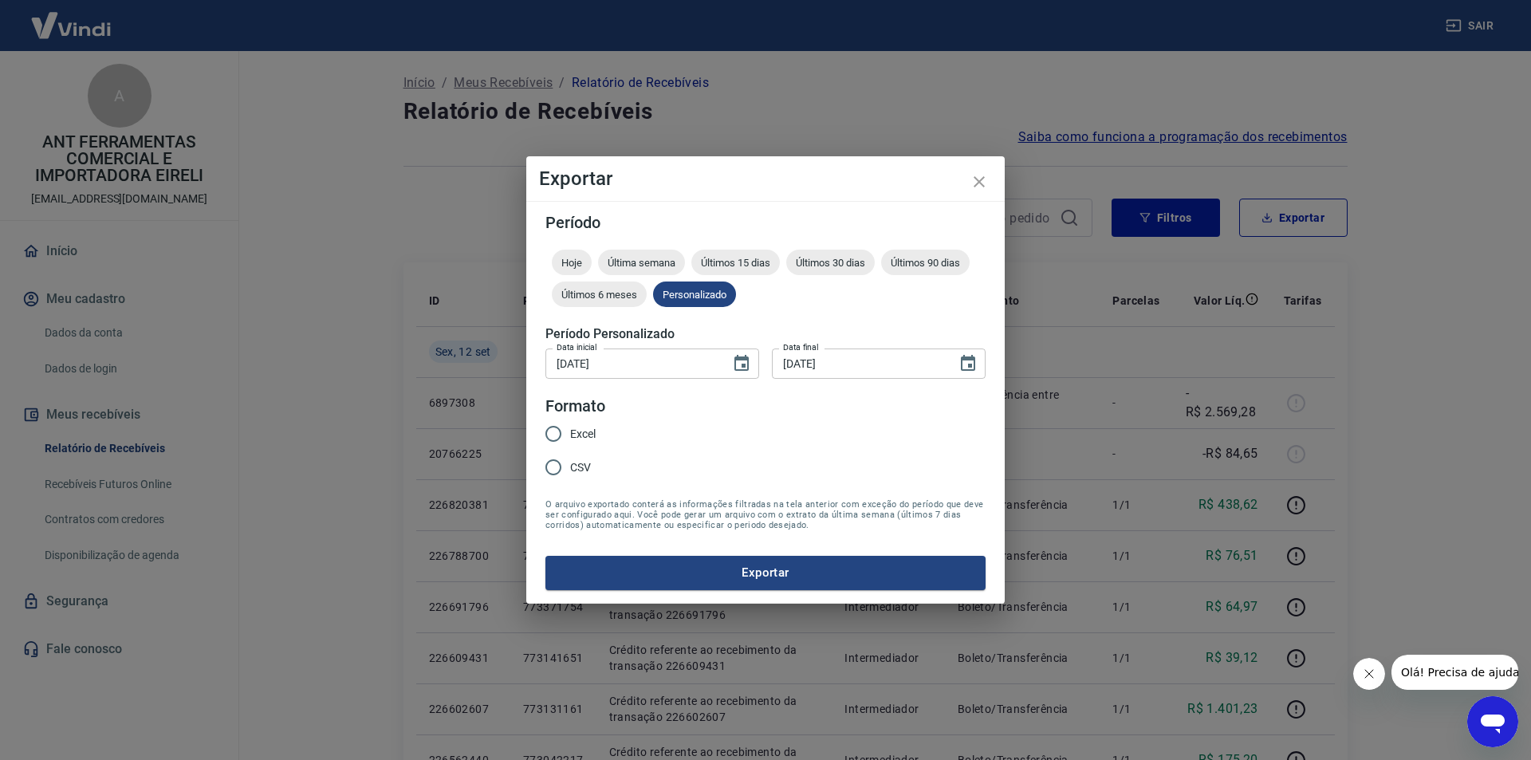
click at [617, 431] on form "Período Hoje Última semana Últimos 15 dias Últimos 30 dias Últimos 90 dias Últi…" at bounding box center [766, 402] width 440 height 375
click at [578, 435] on span "Excel" at bounding box center [583, 434] width 26 height 17
click at [570, 435] on input "Excel" at bounding box center [553, 433] width 33 height 33
radio input "true"
click at [687, 572] on button "Exportar" at bounding box center [766, 572] width 440 height 33
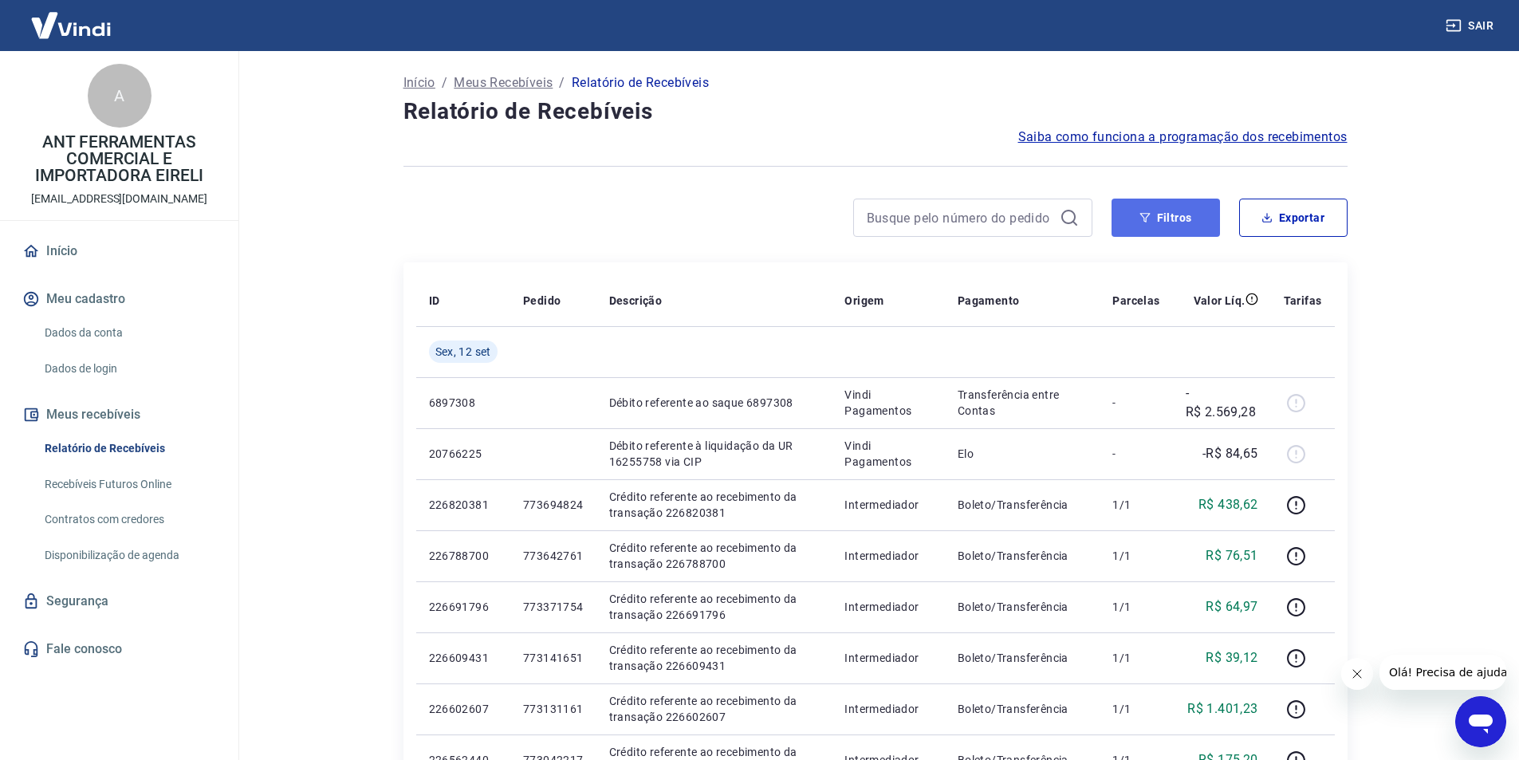
click at [1169, 225] on button "Filtros" at bounding box center [1166, 218] width 108 height 38
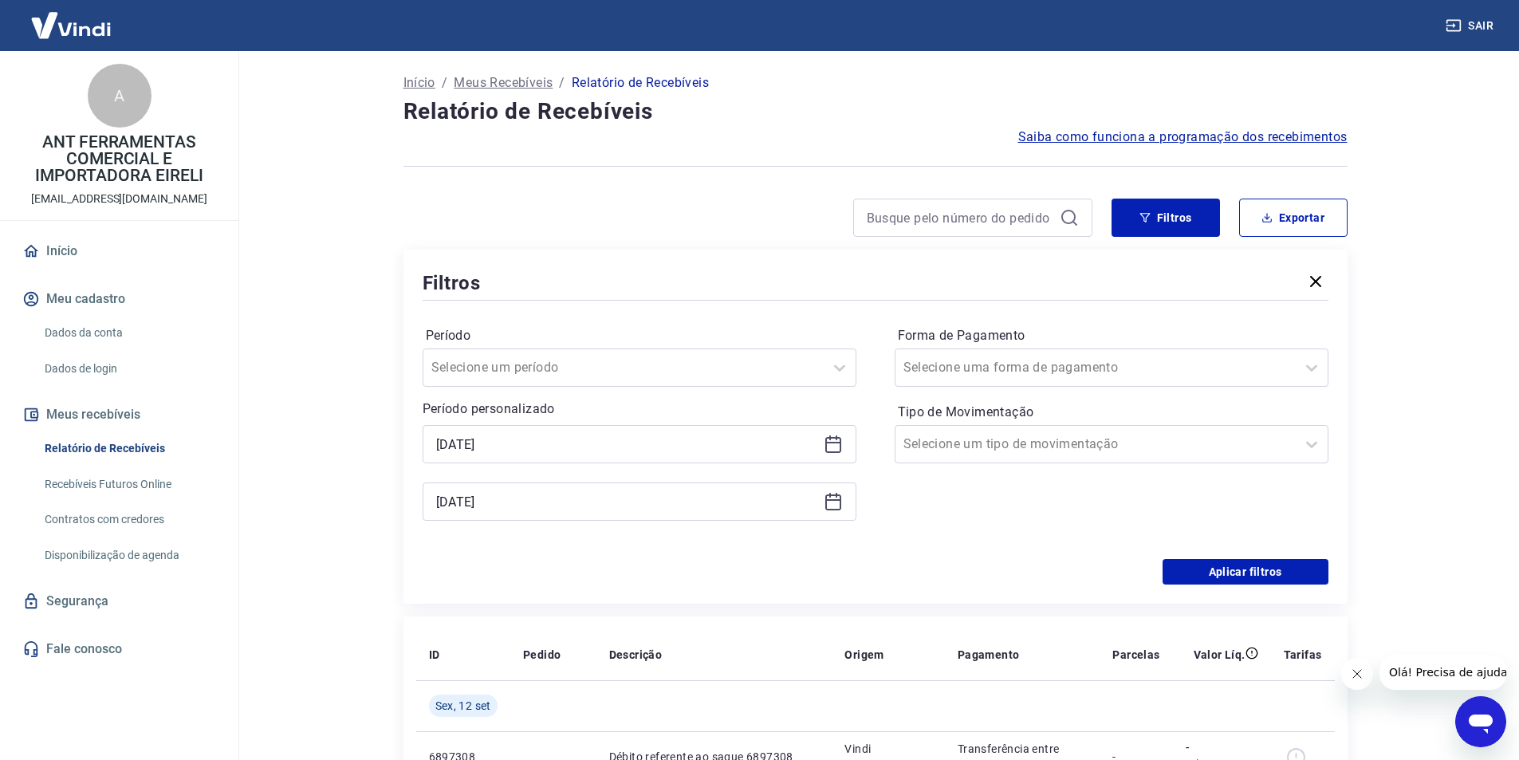
click at [837, 443] on icon at bounding box center [833, 443] width 16 height 2
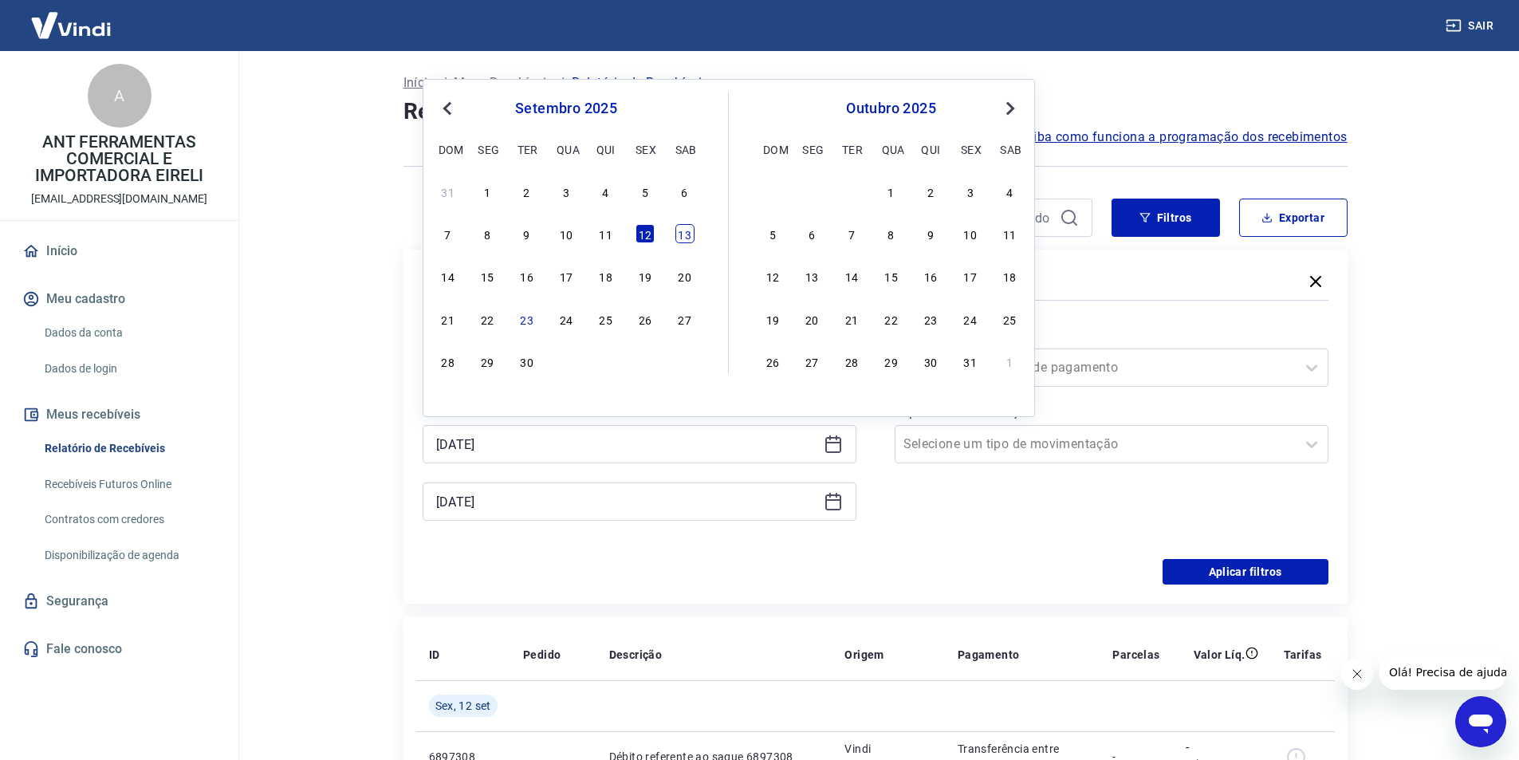
click at [683, 226] on div "13" at bounding box center [684, 233] width 19 height 19
type input "[DATE]"
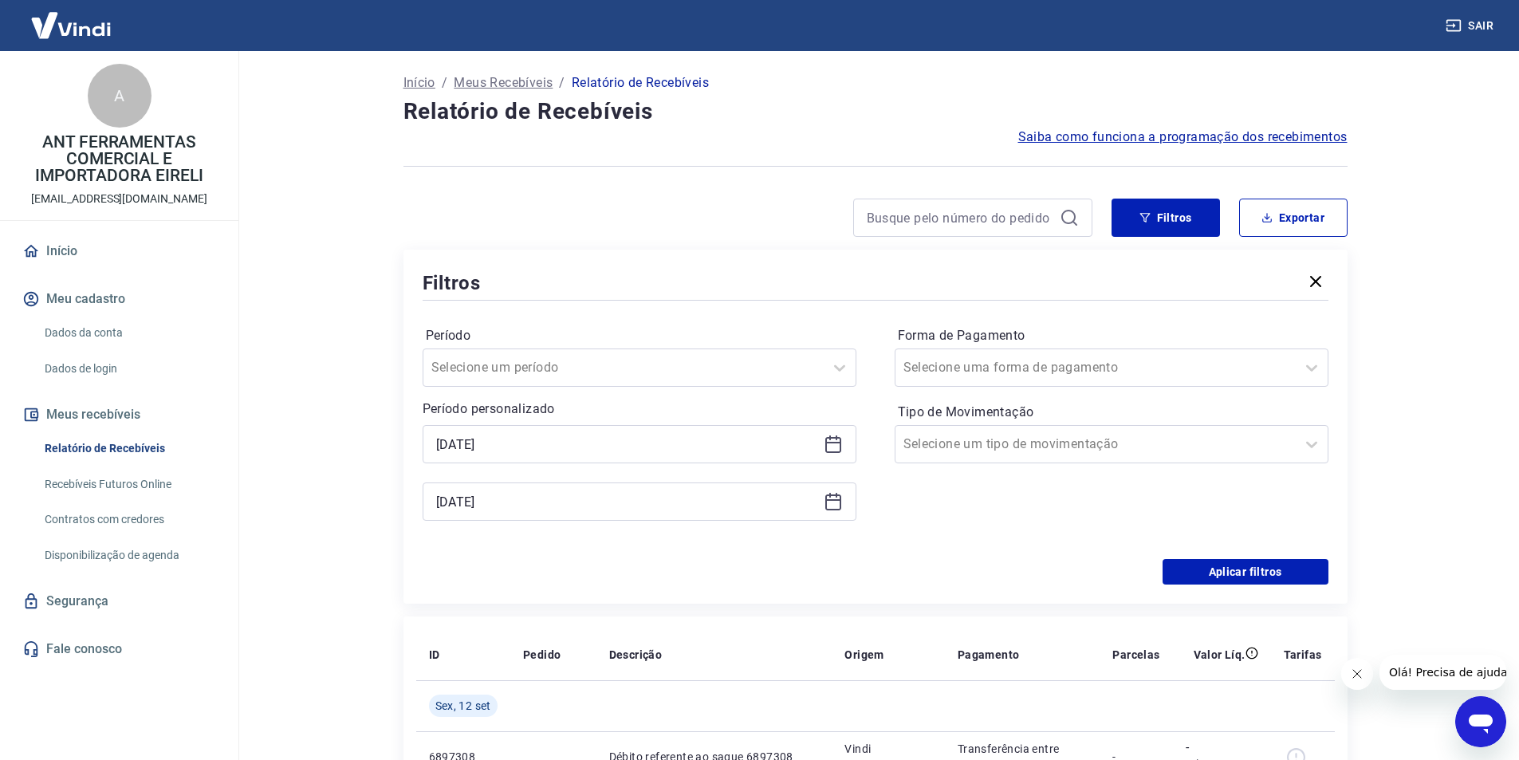
click at [824, 504] on icon at bounding box center [833, 501] width 19 height 19
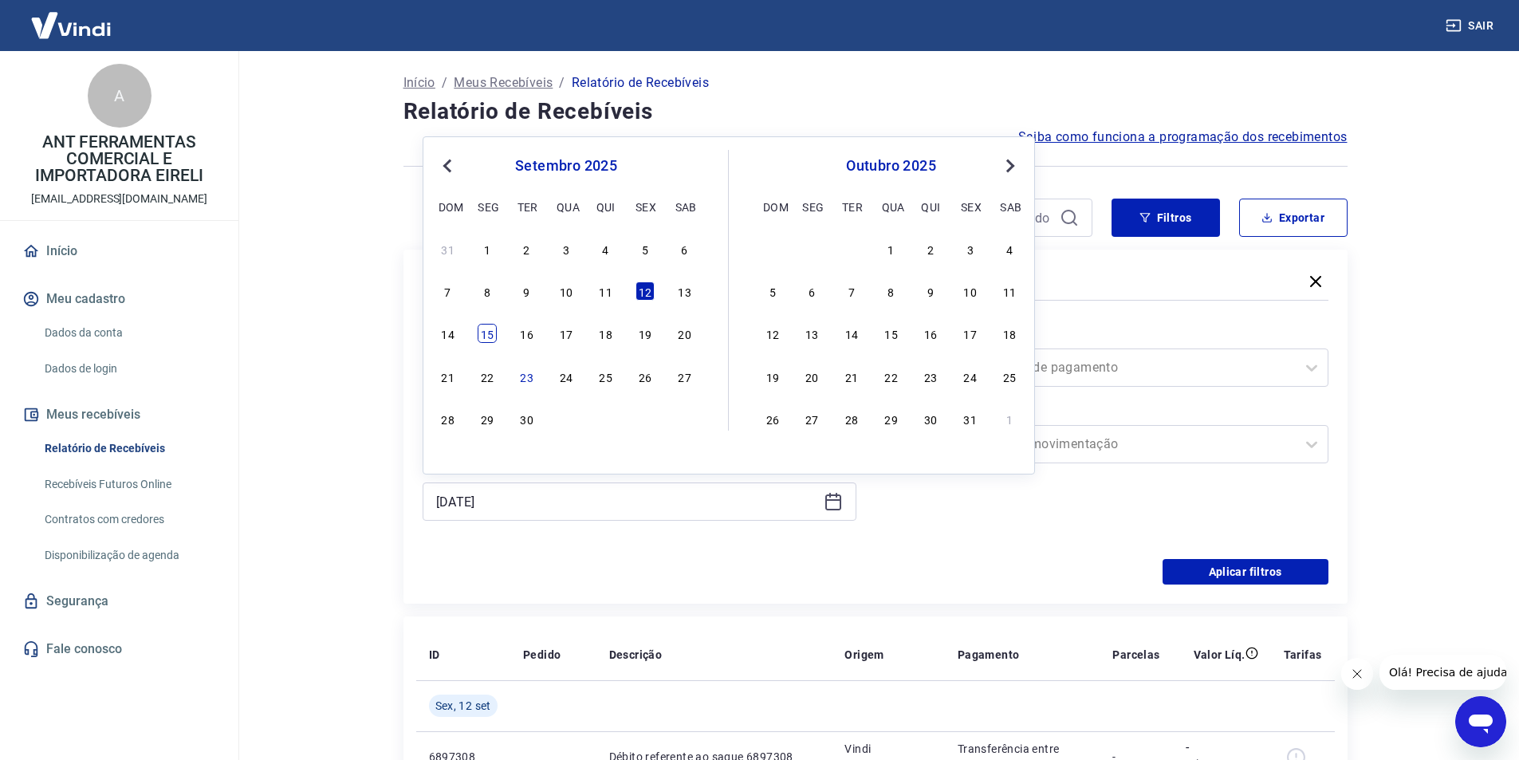
click at [490, 340] on div "15" at bounding box center [487, 333] width 19 height 19
type input "[DATE]"
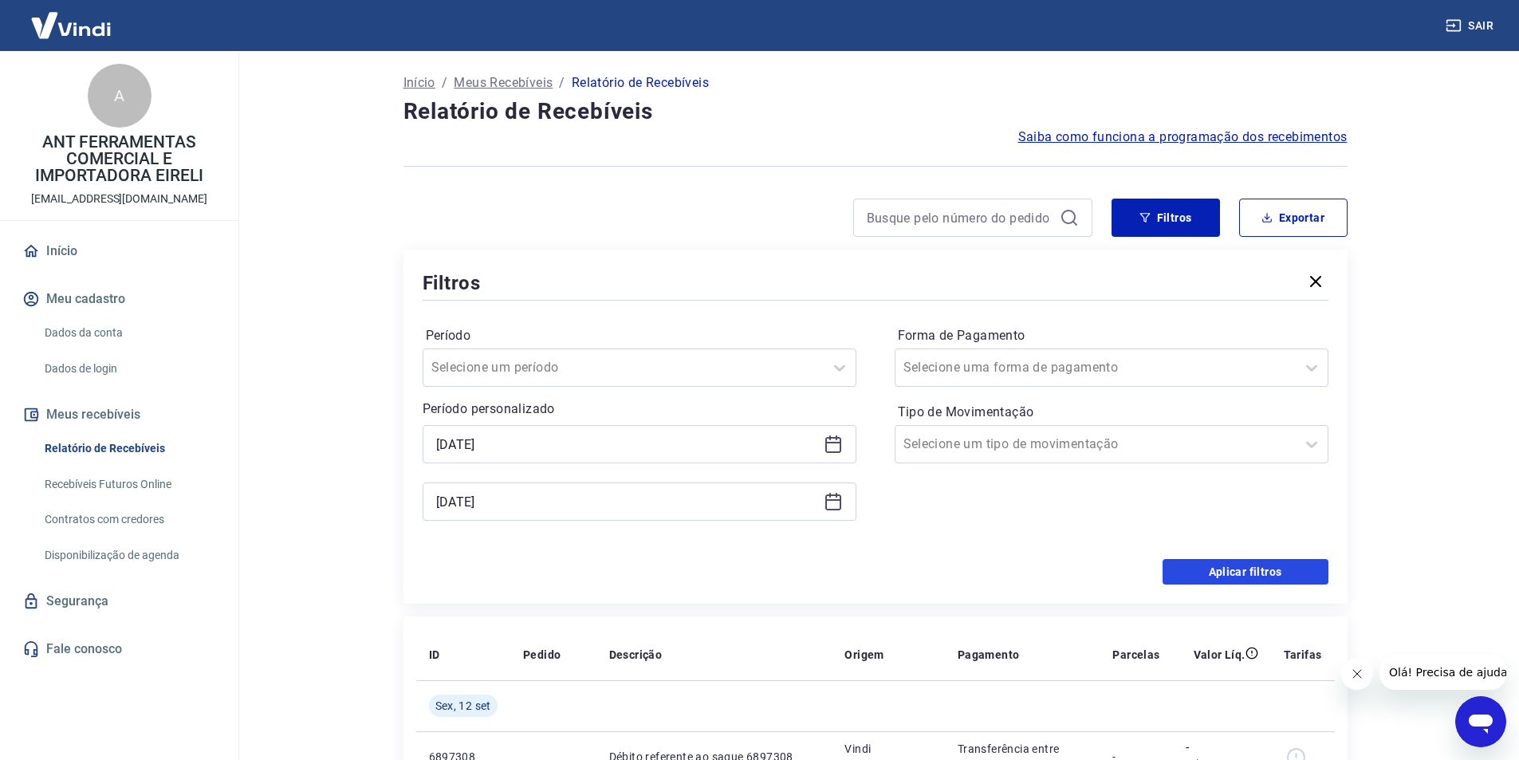
click at [1243, 576] on button "Aplicar filtros" at bounding box center [1246, 572] width 166 height 26
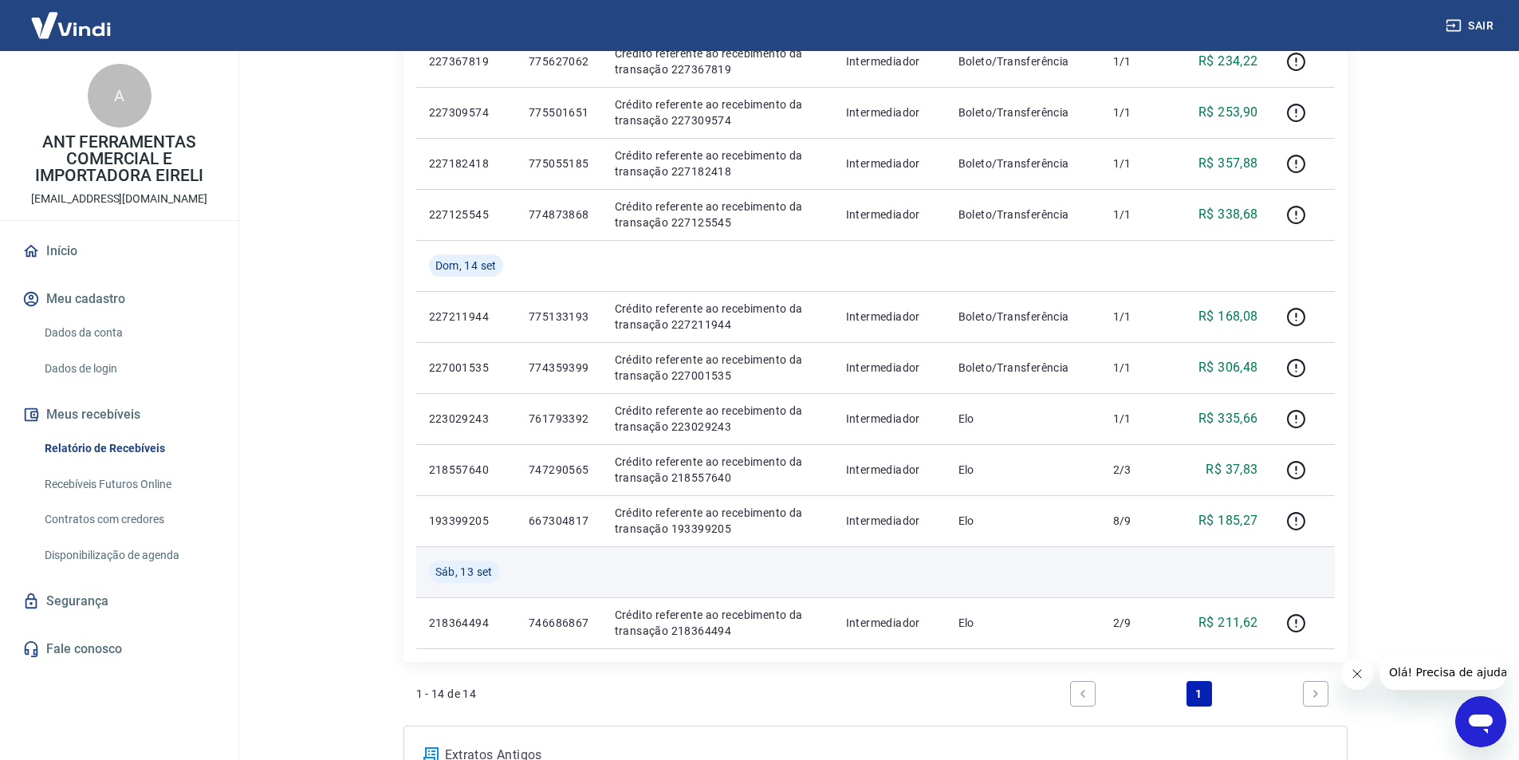
scroll to position [696, 0]
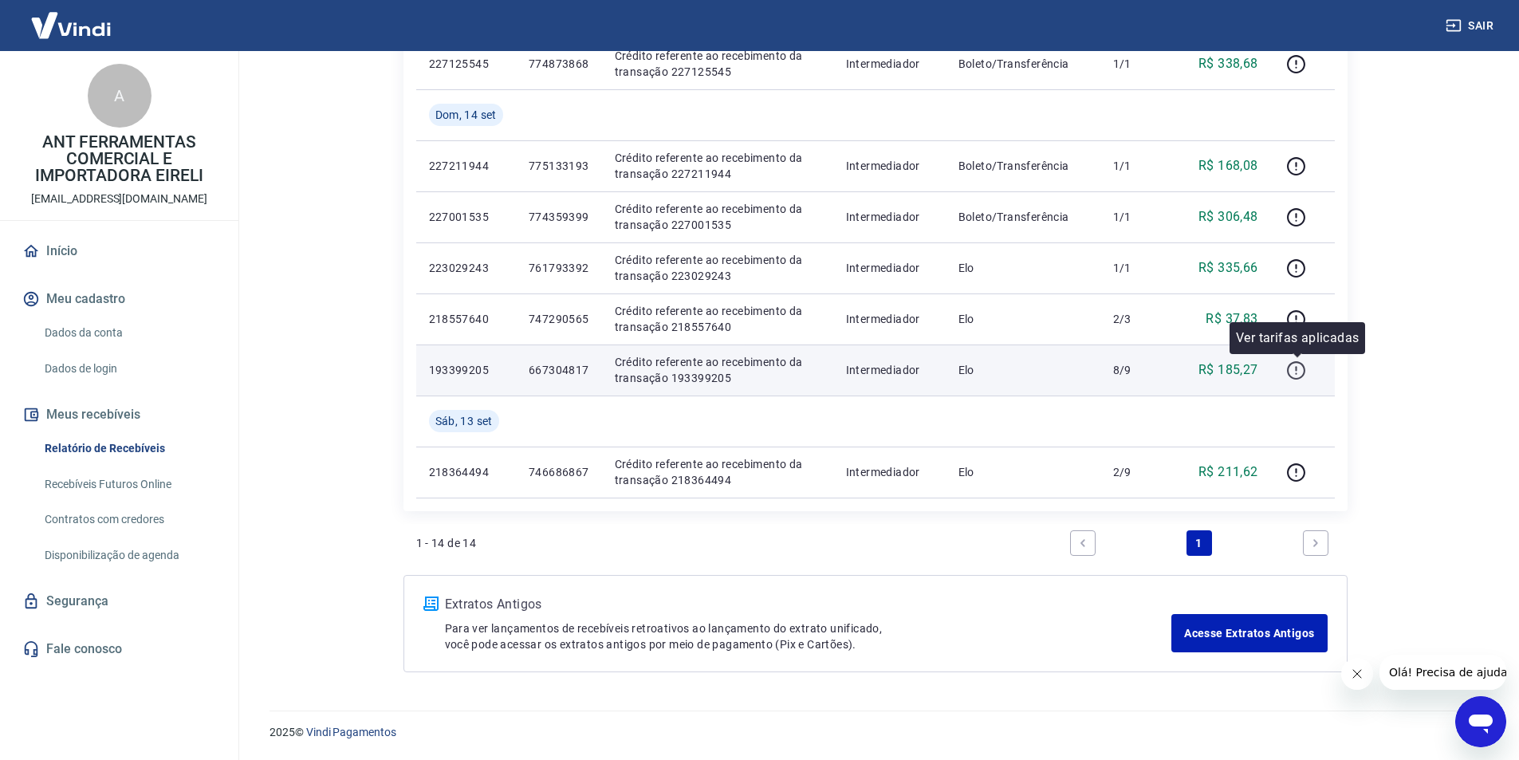
click at [1290, 370] on icon "button" at bounding box center [1296, 370] width 20 height 20
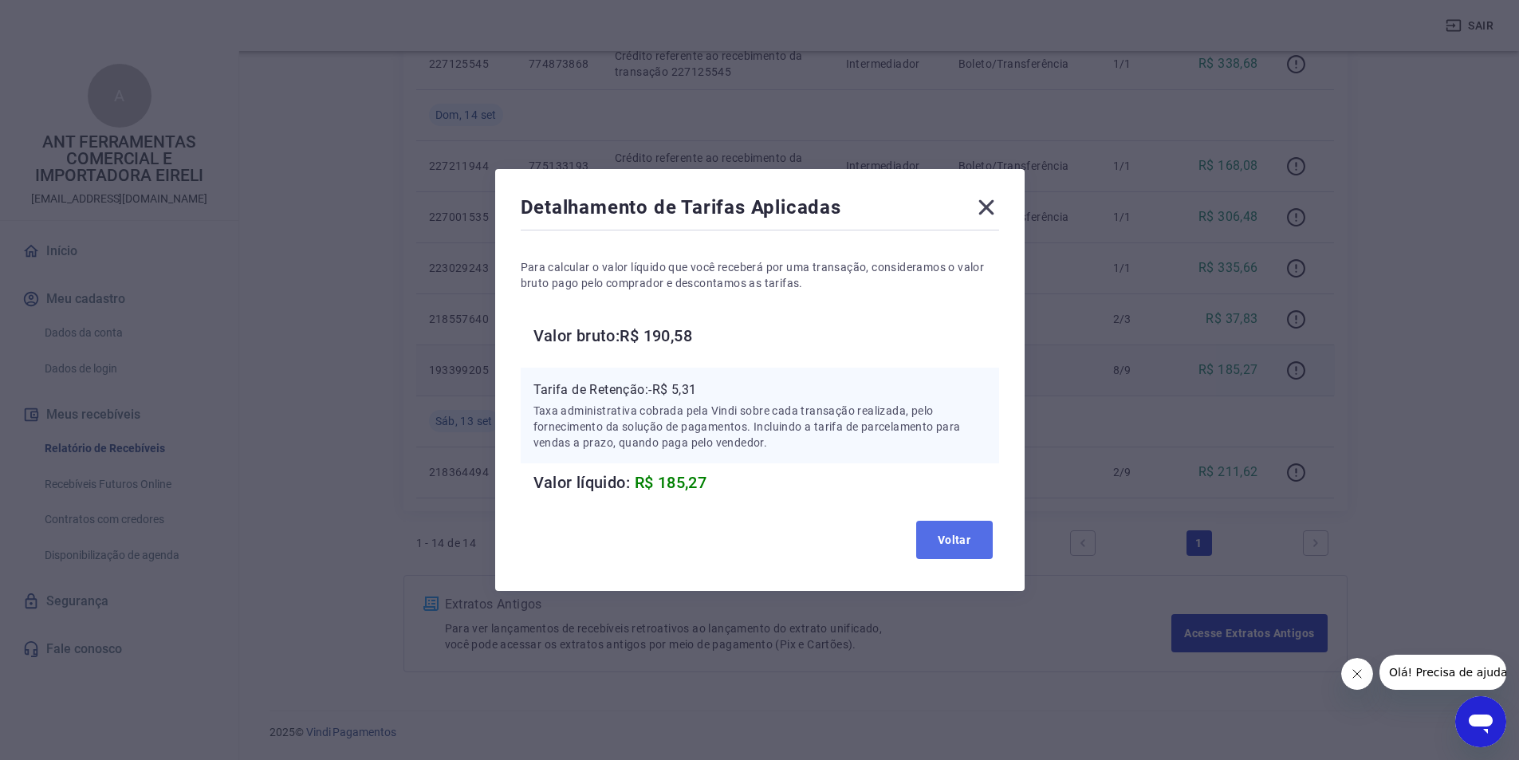
click at [965, 545] on button "Voltar" at bounding box center [954, 540] width 77 height 38
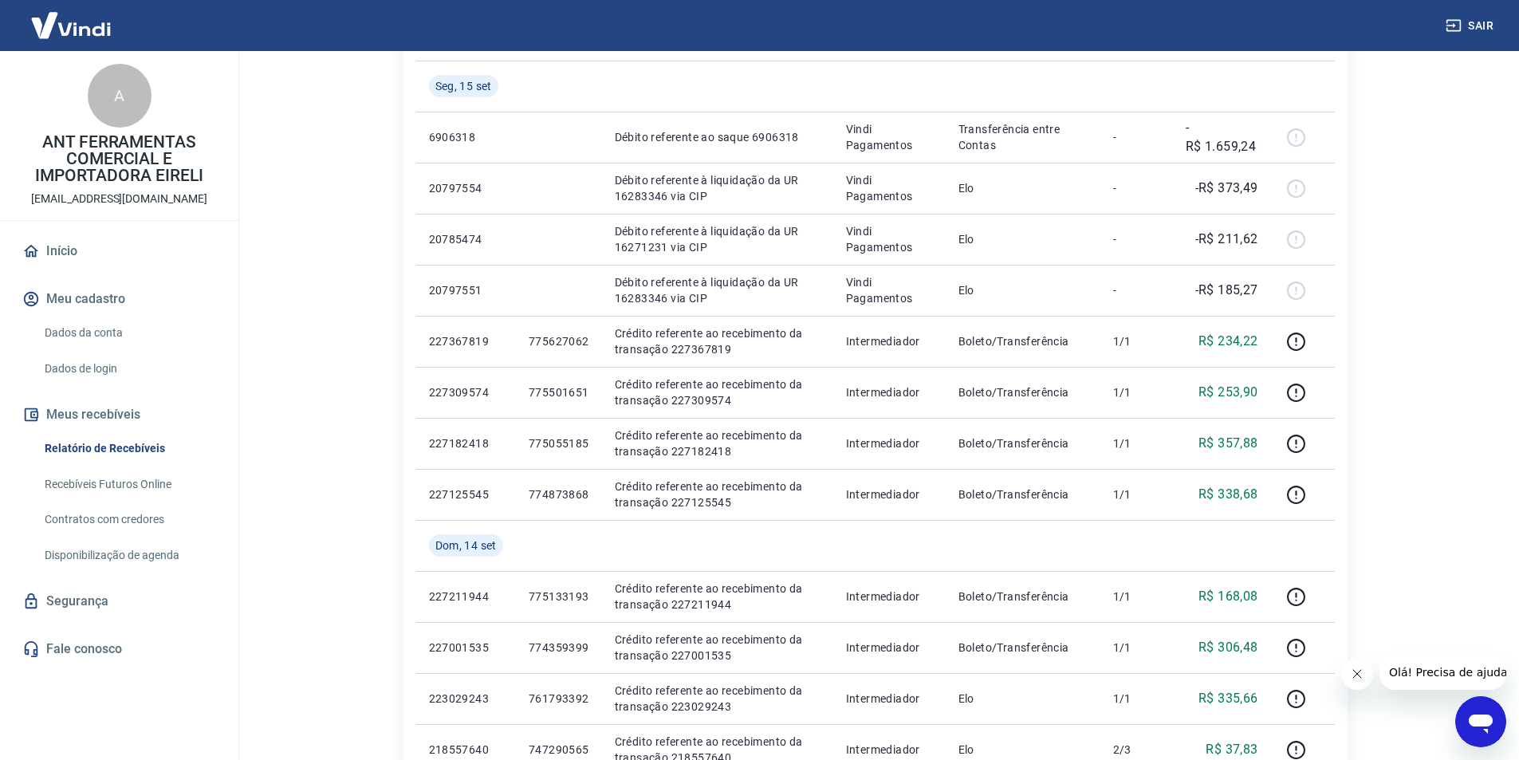
scroll to position [58, 0]
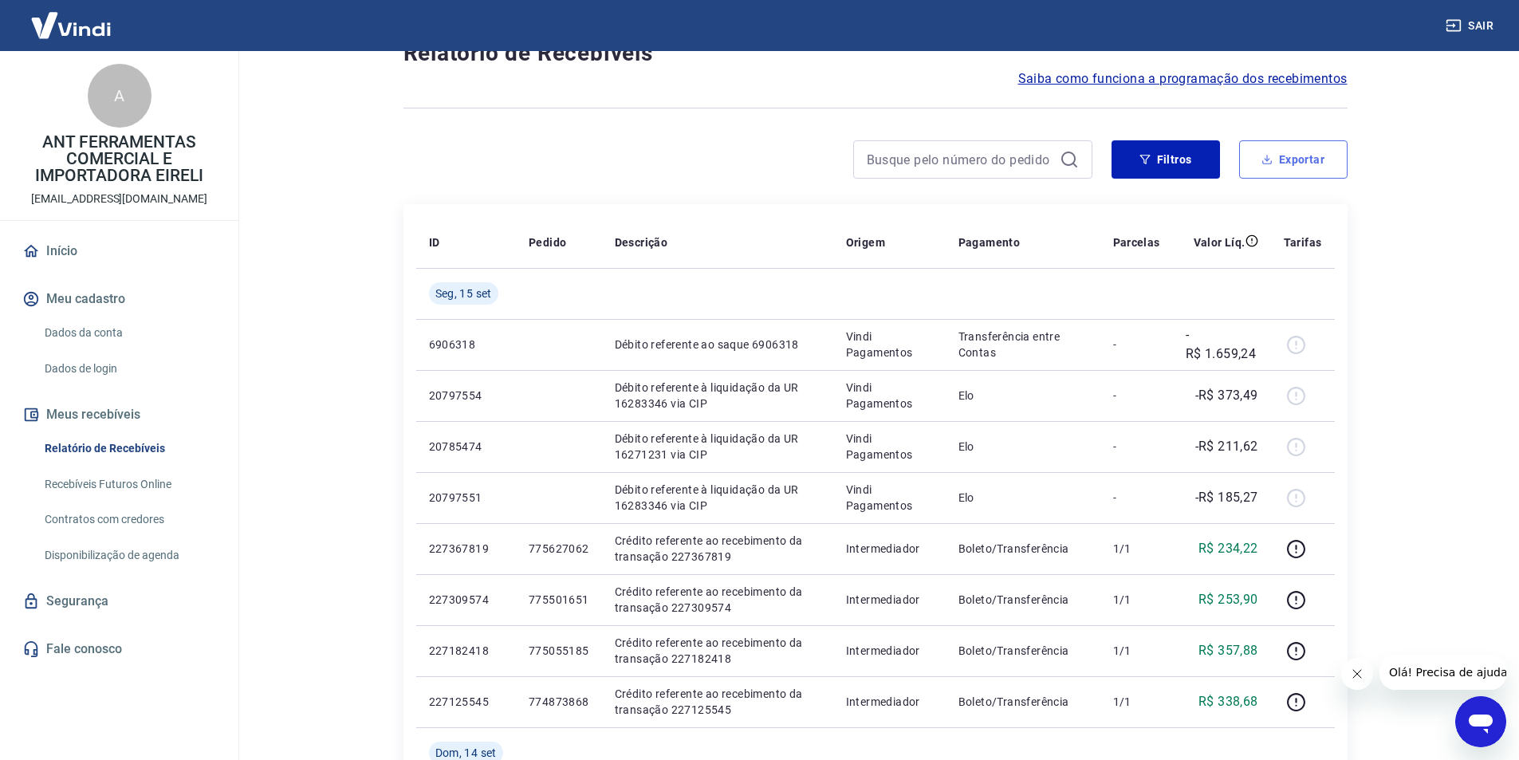
click at [1294, 154] on button "Exportar" at bounding box center [1293, 159] width 108 height 38
type input "[DATE]"
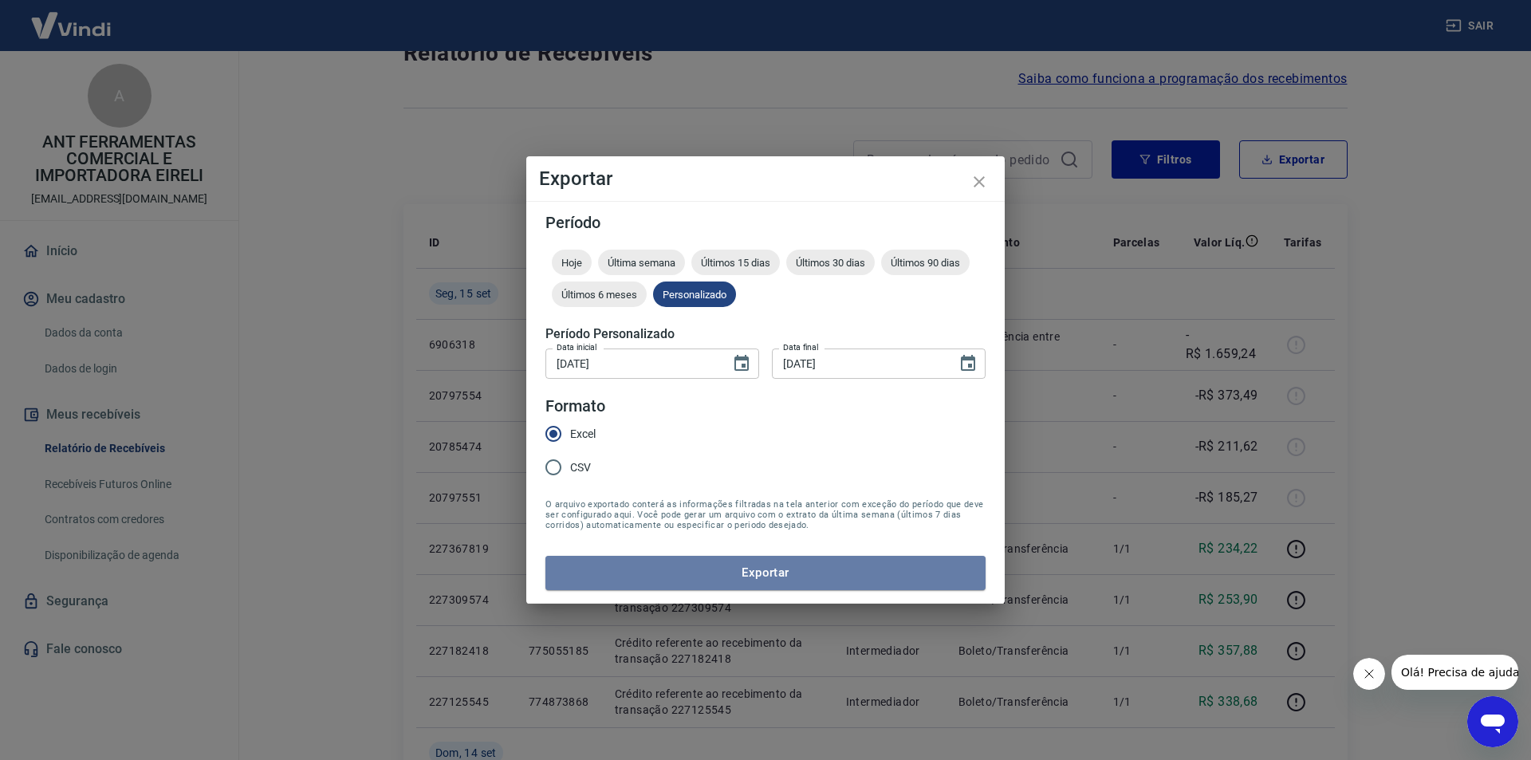
click at [739, 573] on button "Exportar" at bounding box center [766, 572] width 440 height 33
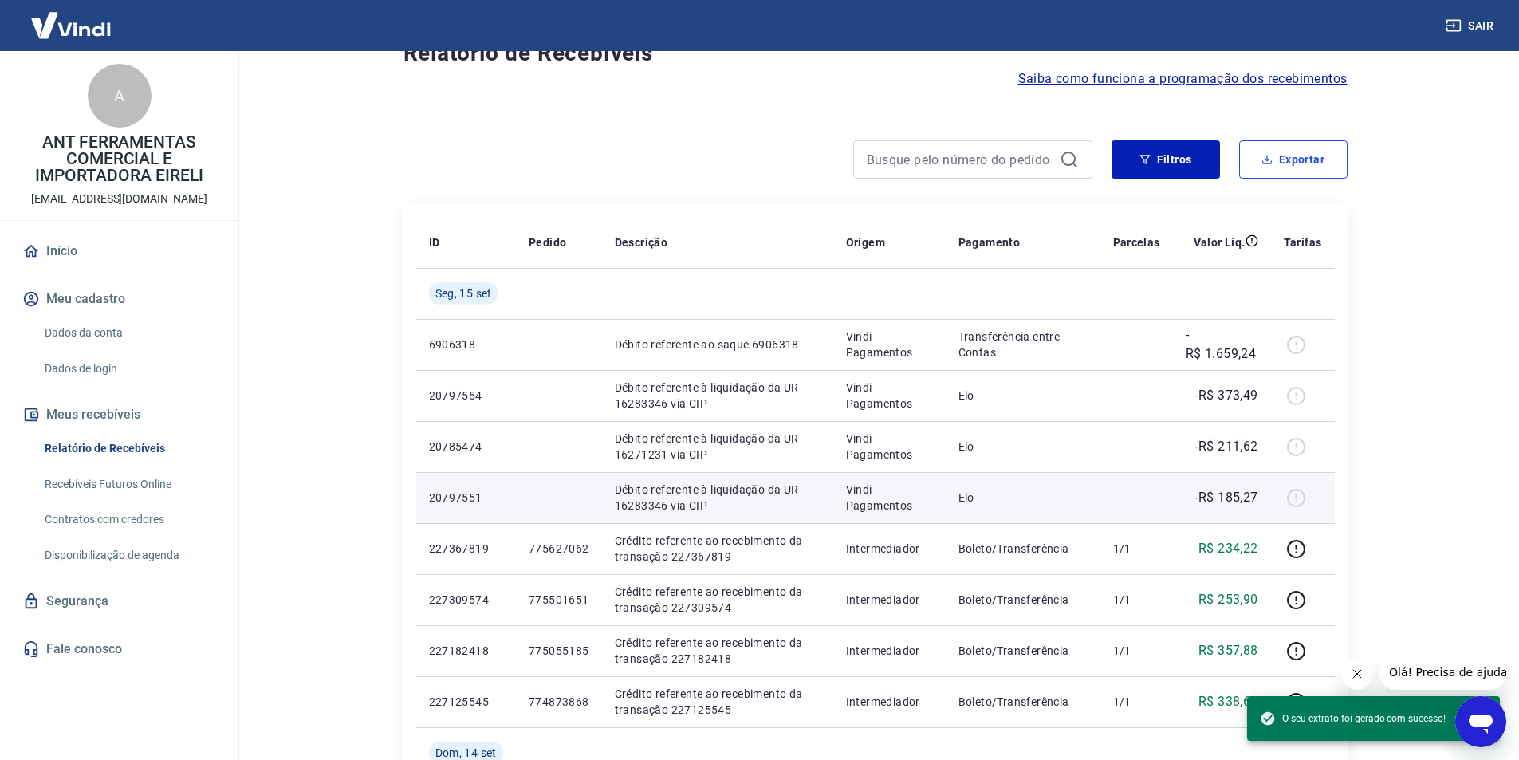
scroll to position [138, 0]
